Goal: Task Accomplishment & Management: Manage account settings

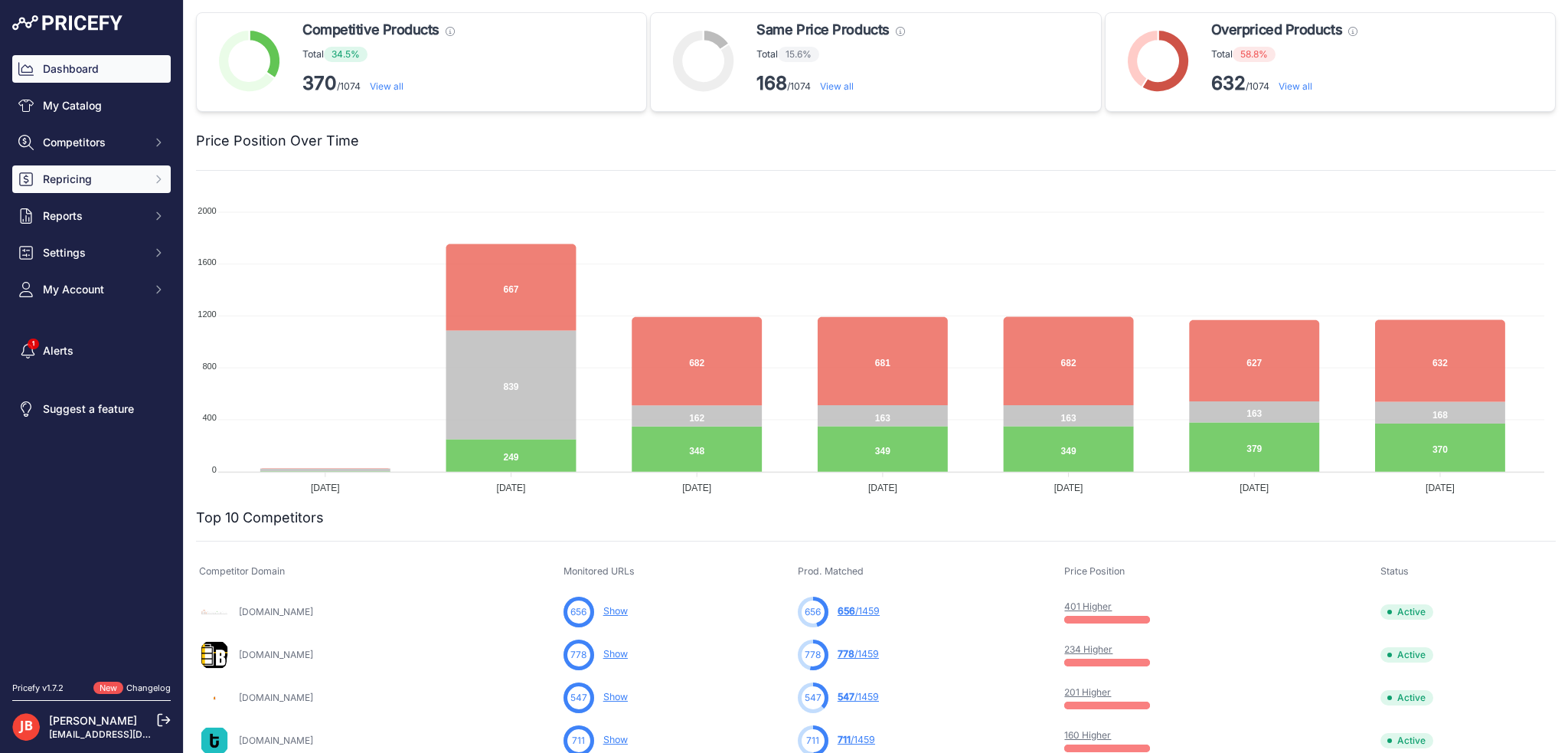
click at [85, 178] on span "Repricing" at bounding box center [93, 179] width 100 height 15
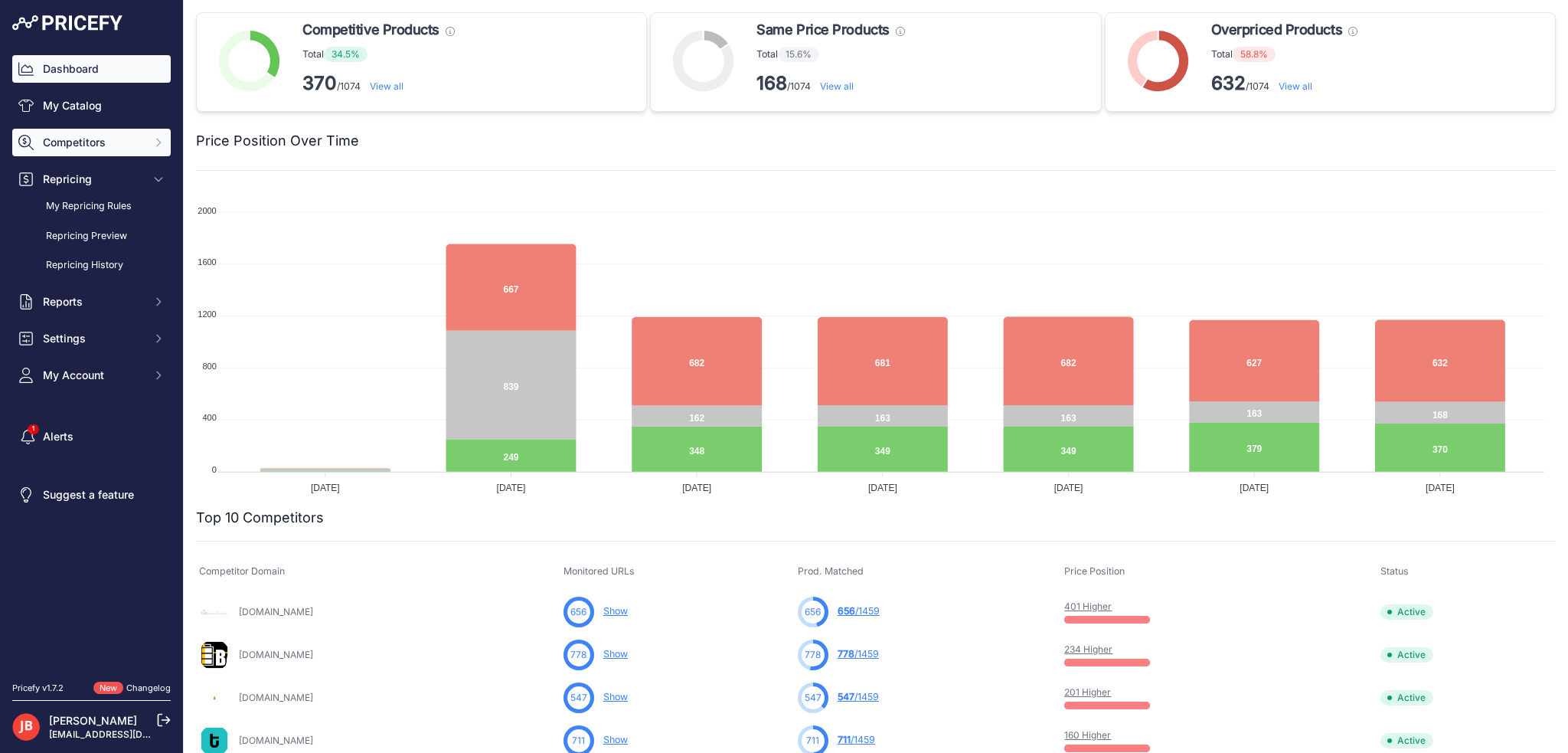
click at [108, 146] on span "Competitors" at bounding box center [93, 142] width 100 height 15
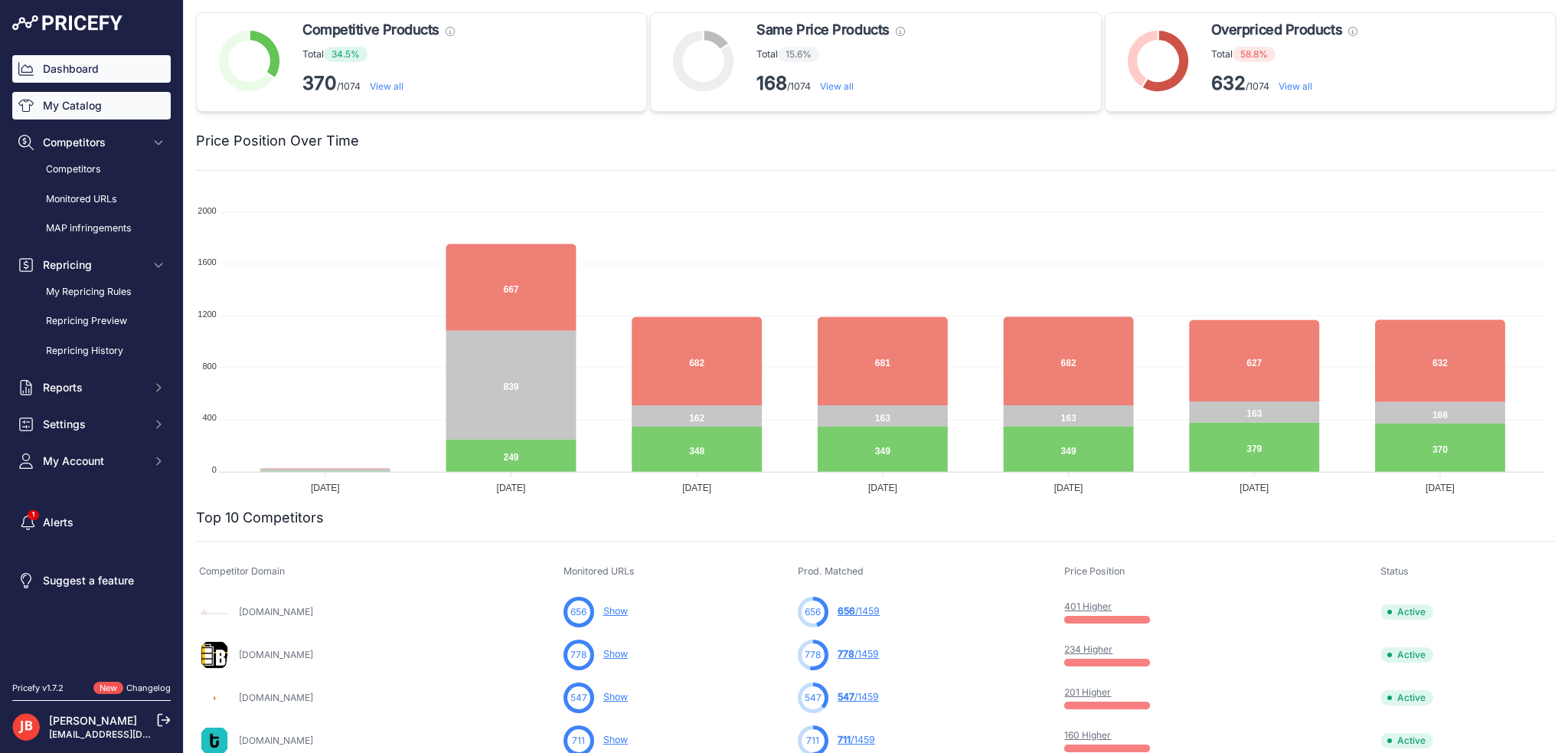
click at [115, 106] on link "My Catalog" at bounding box center [91, 105] width 158 height 28
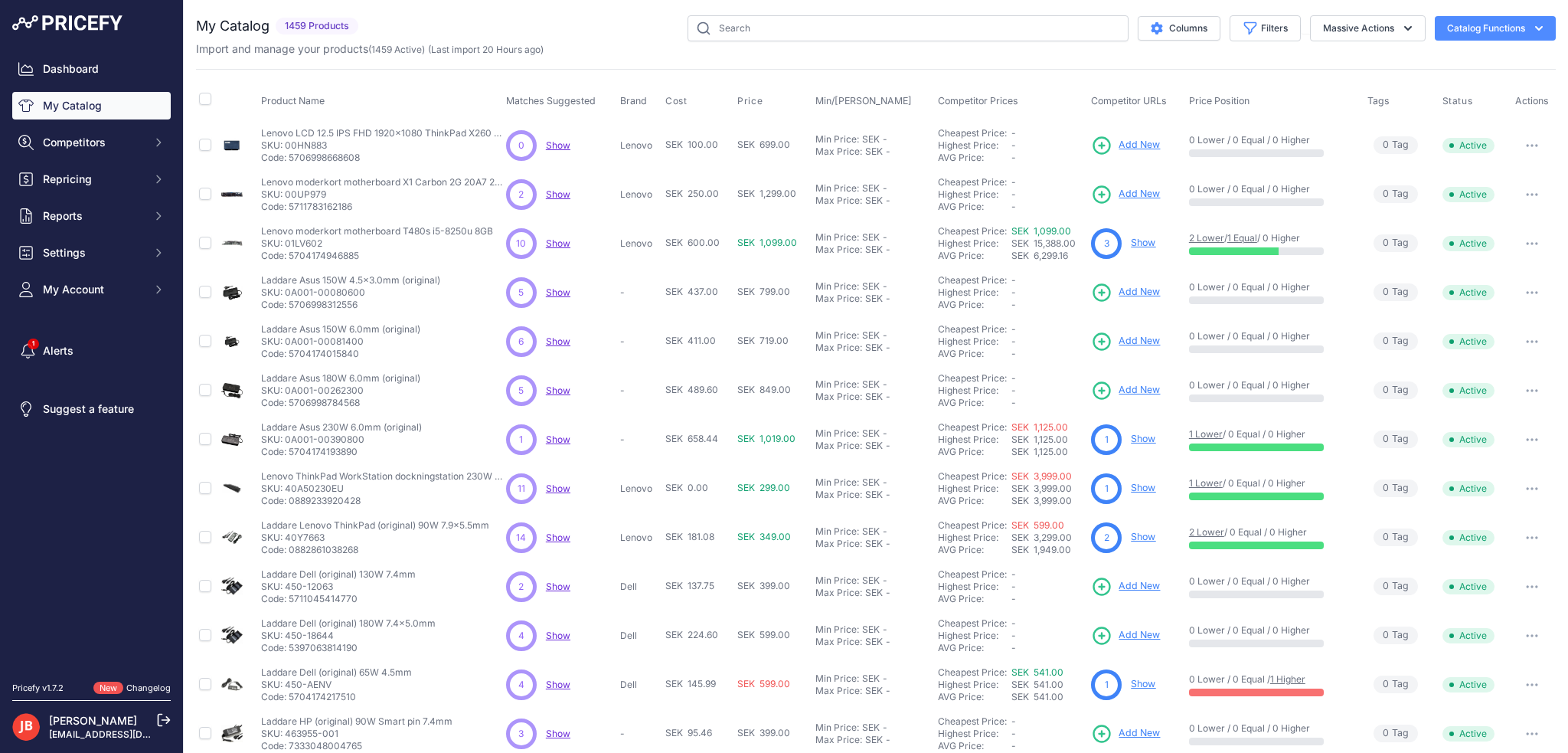
click at [1516, 143] on button "button" at bounding box center [1531, 146] width 31 height 22
click at [1526, 145] on icon "button" at bounding box center [1527, 146] width 2 height 2
click at [1367, 19] on button "Massive Actions" at bounding box center [1367, 28] width 115 height 26
click at [756, 27] on input "text" at bounding box center [907, 28] width 441 height 26
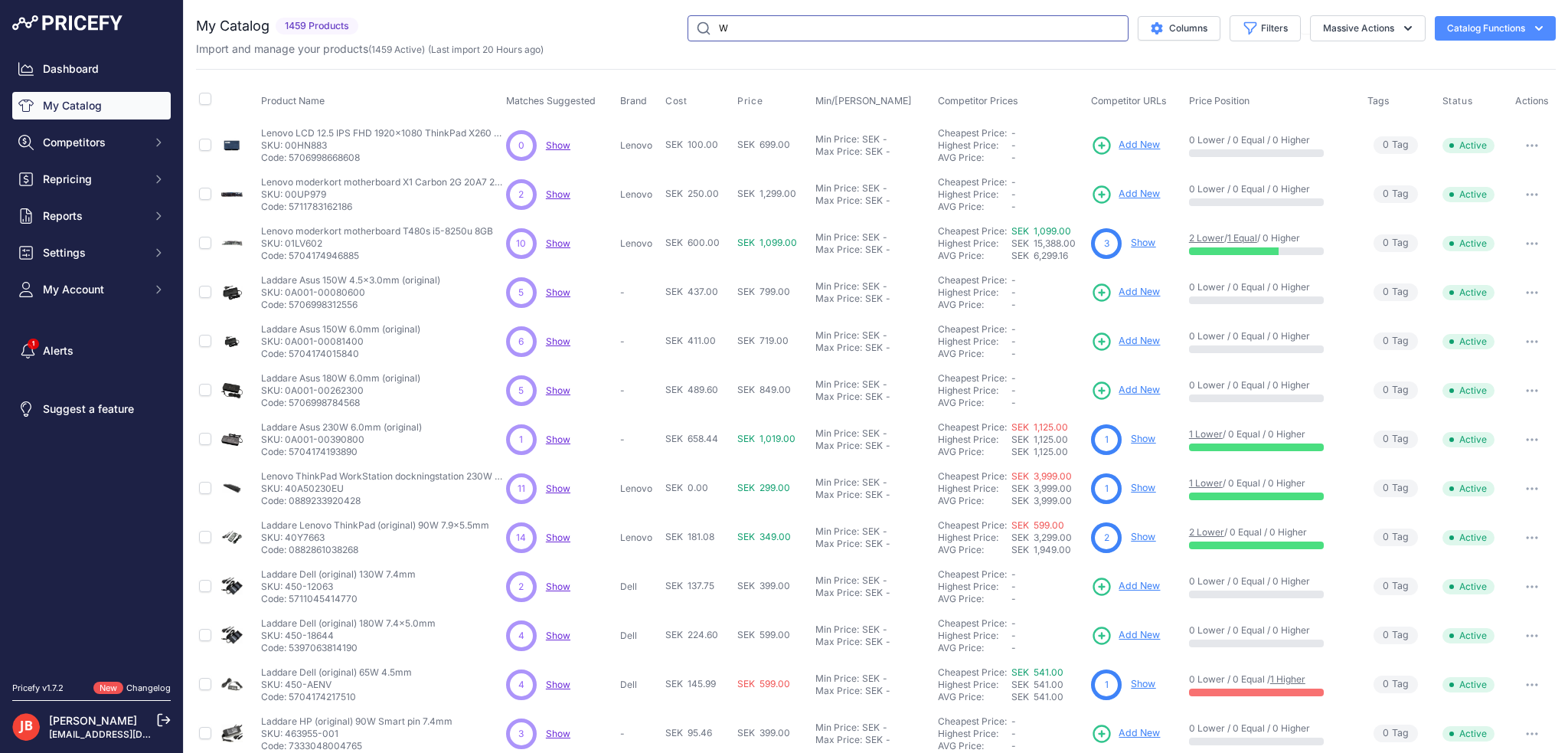
type input "W"
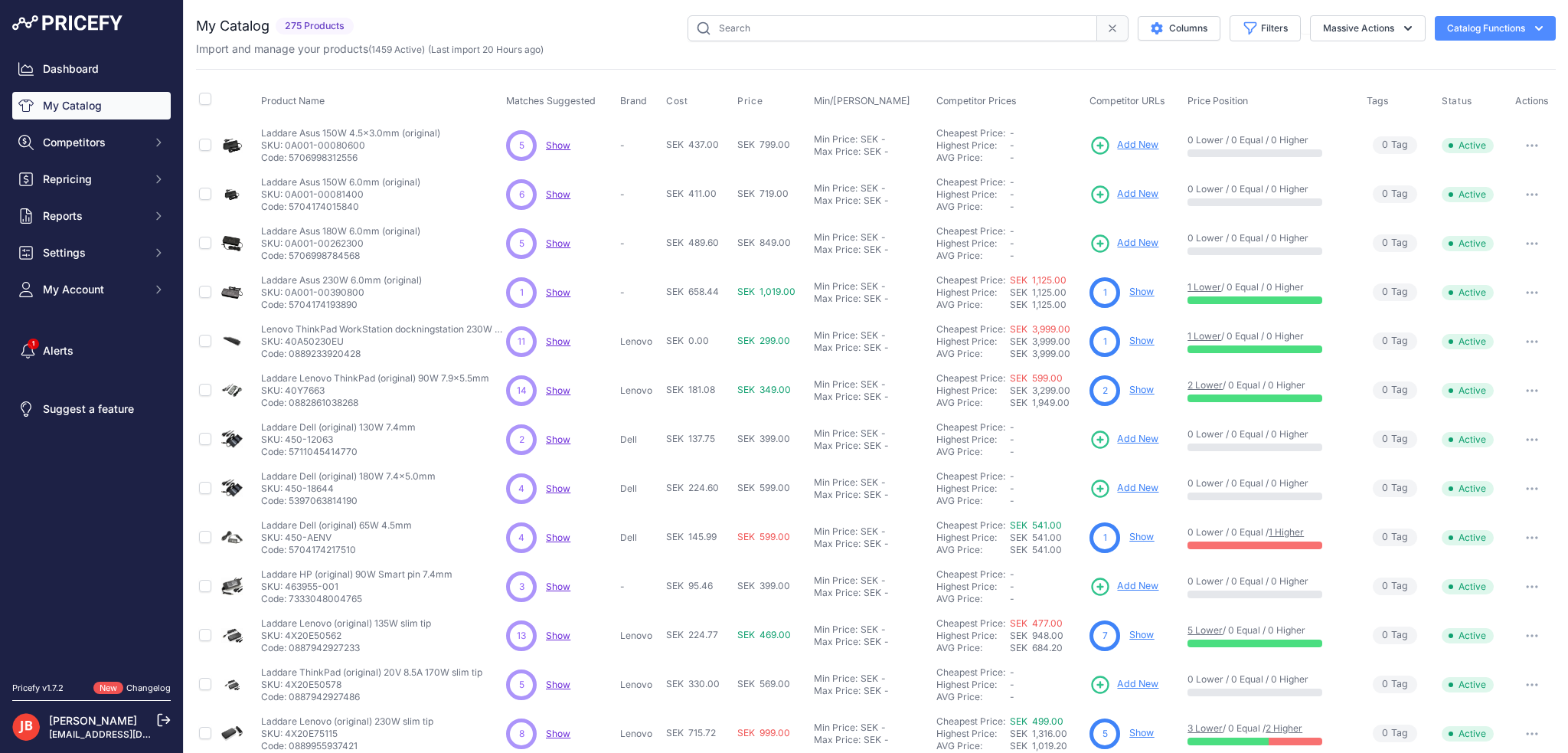
scroll to position [166, 0]
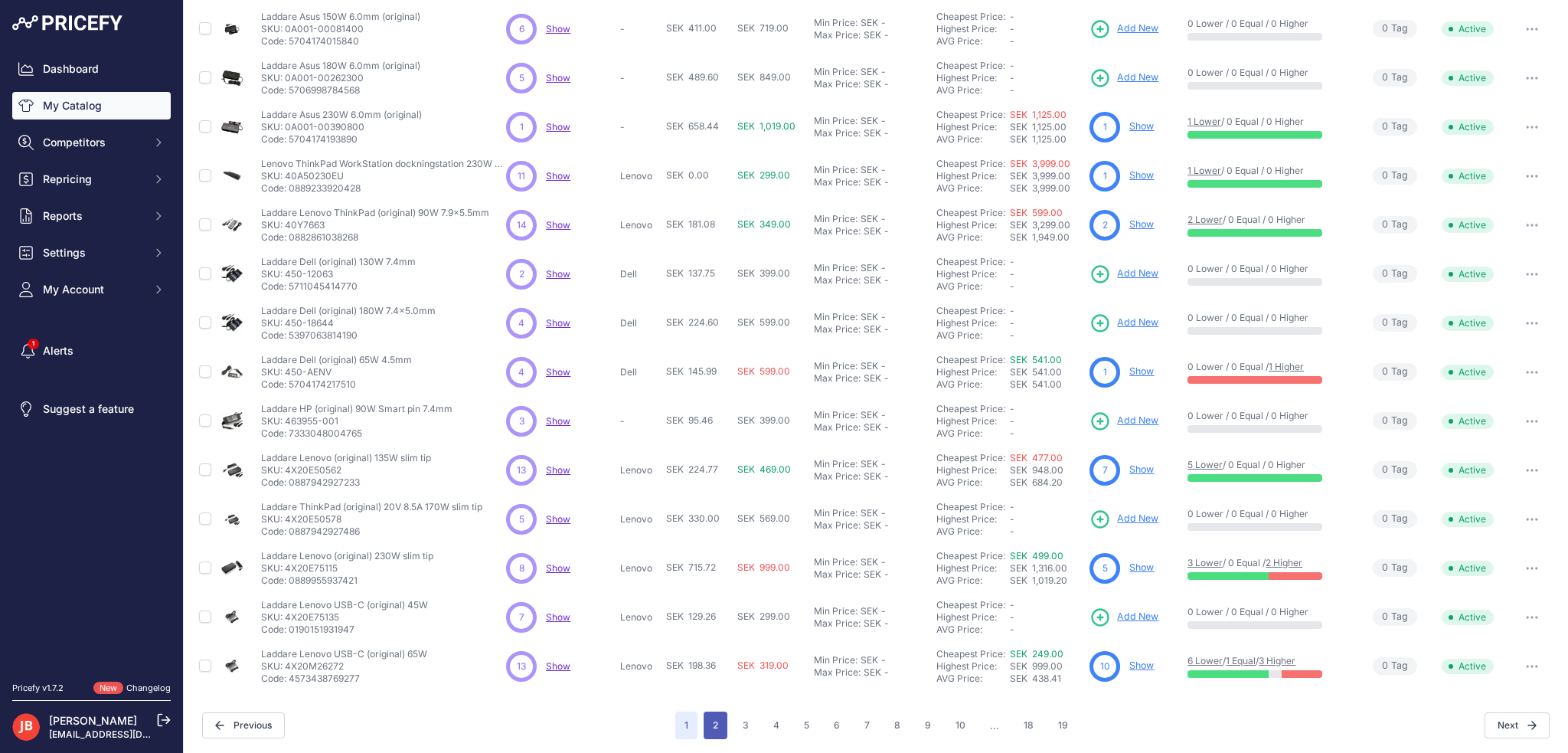
click at [709, 728] on button "2" at bounding box center [715, 725] width 23 height 28
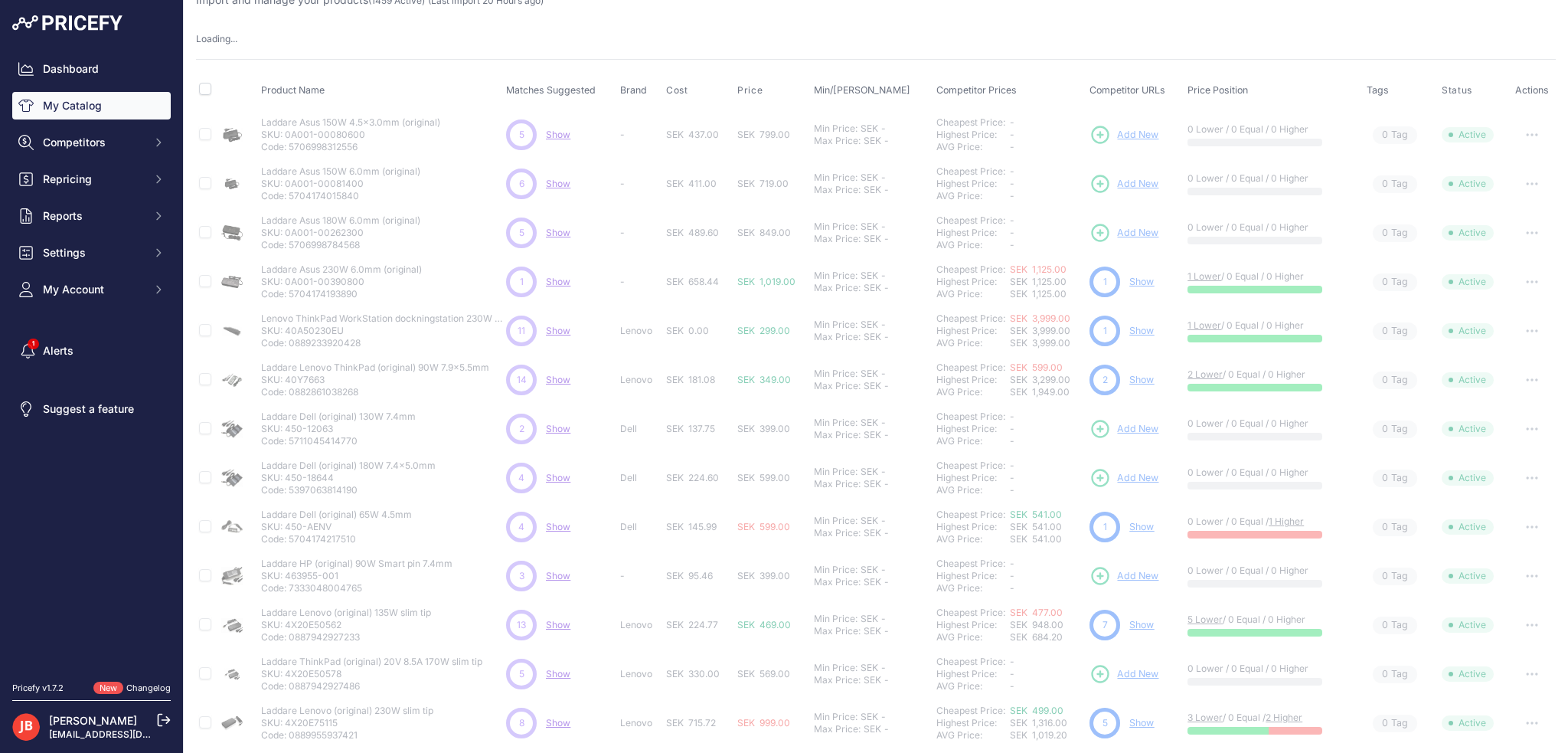
scroll to position [0, 0]
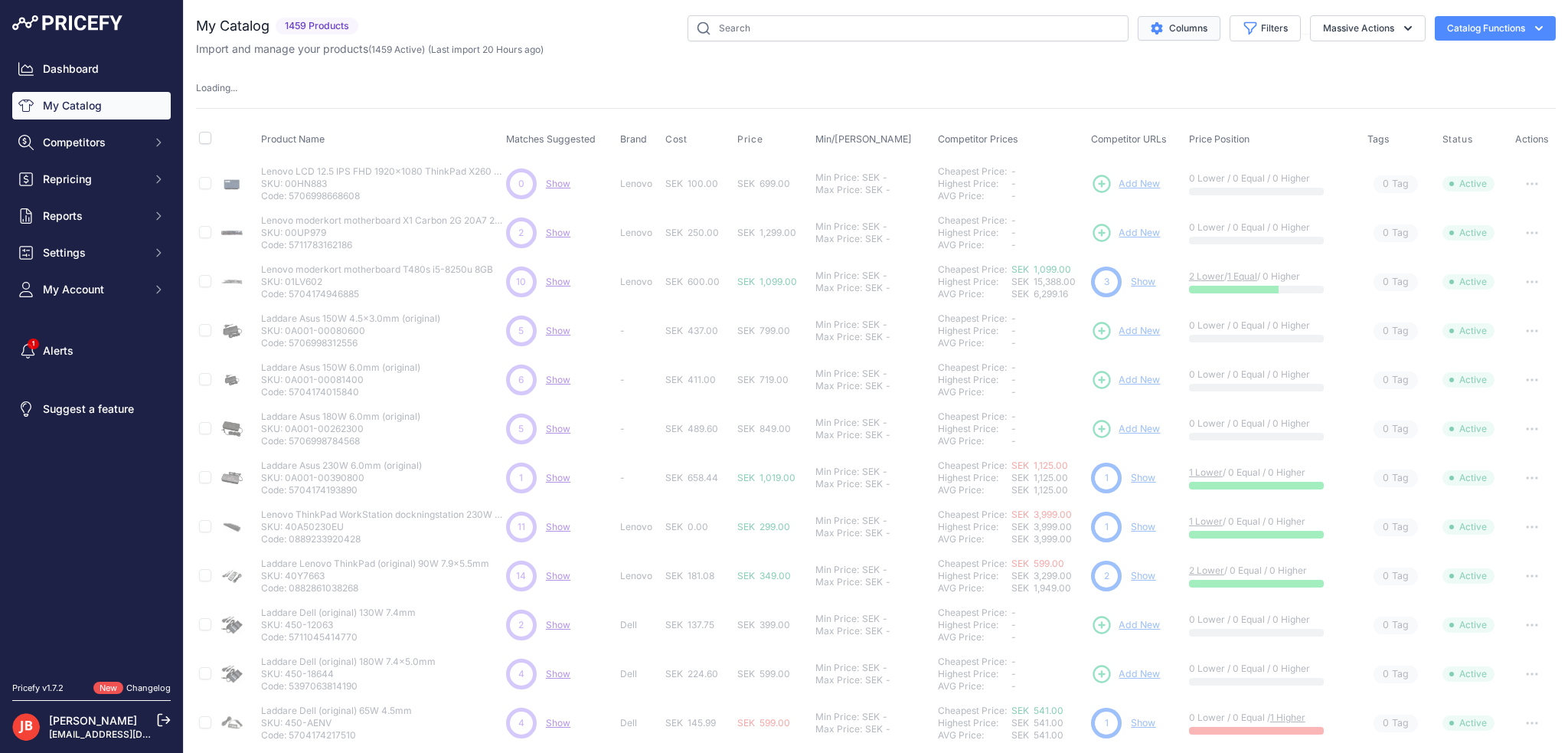
click at [1175, 23] on button "Columns" at bounding box center [1178, 28] width 83 height 24
click at [1175, 29] on button "Columns" at bounding box center [1178, 28] width 83 height 24
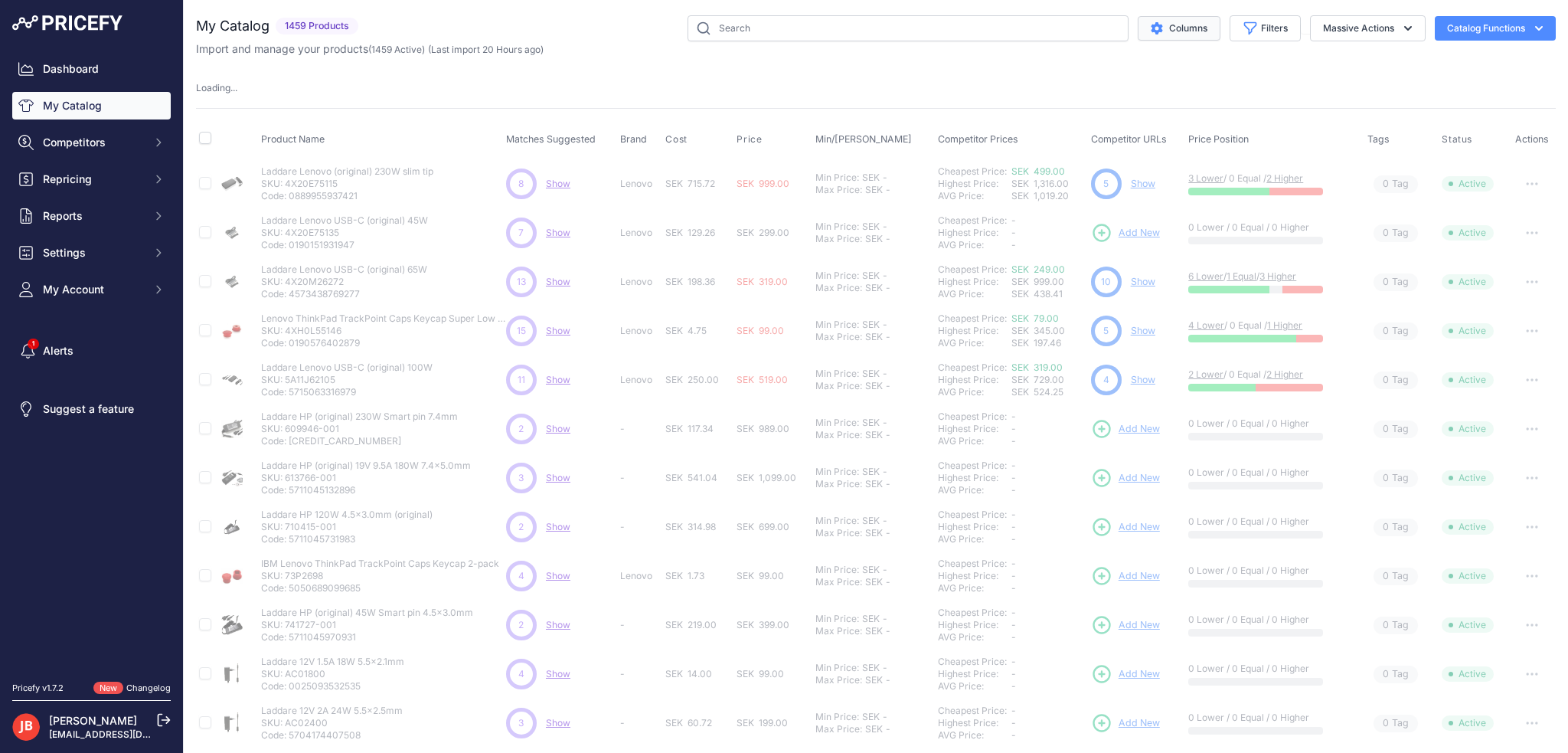
click at [1175, 29] on button "Columns" at bounding box center [1178, 28] width 83 height 24
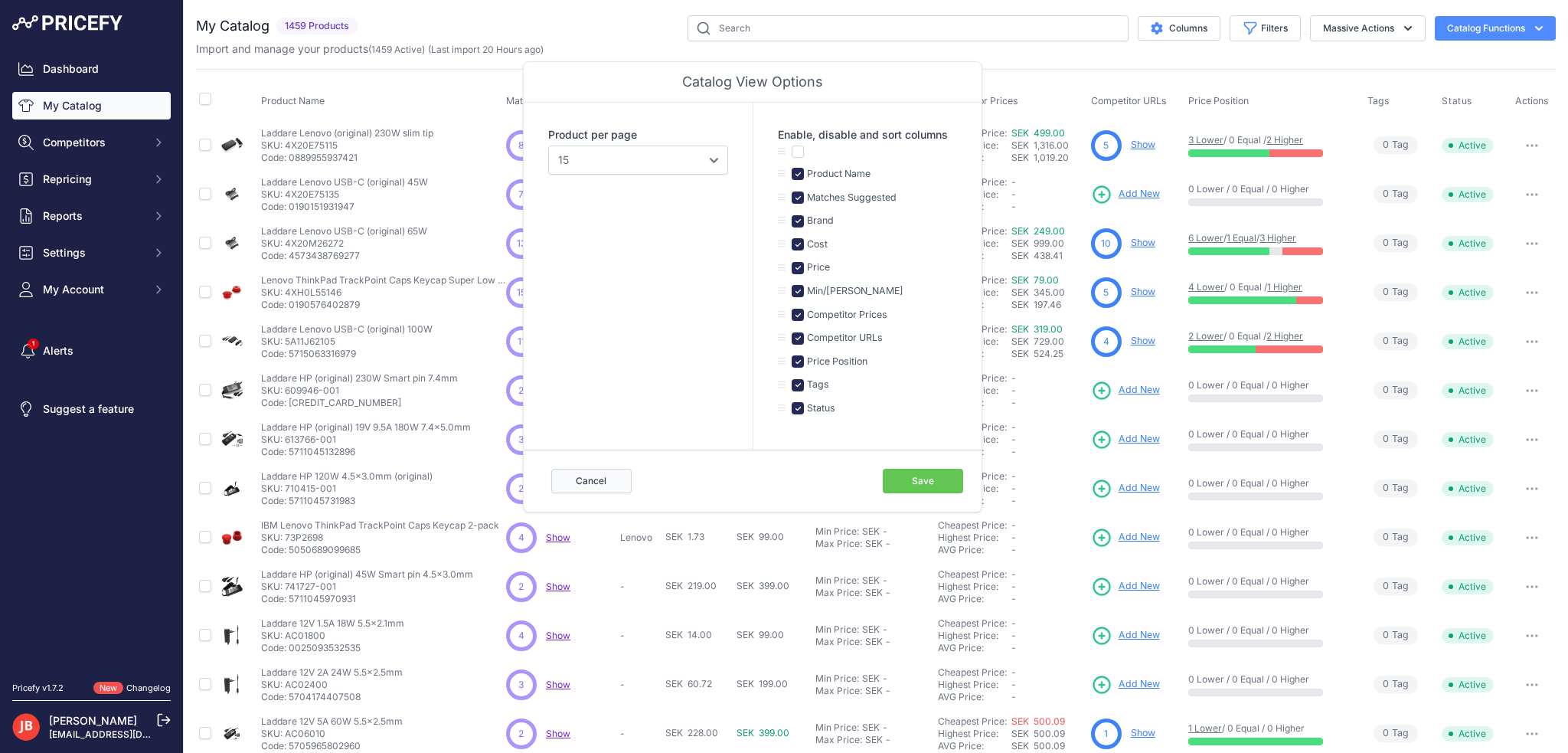
click at [576, 477] on button "Cancel" at bounding box center [591, 480] width 80 height 24
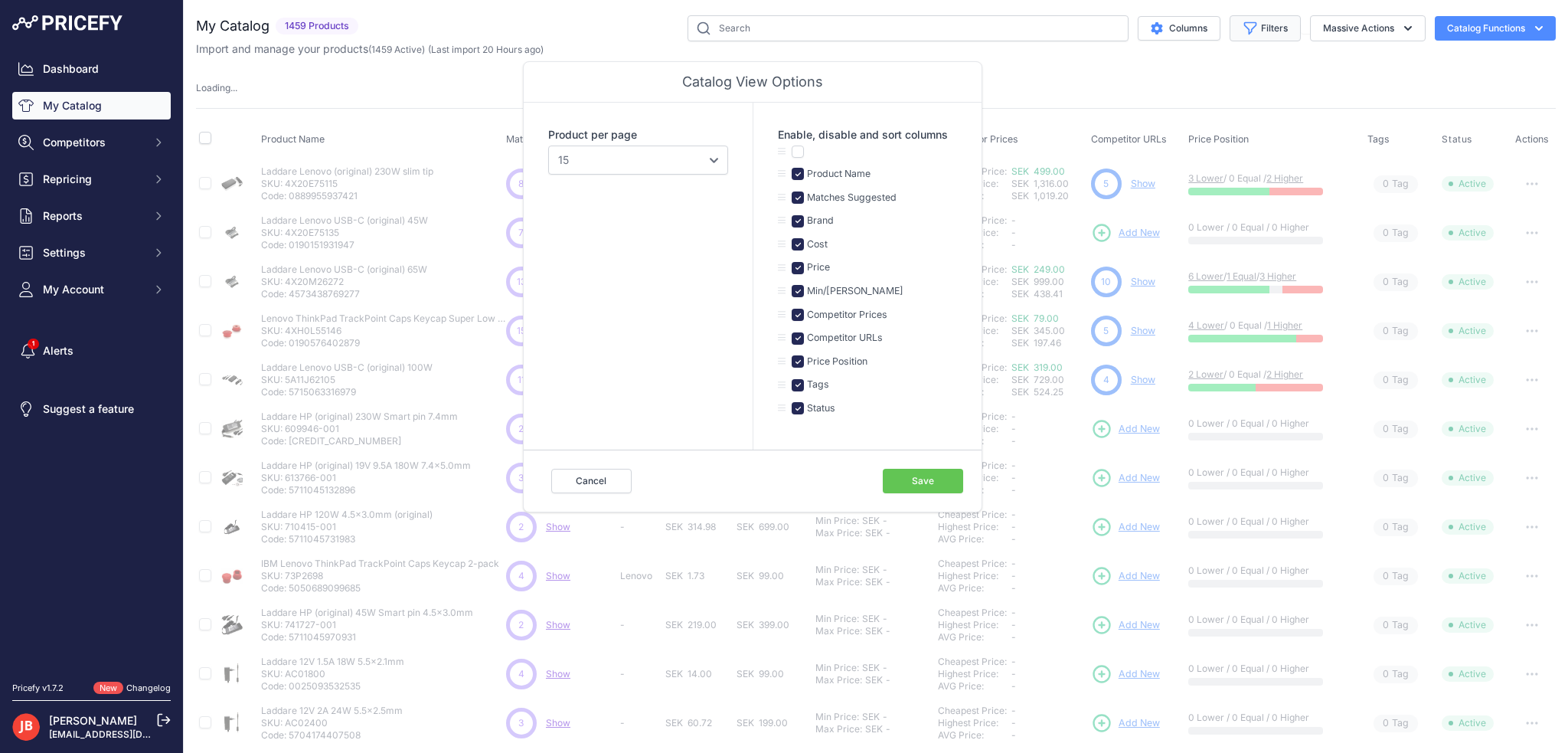
click at [1259, 18] on button "Filters" at bounding box center [1264, 28] width 71 height 26
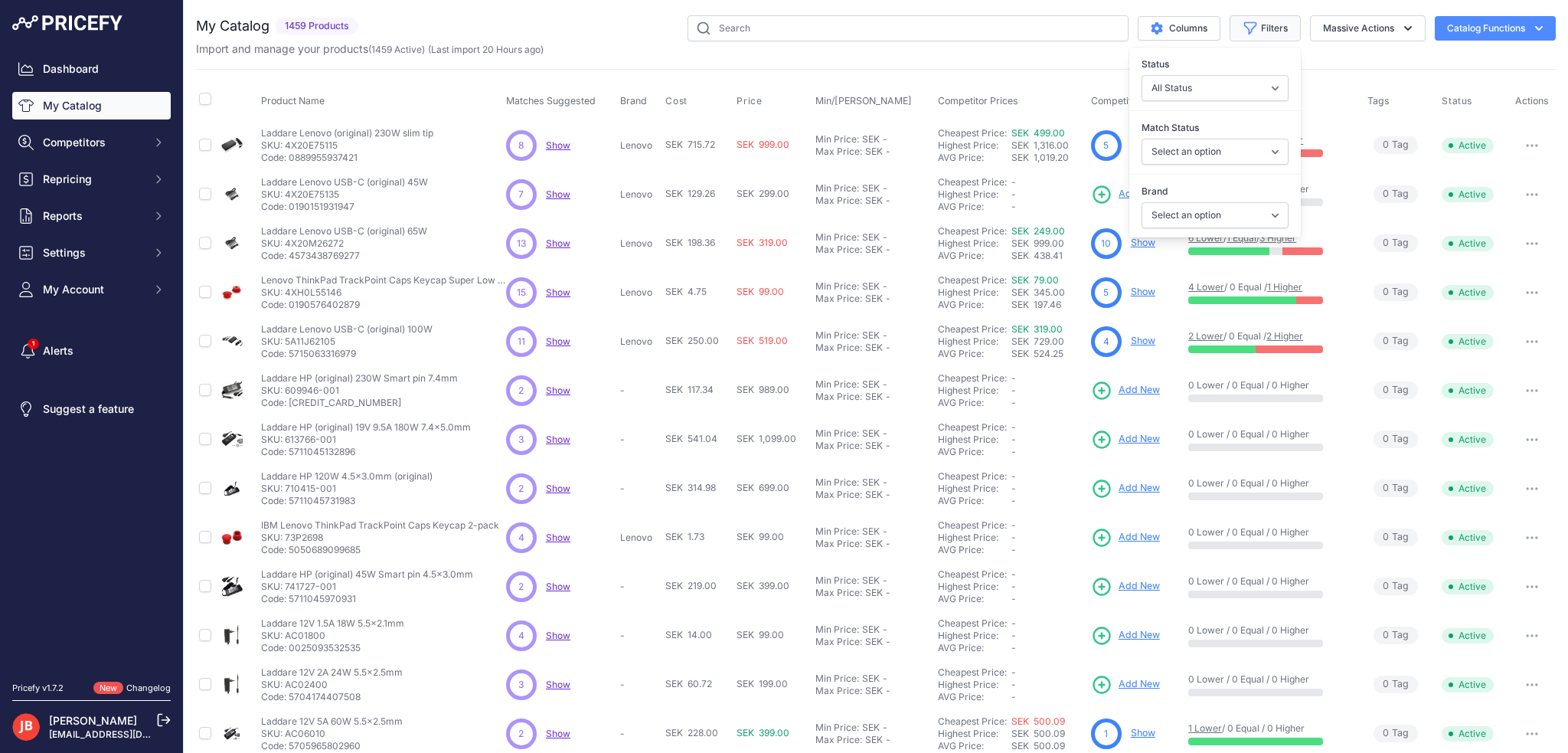
click at [1252, 22] on button "Filters" at bounding box center [1264, 28] width 71 height 26
click at [1372, 31] on button "Massive Actions" at bounding box center [1367, 28] width 115 height 26
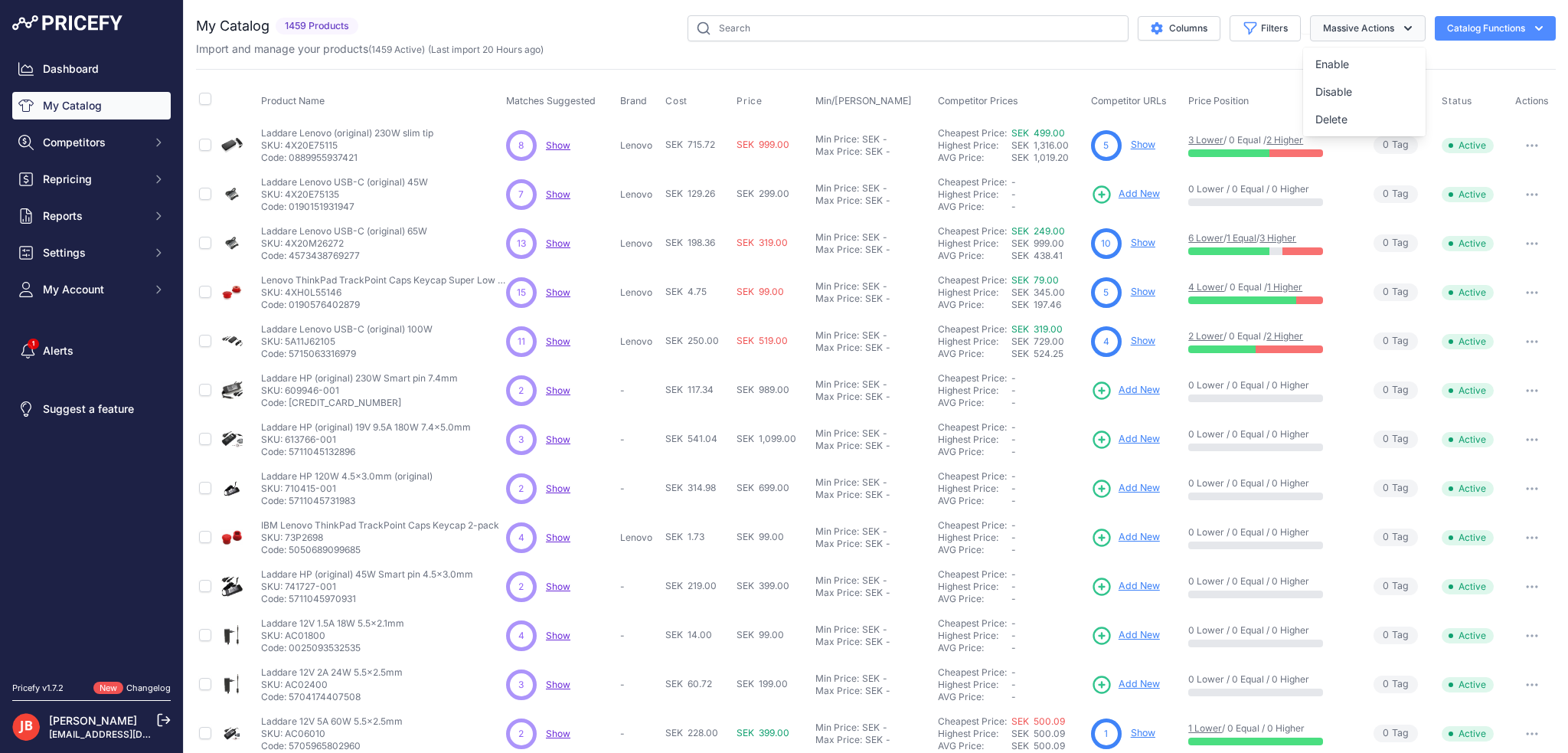
click at [1375, 28] on button "Massive Actions" at bounding box center [1367, 28] width 115 height 26
click at [790, 32] on input "text" at bounding box center [907, 28] width 441 height 26
click at [1339, 30] on button "Massive Actions" at bounding box center [1367, 28] width 115 height 26
click at [1152, 28] on button "Columns" at bounding box center [1178, 28] width 83 height 24
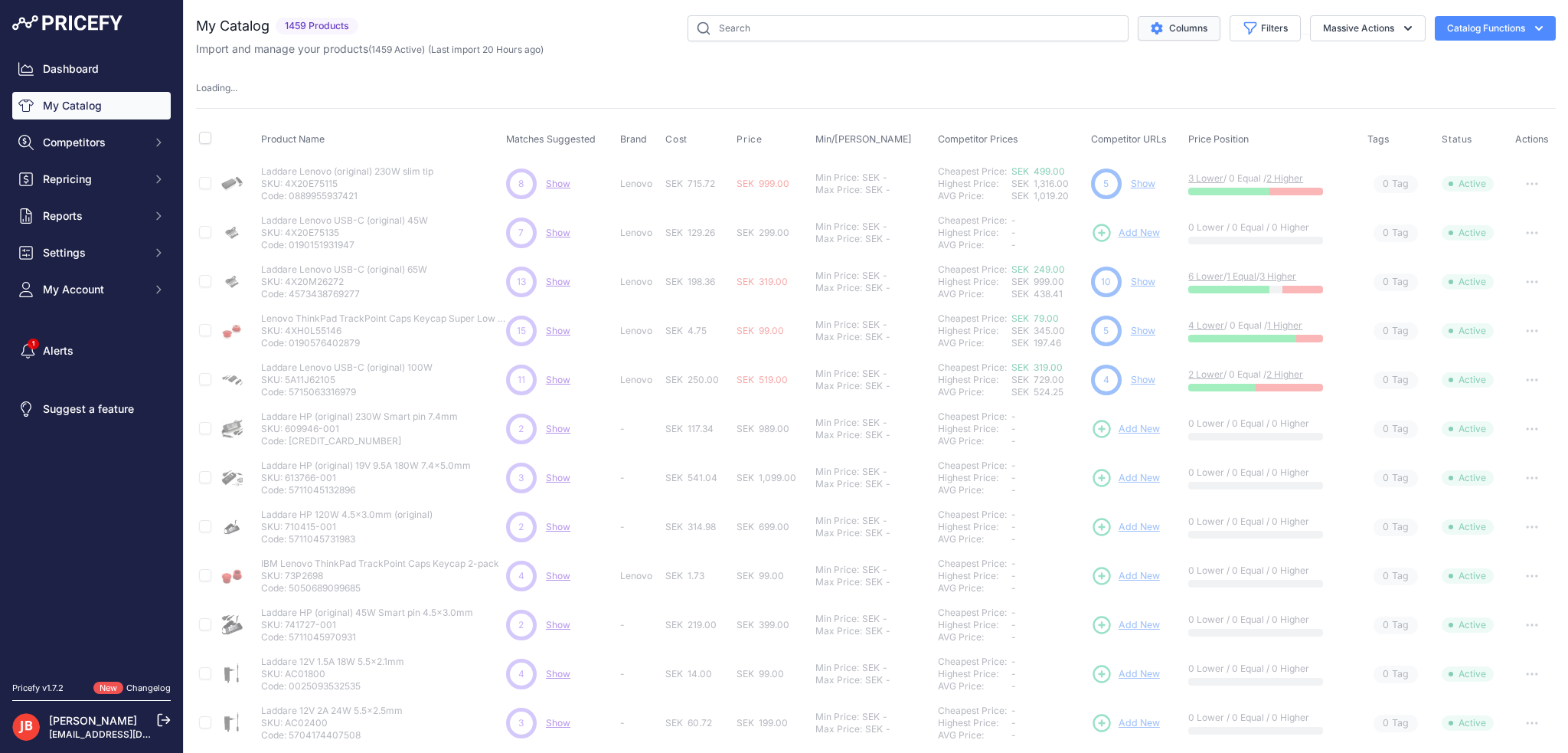
click at [1152, 28] on button "Columns" at bounding box center [1178, 28] width 83 height 24
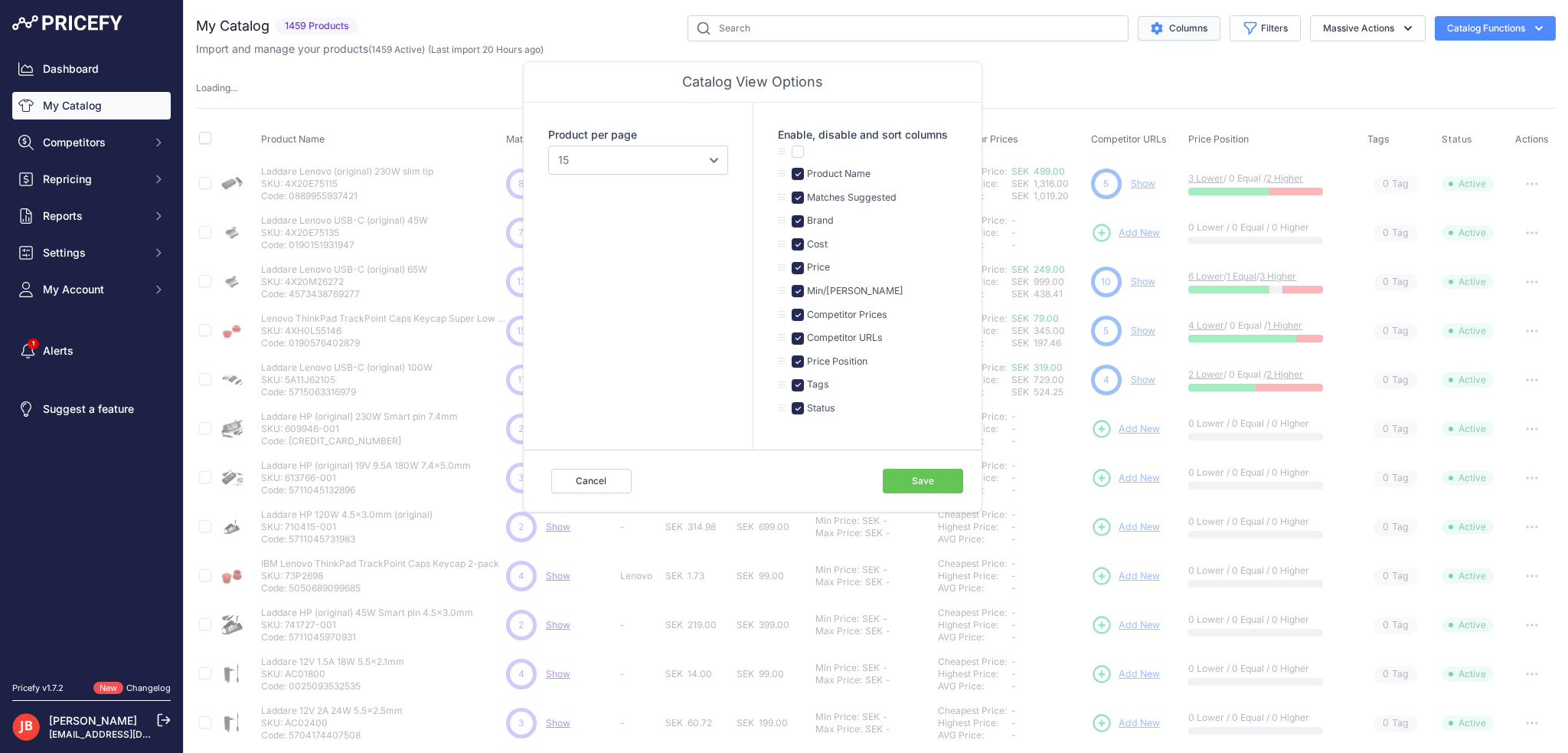
click at [1171, 26] on button "Columns" at bounding box center [1178, 28] width 83 height 24
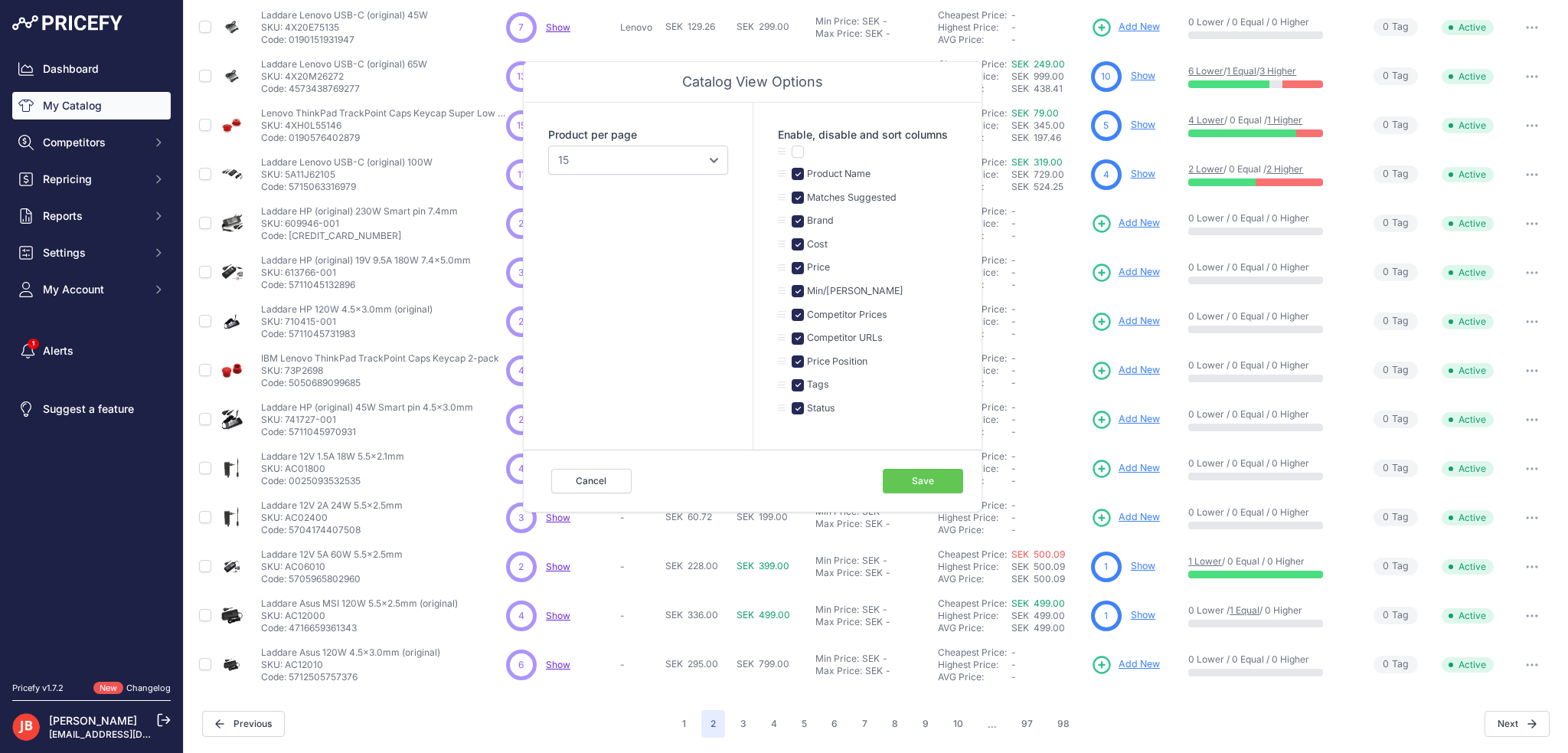
scroll to position [166, 0]
click at [601, 487] on button "Cancel" at bounding box center [591, 480] width 80 height 24
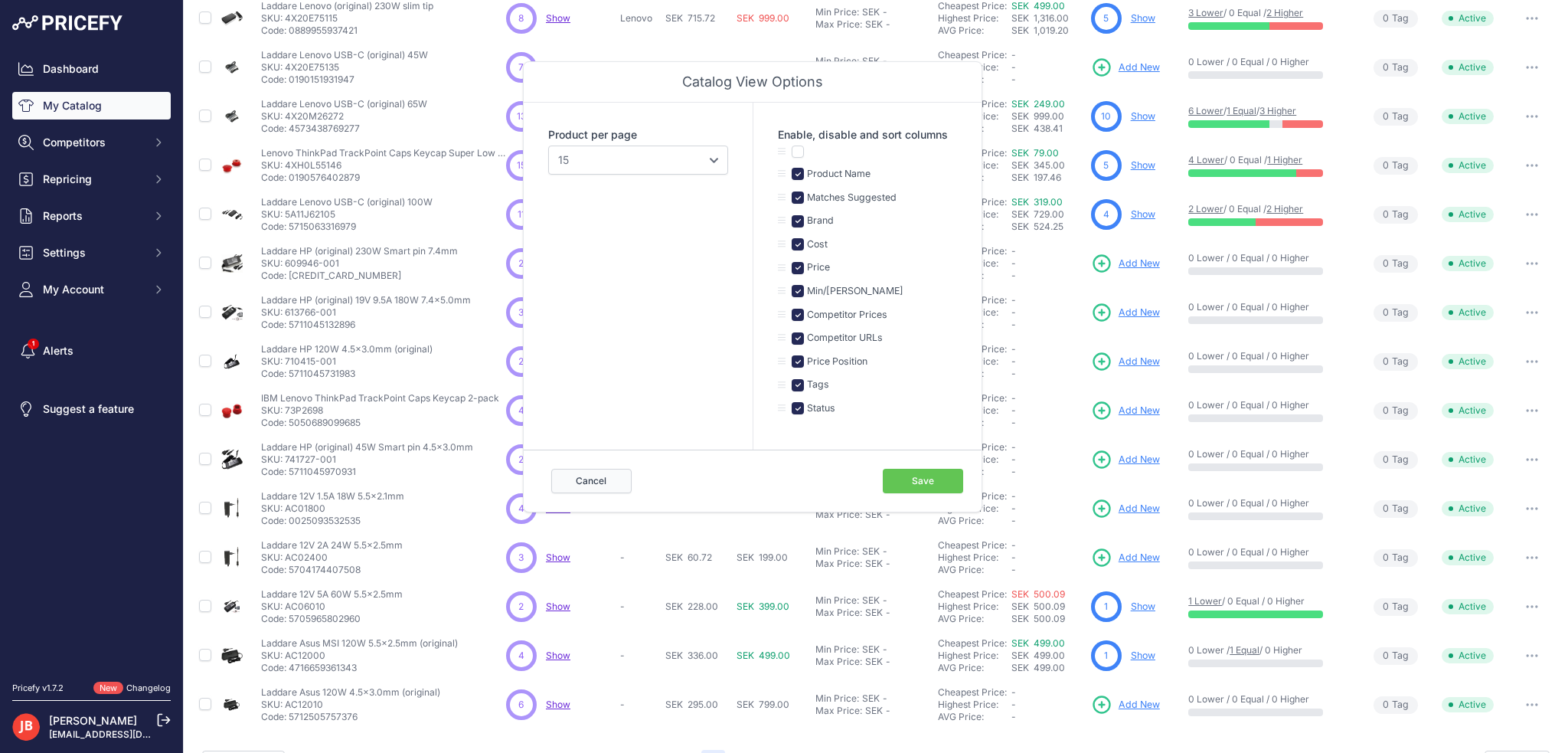
scroll to position [203, 0]
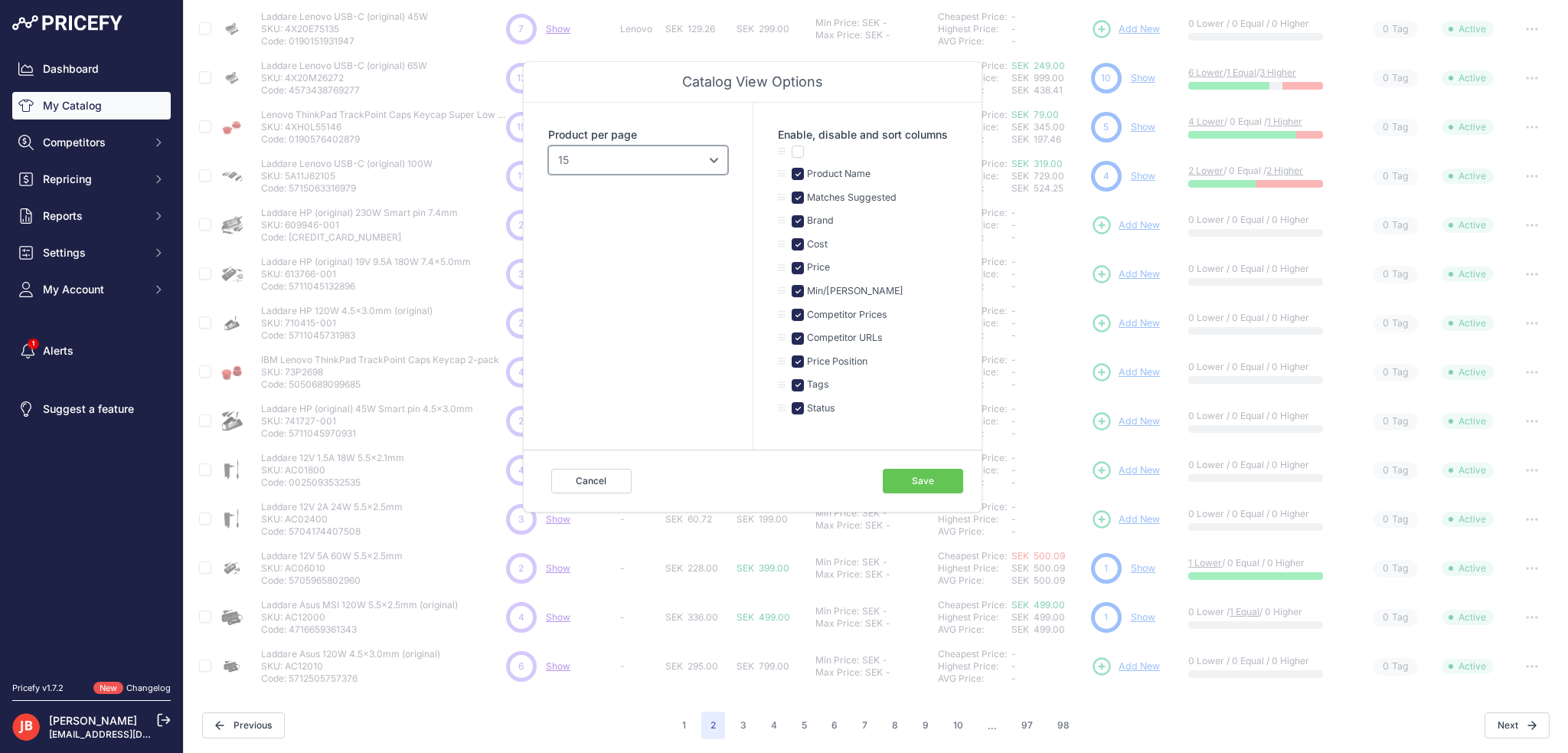
click at [673, 152] on select "10 15 20 25 50 100" at bounding box center [637, 160] width 180 height 29
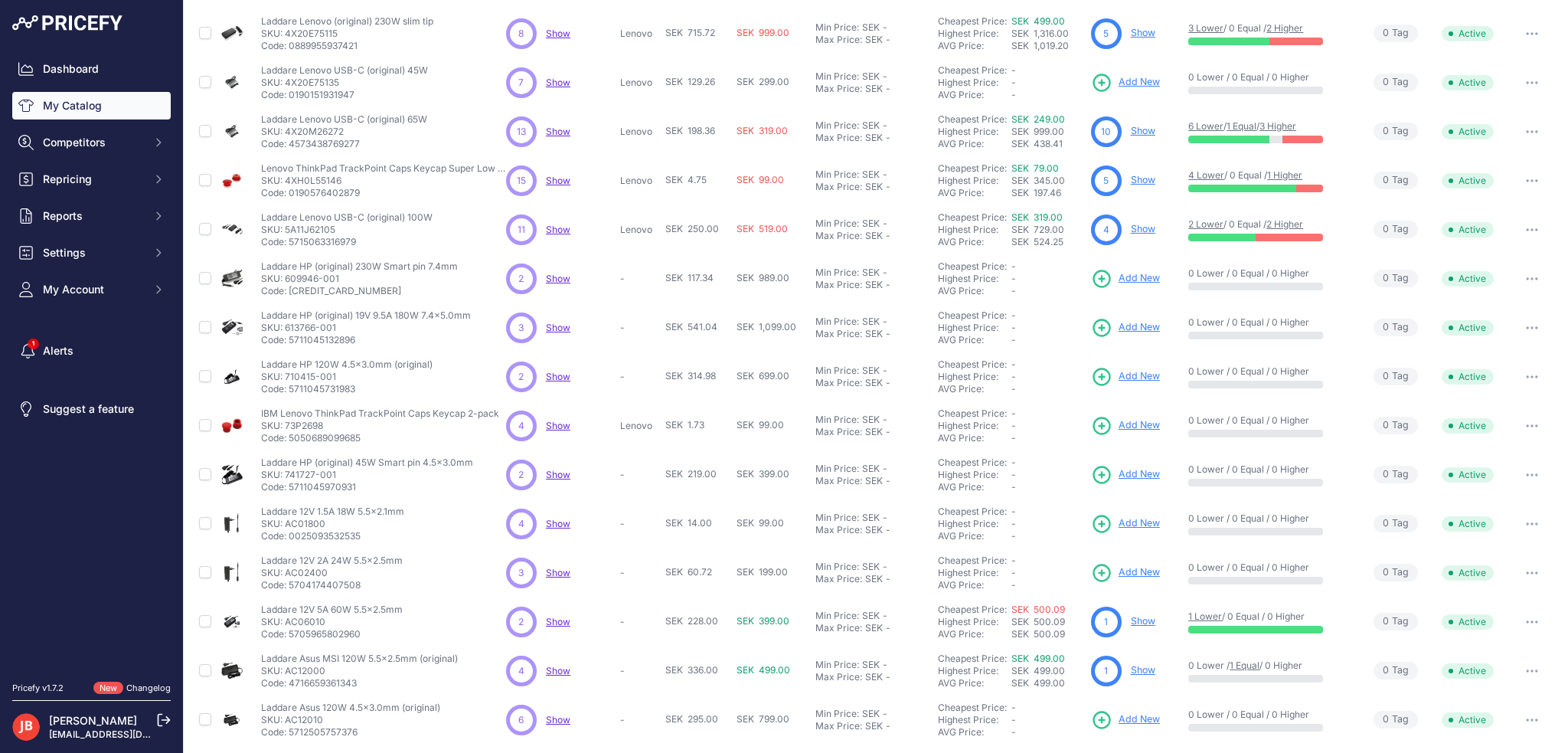
scroll to position [166, 0]
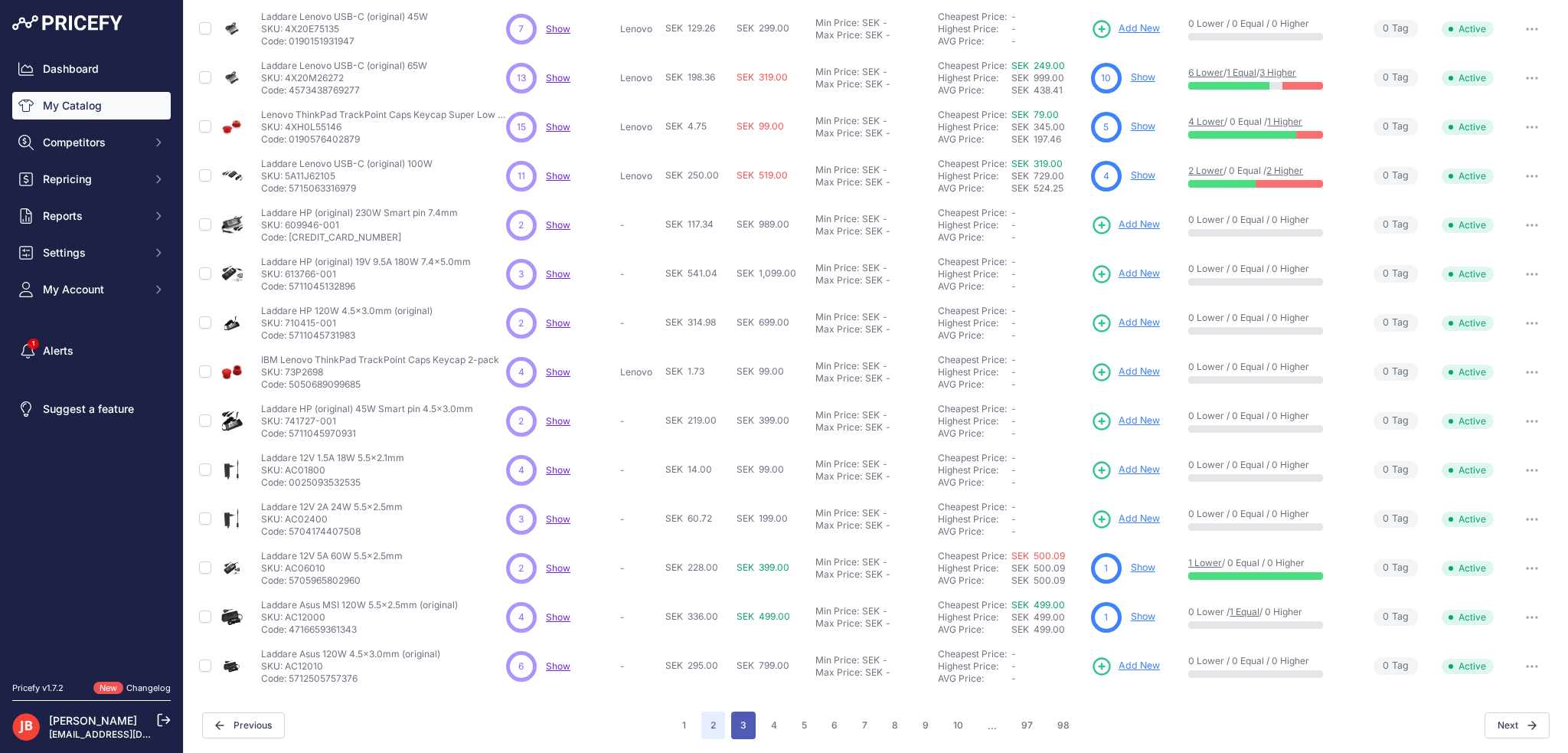
click at [740, 725] on button "3" at bounding box center [743, 725] width 24 height 28
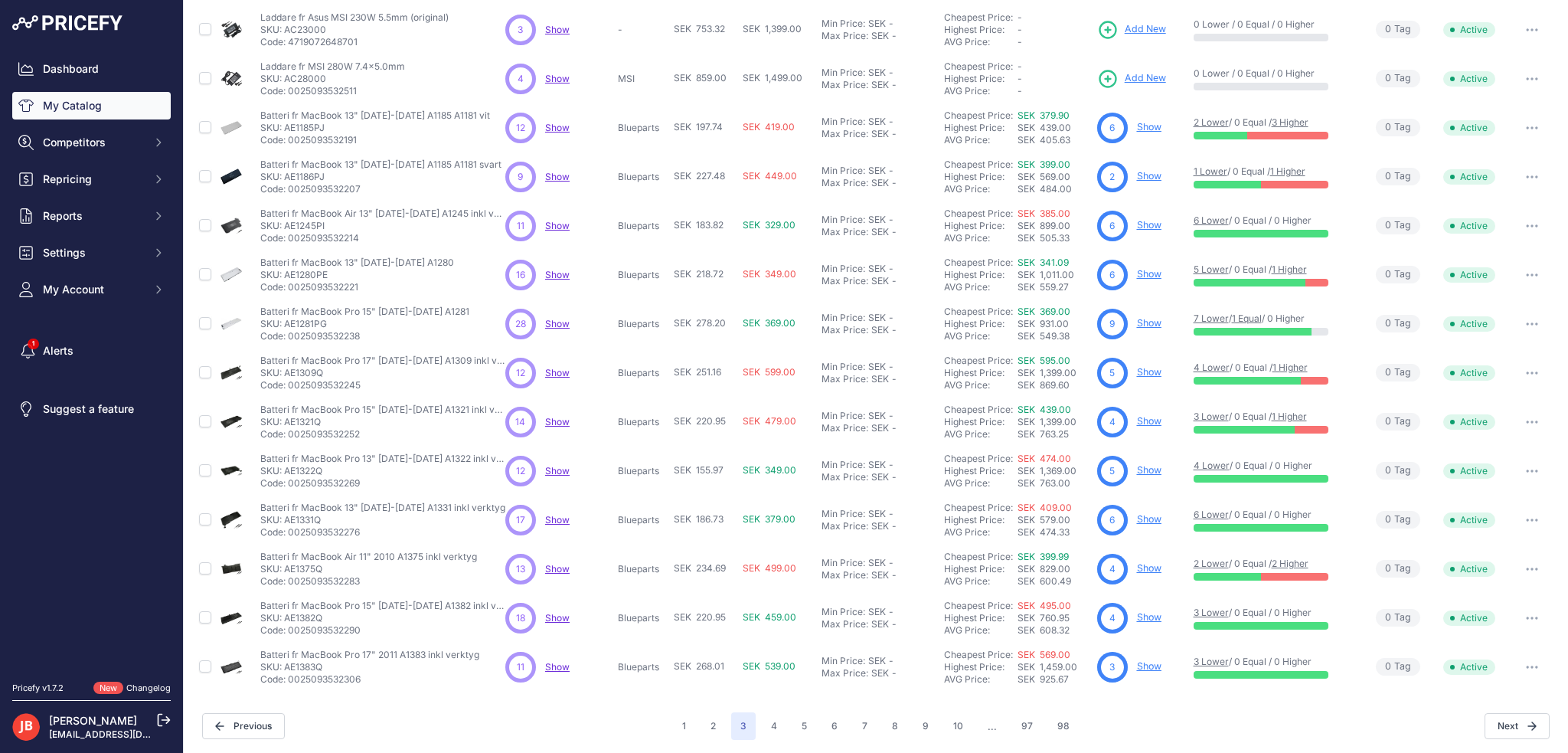
scroll to position [166, 0]
click at [766, 724] on button "4" at bounding box center [774, 725] width 24 height 28
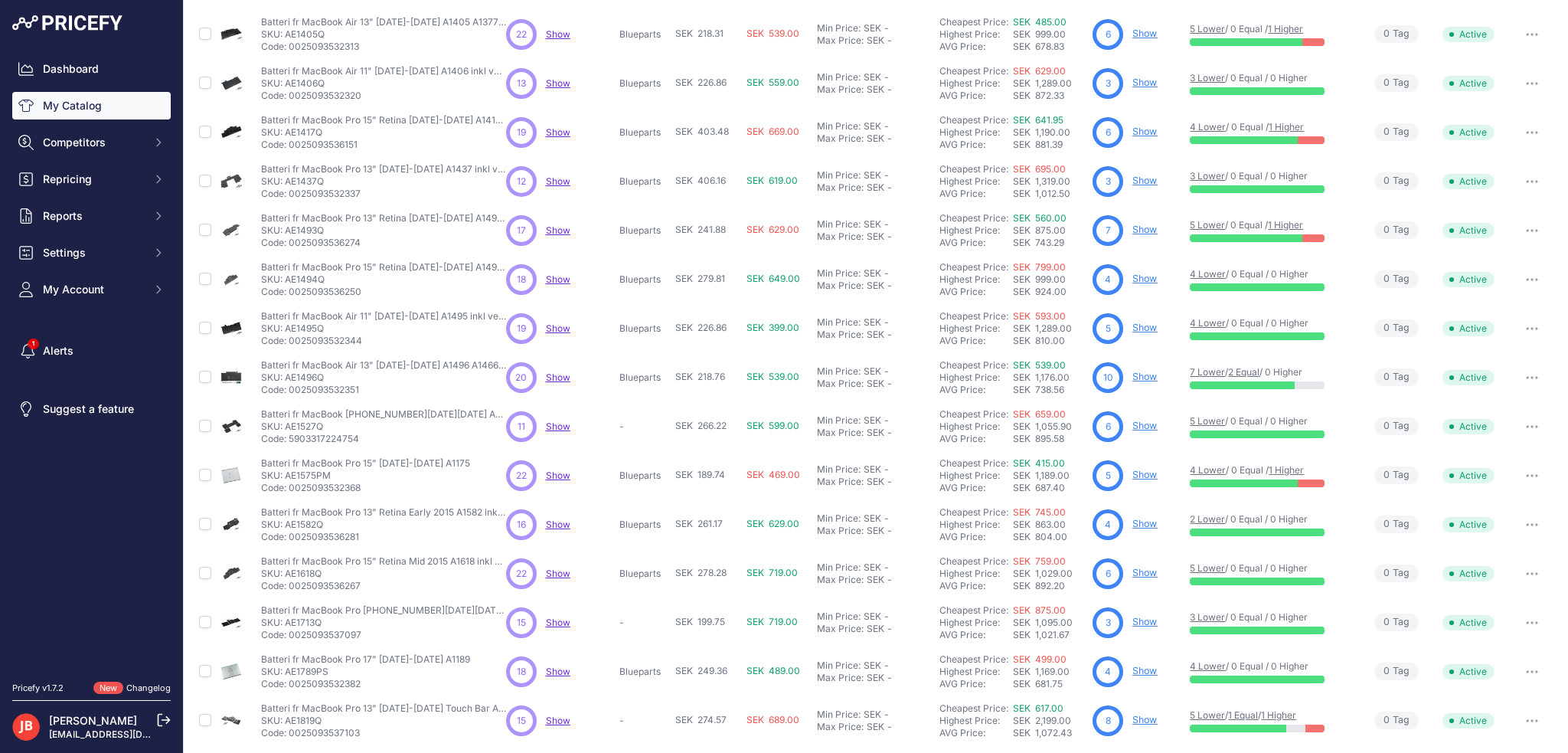
scroll to position [166, 0]
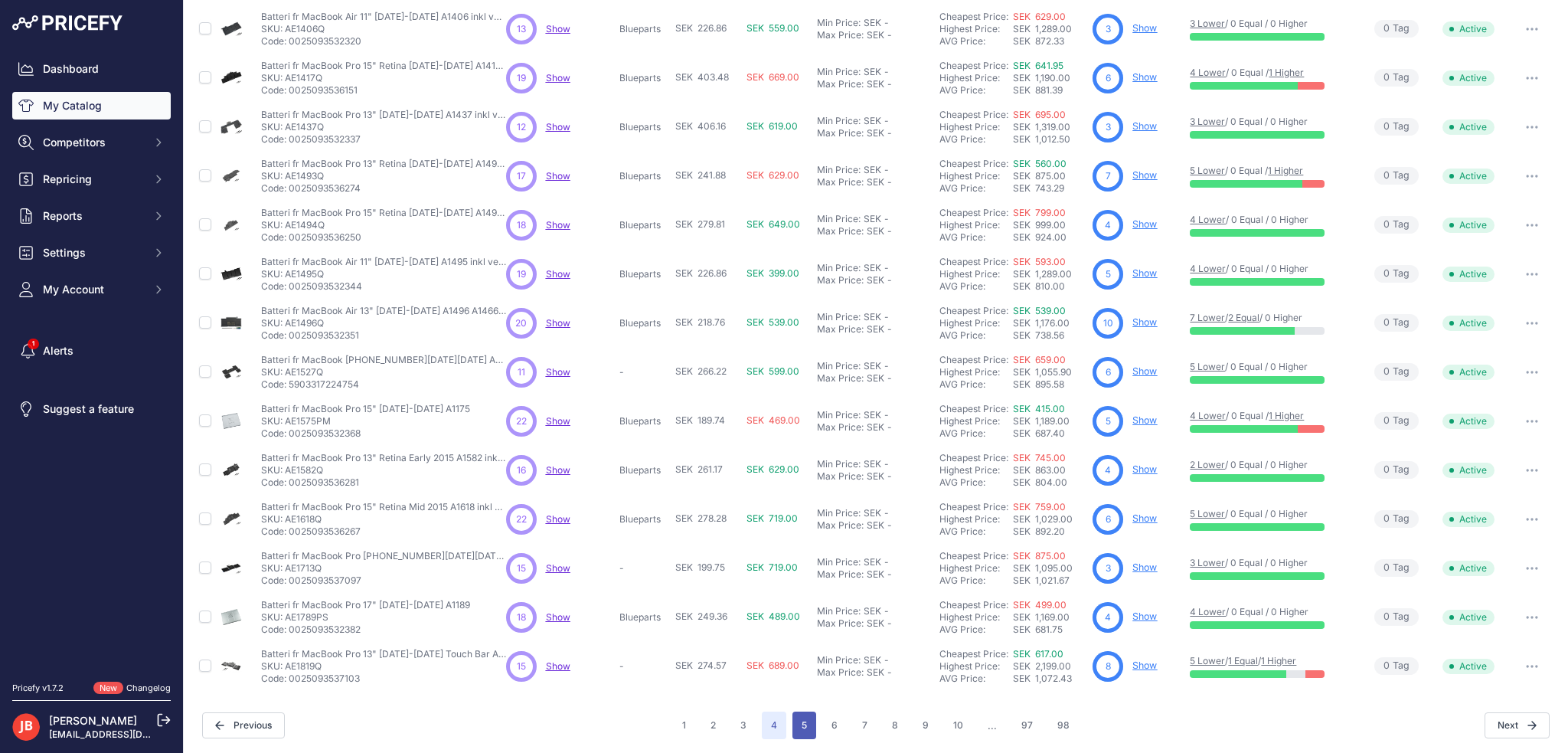
click at [794, 719] on button "5" at bounding box center [804, 725] width 23 height 28
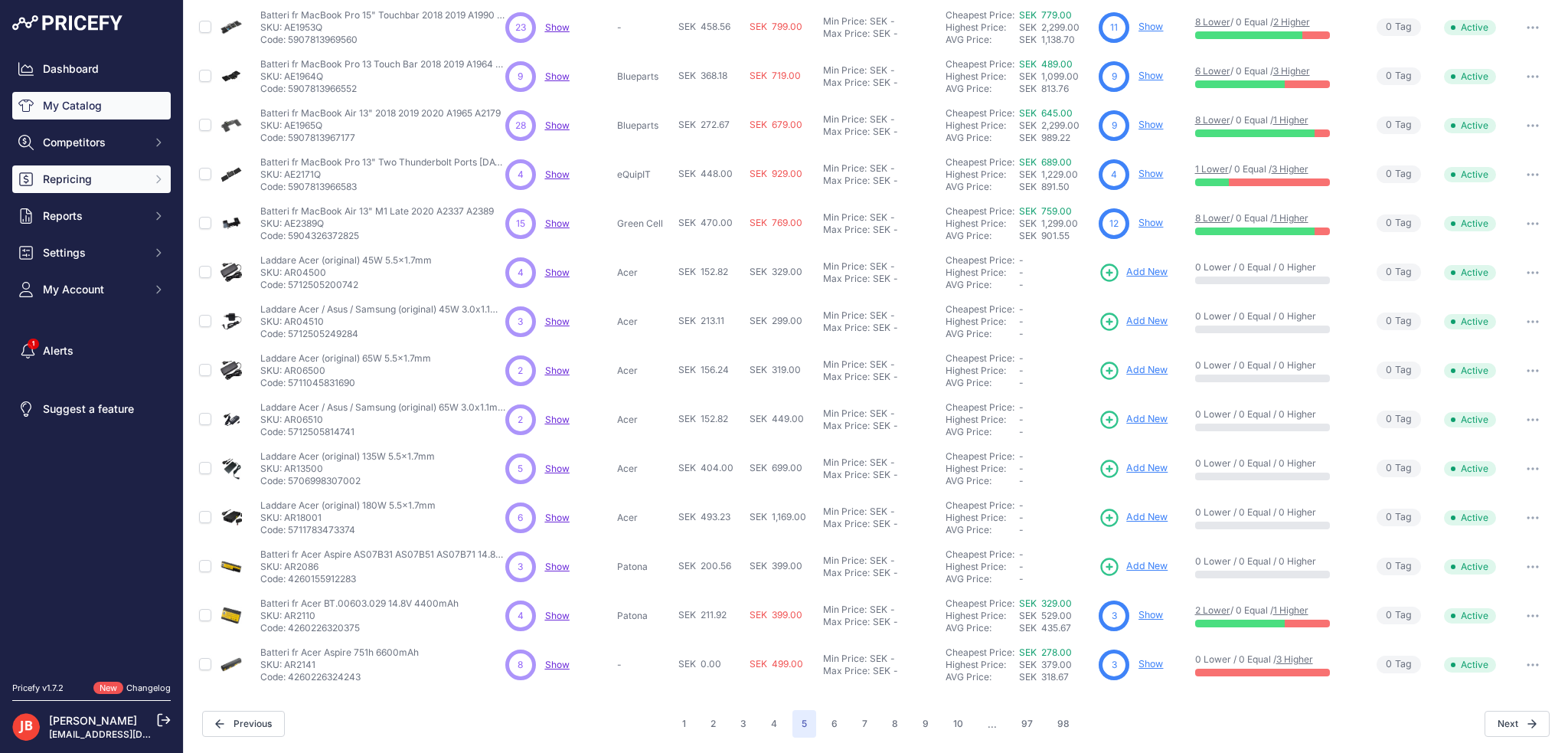
click at [111, 189] on button "Repricing" at bounding box center [91, 179] width 158 height 28
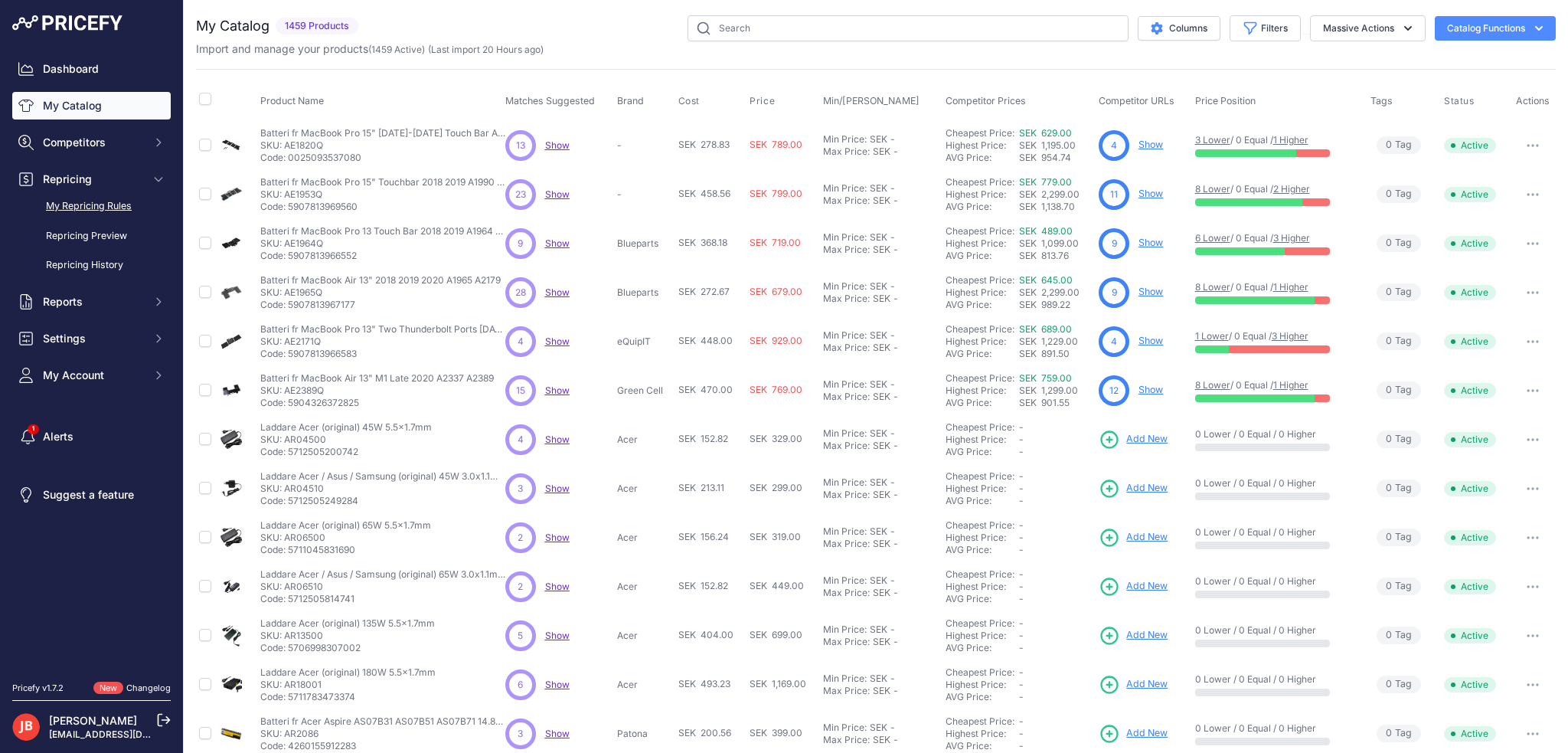
click at [116, 208] on link "My Repricing Rules" at bounding box center [91, 207] width 158 height 27
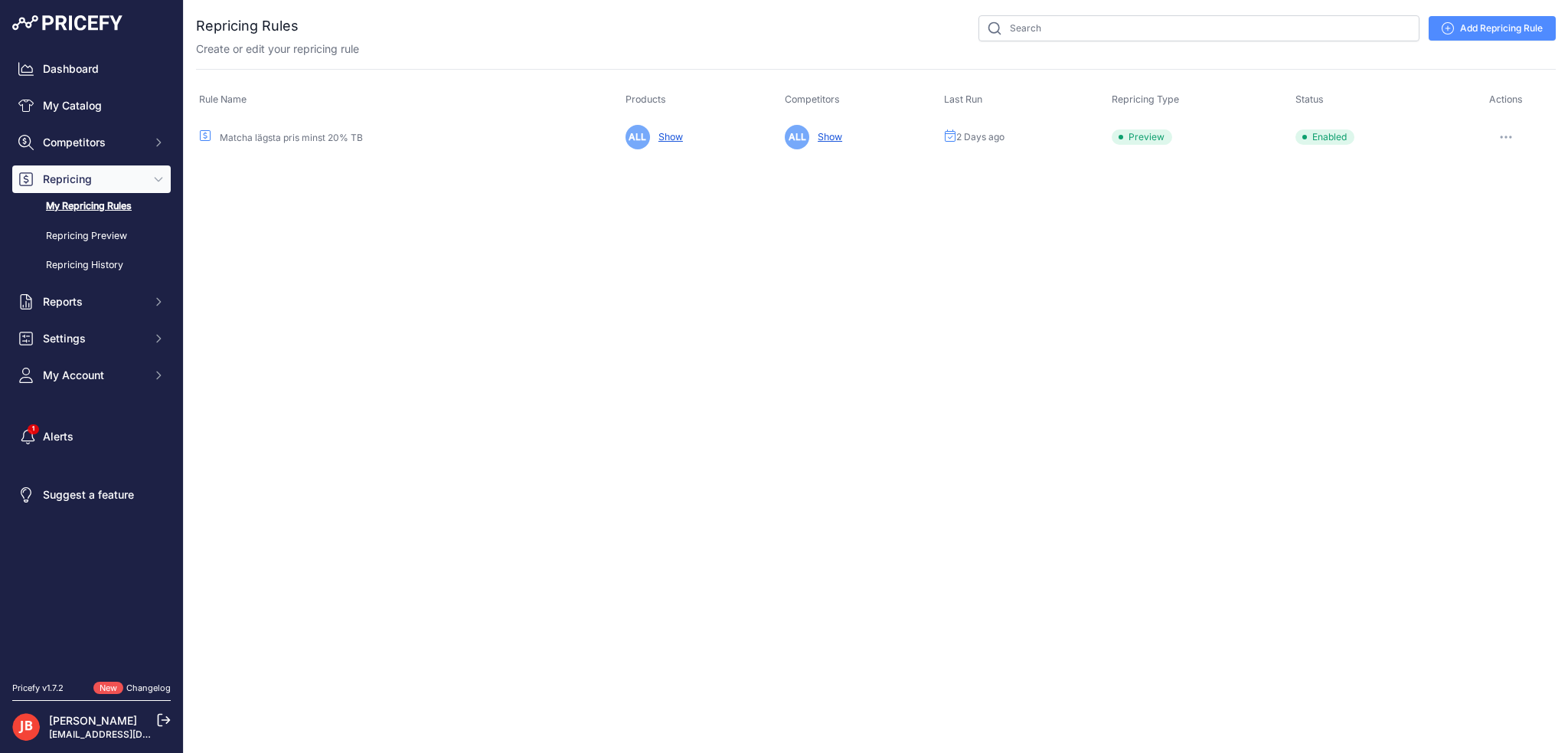
click at [1504, 134] on button "button" at bounding box center [1505, 137] width 31 height 22
click at [1488, 163] on link "Edit" at bounding box center [1503, 169] width 98 height 24
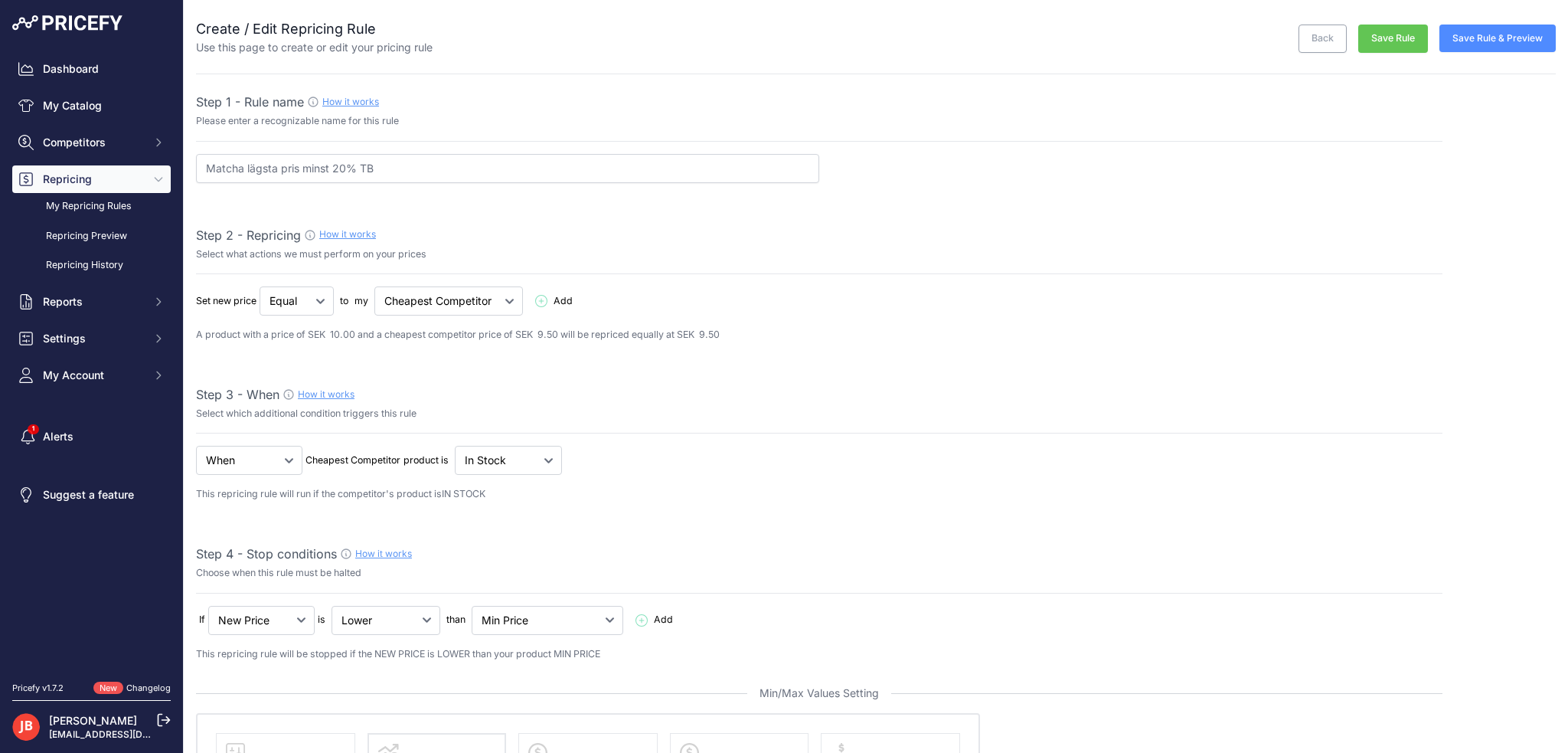
select select "percentage"
select select "7"
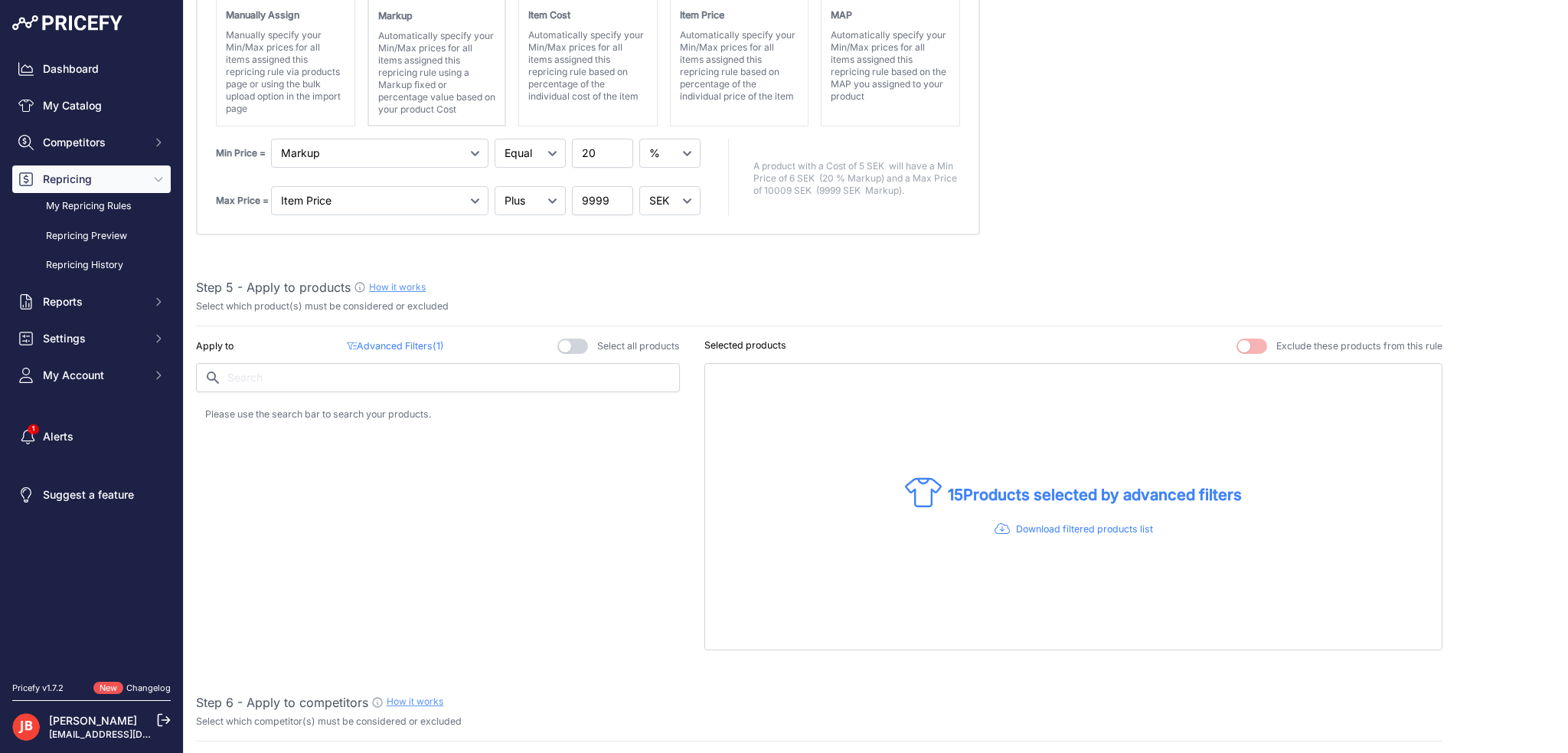
scroll to position [919, 0]
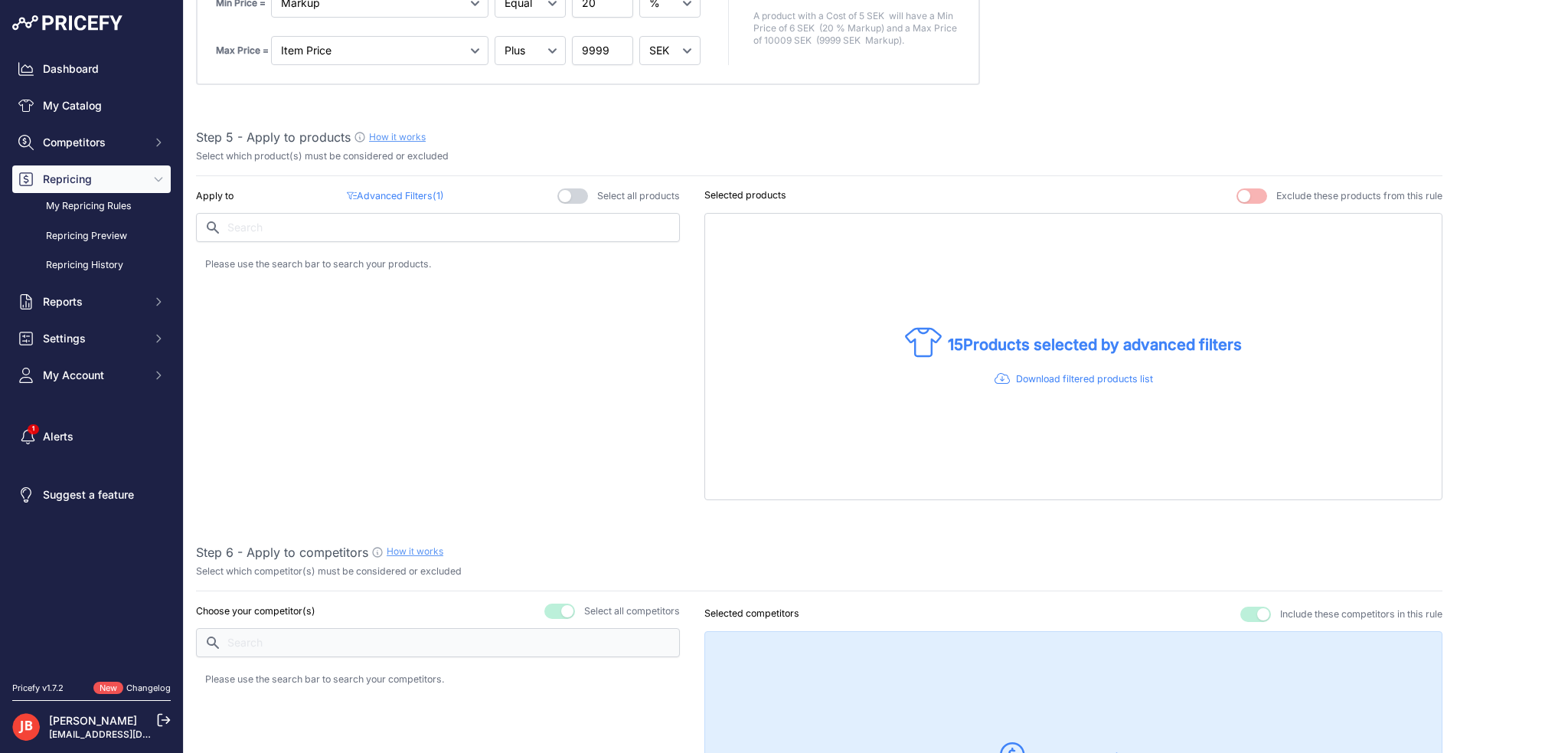
click at [398, 192] on p "Advanced Filters ( 1 )" at bounding box center [395, 196] width 96 height 14
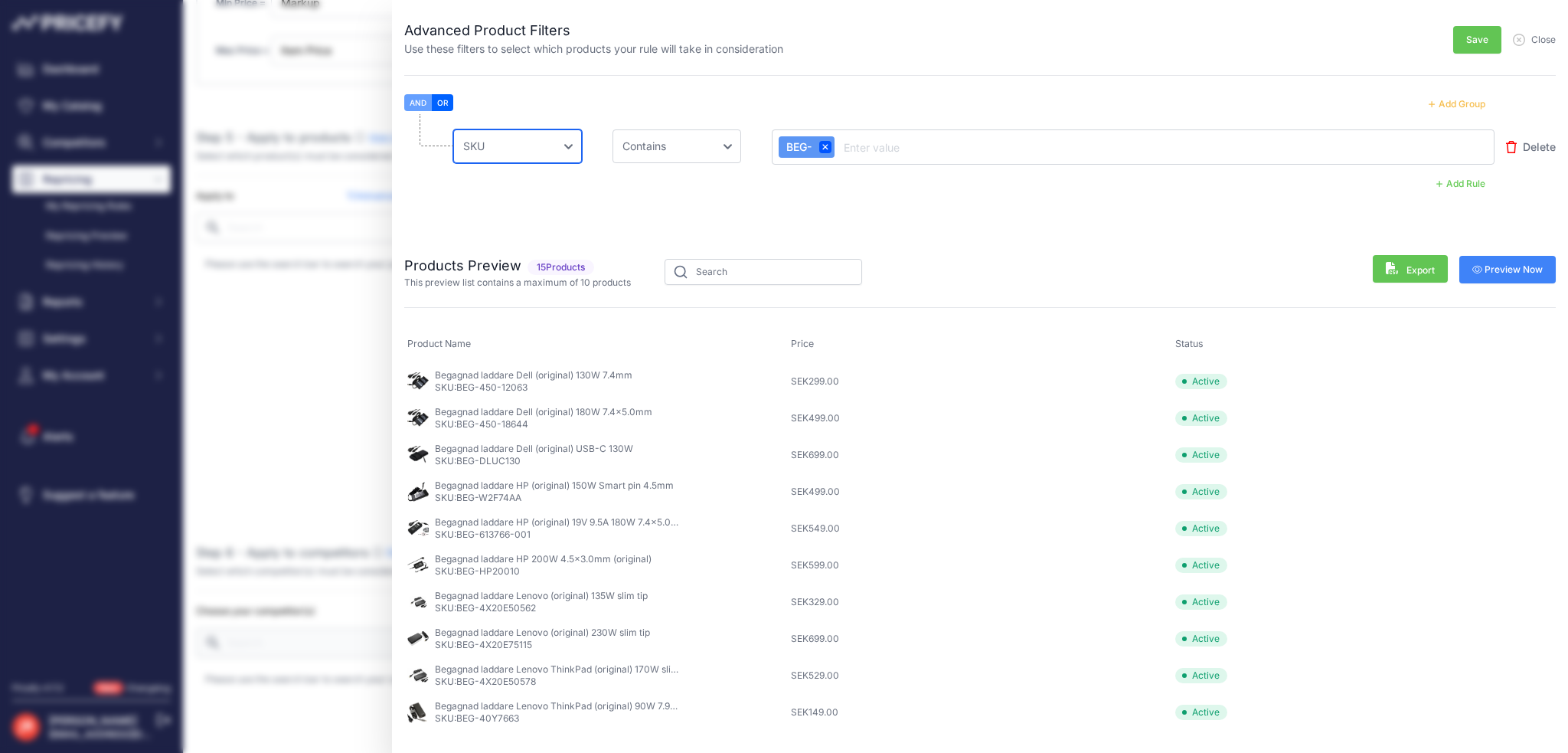
click at [569, 149] on select "Choose an field Name Price Cost MAP Brand Min Price Max Price SKU GTIN/EAN/ASIN…" at bounding box center [518, 146] width 129 height 33
click at [453, 130] on select "Choose an field Name Price Cost MAP Brand Min Price Max Price SKU GTIN/EAN/ASIN…" at bounding box center [518, 146] width 129 height 33
click at [710, 152] on select "Choose an operator Equal Not Equal In Not In Less Less or Equal Greater Greater…" at bounding box center [677, 146] width 129 height 33
click at [718, 141] on select "Choose an operator Equal Not Equal In Not In Less Less or Equal Greater Greater…" at bounding box center [677, 146] width 129 height 33
click at [555, 375] on p "Begagnad laddare Dell (original) 130W 7.4mm" at bounding box center [534, 375] width 197 height 13
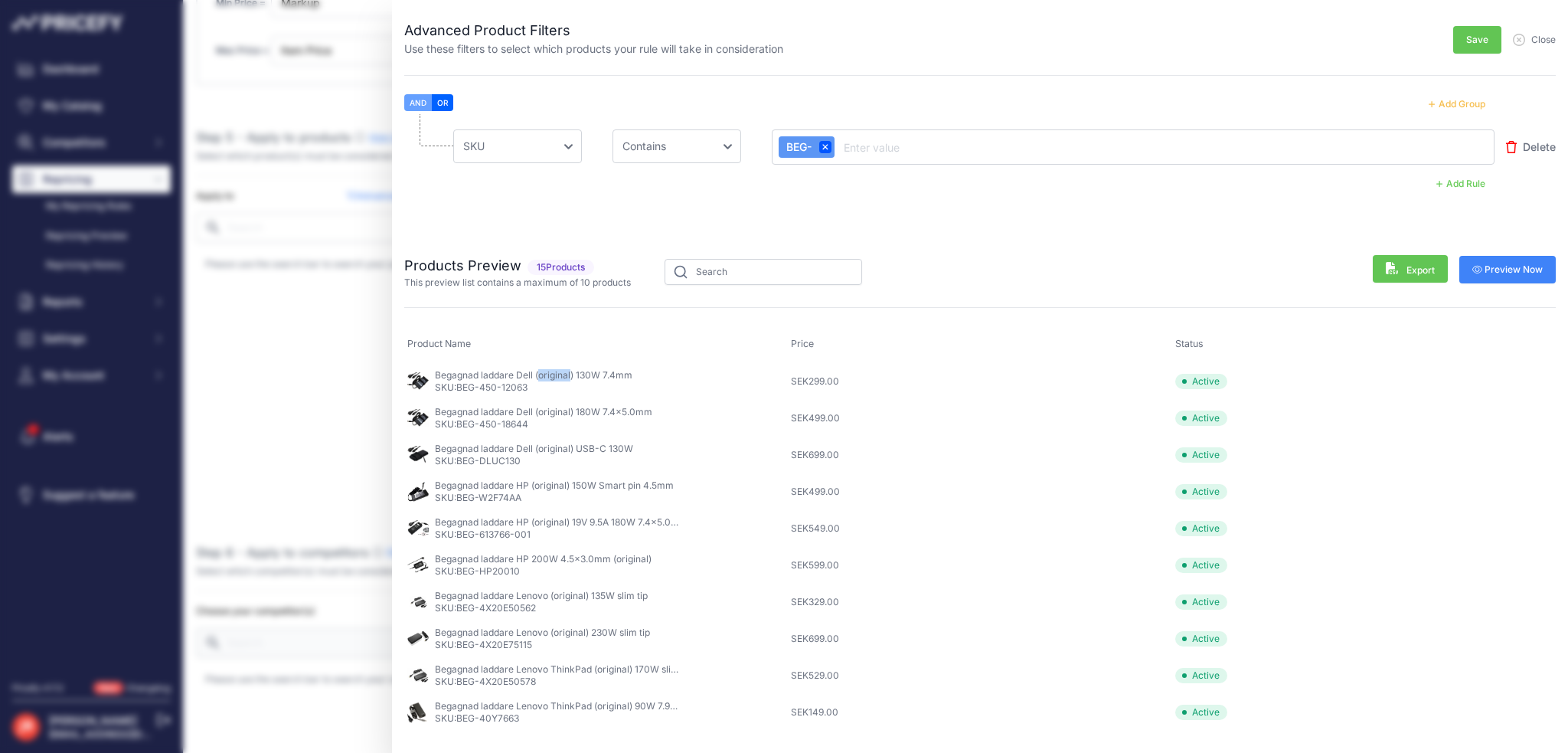
click at [555, 375] on p "Begagnad laddare Dell (original) 130W 7.4mm" at bounding box center [534, 375] width 197 height 13
click at [513, 152] on select "Choose an field Name Price Cost MAP Brand Min Price Max Price SKU GTIN/EAN/ASIN…" at bounding box center [518, 146] width 129 height 33
click at [447, 103] on button "OR" at bounding box center [442, 103] width 22 height 17
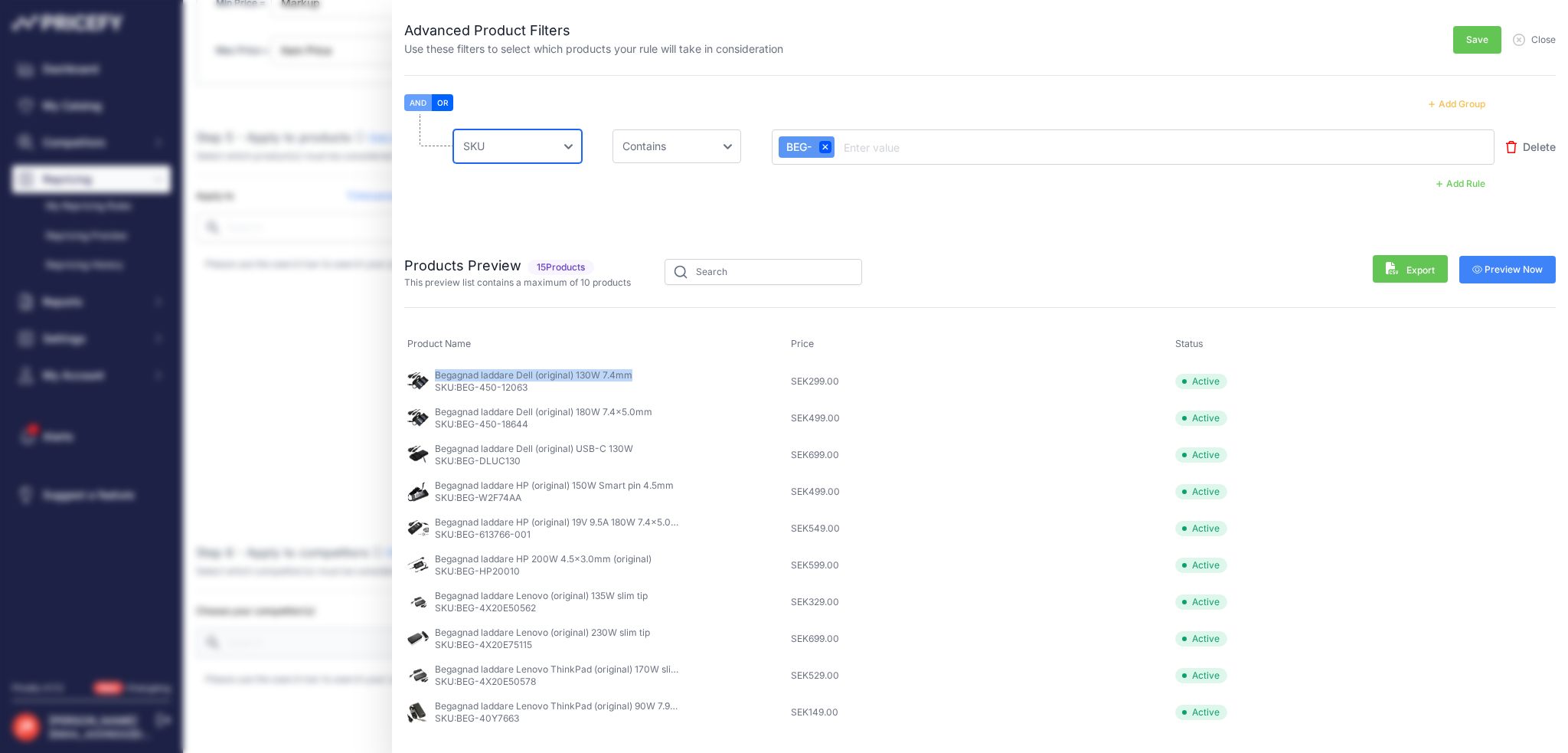
click at [529, 146] on select "Choose an field Name Price Cost MAP Brand Min Price Max Price SKU GTIN/EAN/ASIN…" at bounding box center [518, 146] width 129 height 33
click at [866, 146] on input "text" at bounding box center [901, 147] width 122 height 18
type input "WCN"
click at [929, 147] on input "text" at bounding box center [903, 147] width 122 height 18
click at [1463, 177] on button "Add Rule" at bounding box center [1460, 184] width 68 height 20
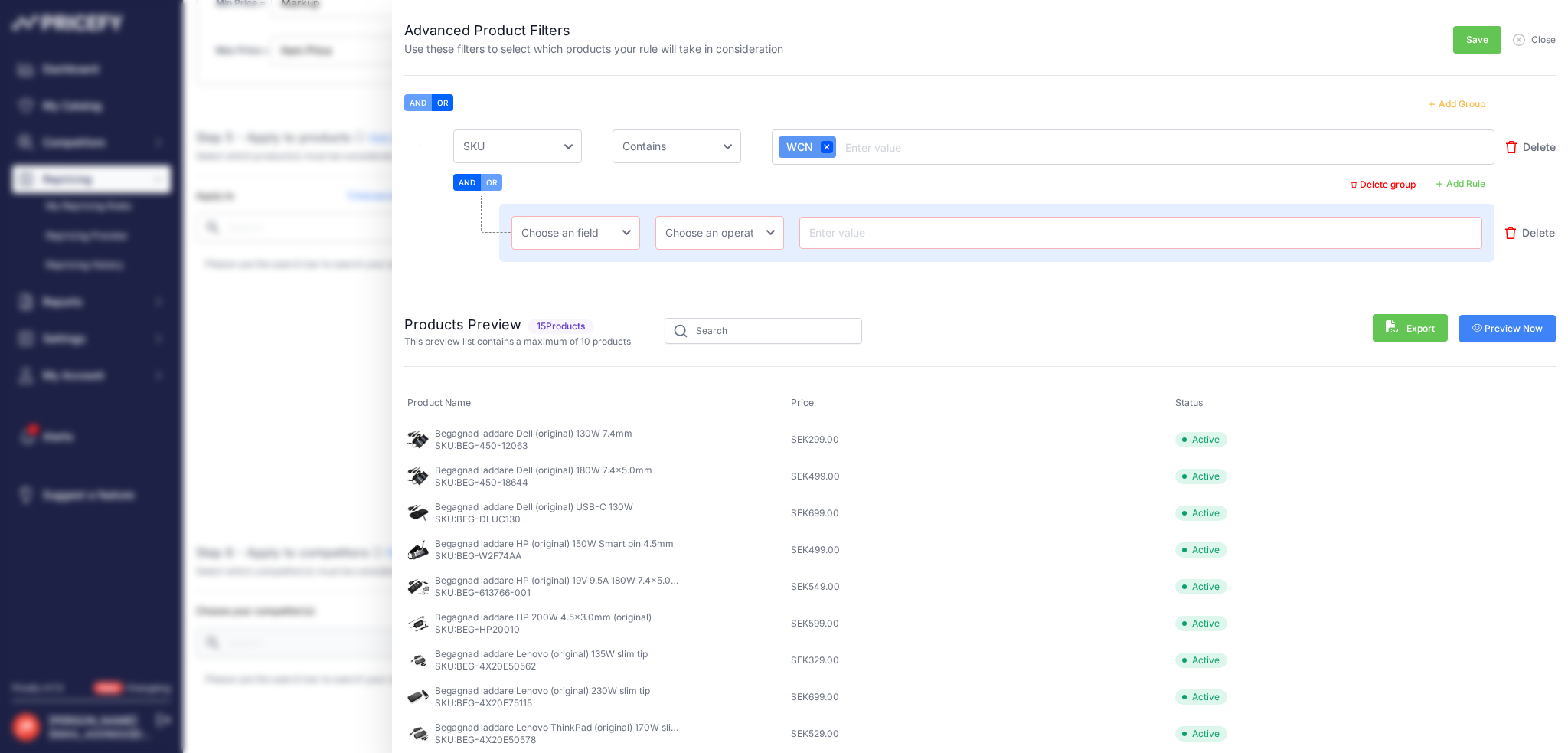
click at [1522, 226] on span "Delete" at bounding box center [1538, 233] width 33 height 15
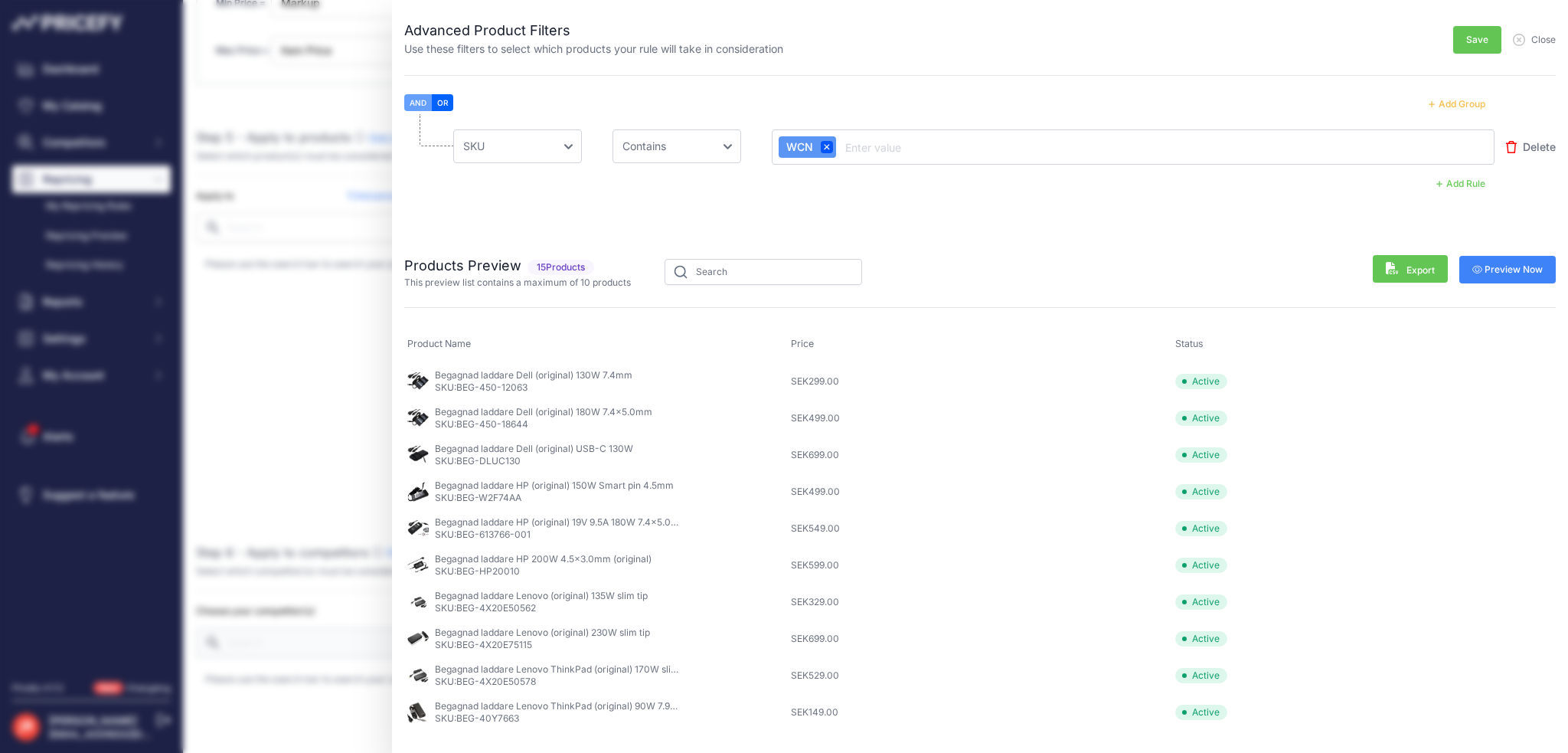
click at [442, 104] on button "OR" at bounding box center [442, 103] width 22 height 17
click at [1458, 101] on button "Add Group" at bounding box center [1457, 105] width 75 height 20
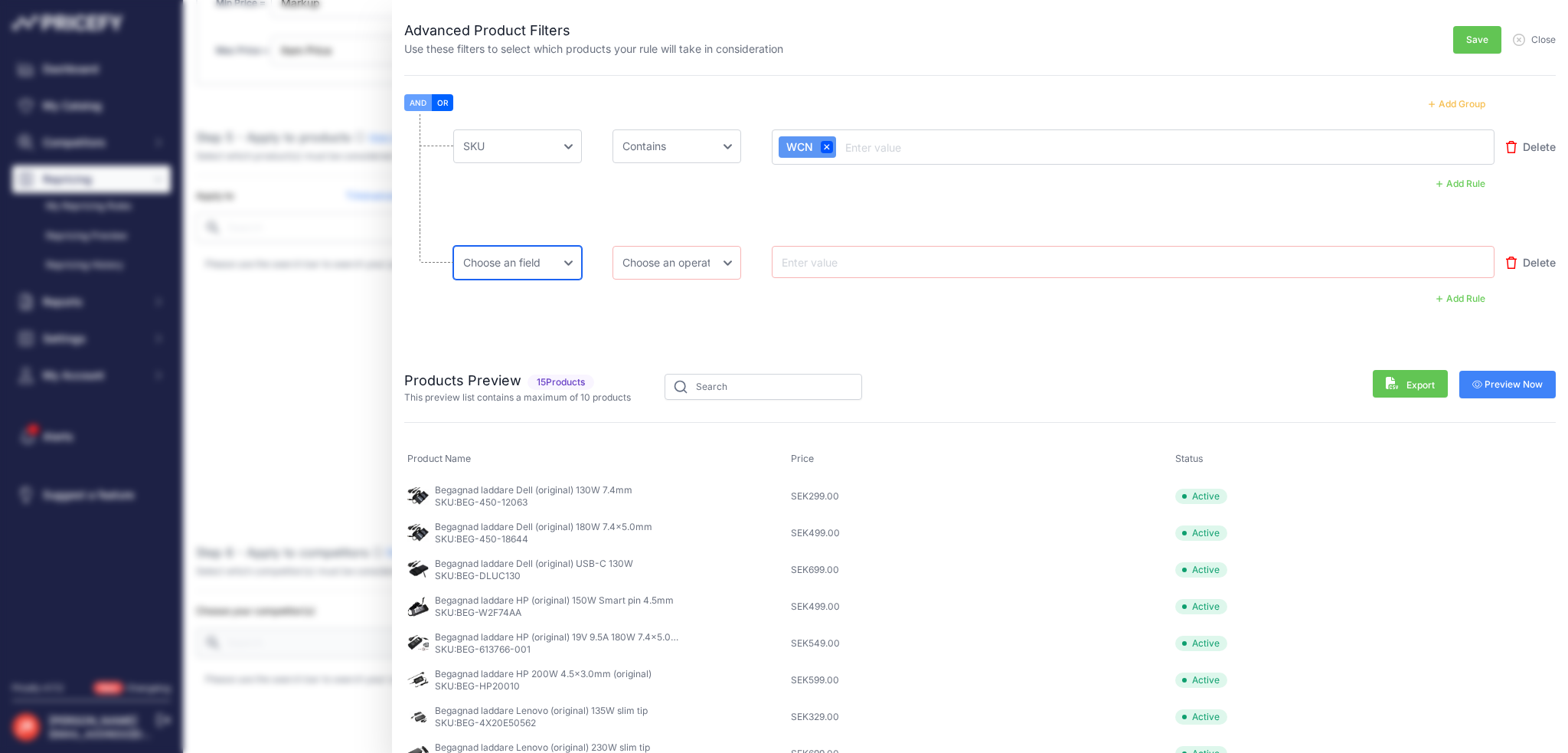
click at [539, 263] on select "Choose an field Name Price Cost MAP Brand Min Price Max Price SKU GTIN/EAN/ASIN…" at bounding box center [518, 263] width 129 height 33
select select "mp.sku"
click at [453, 246] on select "Choose an field Name Price Cost MAP Brand Min Price Max Price SKU GTIN/EAN/ASIN…" at bounding box center [518, 263] width 129 height 33
click at [699, 267] on select "Choose an operator Equal Not Equal In Not In Less Less or Equal Greater Greater…" at bounding box center [677, 263] width 129 height 33
select select "contains"
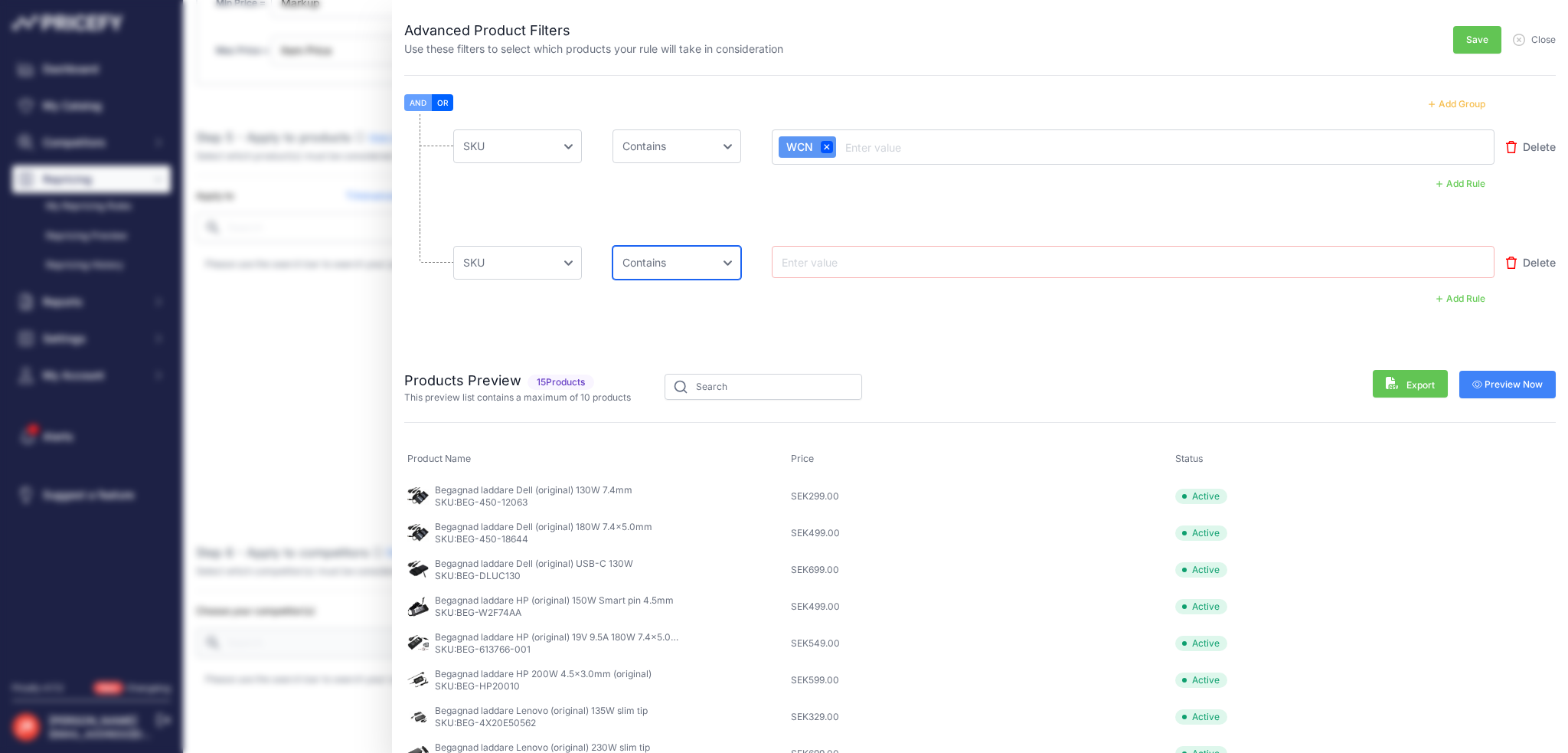
click at [612, 246] on select "Choose an operator Equal Not Equal In Not In Less Less or Equal Greater Greater…" at bounding box center [677, 263] width 129 height 33
click at [824, 145] on icon at bounding box center [826, 146] width 6 height 6
click at [811, 145] on input "text" at bounding box center [840, 146] width 122 height 18
type input "BEG-"
click at [879, 143] on input "text" at bounding box center [901, 147] width 122 height 18
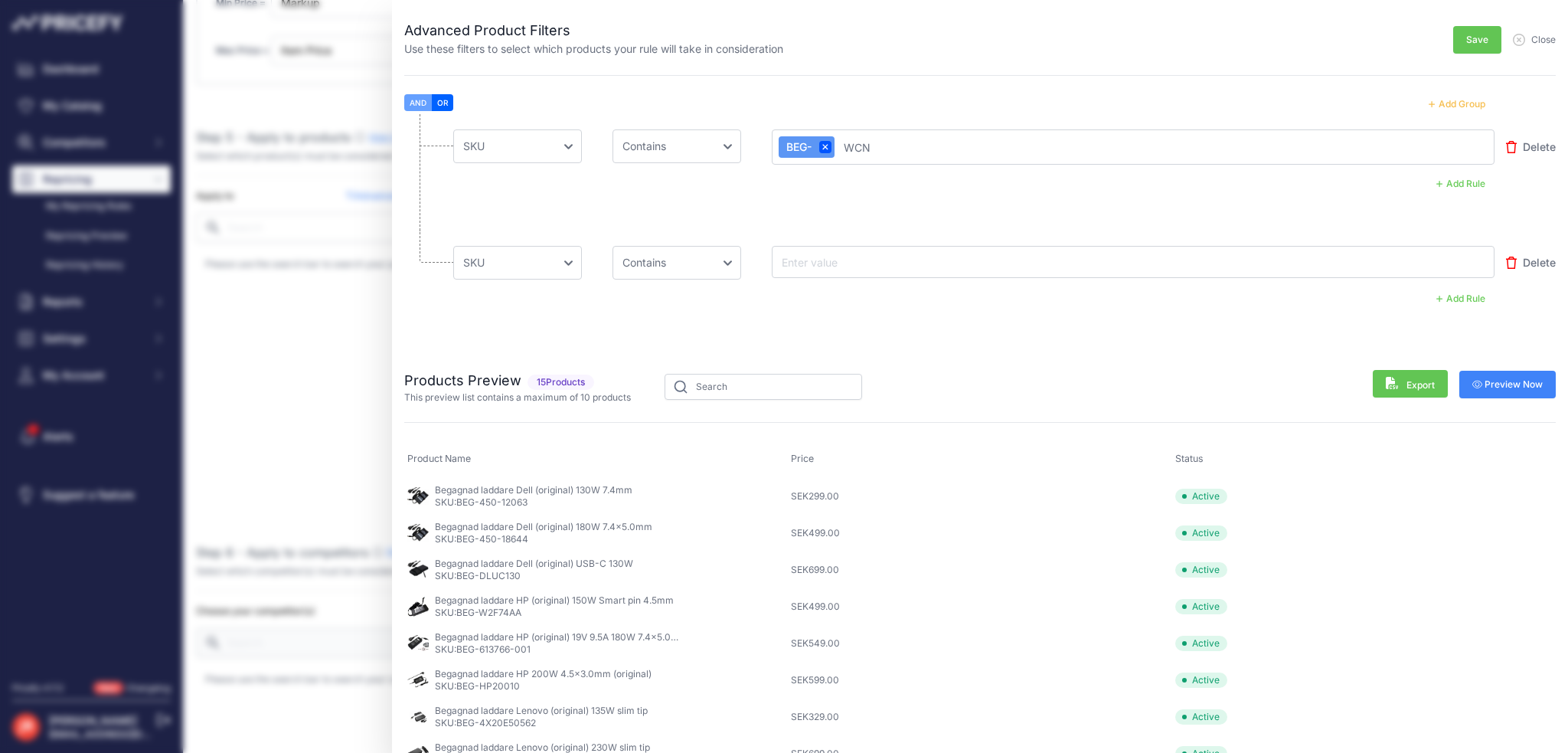
type input "WCN"
click at [825, 145] on icon at bounding box center [826, 146] width 6 height 6
click at [1017, 146] on div at bounding box center [1133, 146] width 709 height 18
click at [896, 126] on li "Choose an field Name Price Cost MAP Brand Min Price Max Price SKU GTIN/EAN/ASIN…" at bounding box center [979, 171] width 1152 height 115
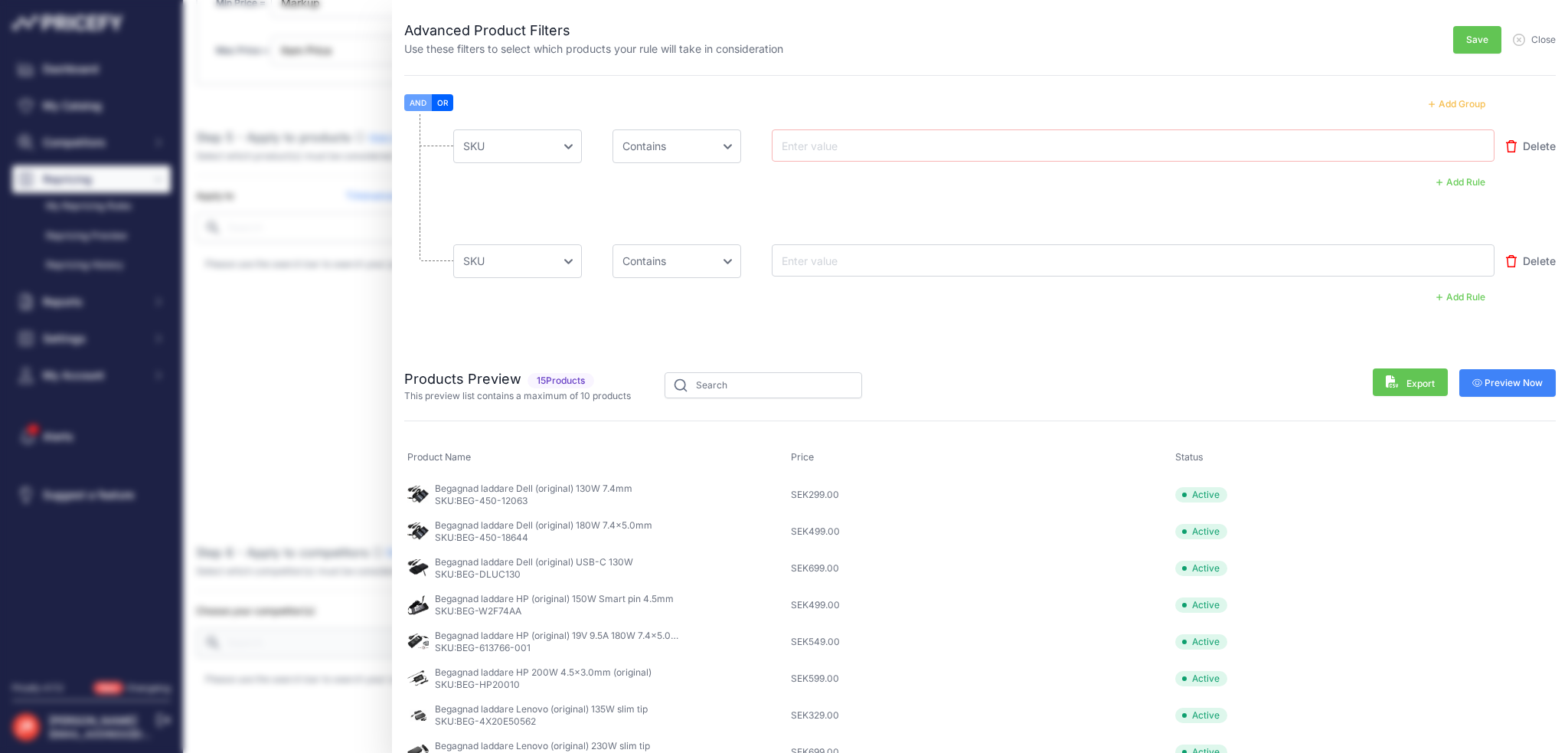
click at [844, 141] on input "text" at bounding box center [840, 146] width 122 height 18
type input "BEG-"
click at [801, 248] on div at bounding box center [1133, 262] width 723 height 32
click at [810, 259] on input "text" at bounding box center [840, 262] width 122 height 18
click at [811, 263] on input "text" at bounding box center [840, 262] width 122 height 18
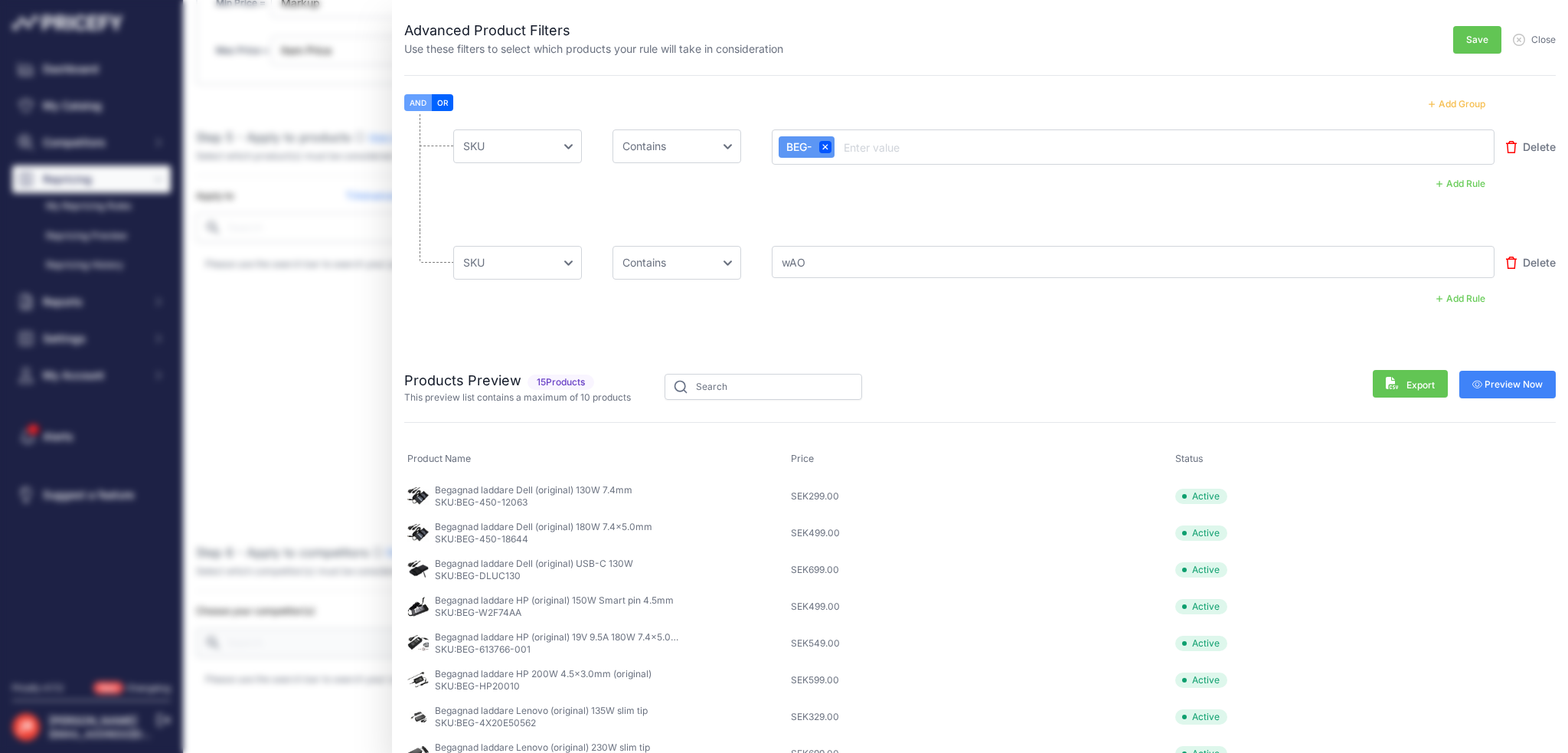
type input "wAO"
click at [816, 262] on span "wAO" at bounding box center [805, 264] width 54 height 22
click at [824, 261] on icon at bounding box center [823, 263] width 6 height 6
click at [824, 261] on input "text" at bounding box center [840, 262] width 122 height 18
type input "w"
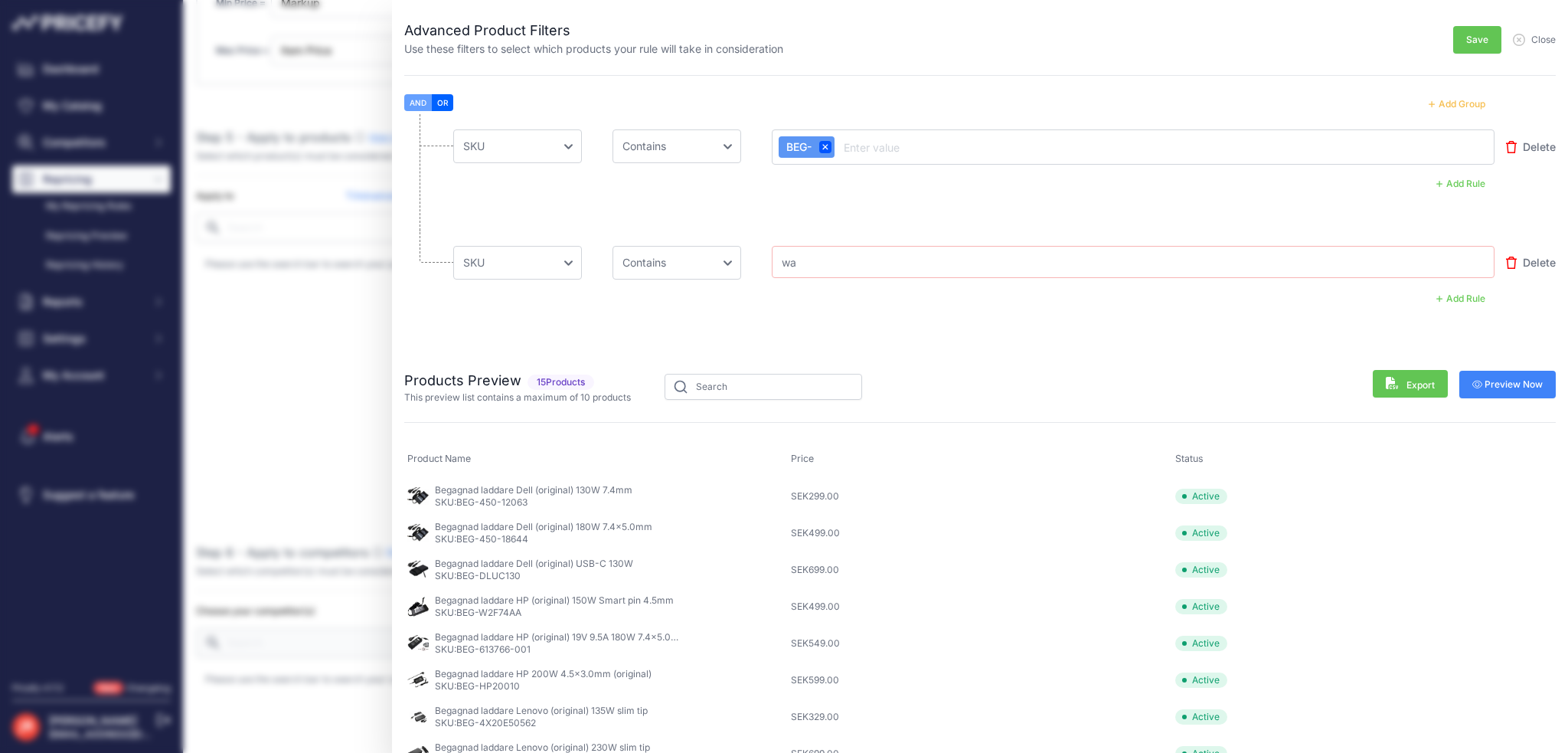
type input "w"
type input "WAO"
click at [1458, 105] on button "Add Group" at bounding box center [1457, 105] width 75 height 20
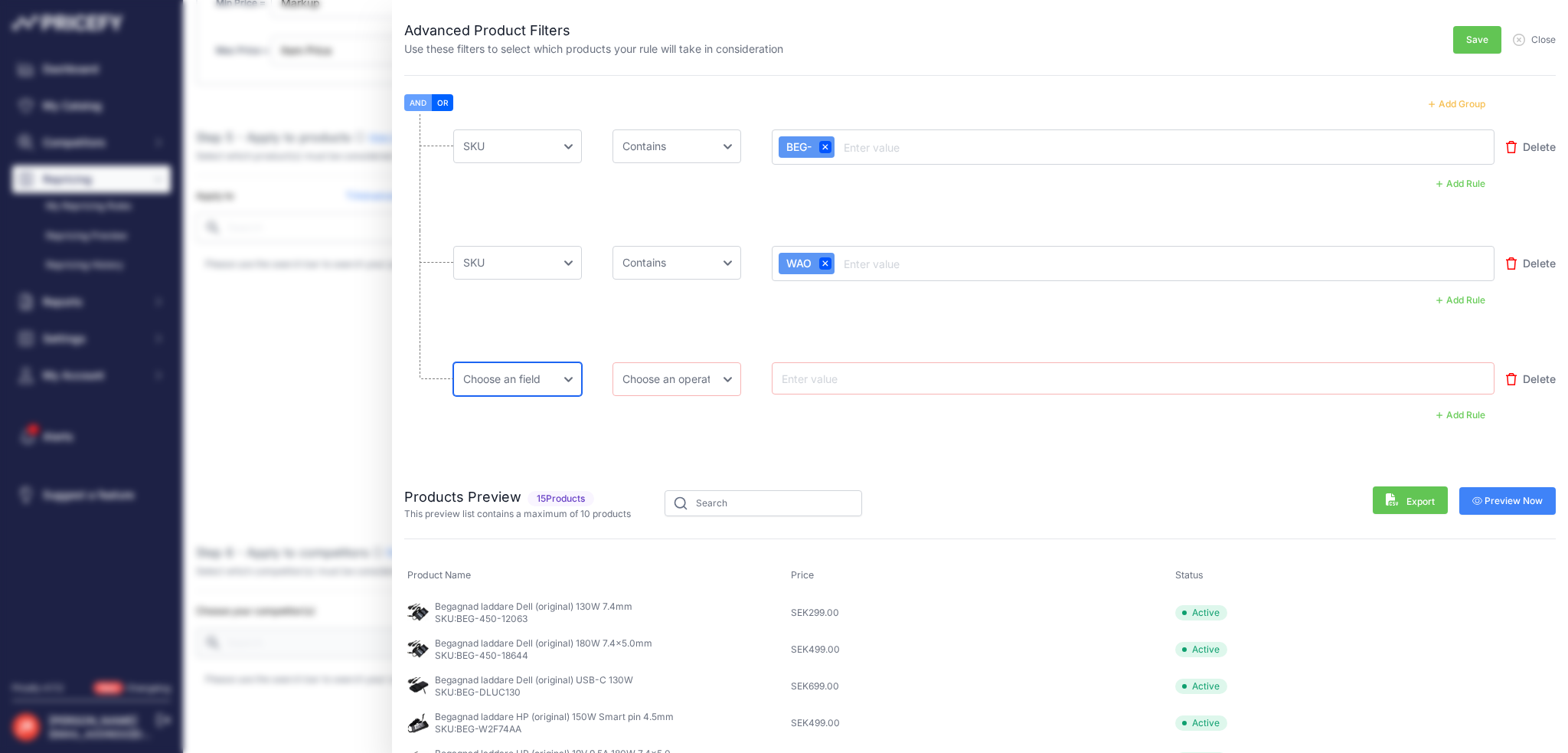
click at [542, 380] on select "Choose an field Name Price Cost MAP Brand Min Price Max Price SKU GTIN/EAN/ASIN…" at bounding box center [518, 379] width 129 height 33
select select "mp.sku"
click at [453, 362] on select "Choose an field Name Price Cost MAP Brand Min Price Max Price SKU GTIN/EAN/ASIN…" at bounding box center [518, 379] width 129 height 33
click at [701, 379] on select "Choose an operator Equal Not Equal In Not In Less Less or Equal Greater Greater…" at bounding box center [677, 379] width 129 height 33
select select "contains"
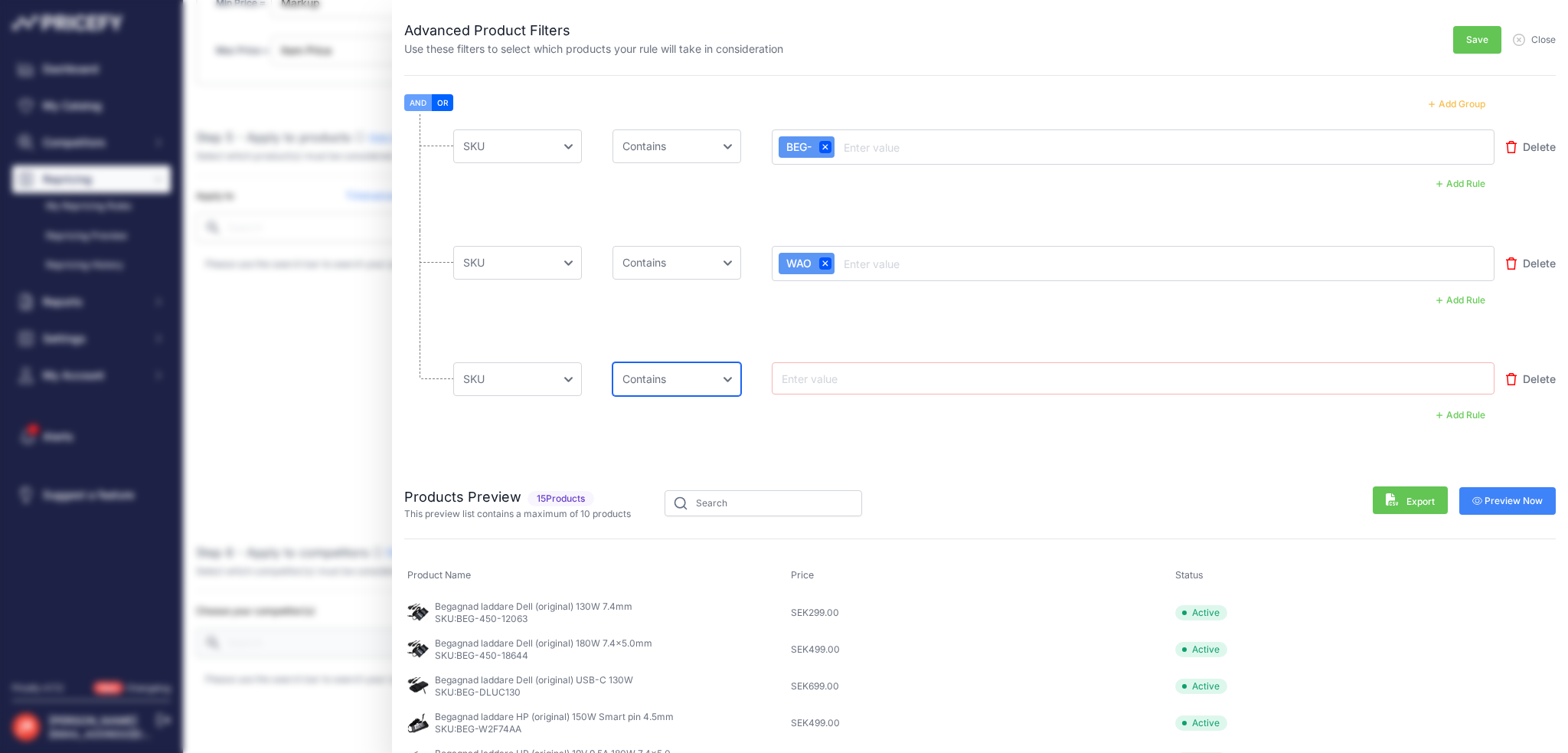
click at [612, 362] on select "Choose an operator Equal Not Equal In Not In Less Less or Equal Greater Greater…" at bounding box center [677, 379] width 129 height 33
click at [829, 364] on div at bounding box center [1133, 378] width 723 height 32
click at [881, 382] on input "text" at bounding box center [840, 378] width 122 height 18
type input "w"
type input "WC"
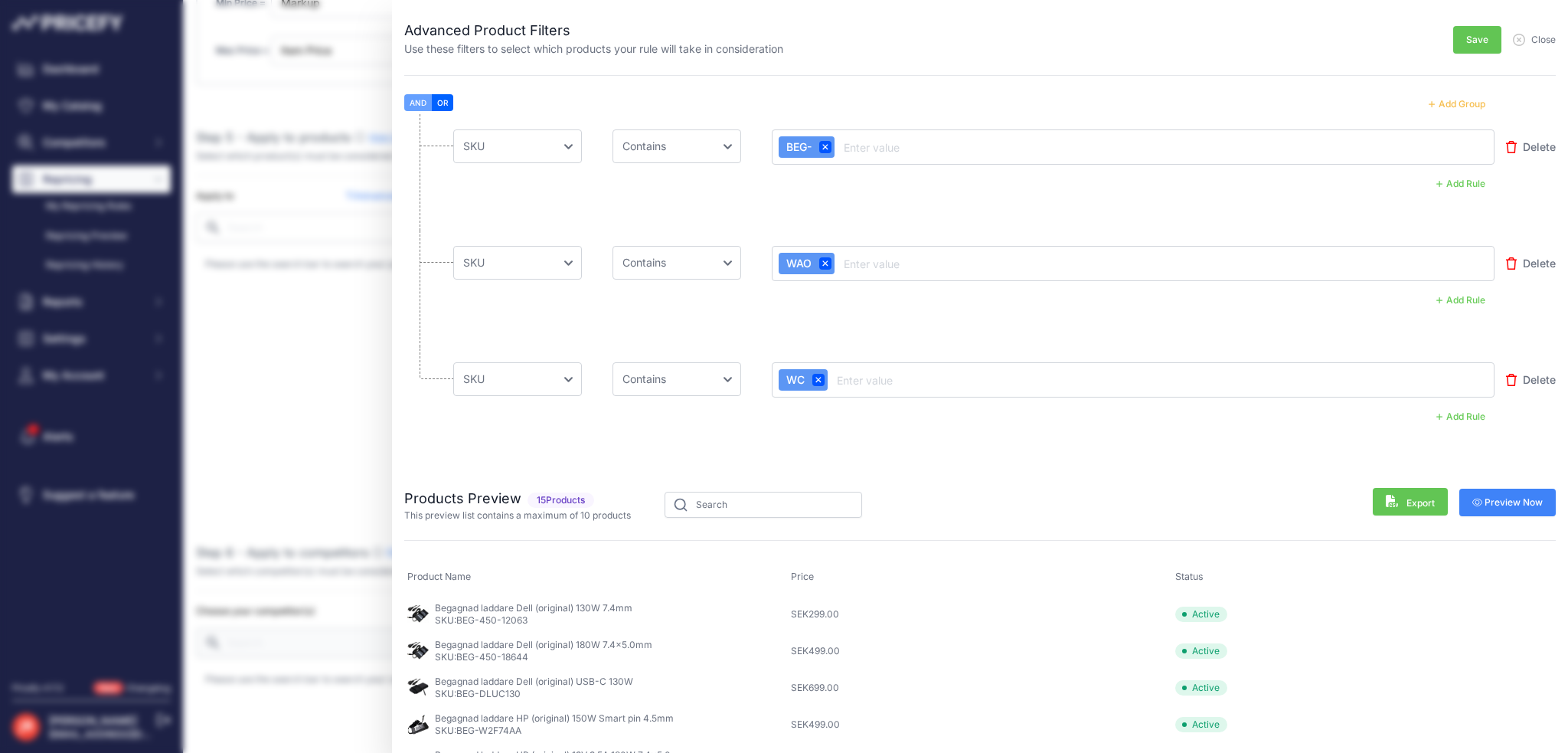
click at [1458, 104] on button "Add Group" at bounding box center [1457, 105] width 75 height 20
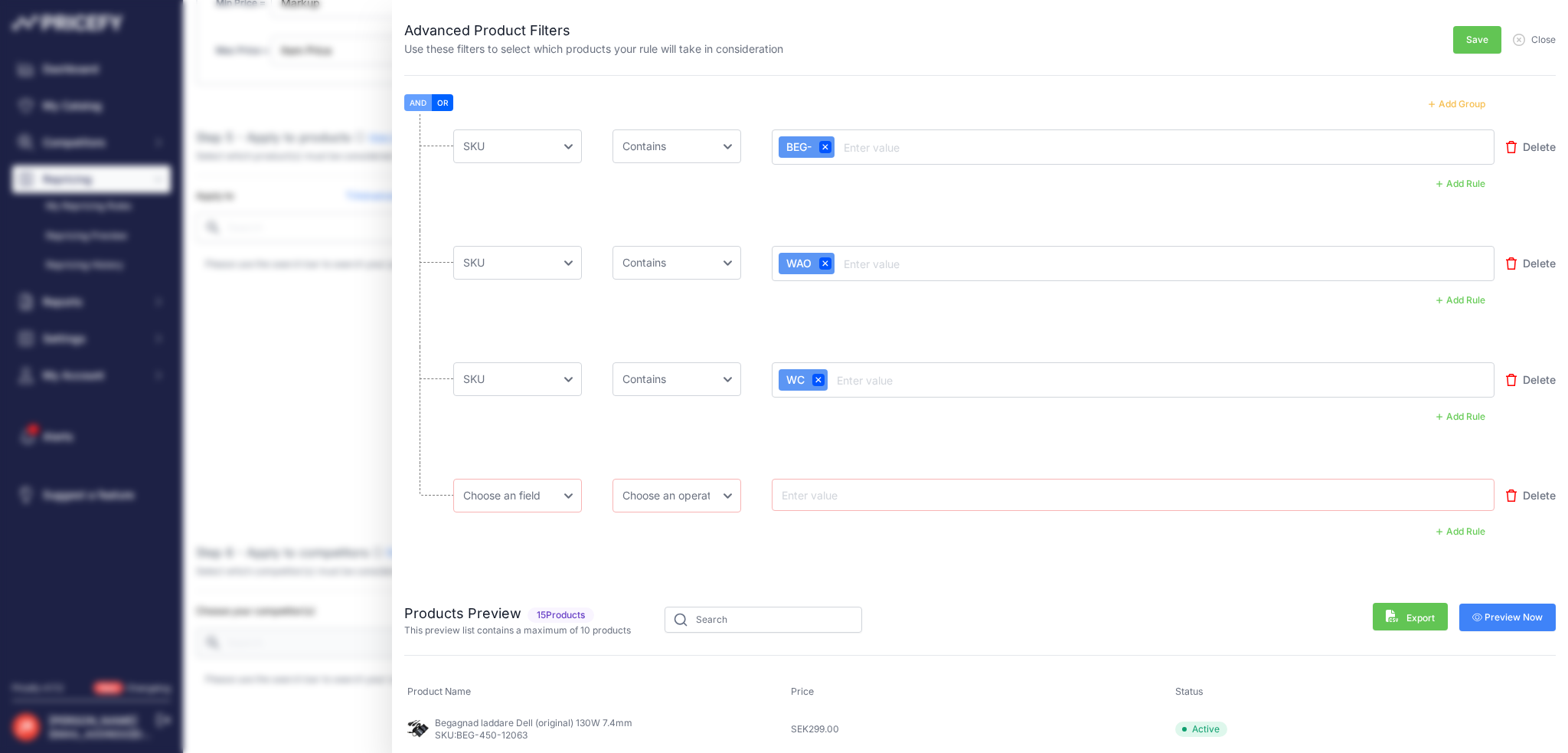
click at [852, 487] on input "text" at bounding box center [840, 494] width 122 height 18
click at [539, 492] on select "Choose an field Name Price Cost MAP Brand Min Price Max Price SKU GTIN/EAN/ASIN…" at bounding box center [518, 495] width 129 height 33
select select "mp.sku"
click at [453, 479] on select "Choose an field Name Price Cost MAP Brand Min Price Max Price SKU GTIN/EAN/ASIN…" at bounding box center [518, 495] width 129 height 33
click at [710, 502] on select "Choose an operator Equal Not Equal In Not In Less Less or Equal Greater Greater…" at bounding box center [677, 495] width 129 height 33
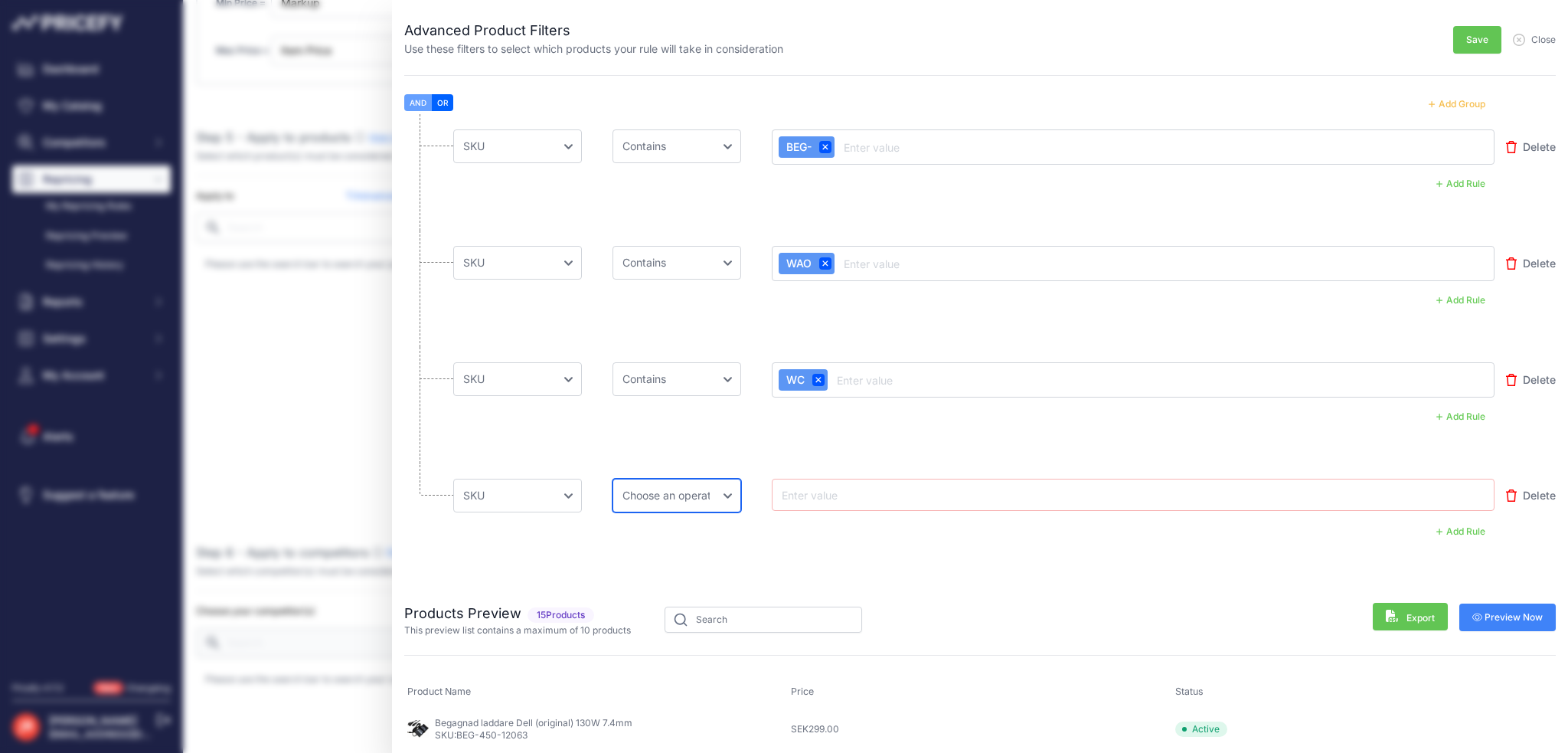
select select "contains"
click at [612, 479] on select "Choose an operator Equal Not Equal In Not In Less Less or Equal Greater Greater…" at bounding box center [677, 495] width 129 height 33
click at [859, 505] on div at bounding box center [1133, 494] width 723 height 32
click at [876, 465] on li "Choose an field Name Price Cost MAP Brand Min Price Max Price SKU GTIN/EAN/ASIN…" at bounding box center [979, 520] width 1152 height 115
click at [876, 481] on div at bounding box center [1133, 494] width 723 height 32
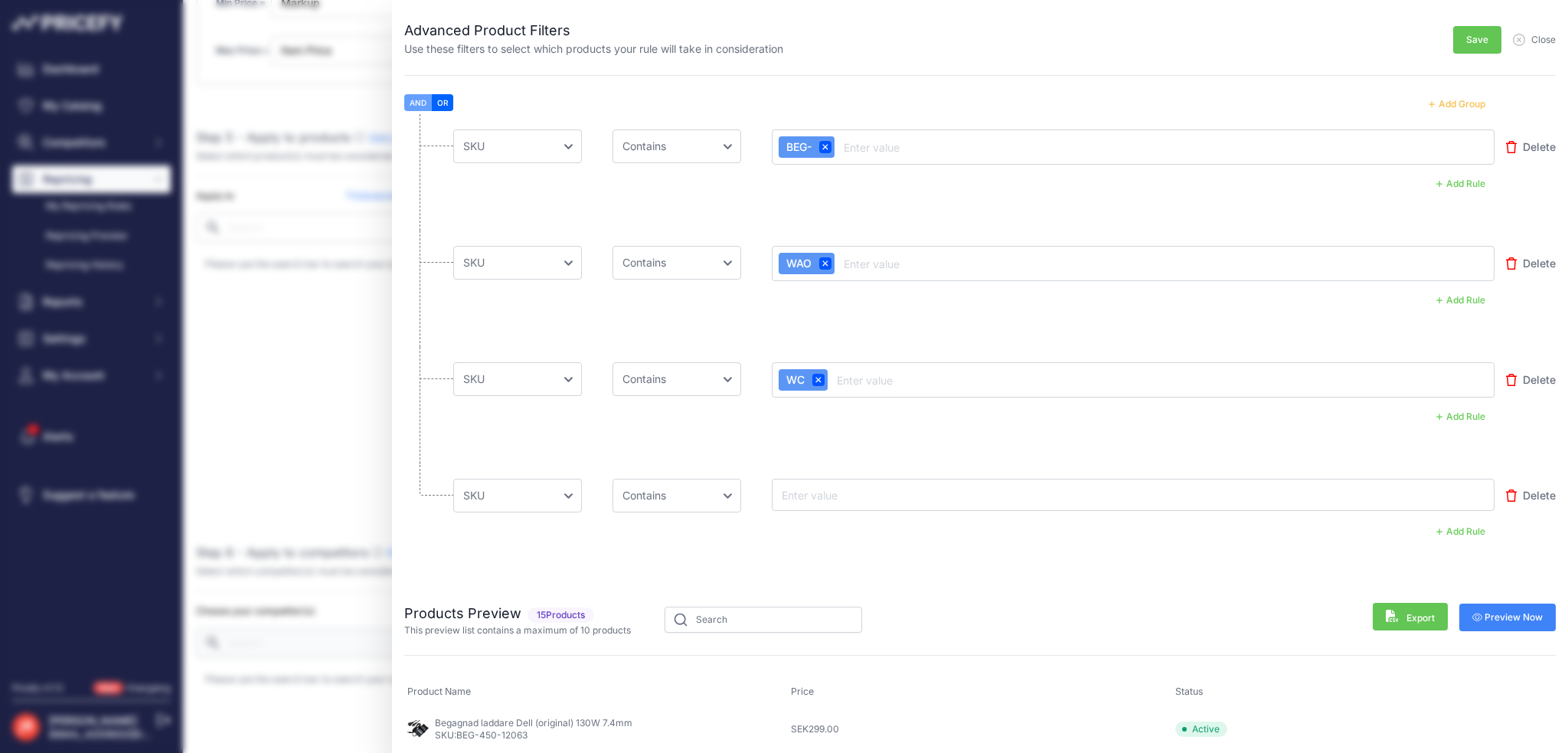
click at [893, 493] on input "text" at bounding box center [840, 494] width 122 height 18
type input "WFI"
click at [1458, 105] on button "Add Group" at bounding box center [1457, 105] width 75 height 20
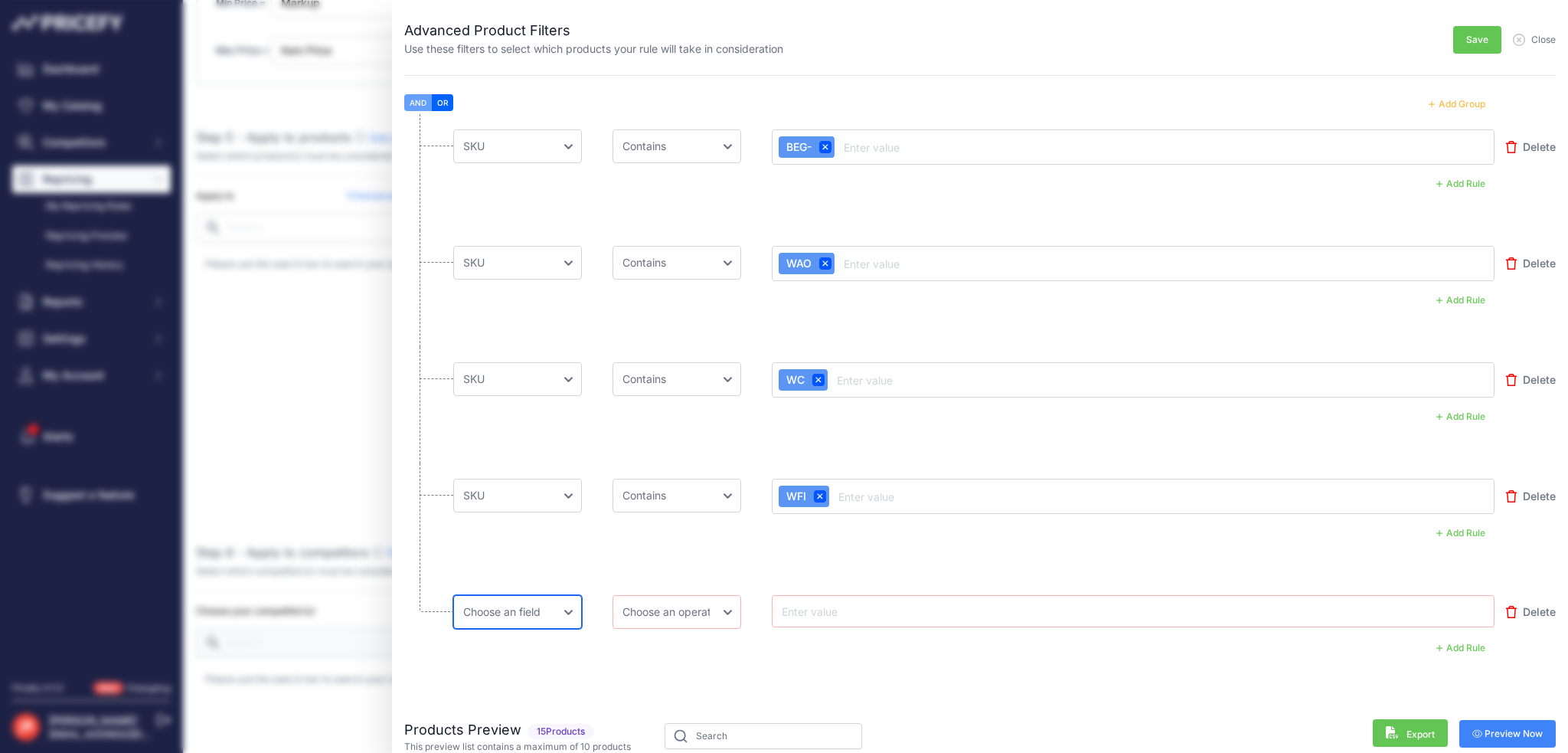
click at [534, 612] on select "Choose an field Name Price Cost MAP Brand Min Price Max Price SKU GTIN/EAN/ASIN…" at bounding box center [518, 612] width 129 height 33
select select "mp.sku"
click at [453, 595] on select "Choose an field Name Price Cost MAP Brand Min Price Max Price SKU GTIN/EAN/ASIN…" at bounding box center [518, 612] width 129 height 33
click at [709, 602] on select "Choose an operator Equal Not Equal In Not In Less Less or Equal Greater Greater…" at bounding box center [677, 612] width 129 height 33
select select "contains"
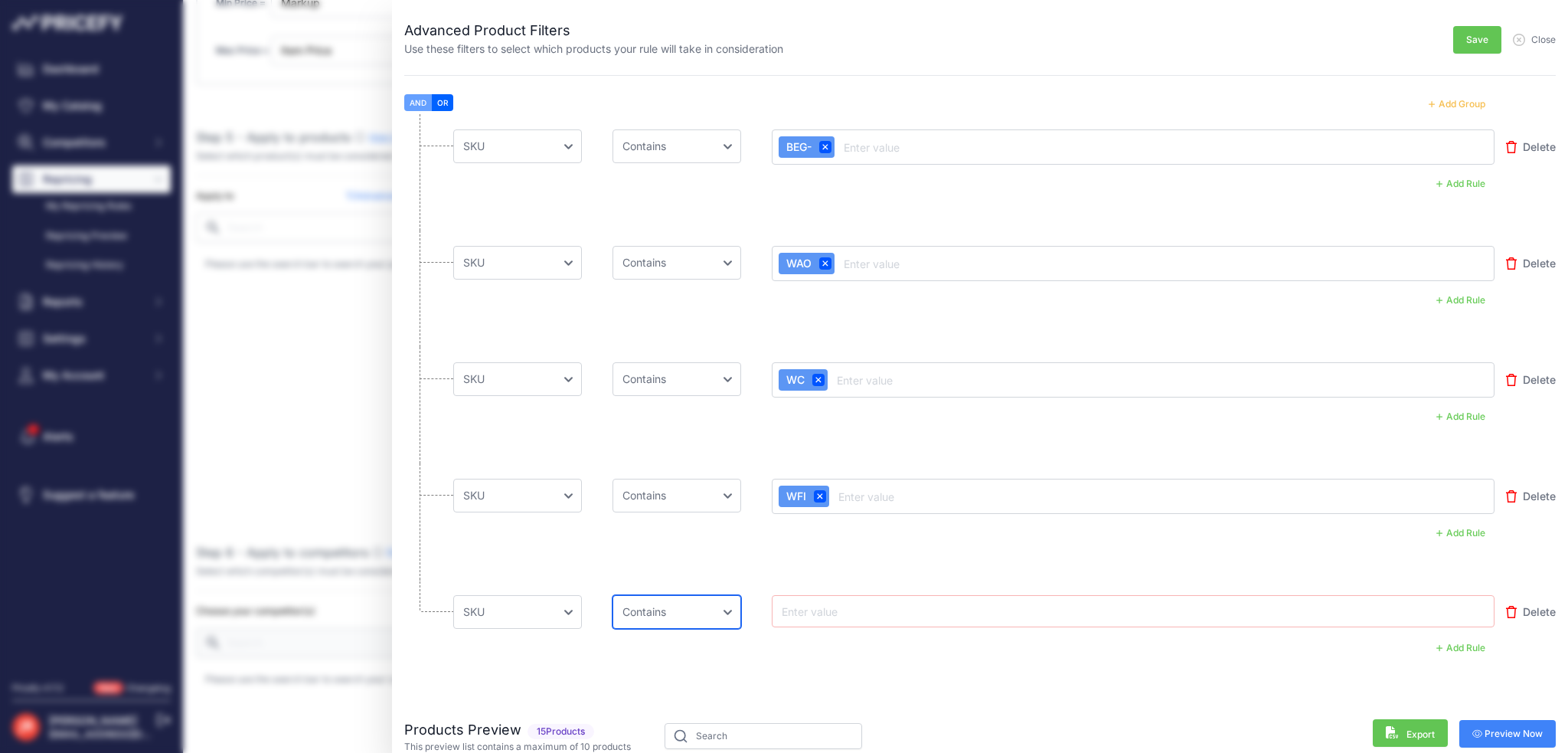
click at [612, 595] on select "Choose an operator Equal Not Equal In Not In Less Less or Equal Greater Greater…" at bounding box center [677, 612] width 129 height 33
click at [848, 612] on input "text" at bounding box center [840, 611] width 122 height 18
type input "WGO"
click at [1448, 104] on button "Add Group" at bounding box center [1457, 105] width 75 height 20
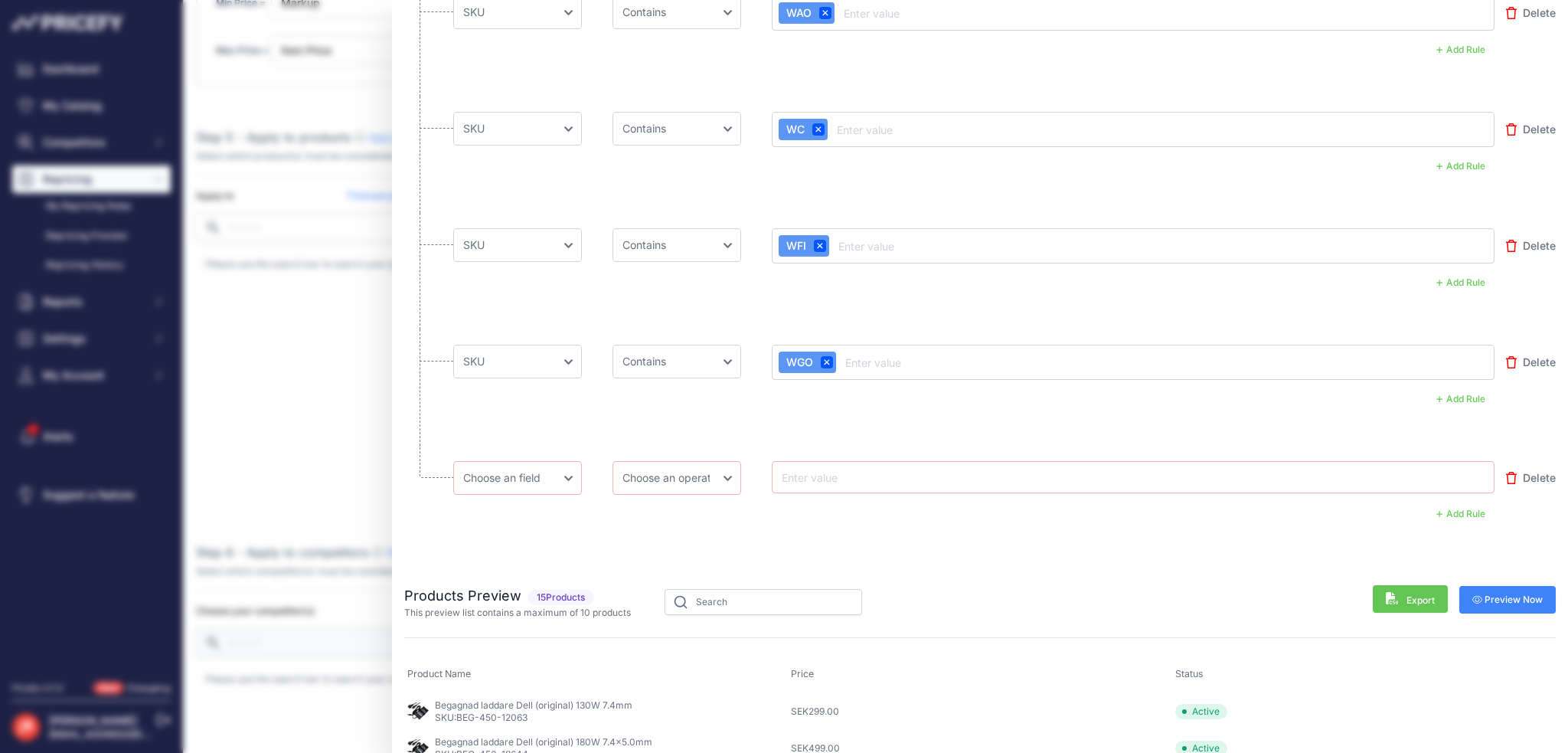
scroll to position [306, 0]
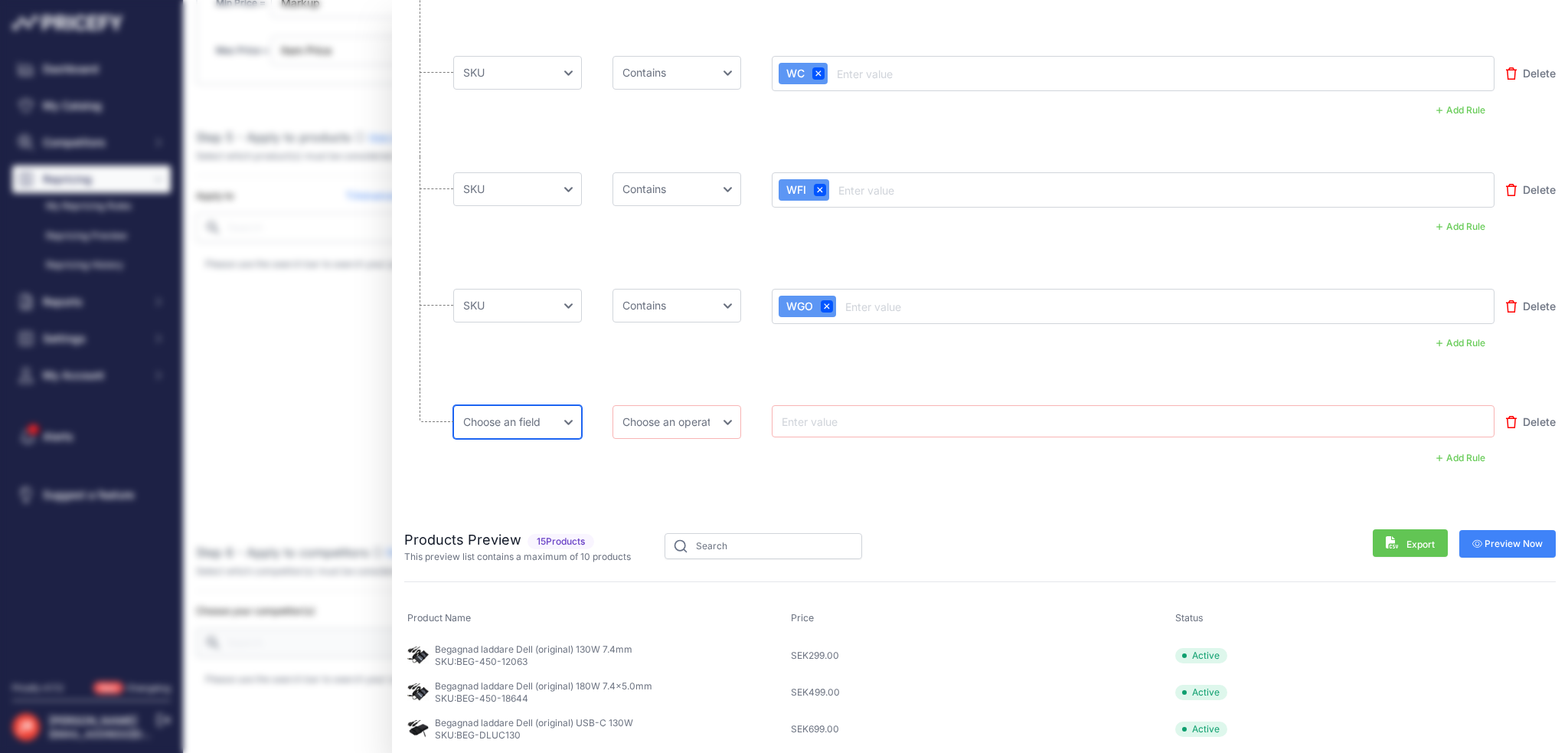
click at [499, 423] on select "Choose an field Name Price Cost MAP Brand Min Price Max Price SKU GTIN/EAN/ASIN…" at bounding box center [518, 422] width 129 height 33
select select "mp.sku"
click at [453, 405] on select "Choose an field Name Price Cost MAP Brand Min Price Max Price SKU GTIN/EAN/ASIN…" at bounding box center [518, 422] width 129 height 33
click at [678, 411] on select "Choose an operator Equal Not Equal In Not In Less Less or Equal Greater Greater…" at bounding box center [677, 422] width 129 height 33
select select "contains"
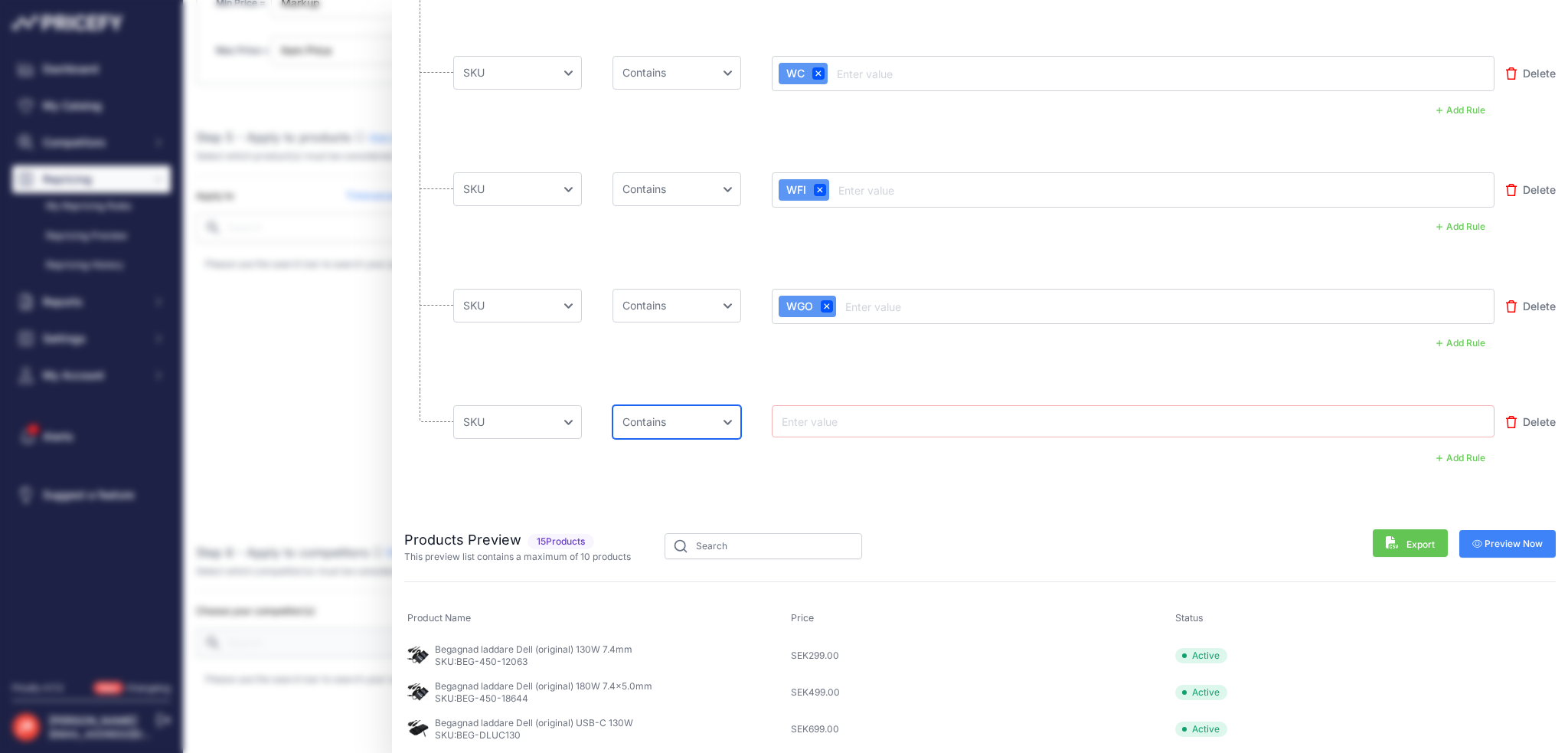
click at [612, 405] on select "Choose an operator Equal Not Equal In Not In Less Less or Equal Greater Greater…" at bounding box center [677, 422] width 129 height 33
click at [863, 427] on input "text" at bounding box center [840, 421] width 122 height 18
type input "WJC"
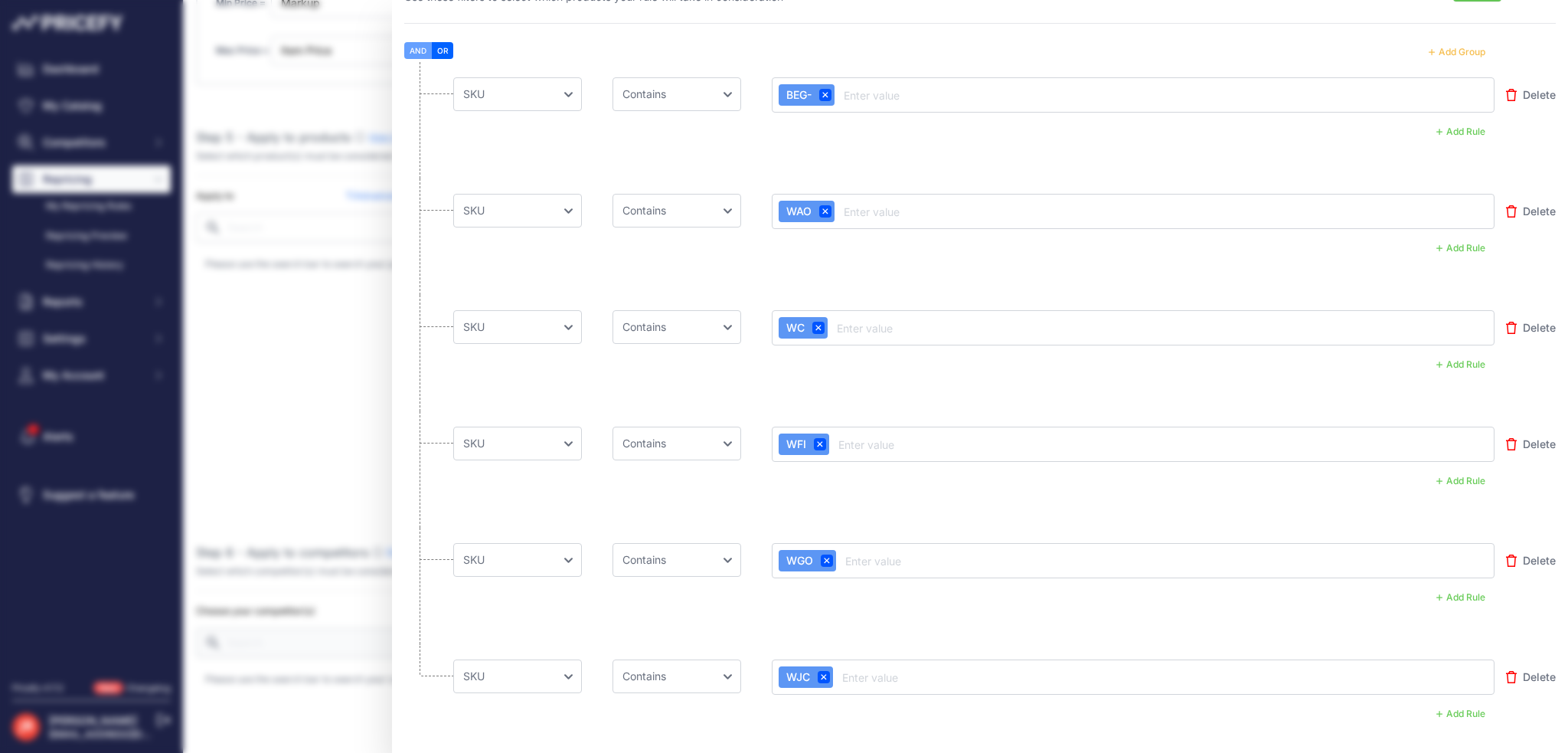
scroll to position [0, 0]
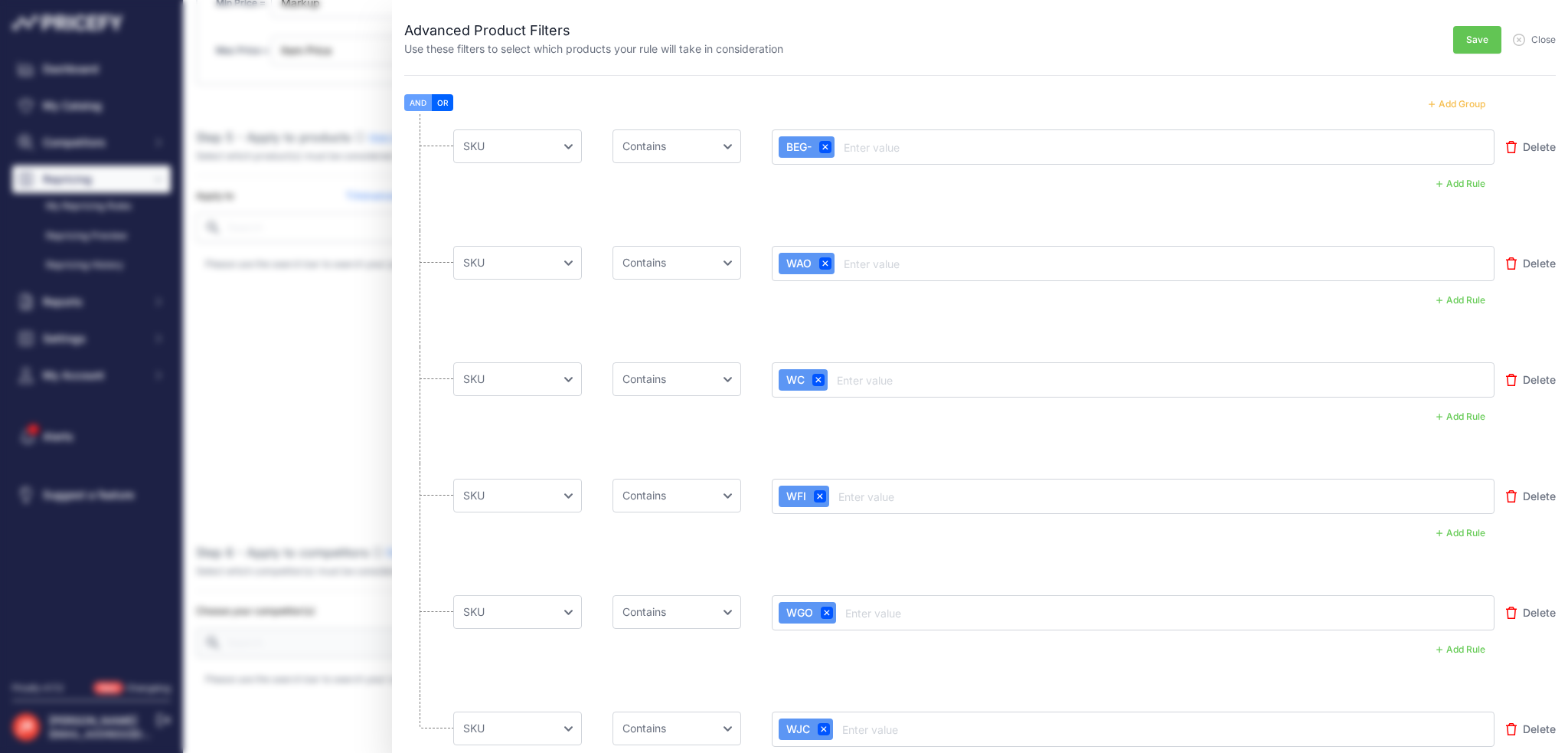
click at [1465, 100] on button "Add Group" at bounding box center [1457, 105] width 75 height 20
click at [1463, 101] on button "Add Group" at bounding box center [1457, 105] width 75 height 20
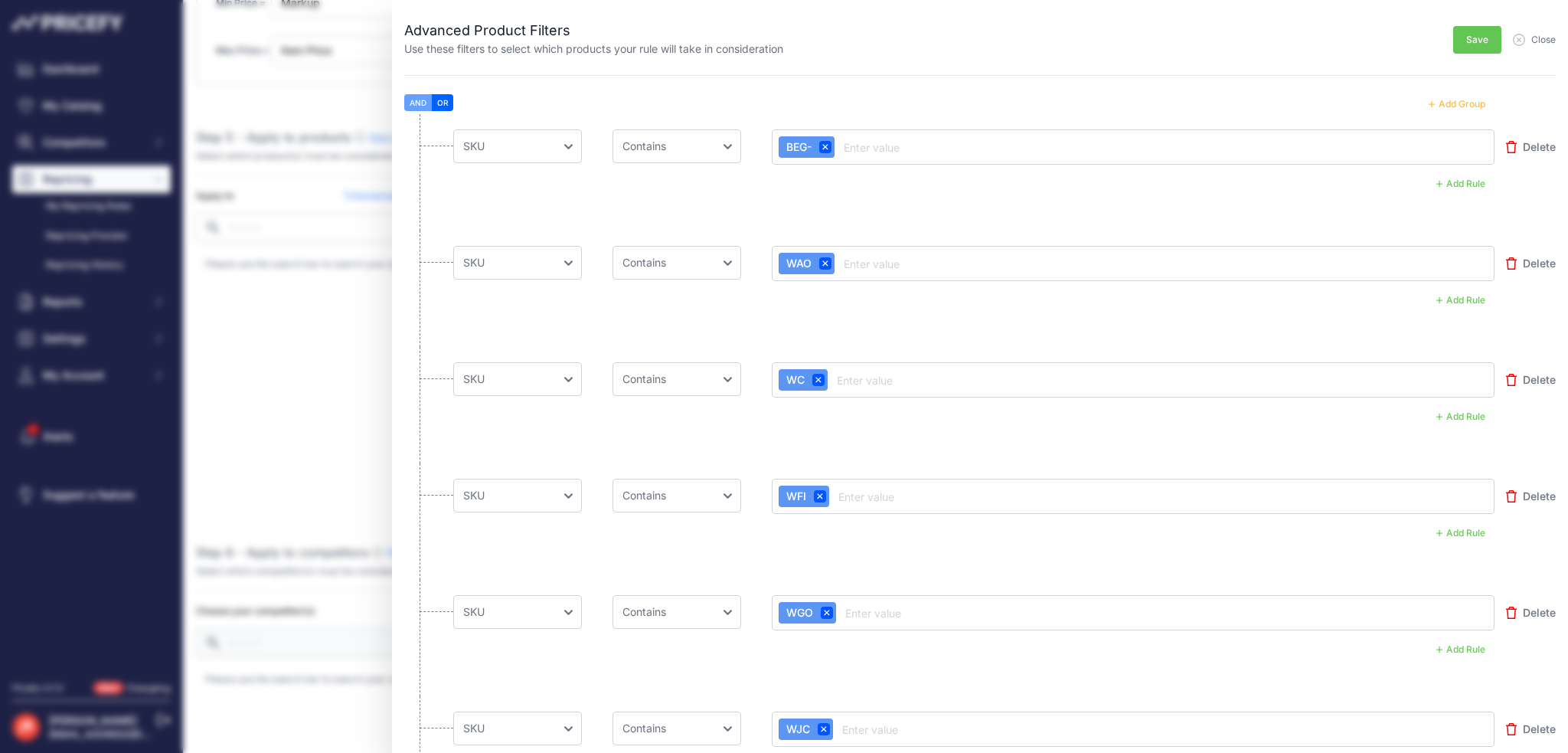
click at [1463, 101] on button "Add Group" at bounding box center [1457, 105] width 75 height 20
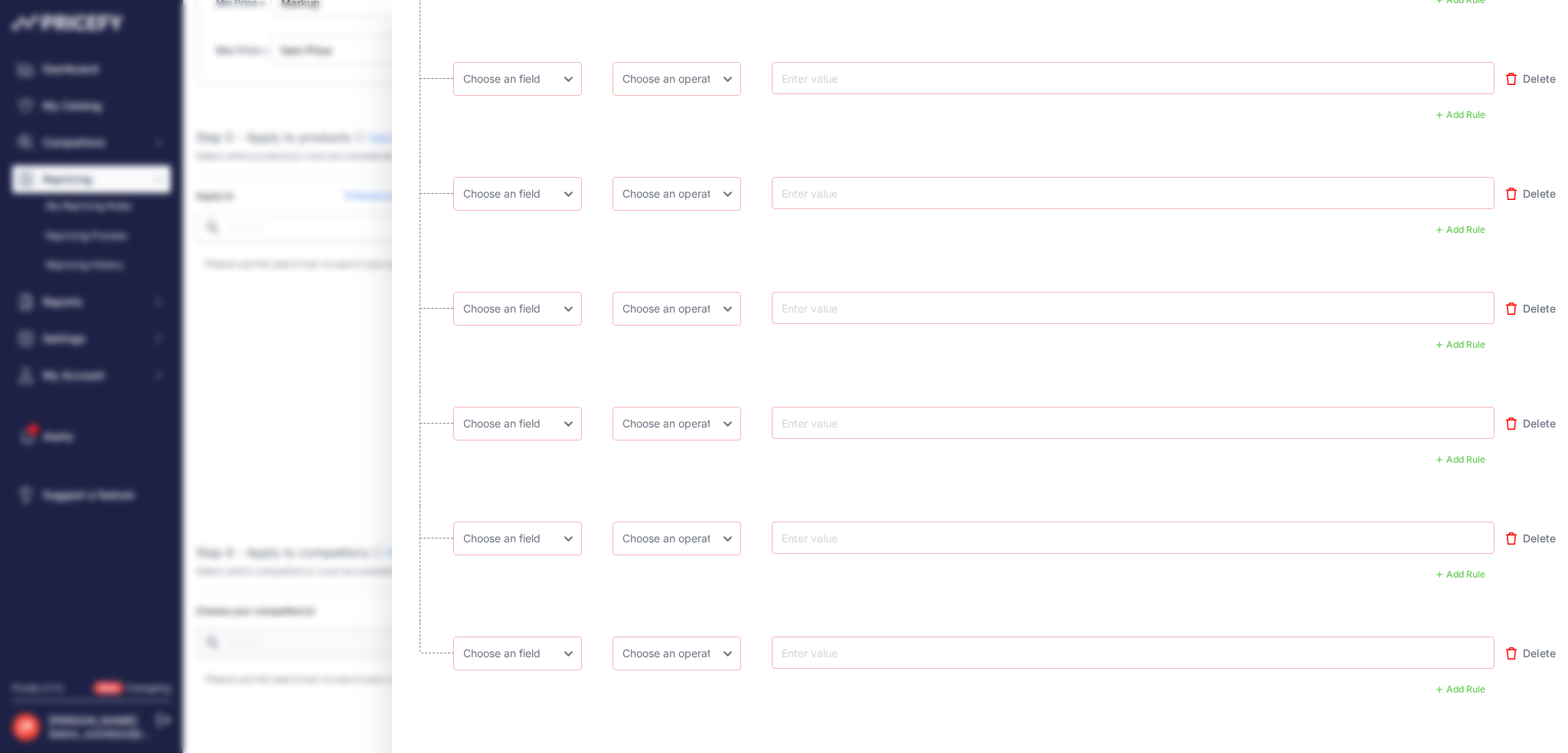
scroll to position [459, 0]
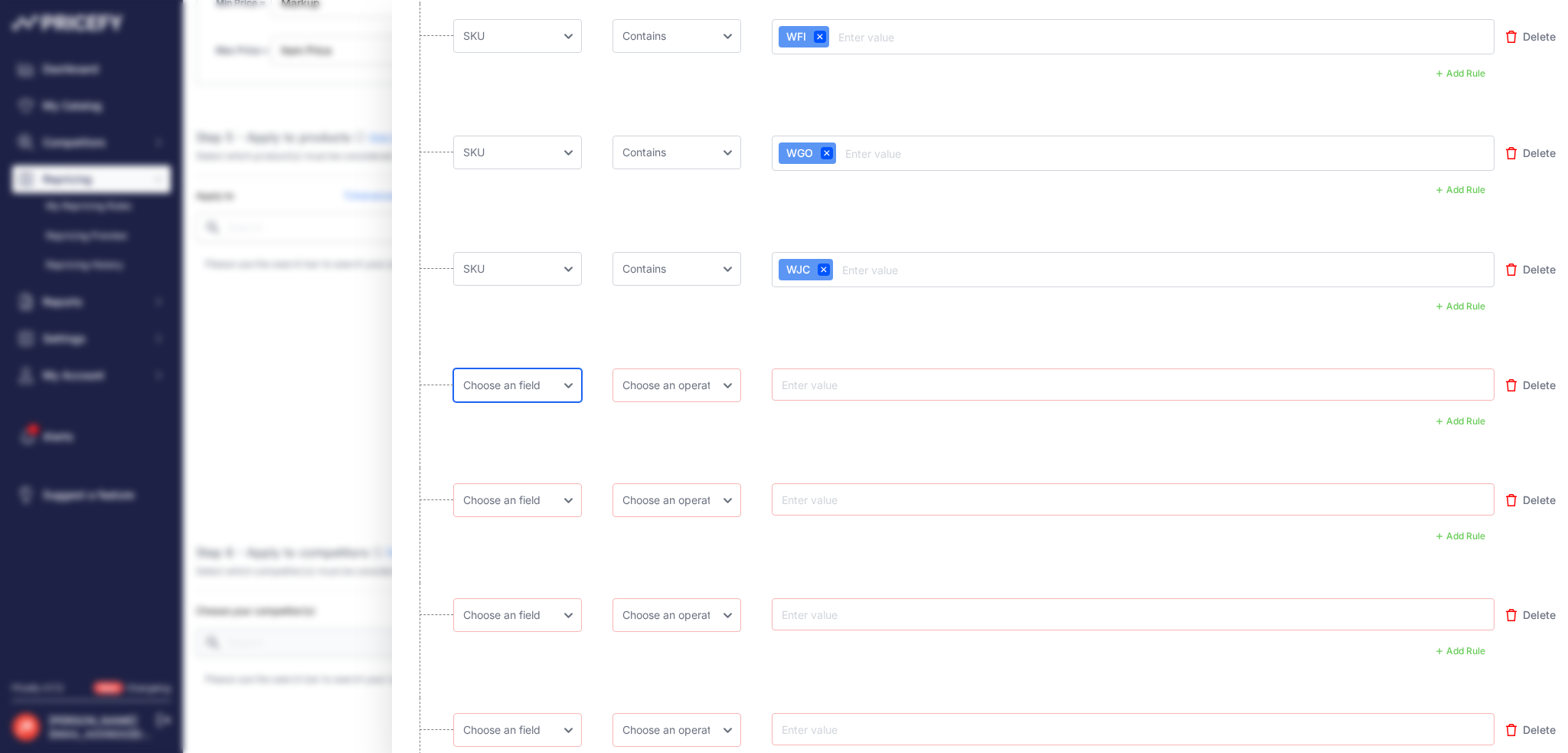
click at [502, 392] on select "Choose an field Name Price Cost MAP Brand Min Price Max Price SKU GTIN/EAN/ASIN…" at bounding box center [518, 385] width 129 height 33
select select "mp.sku"
click at [472, 443] on li "Choose an field Name Price Cost MAP Brand Min Price Max Price SKU GTIN/EAN/ASIN…" at bounding box center [979, 410] width 1152 height 115
click at [509, 509] on select "Choose an field Name Price Cost MAP Brand Min Price Max Price SKU GTIN/EAN/ASIN…" at bounding box center [518, 500] width 129 height 33
select select "mp.sku"
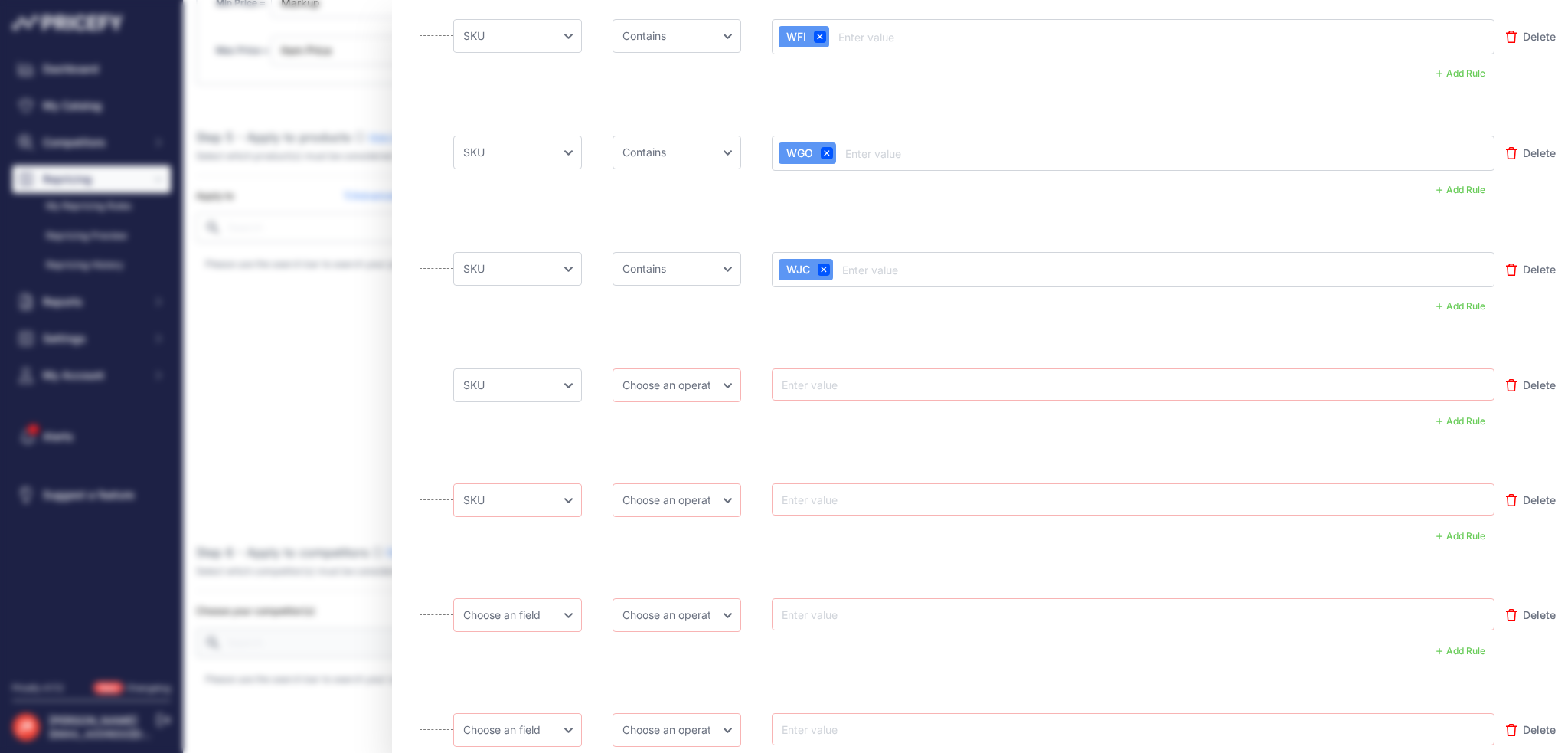
click at [515, 578] on li "Choose an field Name Price Cost MAP Brand Min Price Max Price SKU GTIN/EAN/ASIN…" at bounding box center [979, 525] width 1152 height 115
click at [518, 609] on select "Choose an field Name Price Cost MAP Brand Min Price Max Price SKU GTIN/EAN/ASIN…" at bounding box center [518, 615] width 129 height 33
select select "mp.sku"
click at [531, 574] on li "Choose an field Name Price Cost MAP Brand Min Price Max Price SKU GTIN/EAN/ASIN…" at bounding box center [979, 525] width 1152 height 115
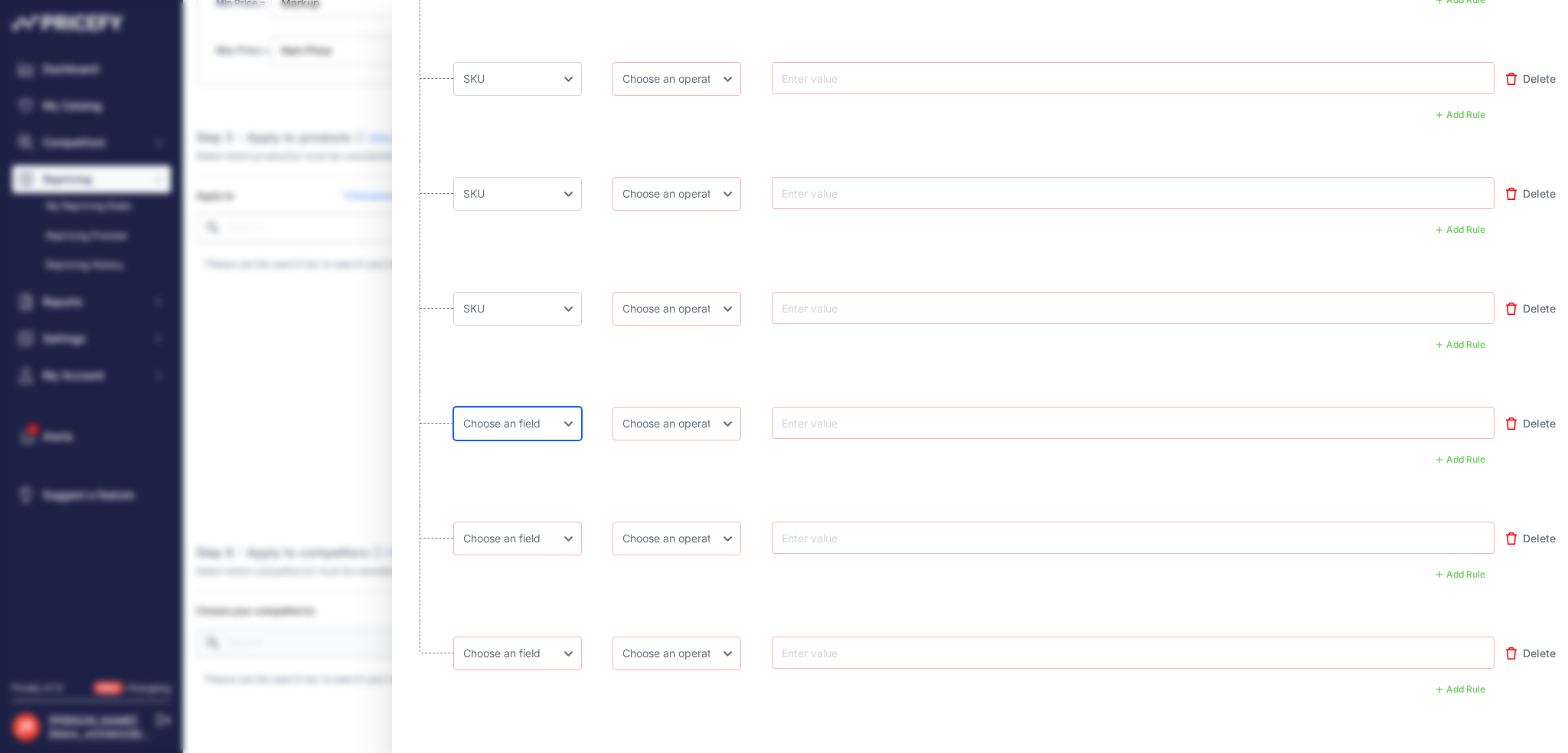
click at [529, 417] on select "Choose an field Name Price Cost MAP Brand Min Price Max Price SKU GTIN/EAN/ASIN…" at bounding box center [518, 423] width 129 height 33
select select "mp.sku"
click at [508, 462] on div "AND OR" at bounding box center [973, 459] width 1041 height 20
click at [522, 535] on select "Choose an field Name Price Cost MAP Brand Min Price Max Price SKU GTIN/EAN/ASIN…" at bounding box center [518, 538] width 129 height 33
select select "mp.sku"
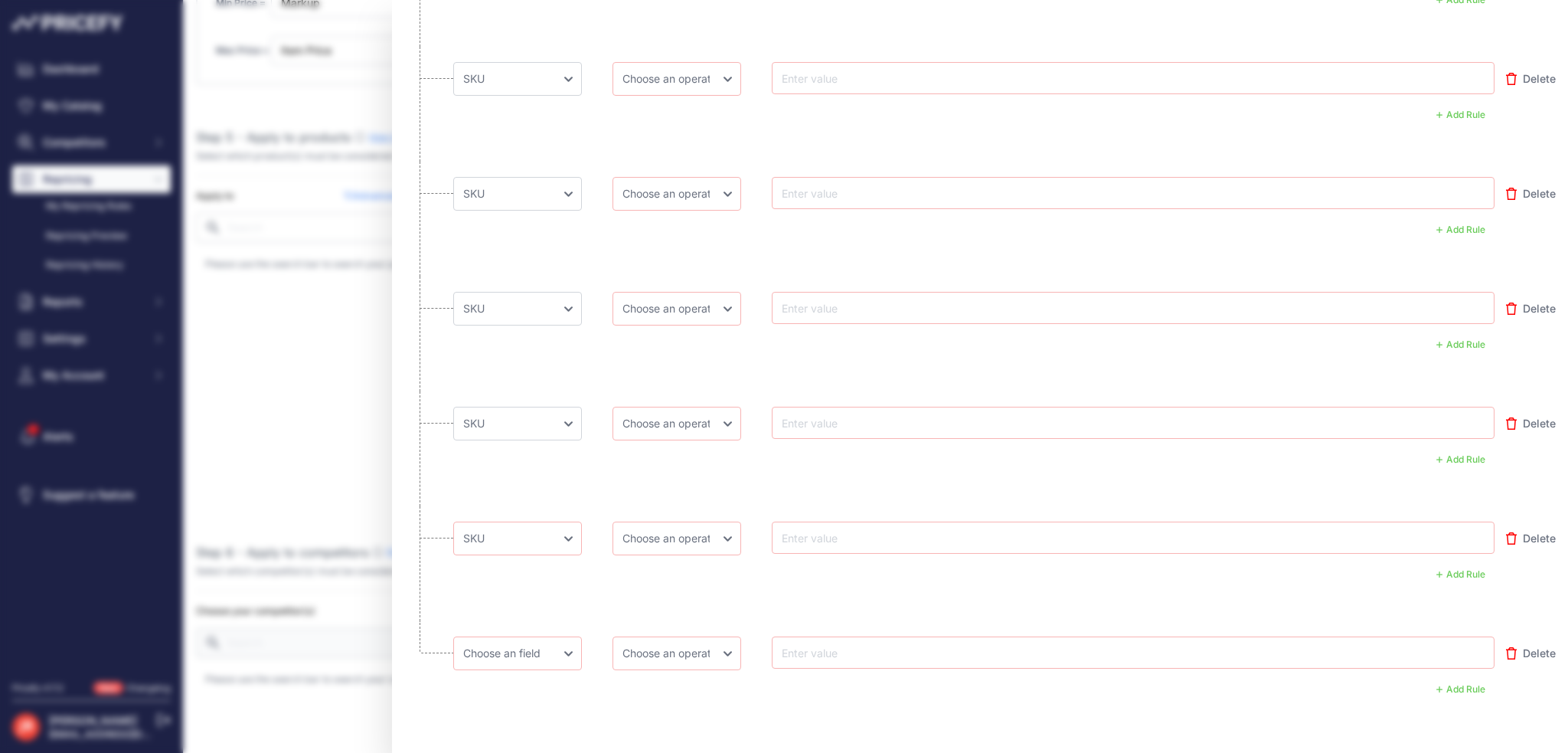
drag, startPoint x: 518, startPoint y: 499, endPoint x: 519, endPoint y: 508, distance: 9.1
click at [518, 499] on li "Choose an field Name Price Cost MAP Brand Min Price Max Price SKU GTIN/EAN/ASIN…" at bounding box center [979, 448] width 1152 height 115
click at [542, 658] on select "Choose an field Name Price Cost MAP Brand Min Price Max Price SKU GTIN/EAN/ASIN…" at bounding box center [518, 653] width 129 height 33
select select "mp.sku"
click at [646, 348] on div "AND OR" at bounding box center [973, 345] width 1041 height 20
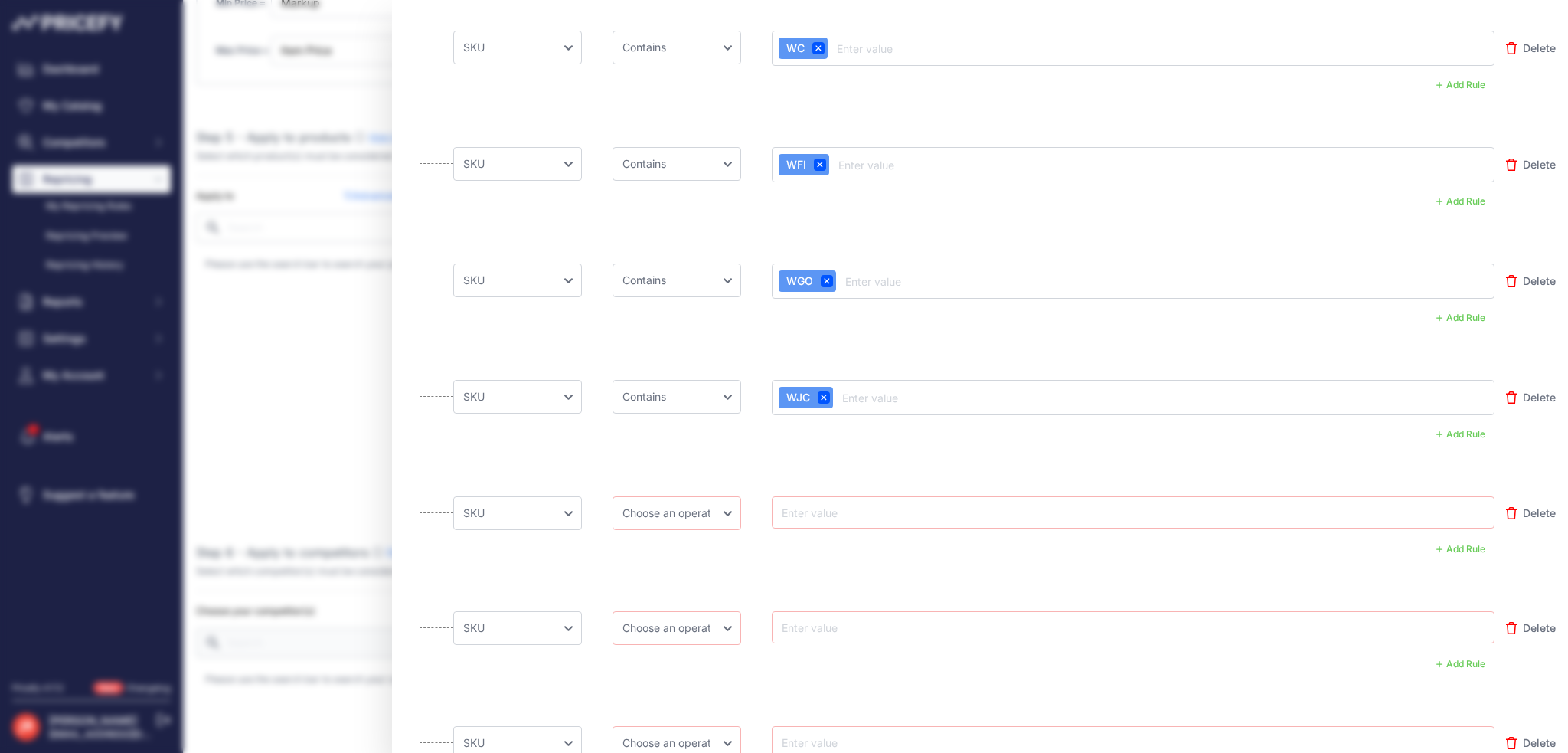
scroll to position [306, 0]
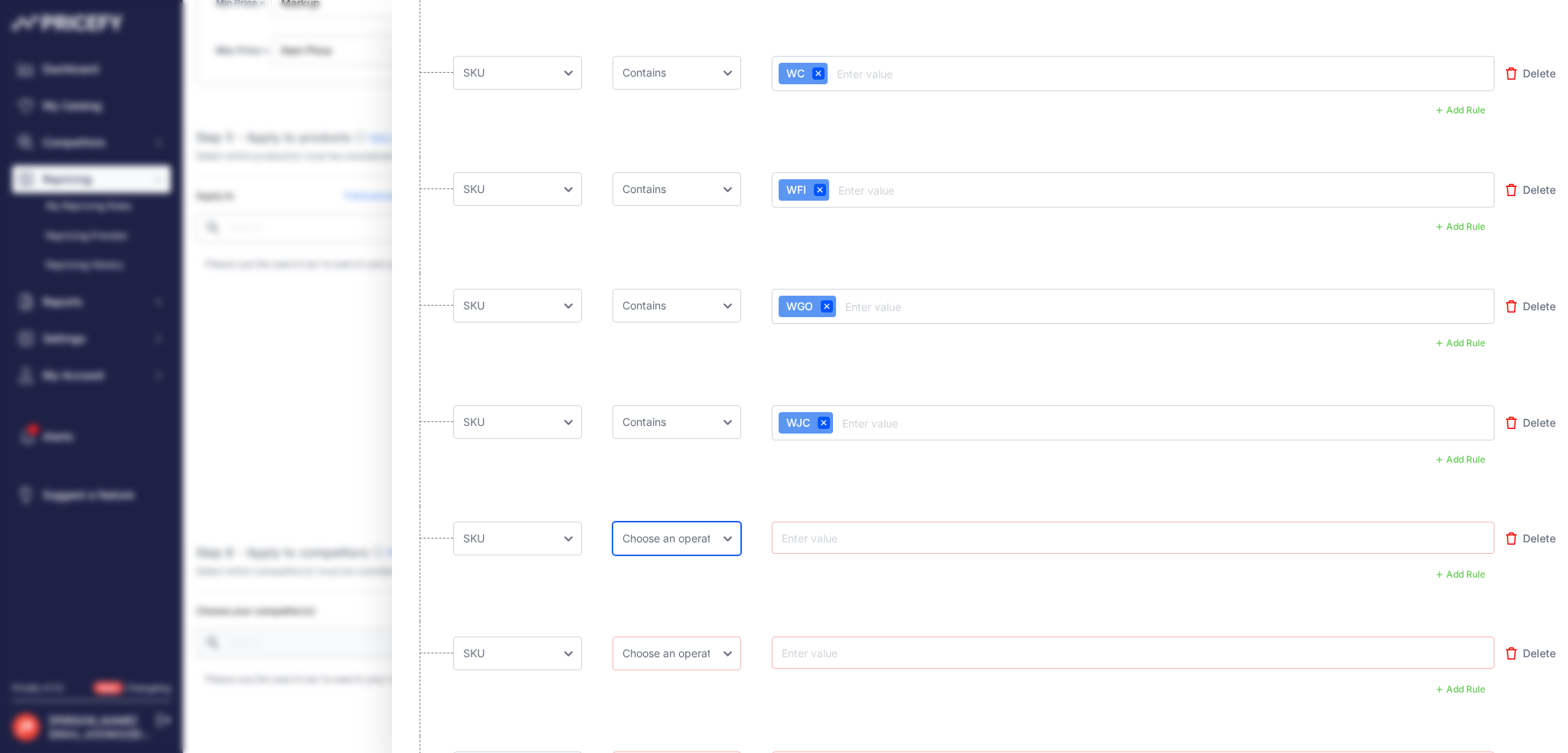
drag, startPoint x: 707, startPoint y: 535, endPoint x: 704, endPoint y: 506, distance: 29.2
click at [707, 535] on select "Choose an operator Equal Not Equal In Not In Less Less or Equal Greater Greater…" at bounding box center [677, 538] width 129 height 33
select select "contains"
click at [690, 607] on li "Choose an field Name Price Cost MAP Brand Min Price Max Price SKU GTIN/EAN/ASIN…" at bounding box center [979, 563] width 1152 height 115
click at [693, 669] on li "Choose an field Name Price Cost MAP Brand Min Price Max Price SKU GTIN/EAN/ASIN…" at bounding box center [979, 678] width 1152 height 115
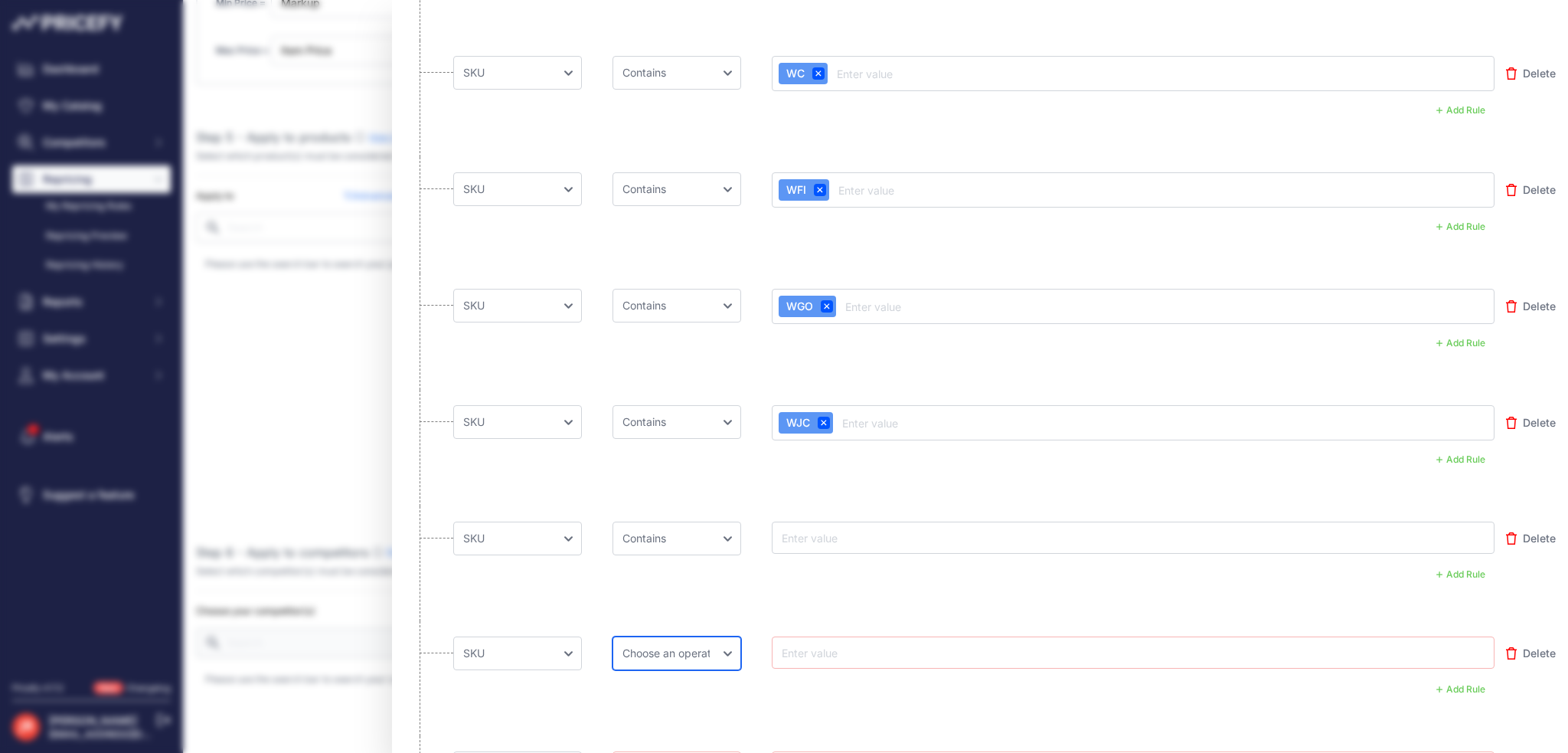
drag, startPoint x: 705, startPoint y: 649, endPoint x: 705, endPoint y: 638, distance: 11.0
click at [705, 649] on select "Choose an operator Equal Not Equal In Not In Less Less or Equal Greater Greater…" at bounding box center [677, 653] width 129 height 33
select select "contains"
click at [707, 614] on li "Choose an field Name Price Cost MAP Brand Min Price Max Price SKU GTIN/EAN/ASIN…" at bounding box center [979, 563] width 1152 height 115
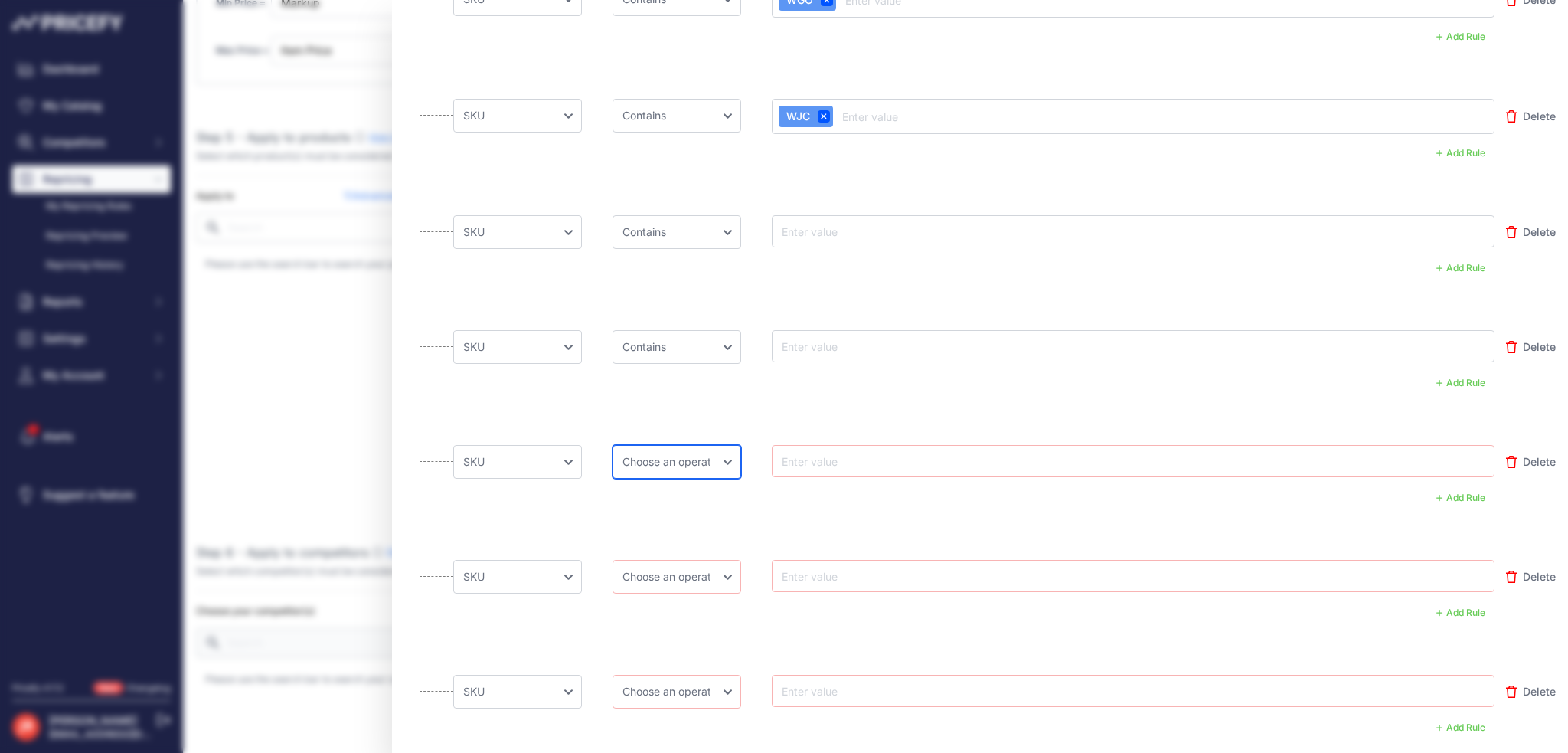
click at [677, 458] on select "Choose an operator Equal Not Equal In Not In Less Less or Equal Greater Greater…" at bounding box center [677, 462] width 129 height 33
select select "contains"
click at [669, 429] on li "Choose an field Name Price Cost MAP Brand Min Price Max Price SKU GTIN/EAN/ASIN…" at bounding box center [979, 486] width 1152 height 115
click at [679, 578] on select "Choose an operator Equal Not Equal In Not In Less Less or Equal Greater Greater…" at bounding box center [677, 576] width 129 height 33
select select "contains"
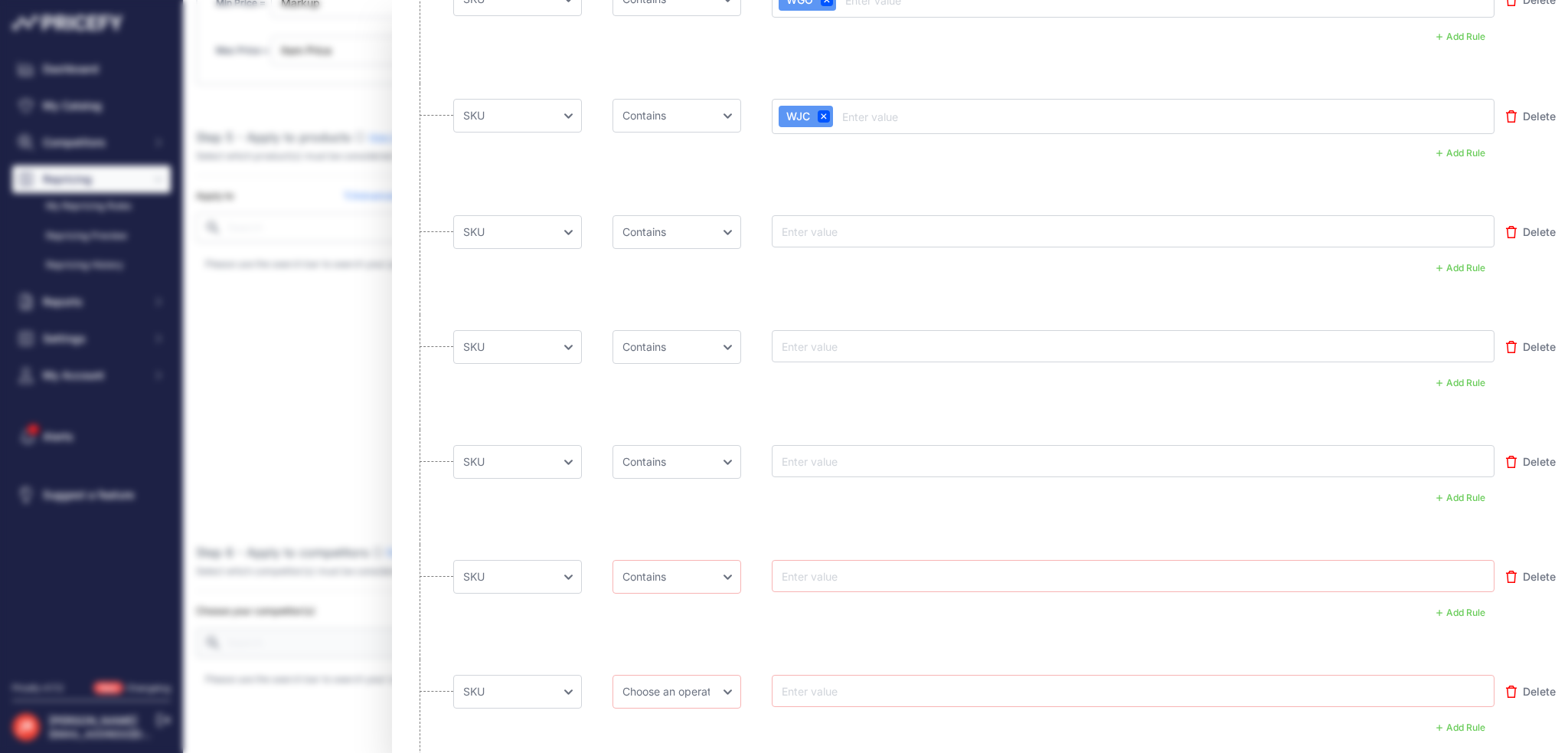
click at [676, 537] on li "Choose an field Name Price Cost MAP Brand Min Price Max Price SKU GTIN/EAN/ASIN…" at bounding box center [979, 486] width 1152 height 115
click at [689, 690] on select "Choose an operator Equal Not Equal In Not In Less Less or Equal Greater Greater…" at bounding box center [677, 691] width 129 height 33
select select "contains"
click at [685, 672] on li "Choose an field Name Price Cost MAP Brand Min Price Max Price SKU GTIN/EAN/ASIN…" at bounding box center [979, 716] width 1152 height 115
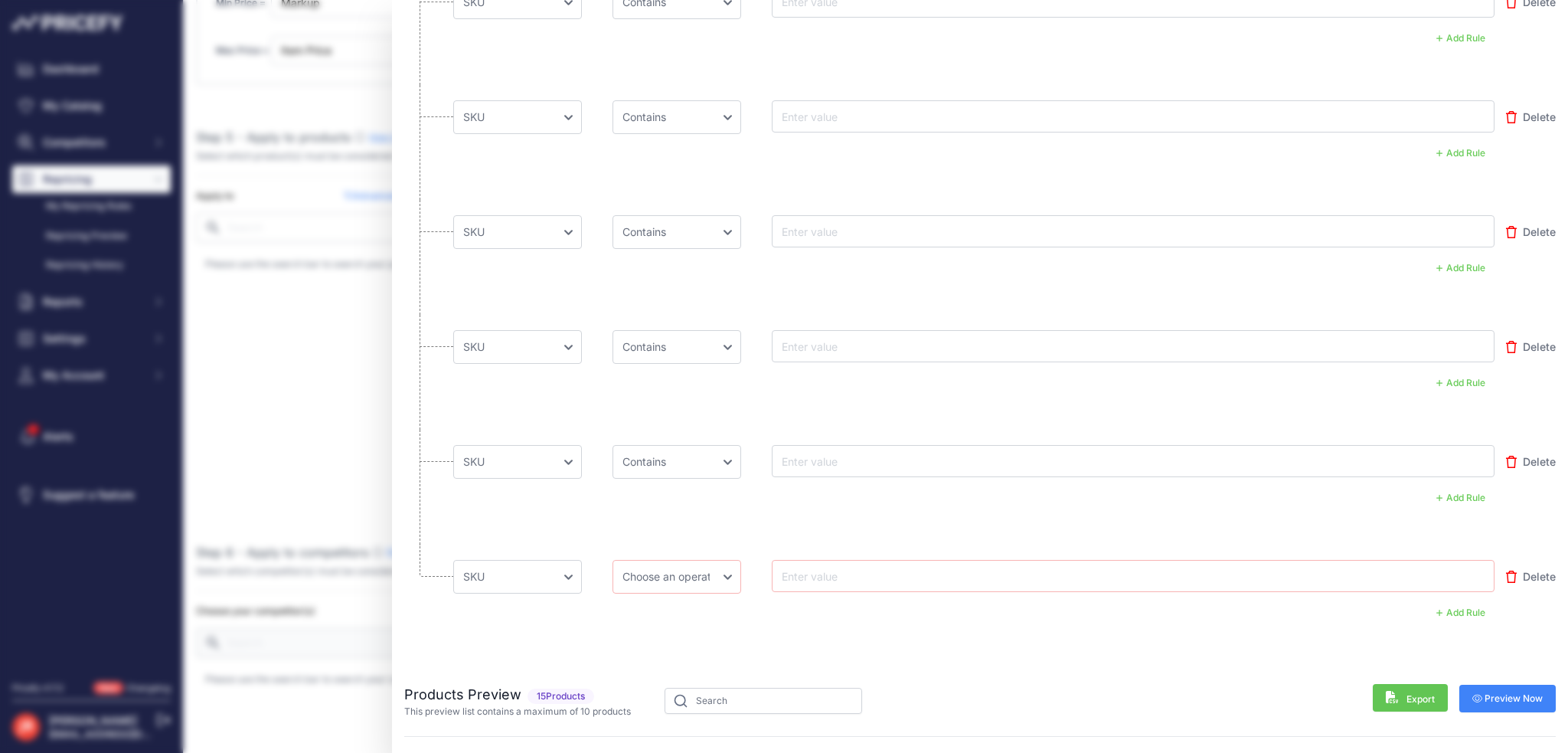
scroll to position [766, 0]
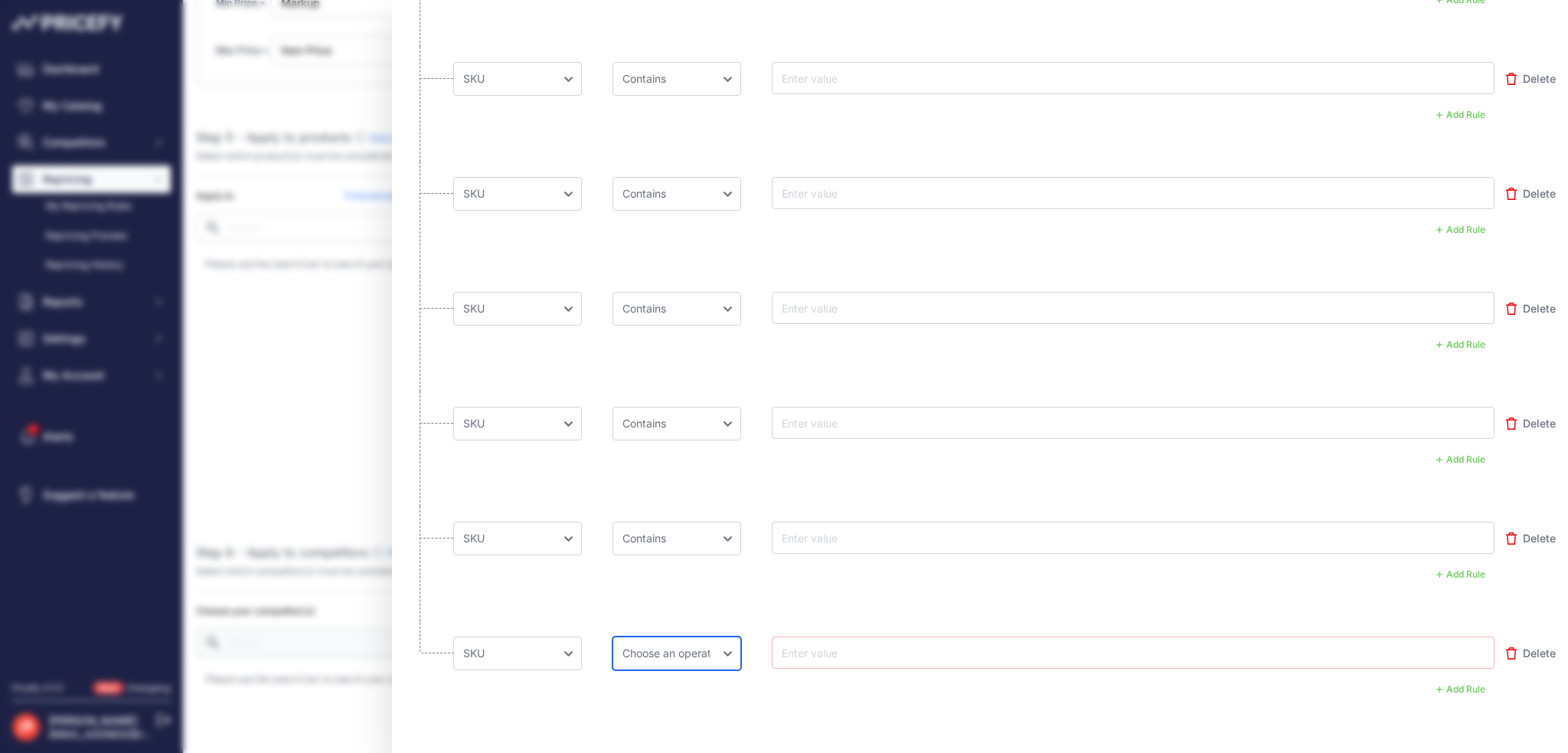
click at [692, 648] on select "Choose an operator Equal Not Equal In Not In Less Less or Equal Greater Greater…" at bounding box center [677, 653] width 129 height 33
select select "contains"
click at [677, 615] on li "Choose an field Name Price Cost MAP Brand Min Price Max Price SKU GTIN/EAN/ASIN…" at bounding box center [979, 563] width 1152 height 115
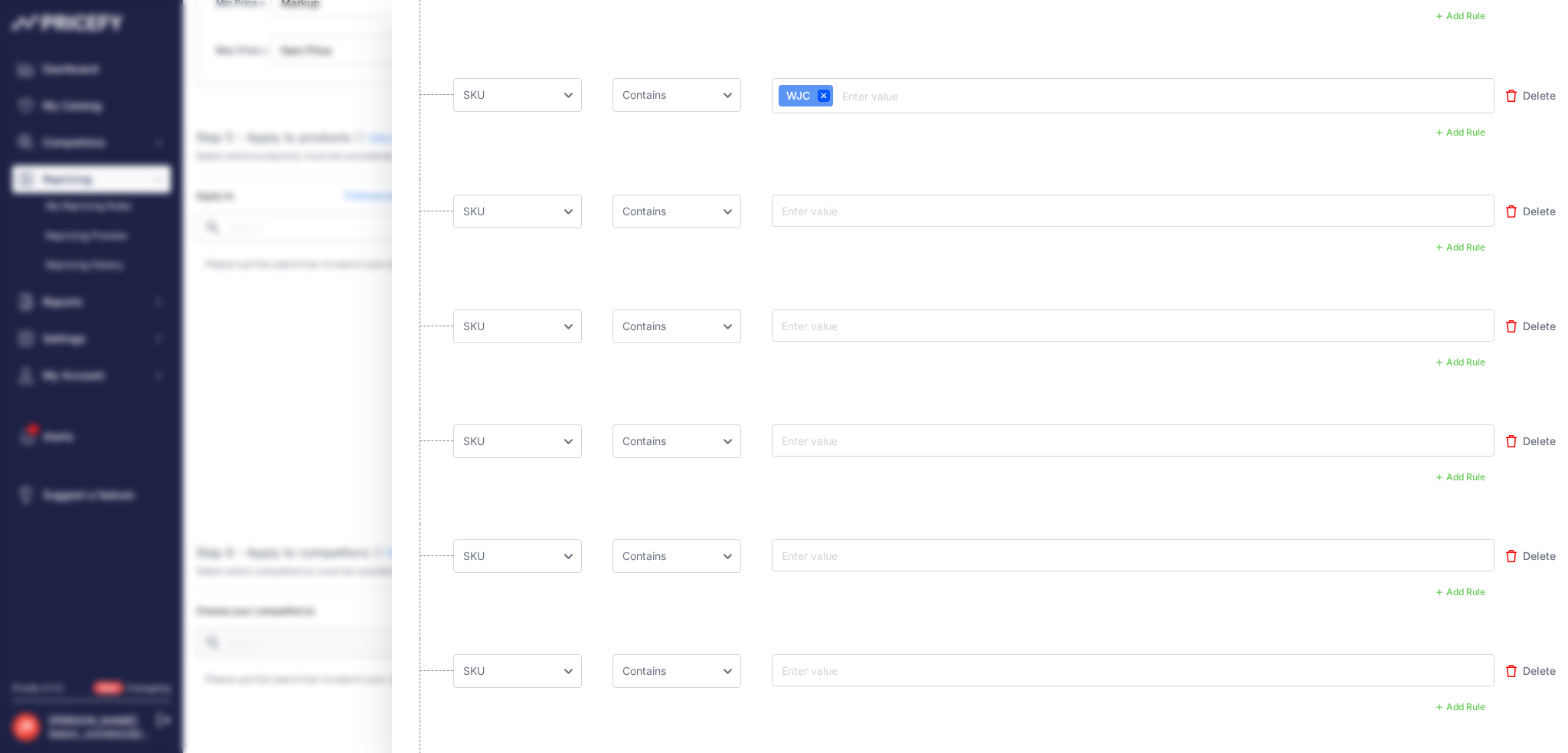
scroll to position [612, 0]
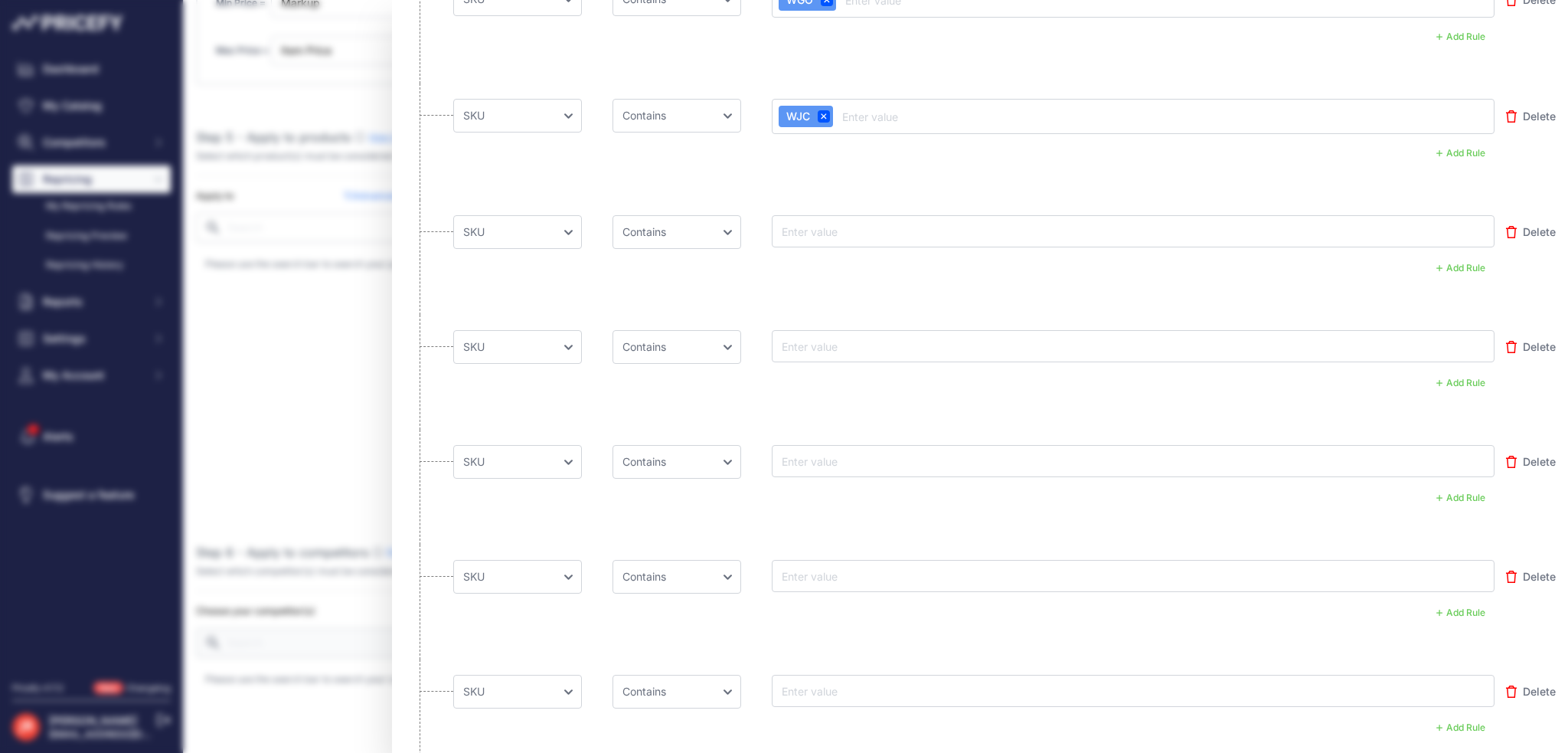
click at [836, 222] on input "text" at bounding box center [840, 231] width 122 height 18
click at [806, 203] on li "Choose an field Name Price Cost MAP Brand Min Price Max Price SKU GTIN/EAN/ASIN…" at bounding box center [979, 257] width 1152 height 115
click at [814, 223] on input "text" at bounding box center [840, 231] width 122 height 18
type input "WKK"
click at [840, 358] on div at bounding box center [1133, 347] width 723 height 32
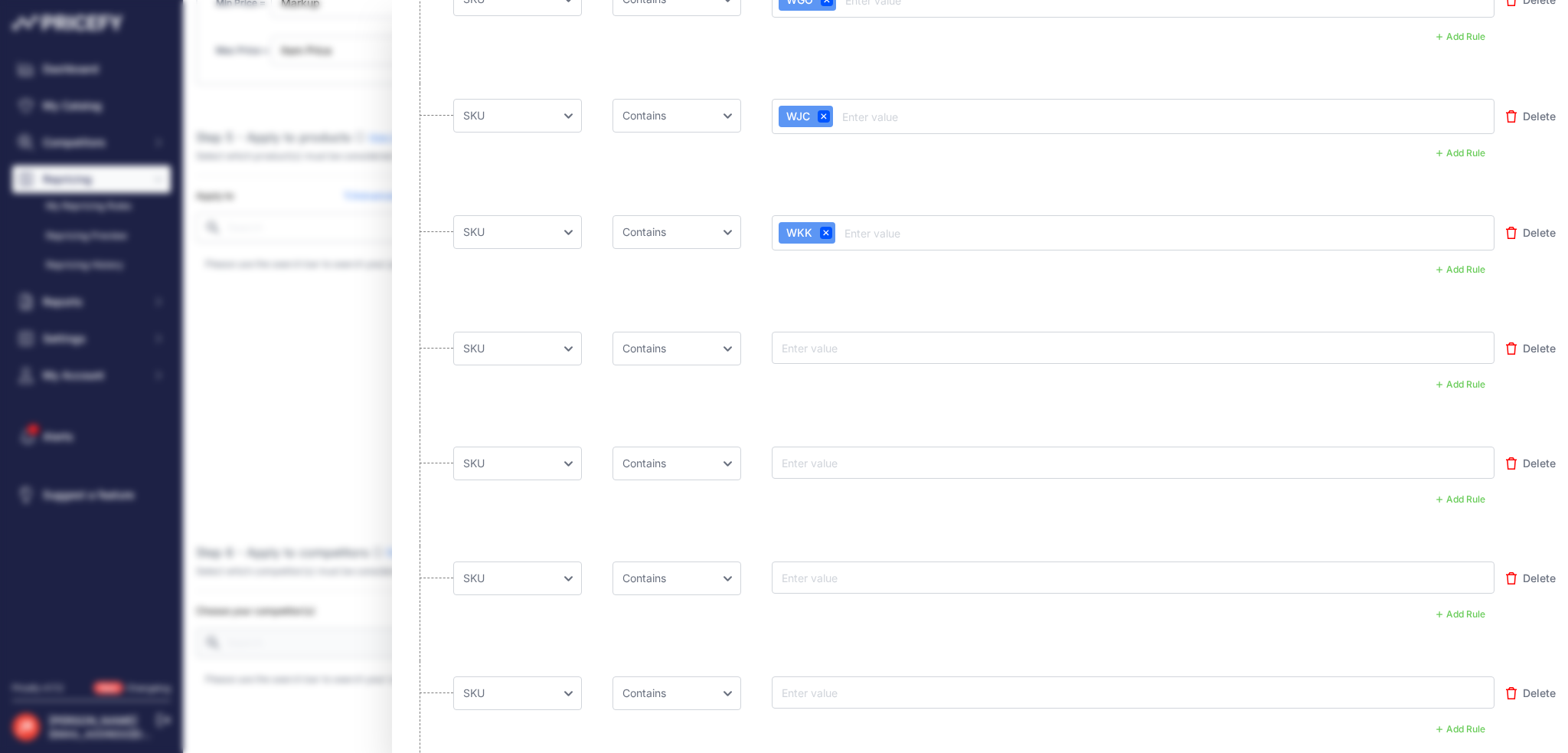
click at [840, 339] on input "text" at bounding box center [840, 348] width 122 height 18
type input "WMA"
click at [844, 469] on input "text" at bounding box center [840, 464] width 122 height 18
type input "WNN"
click at [824, 574] on input "text" at bounding box center [840, 581] width 122 height 18
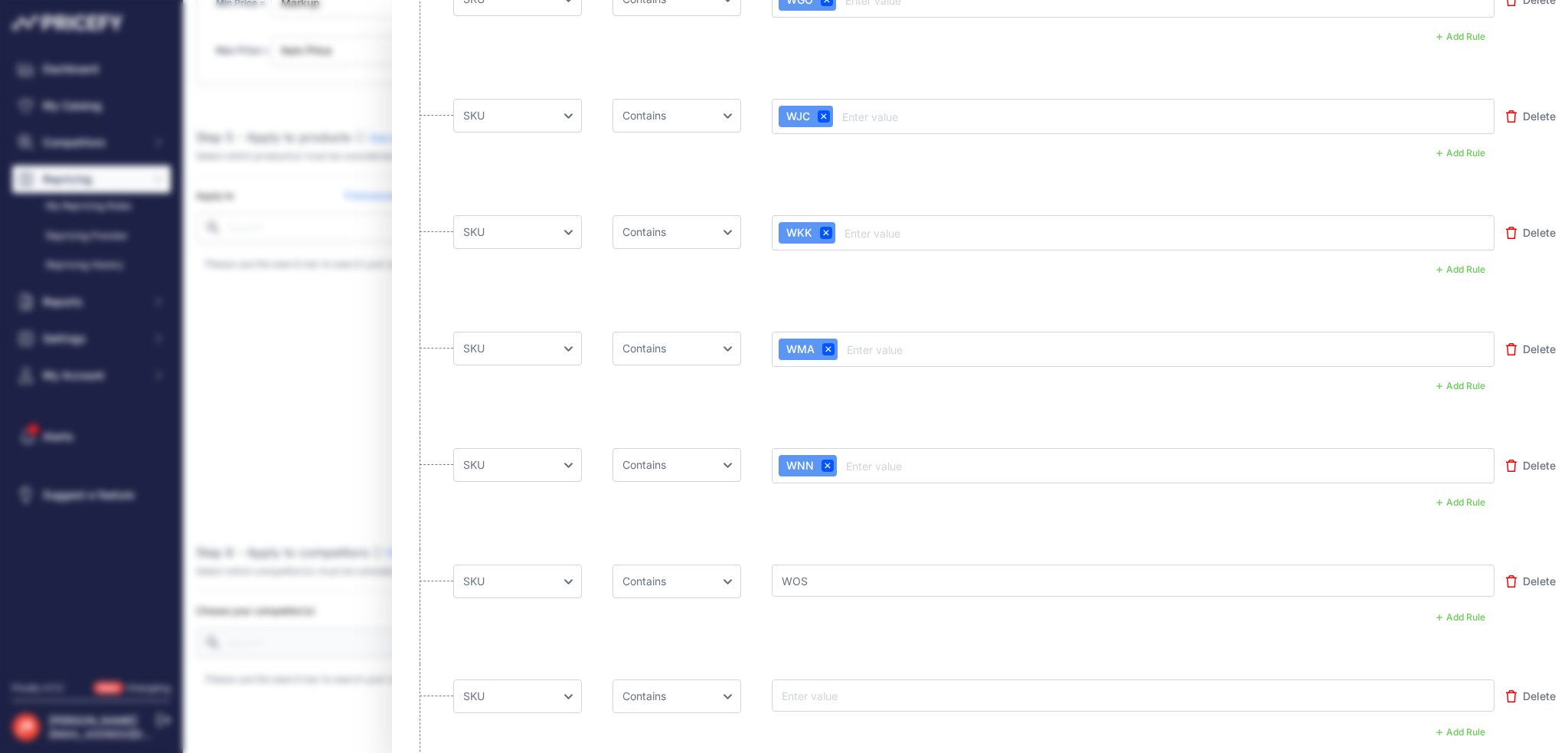
type input "WOS"
click at [835, 701] on input "text" at bounding box center [840, 697] width 122 height 18
type input "WPC"
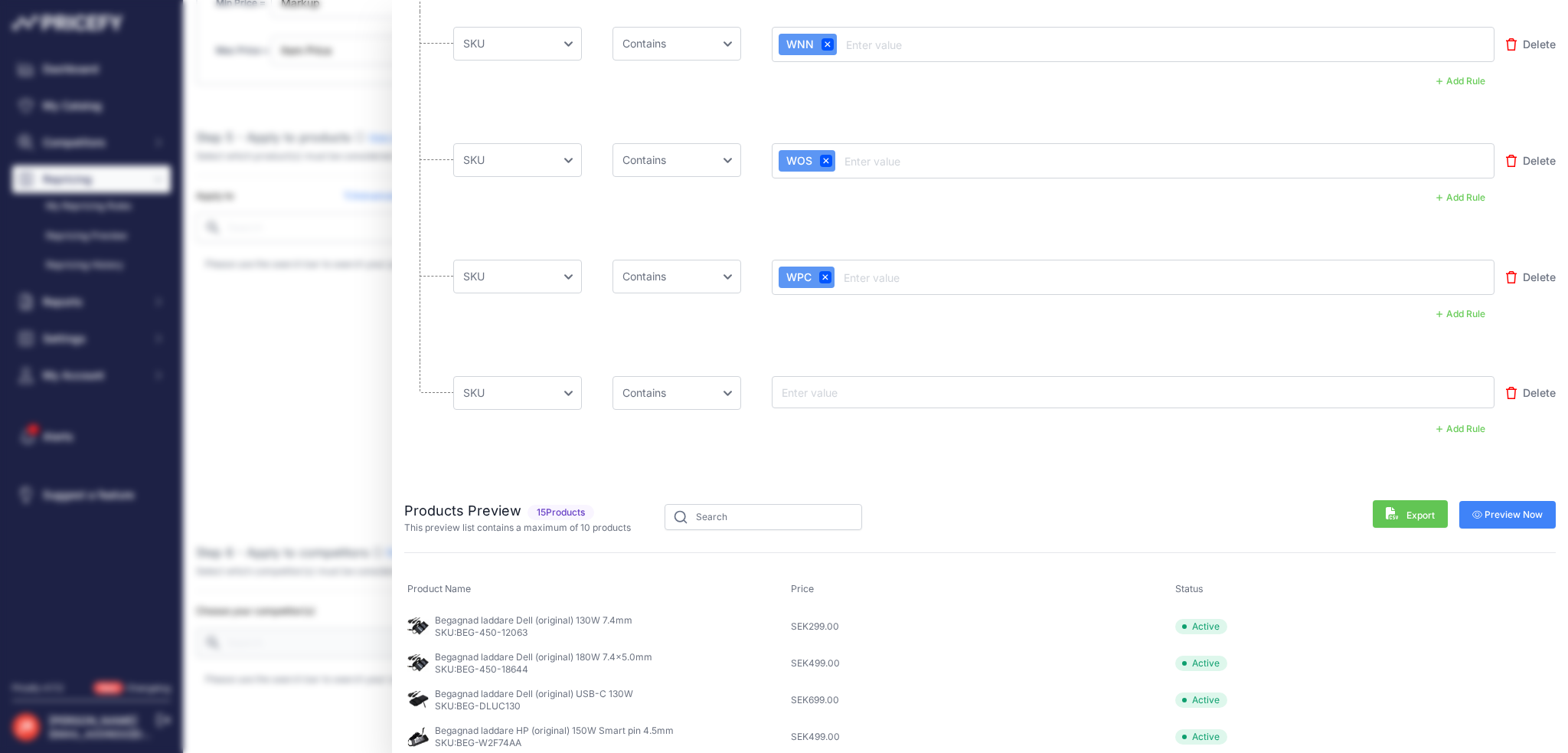
scroll to position [1072, 0]
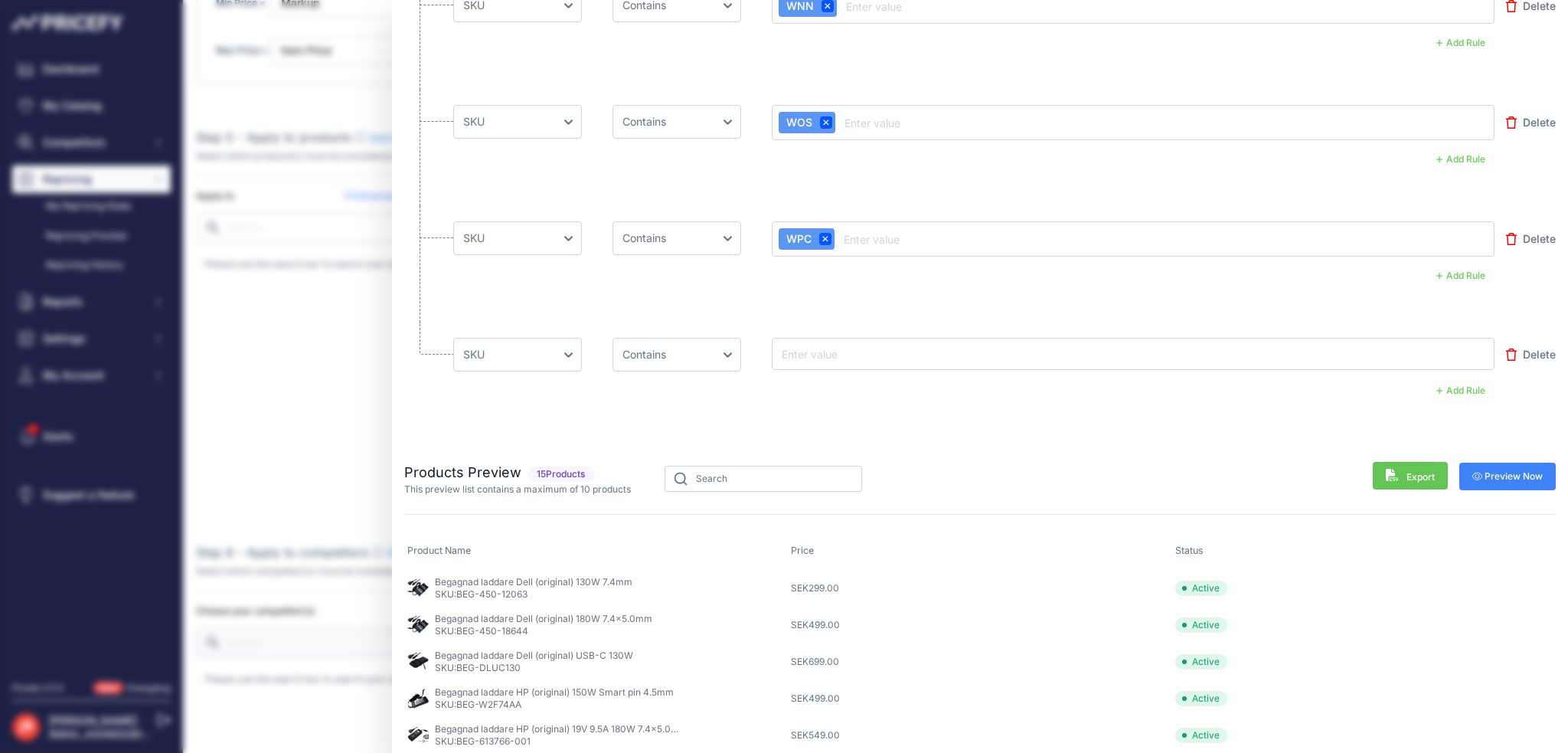
click at [831, 356] on input "text" at bounding box center [840, 354] width 122 height 18
type input "WSG"
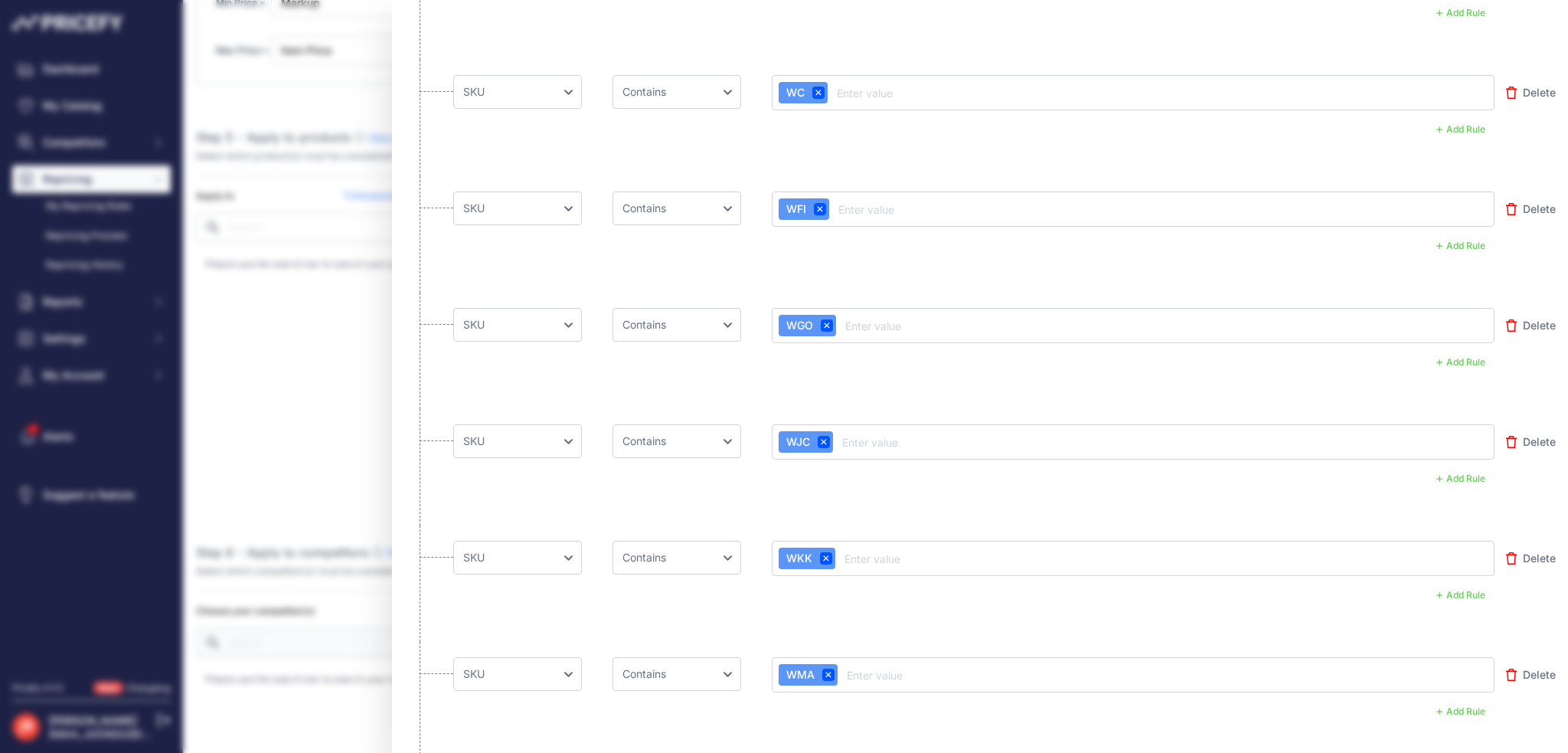
scroll to position [0, 0]
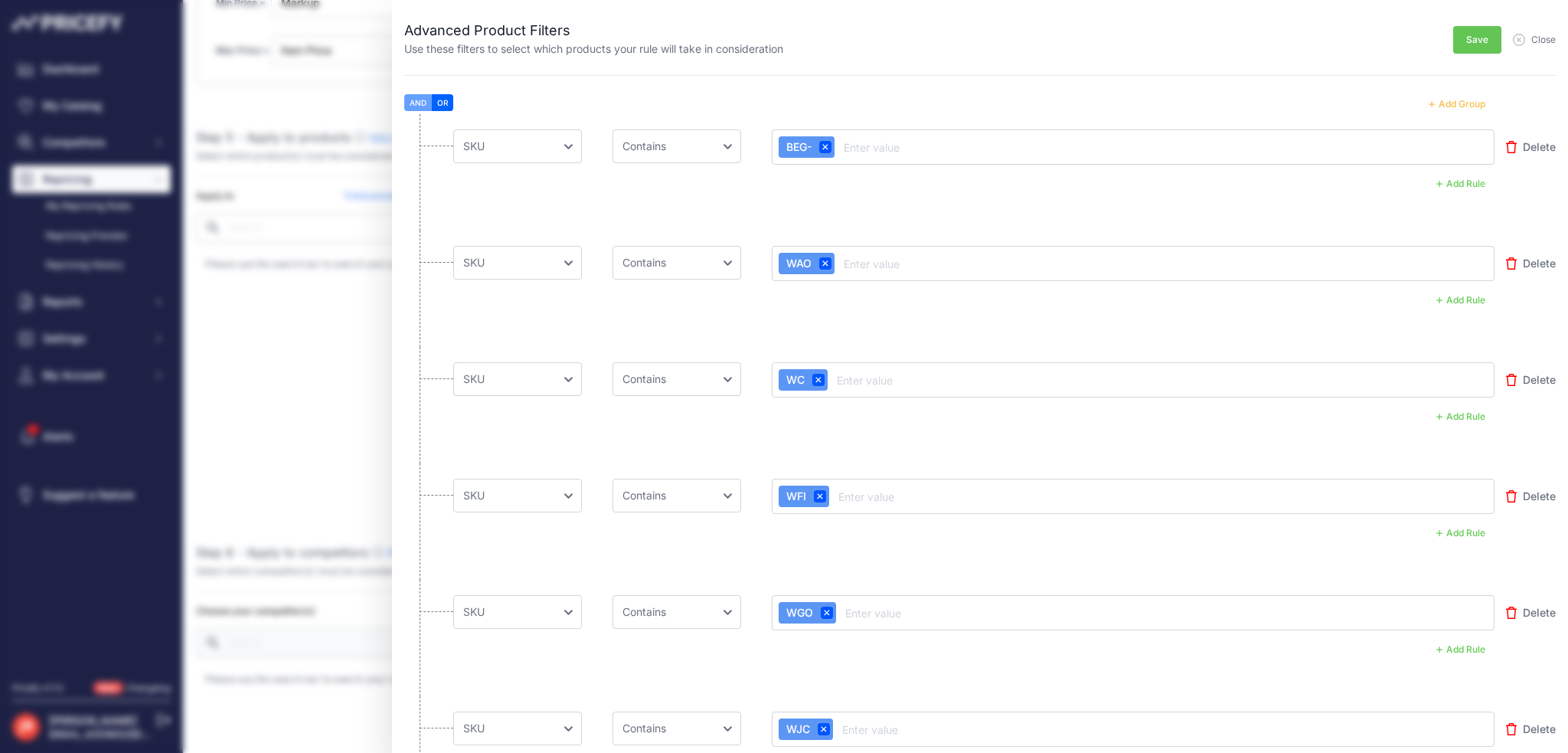
click at [1459, 104] on button "Add Group" at bounding box center [1457, 105] width 75 height 20
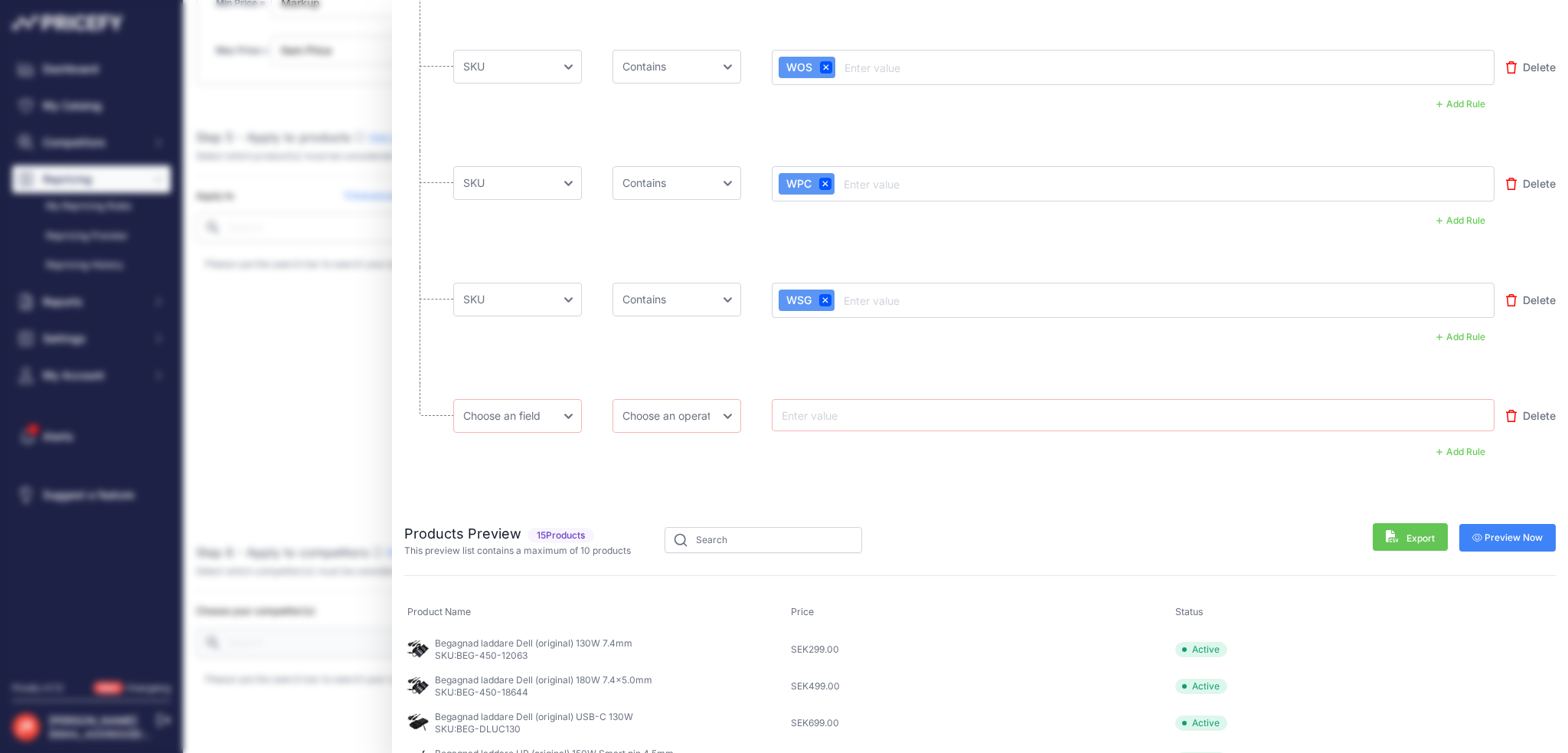
scroll to position [1369, 0]
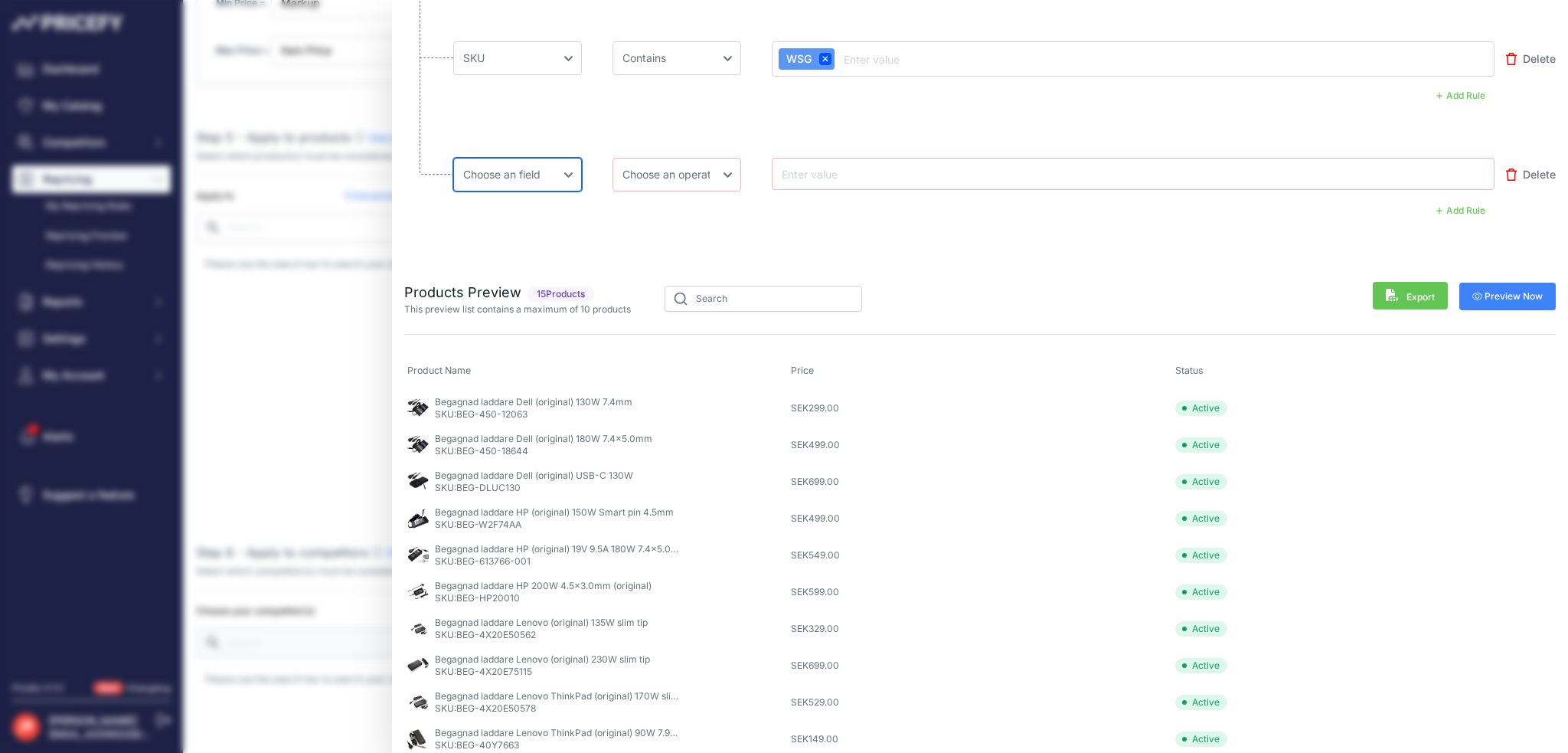
click at [523, 166] on select "Choose an field Name Price Cost MAP Brand Min Price Max Price SKU GTIN/EAN/ASIN…" at bounding box center [518, 175] width 129 height 33
select select "mp.sku"
click at [678, 172] on select "Choose an operator Equal Not Equal In Not In Less Less or Equal Greater Greater…" at bounding box center [677, 175] width 129 height 33
select select "contains"
click at [612, 158] on select "Choose an operator Equal Not Equal In Not In Less Less or Equal Greater Greater…" at bounding box center [677, 175] width 129 height 33
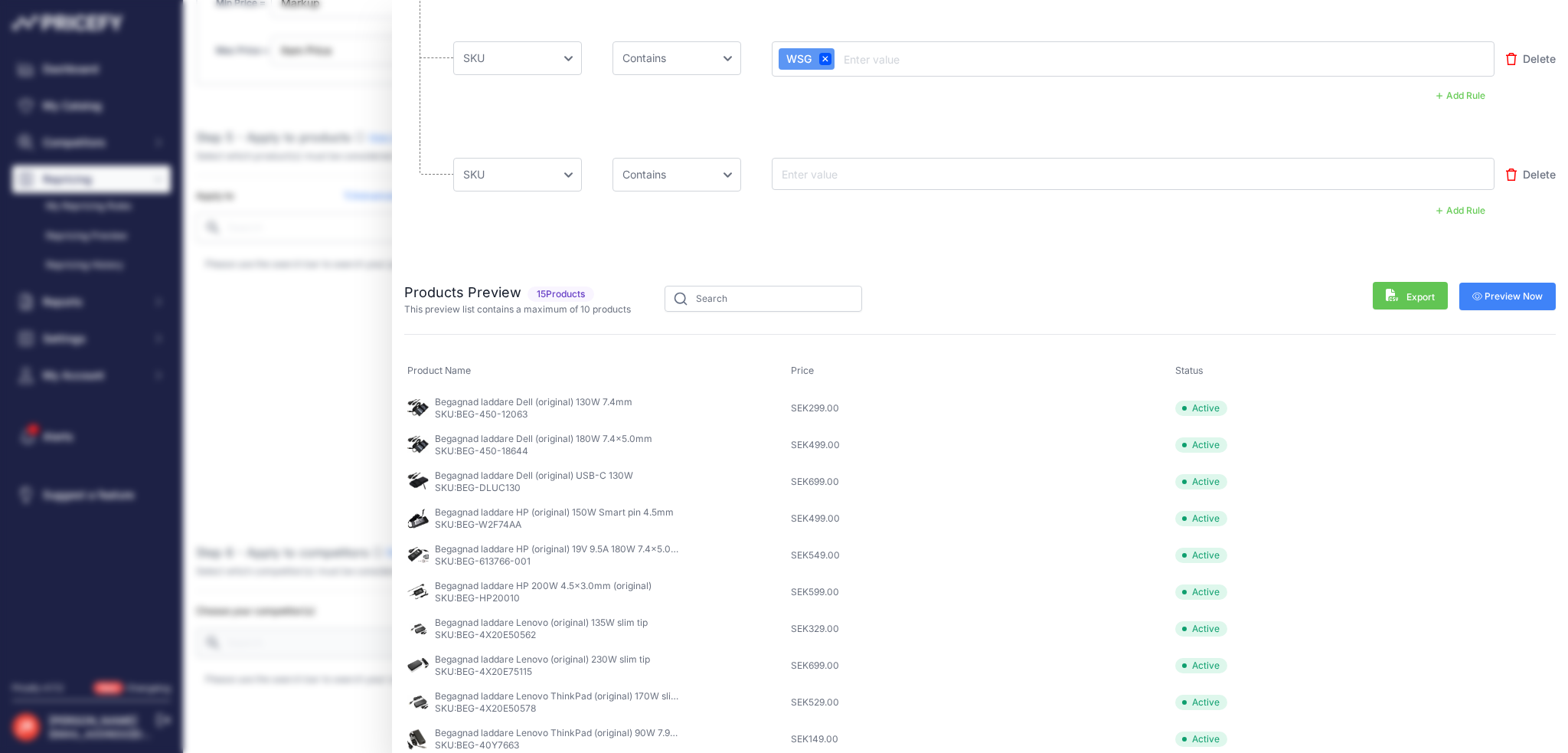
click at [835, 173] on input "text" at bounding box center [840, 174] width 122 height 18
type input "WSY"
click at [1481, 291] on span "Preview Now" at bounding box center [1507, 297] width 71 height 13
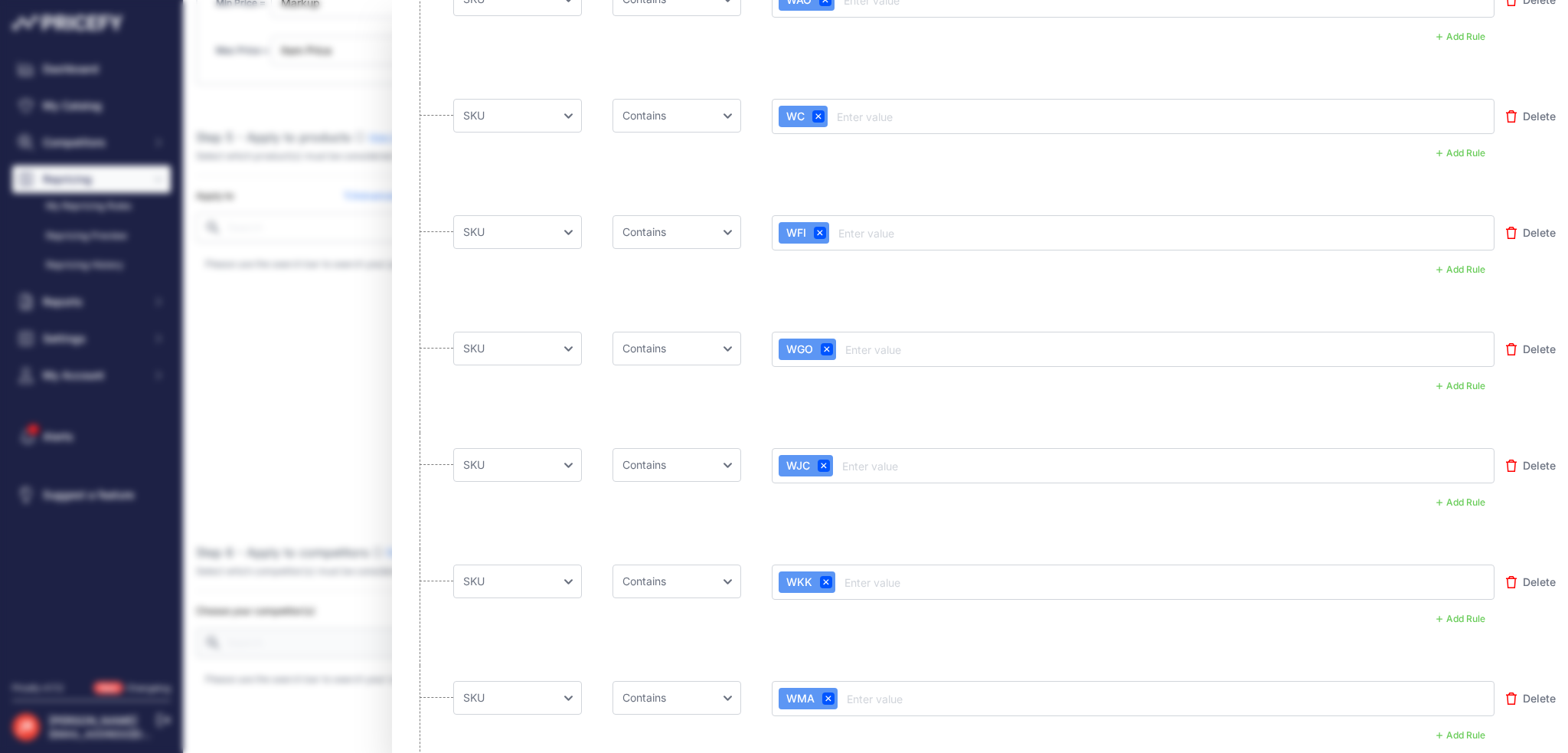
scroll to position [0, 0]
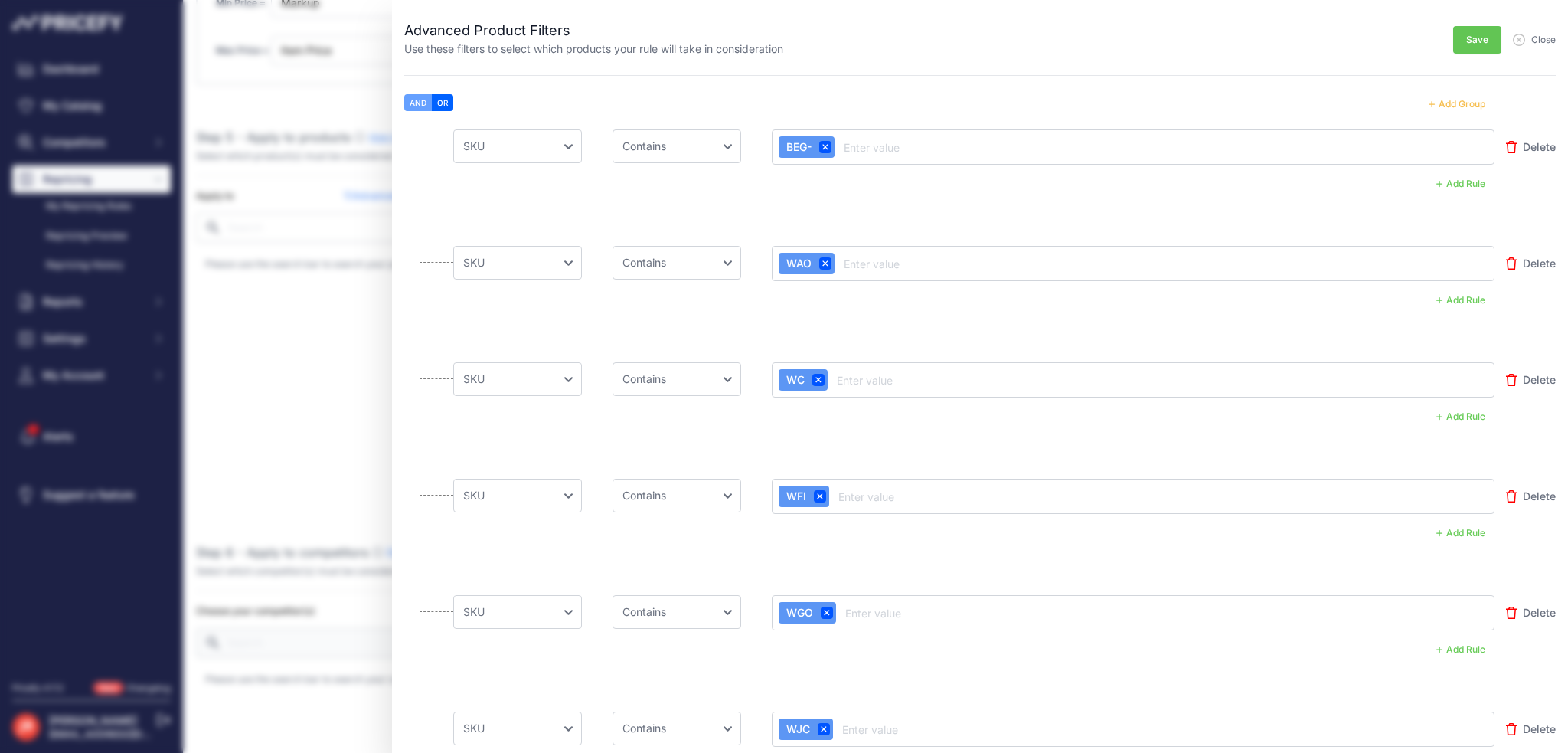
click at [1467, 49] on button "Save" at bounding box center [1477, 39] width 49 height 28
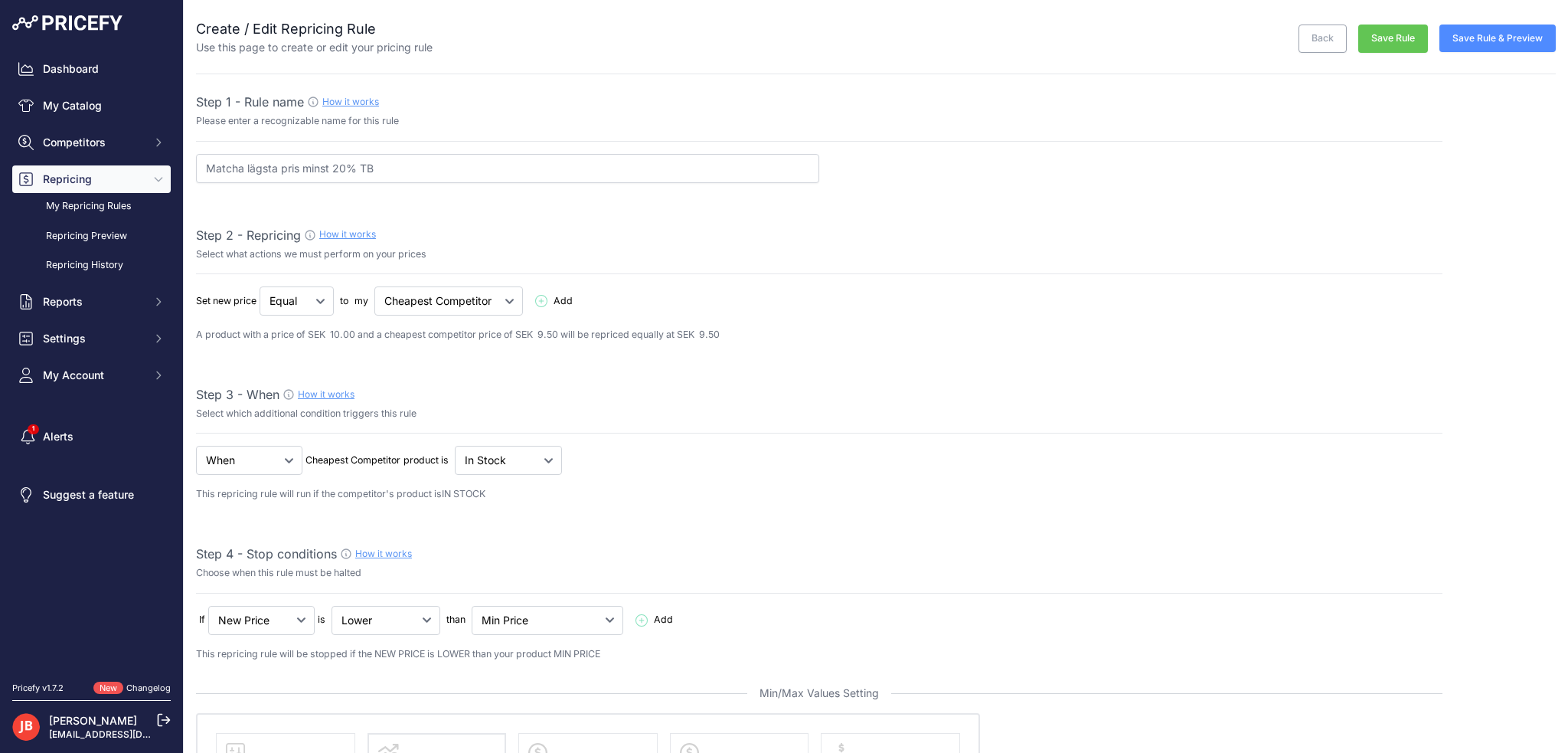
click at [1402, 37] on button "Save Rule" at bounding box center [1392, 38] width 69 height 28
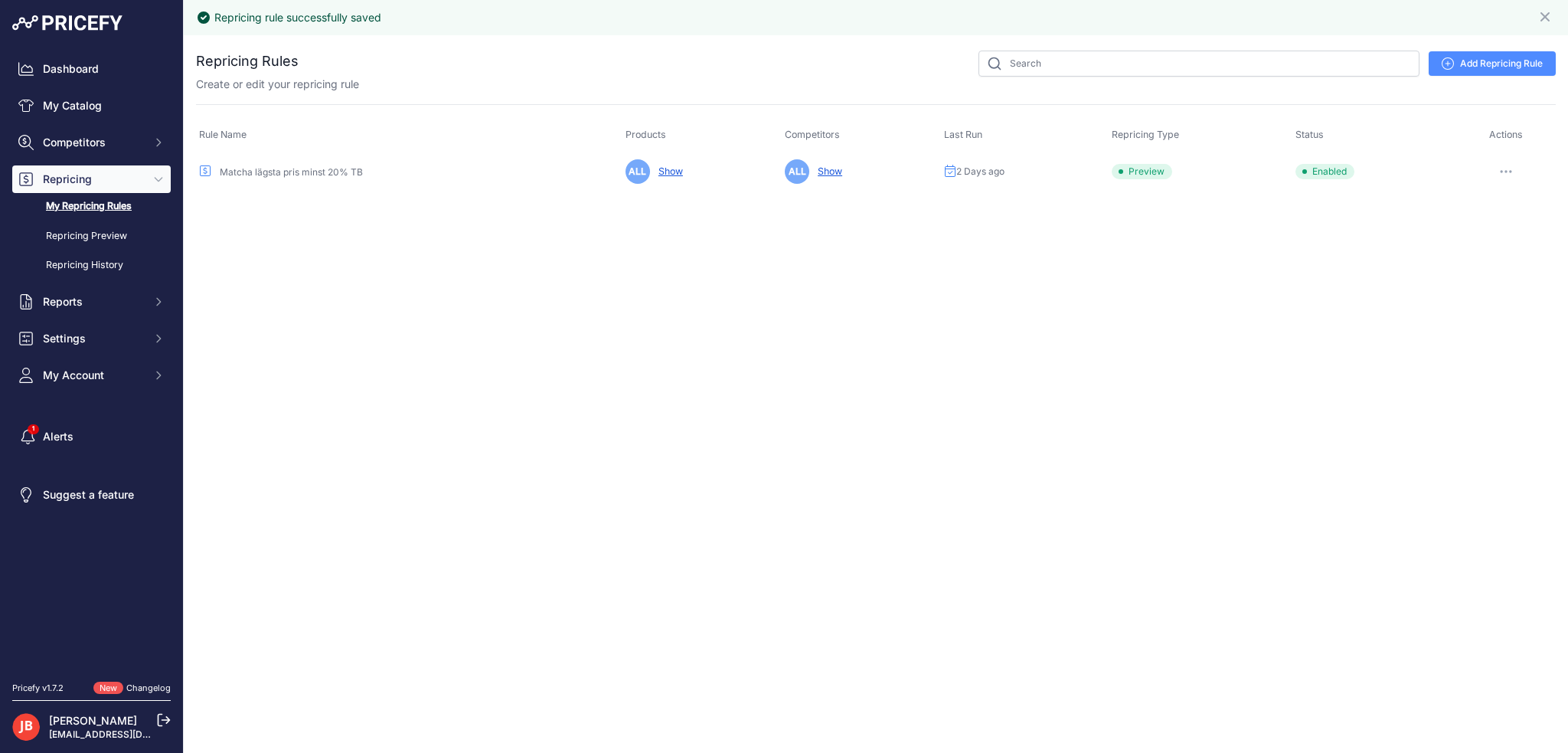
click at [1509, 173] on button "button" at bounding box center [1505, 172] width 31 height 22
click at [1492, 234] on button "Run Preview" at bounding box center [1503, 228] width 98 height 24
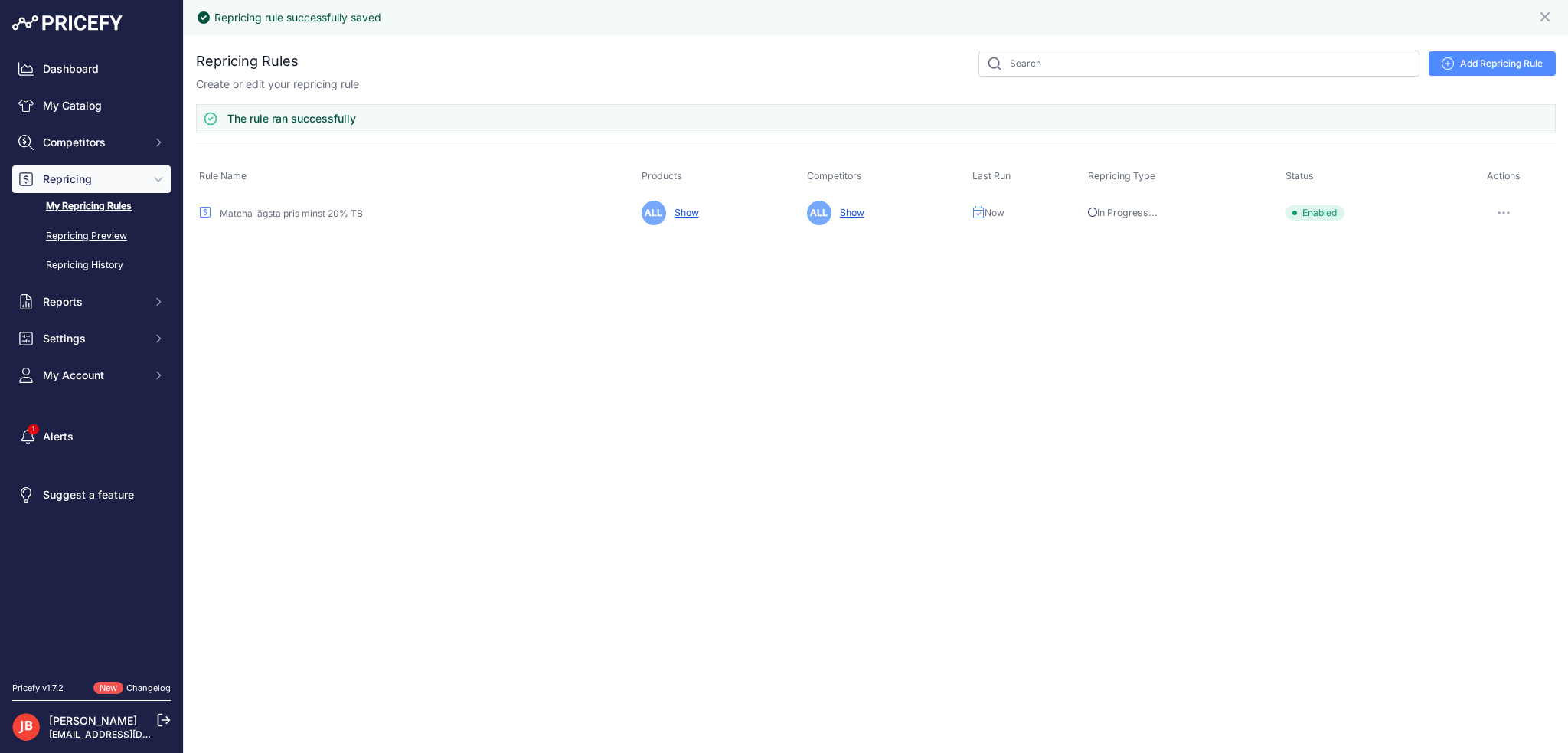
click at [109, 231] on link "Repricing Preview" at bounding box center [91, 236] width 158 height 27
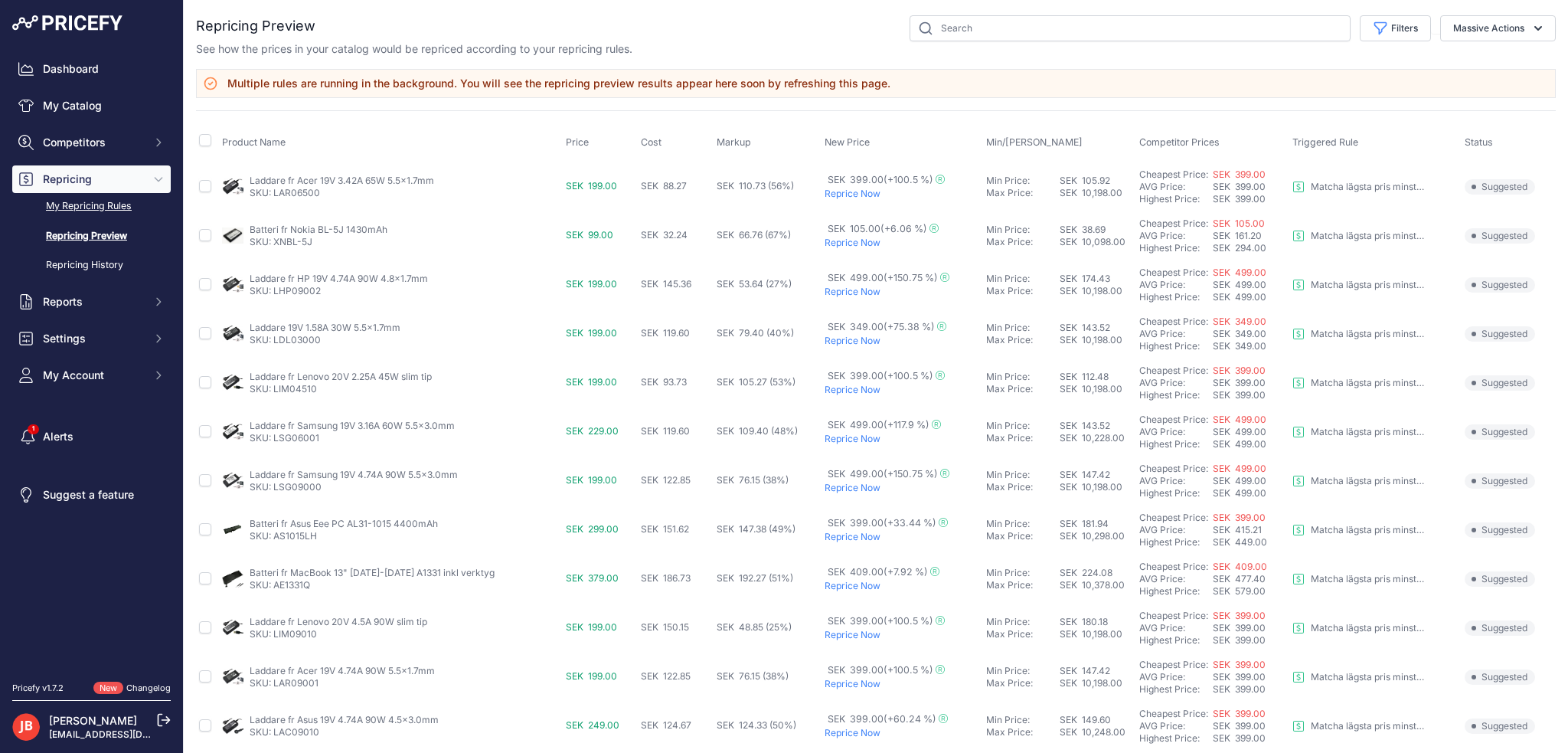
click at [68, 207] on link "My Repricing Rules" at bounding box center [91, 207] width 158 height 27
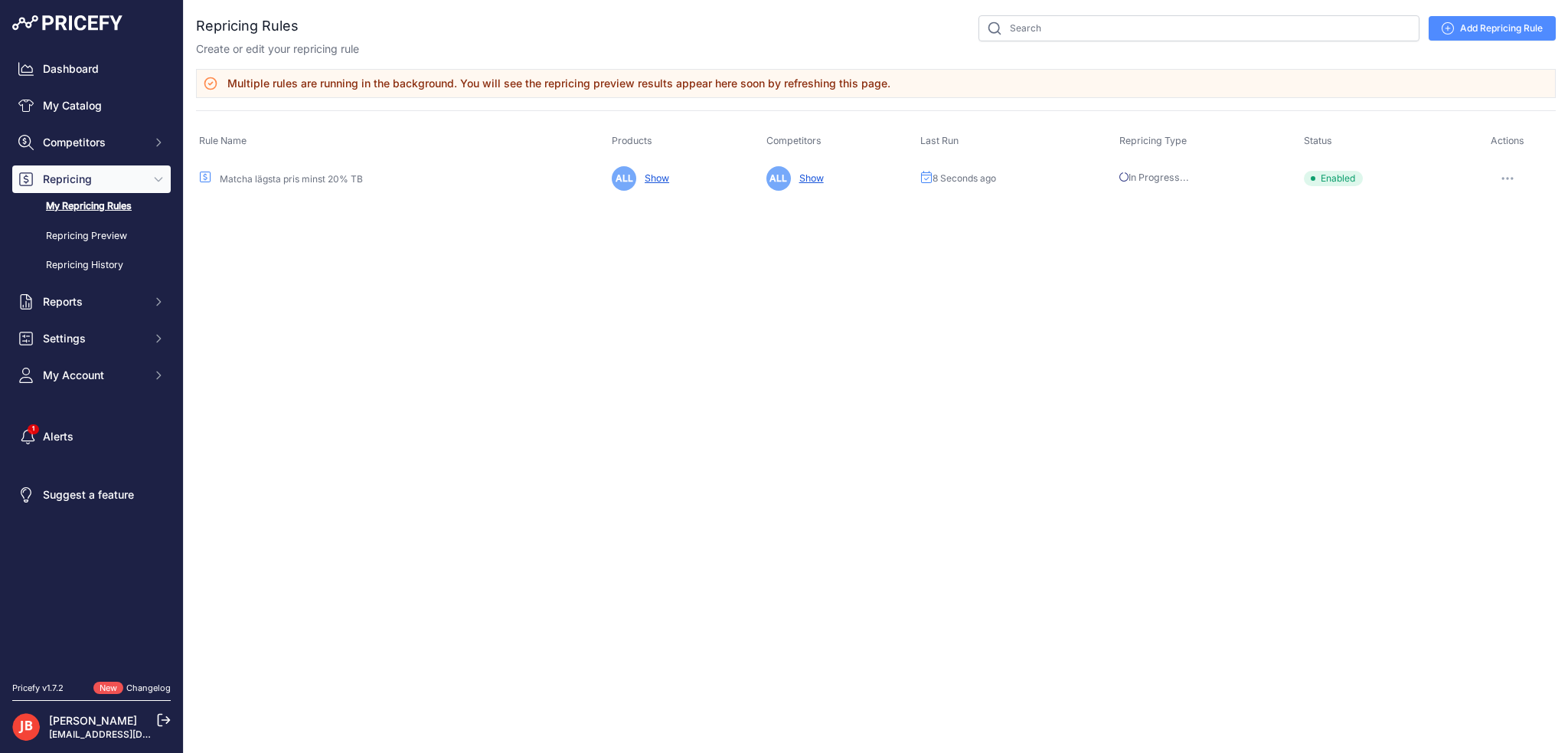
click at [1510, 177] on icon "button" at bounding box center [1507, 178] width 13 height 3
click at [1485, 206] on link "Edit" at bounding box center [1503, 210] width 98 height 24
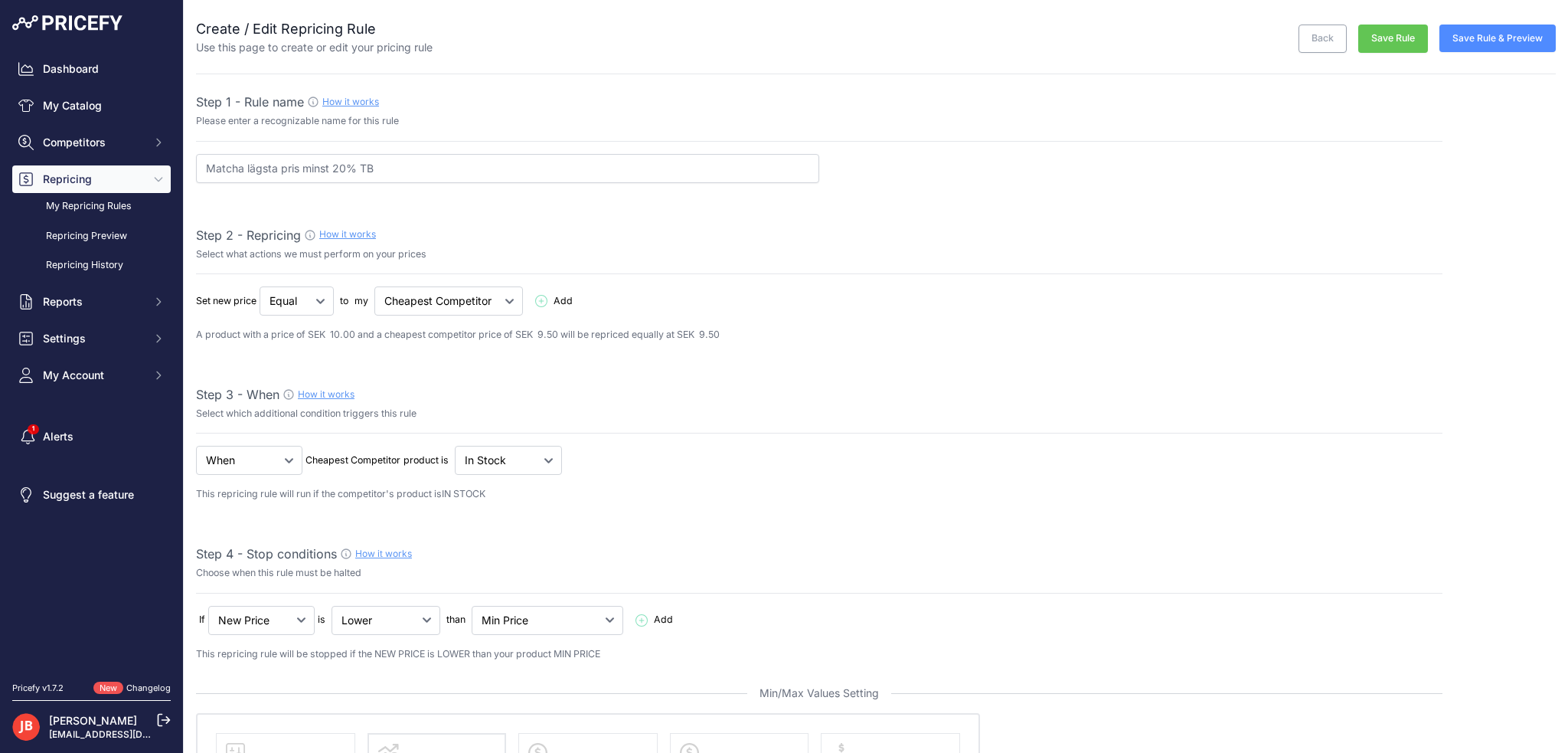
select select "percentage"
select select "7"
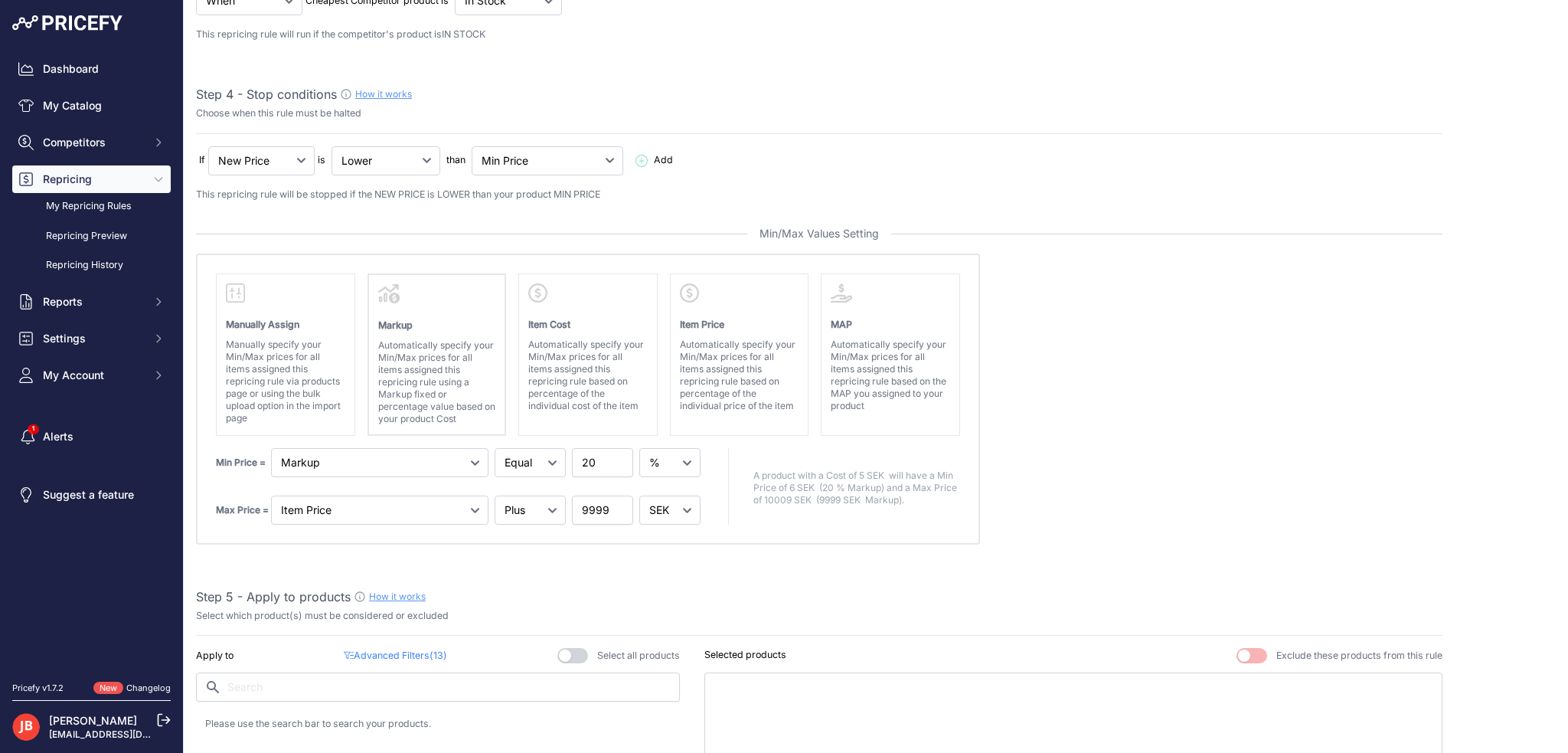
scroll to position [306, 0]
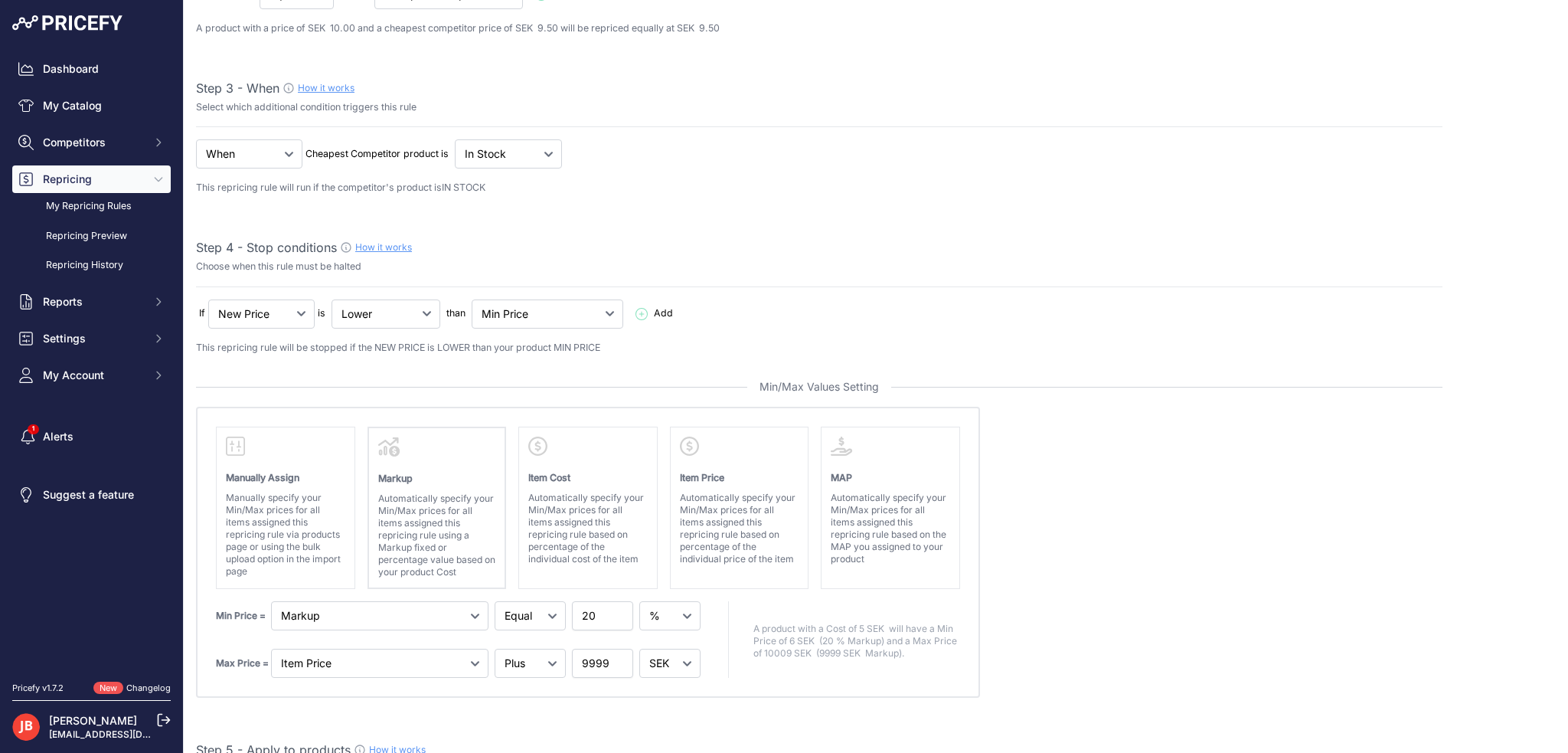
click at [378, 245] on link "How it works" at bounding box center [384, 247] width 57 height 12
click at [79, 105] on link "My Catalog" at bounding box center [91, 105] width 158 height 28
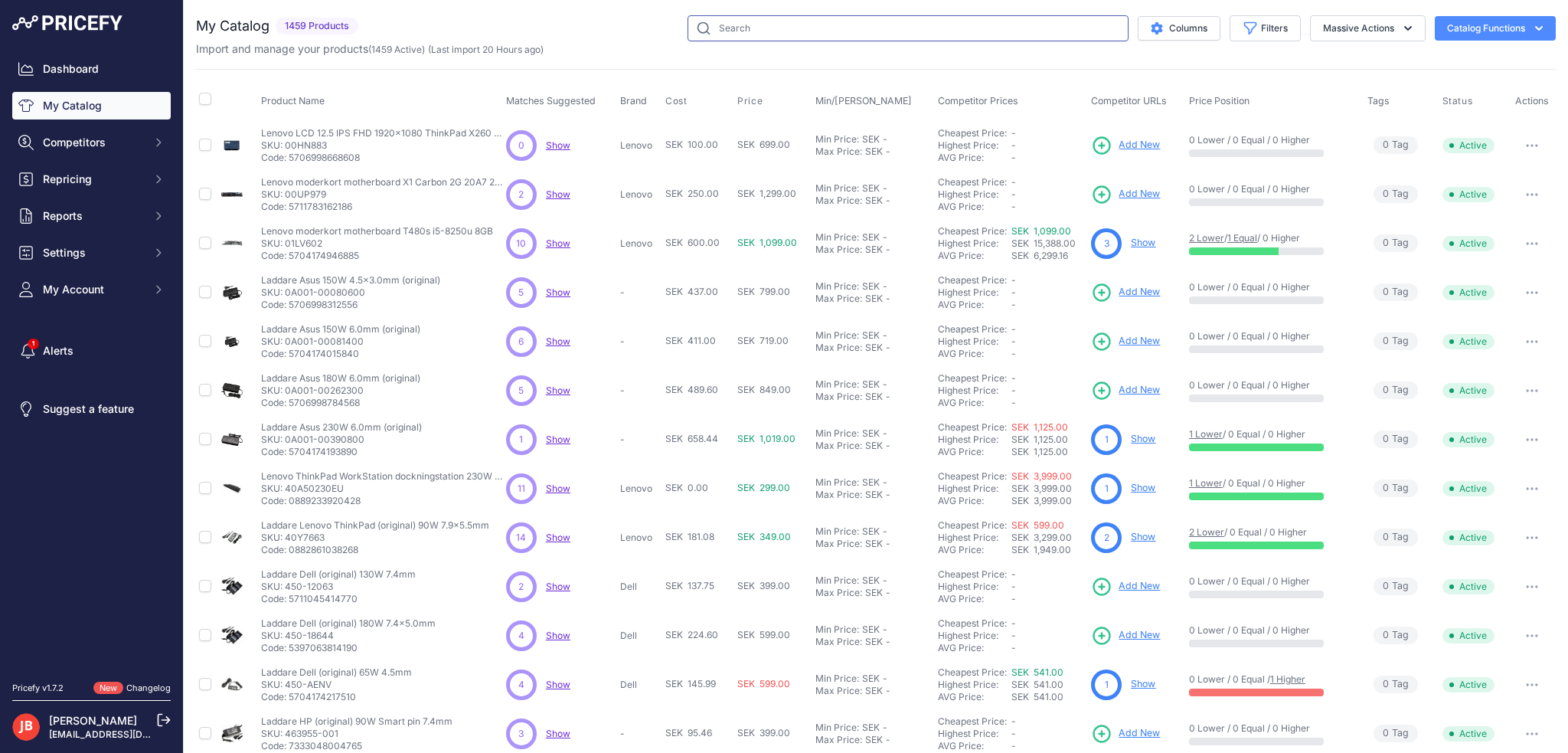
click at [768, 32] on input "text" at bounding box center [907, 28] width 441 height 26
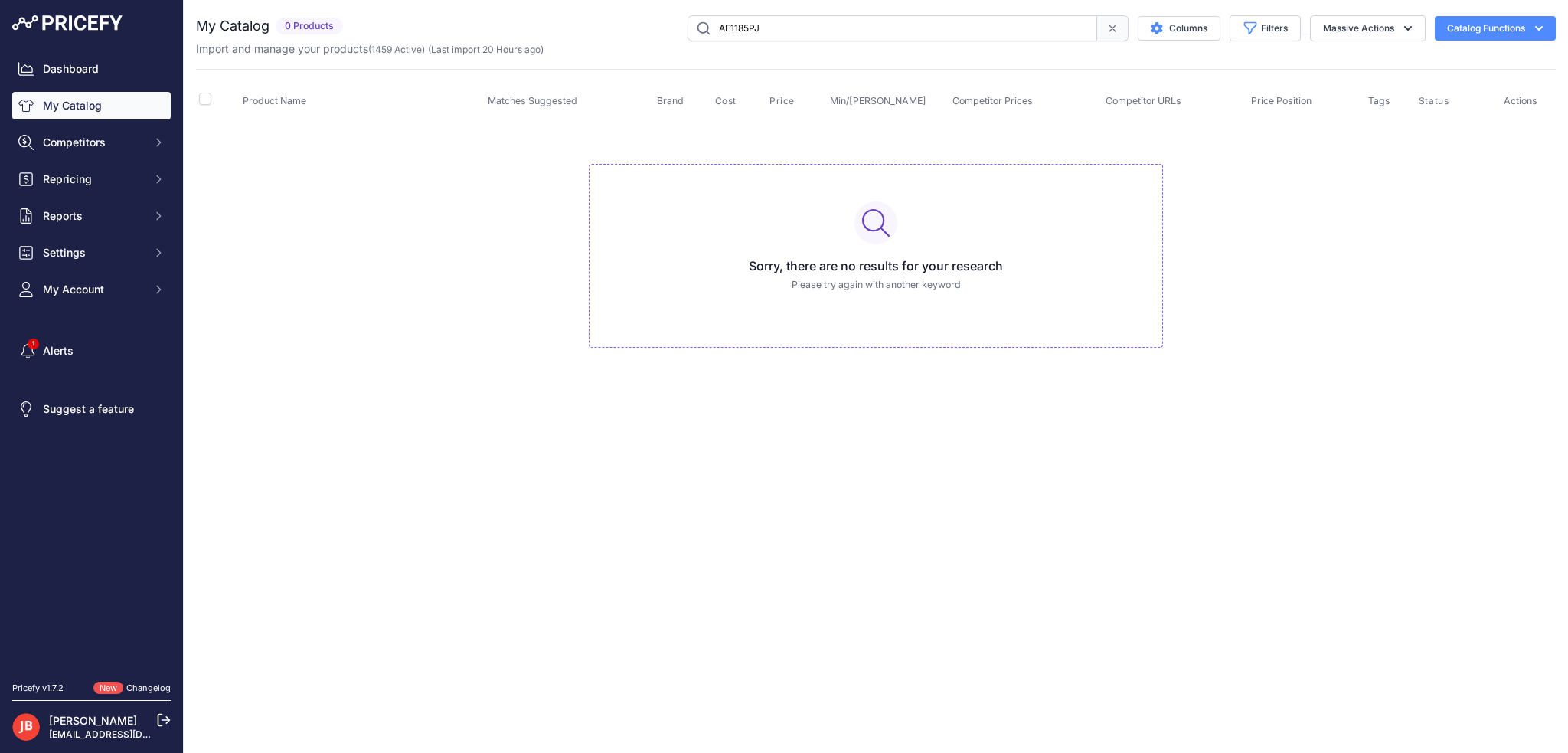
type input "AE1185PJ"
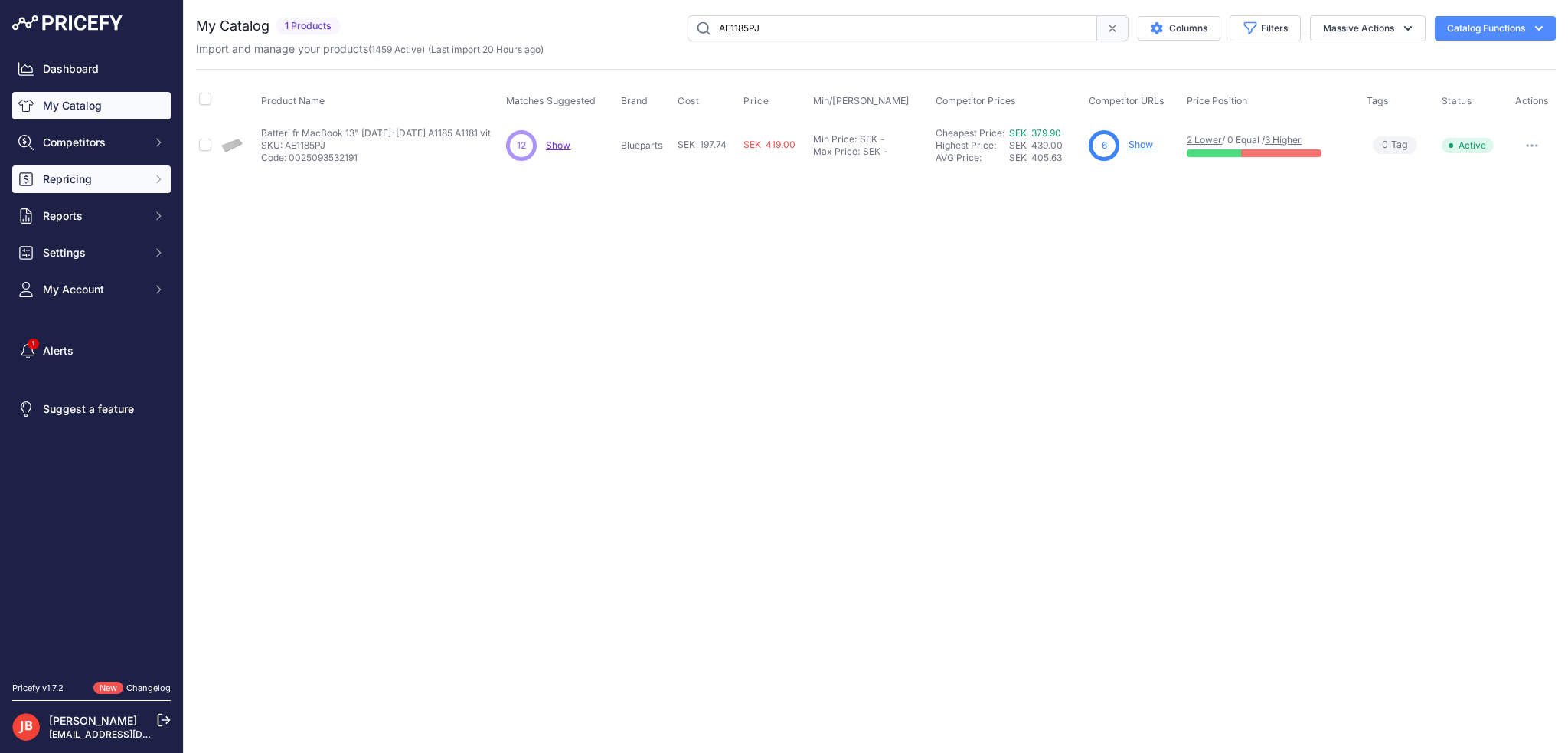
click at [86, 190] on button "Repricing" at bounding box center [91, 179] width 158 height 28
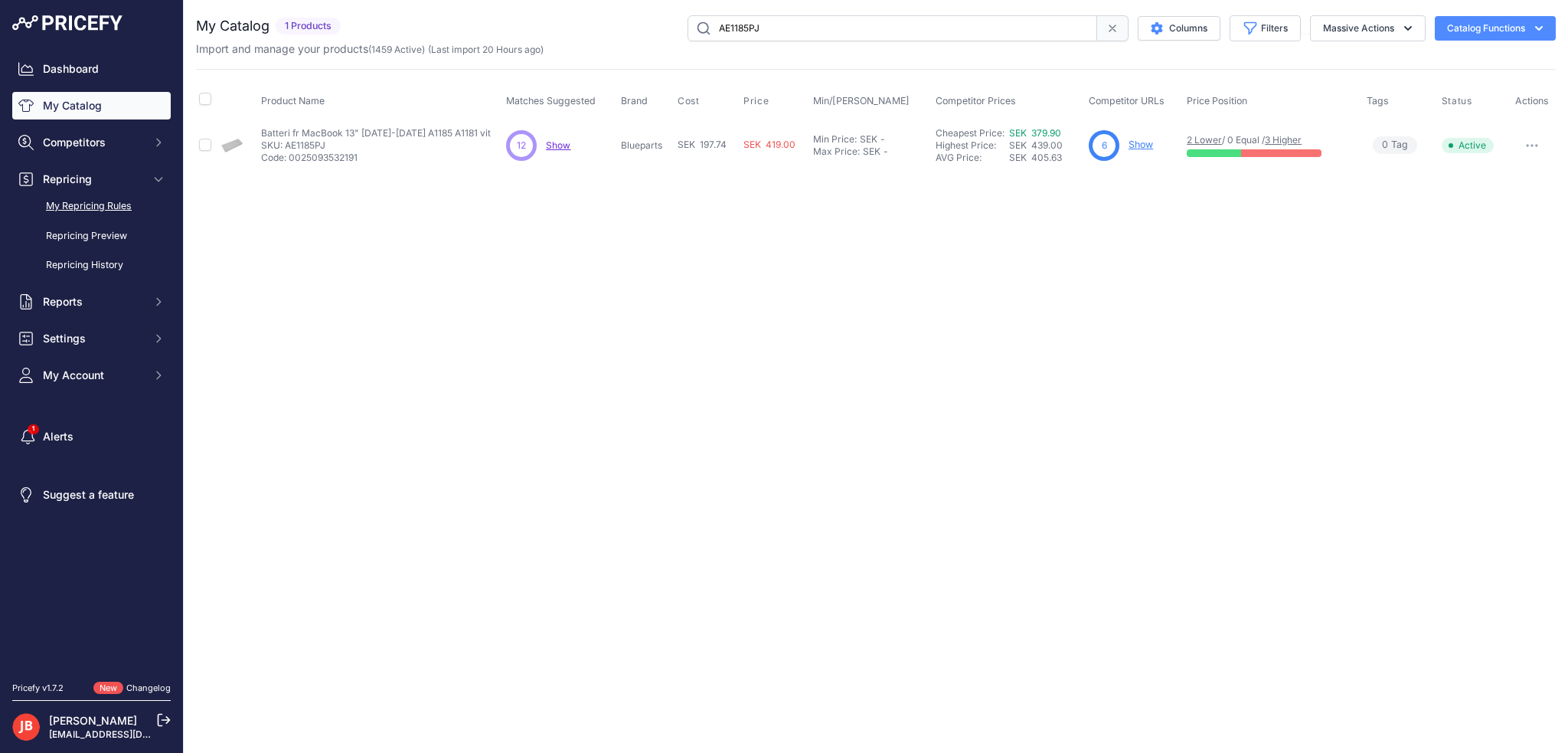
click at [104, 205] on link "My Repricing Rules" at bounding box center [91, 207] width 158 height 27
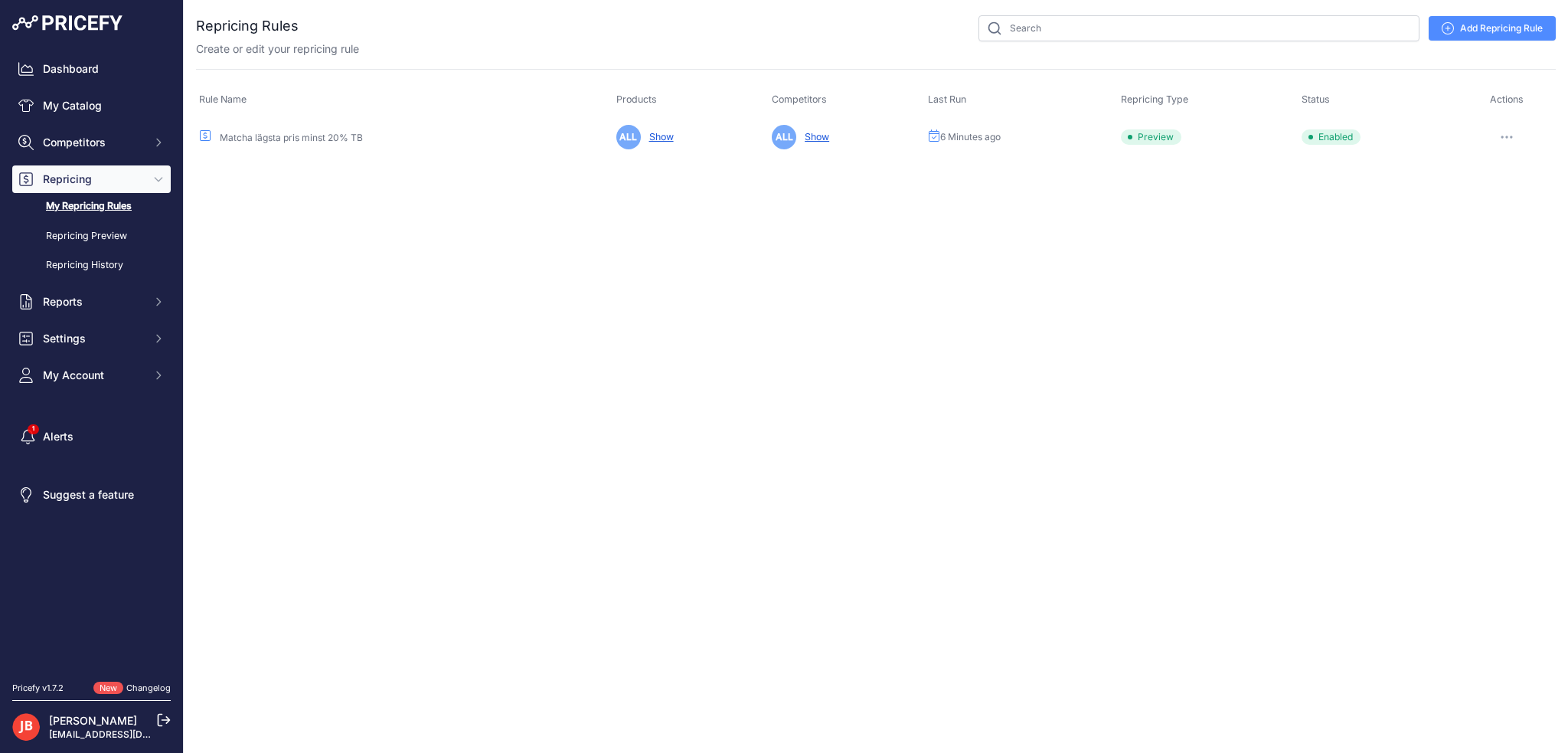
click at [1504, 129] on button "button" at bounding box center [1506, 137] width 31 height 22
click at [1494, 164] on link "Edit" at bounding box center [1503, 169] width 98 height 24
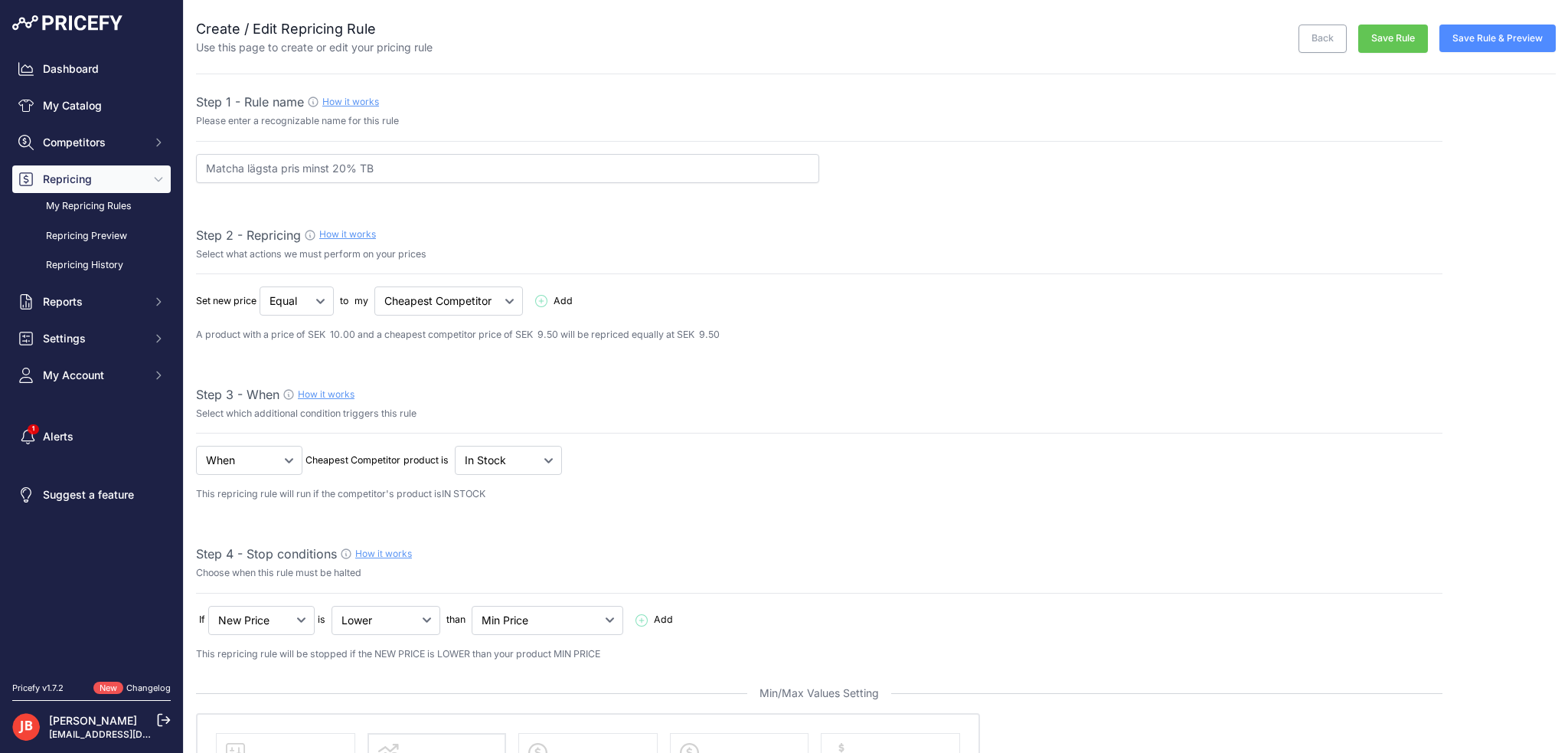
select select "percentage"
select select "7"
click at [521, 294] on select "Cheapest Competitor Highest Competitor" at bounding box center [449, 300] width 149 height 29
click at [316, 308] on select "Below Above Equal" at bounding box center [296, 300] width 74 height 29
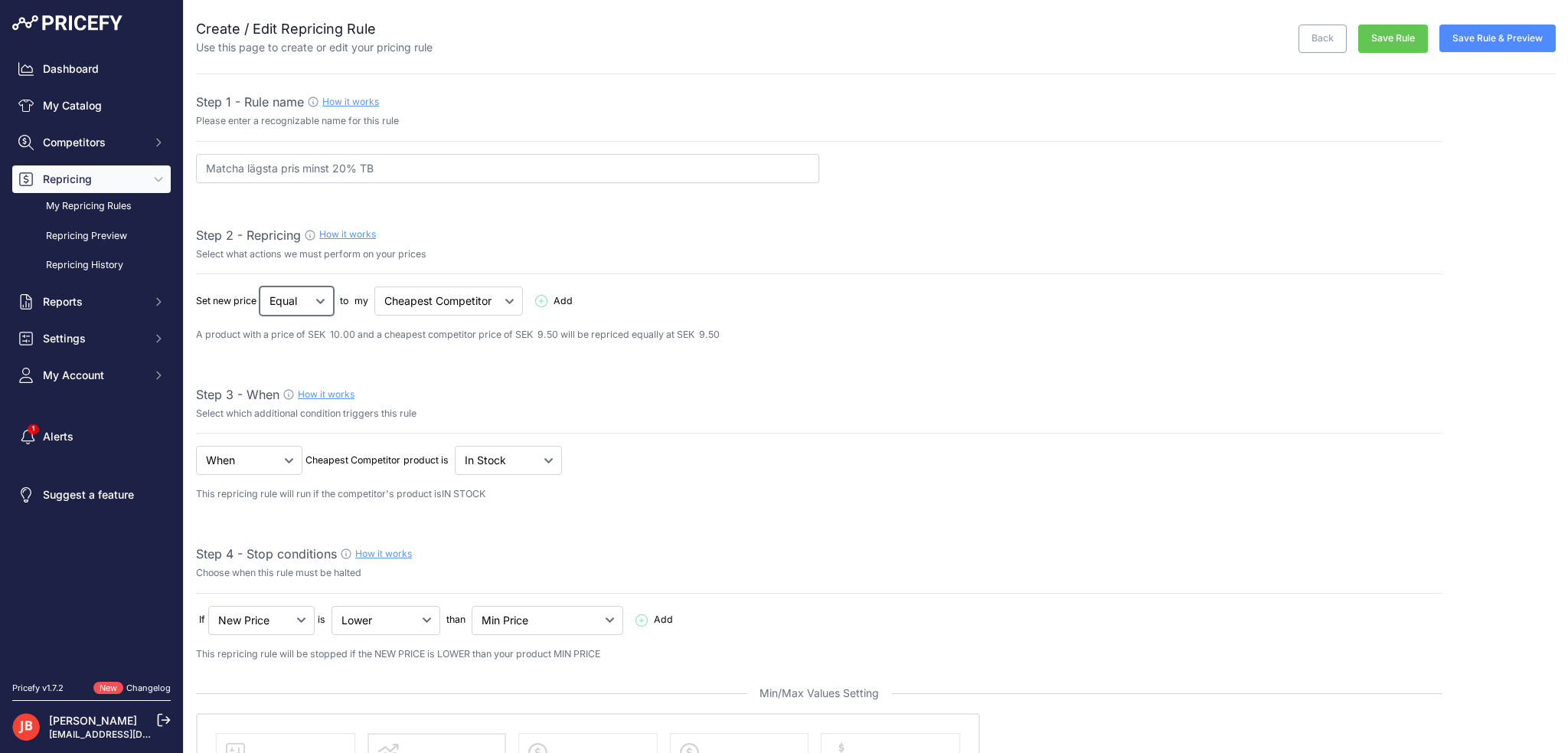
click at [316, 308] on select "Below Above Equal" at bounding box center [296, 300] width 74 height 29
click at [472, 286] on div "Cheapest Competitor Highest Competitor" at bounding box center [449, 300] width 149 height 29
click at [482, 295] on select "Cheapest Competitor Highest Competitor" at bounding box center [449, 300] width 149 height 29
click at [482, 296] on select "Cheapest Competitor Highest Competitor" at bounding box center [449, 300] width 149 height 29
click at [329, 296] on select "Below Above Equal" at bounding box center [296, 300] width 74 height 29
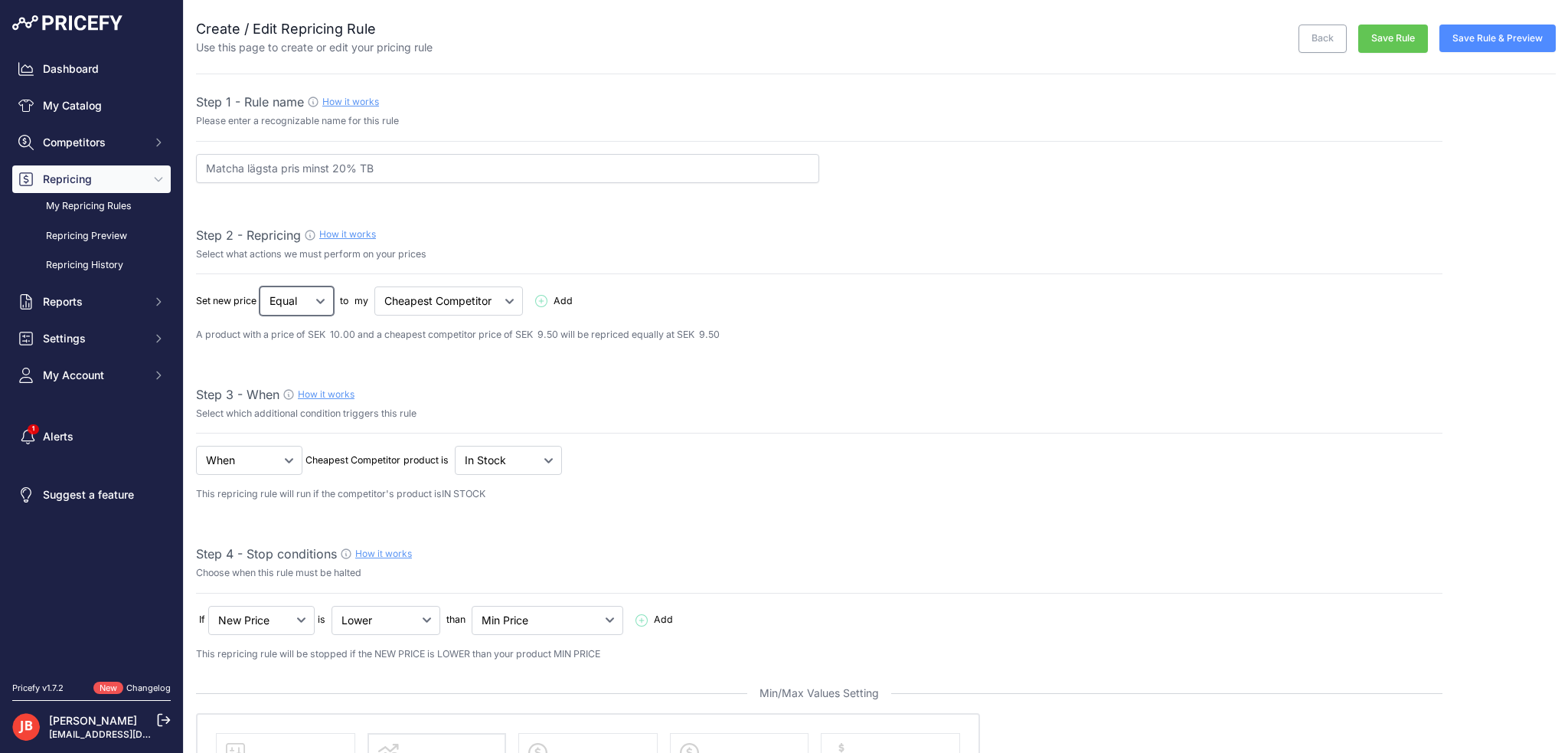
click at [329, 296] on select "Below Above Equal" at bounding box center [296, 300] width 74 height 29
click at [321, 286] on select "Below Above Equal" at bounding box center [296, 300] width 74 height 29
drag, startPoint x: 321, startPoint y: 286, endPoint x: 360, endPoint y: 290, distance: 39.2
click at [321, 286] on select "Below Above Equal" at bounding box center [296, 300] width 74 height 29
click at [497, 291] on select "Cheapest Competitor Highest Competitor" at bounding box center [449, 300] width 149 height 29
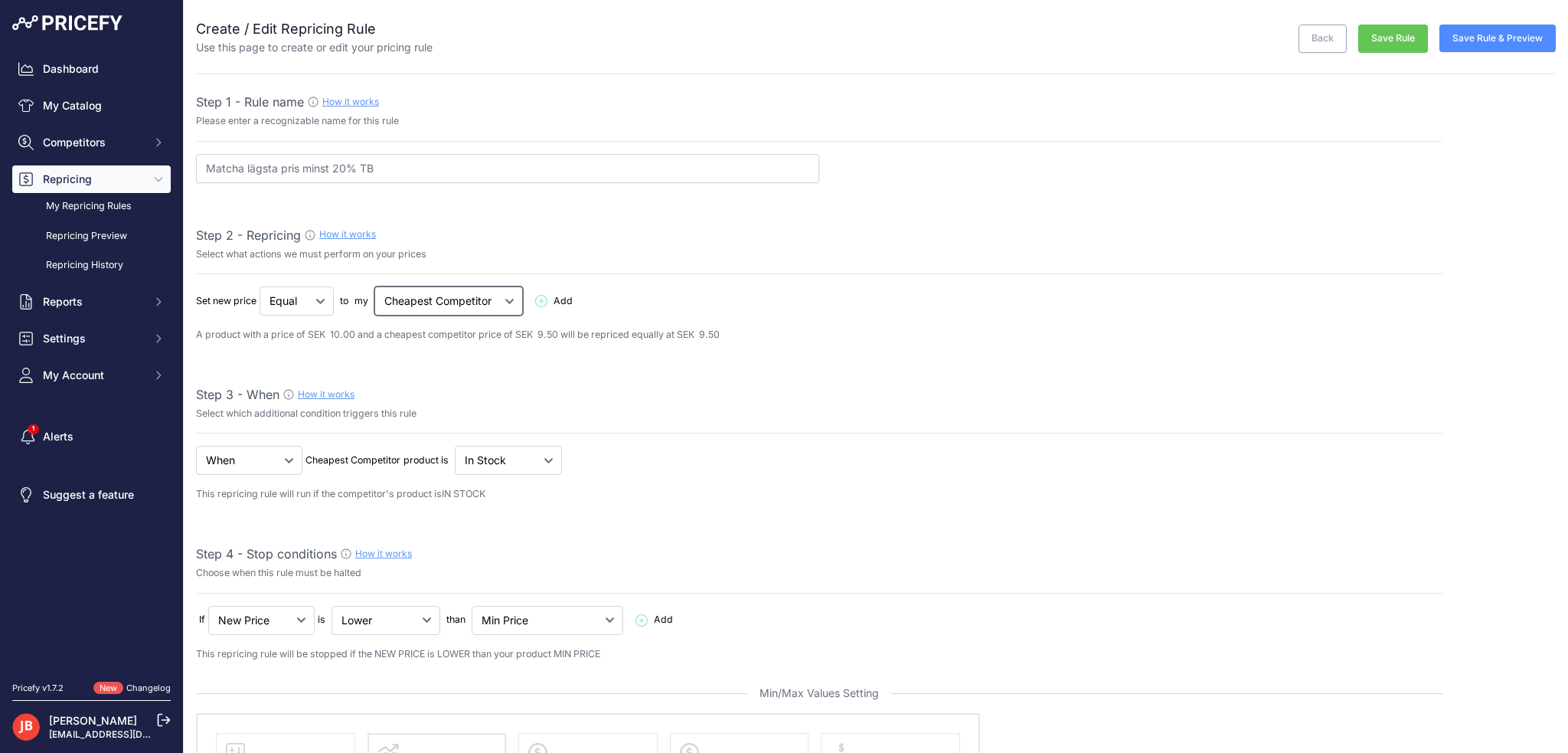
click at [497, 291] on select "Cheapest Competitor Highest Competitor" at bounding box center [449, 300] width 149 height 29
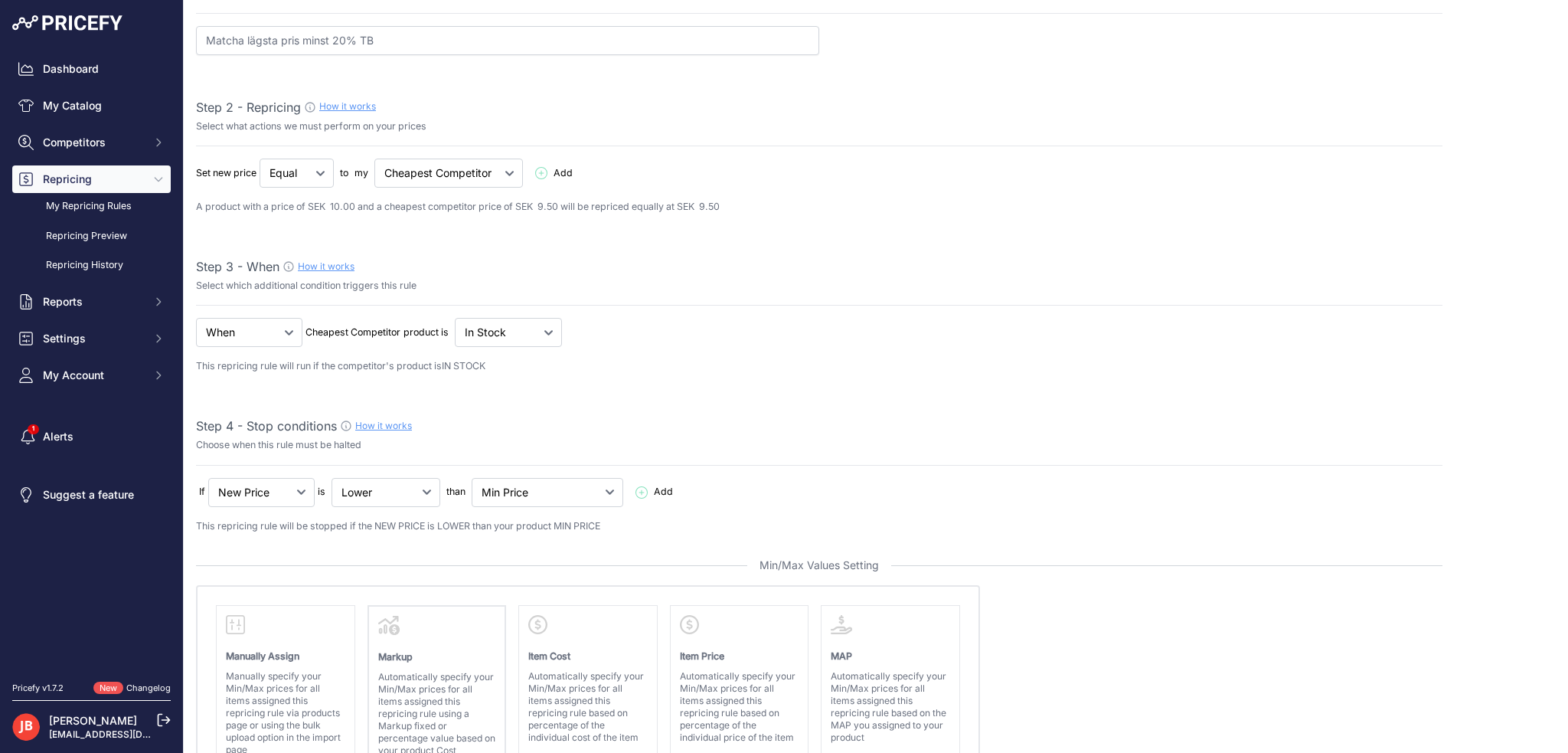
scroll to position [153, 0]
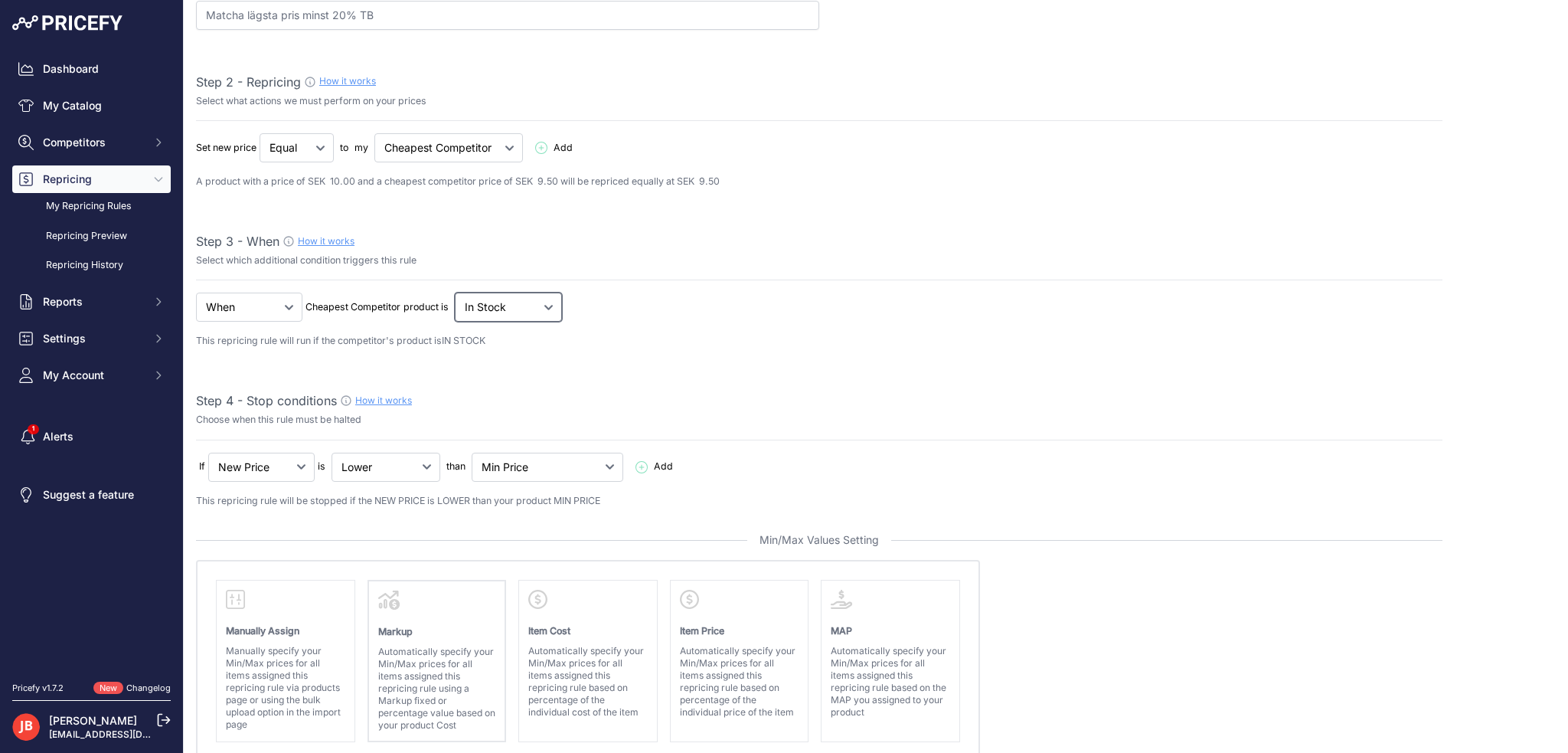
click at [334, 162] on select "Out Of Stock In Stock" at bounding box center [296, 147] width 74 height 29
click at [276, 314] on select "When No Condition" at bounding box center [248, 307] width 106 height 29
click at [281, 305] on select "When No Condition" at bounding box center [248, 307] width 106 height 29
click at [334, 162] on select "Out Of Stock In Stock" at bounding box center [296, 147] width 74 height 29
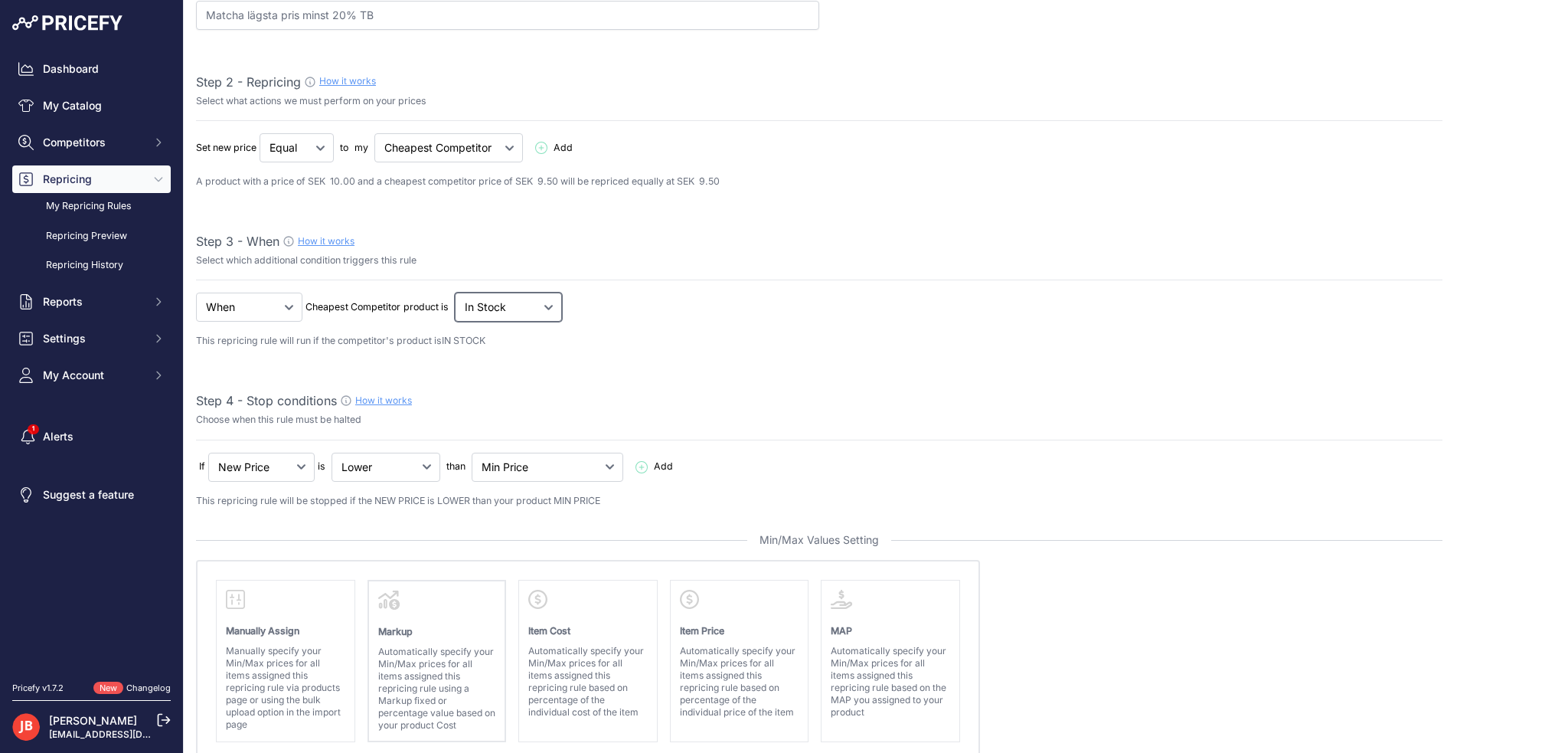
click at [334, 162] on select "Out Of Stock In Stock" at bounding box center [296, 147] width 74 height 29
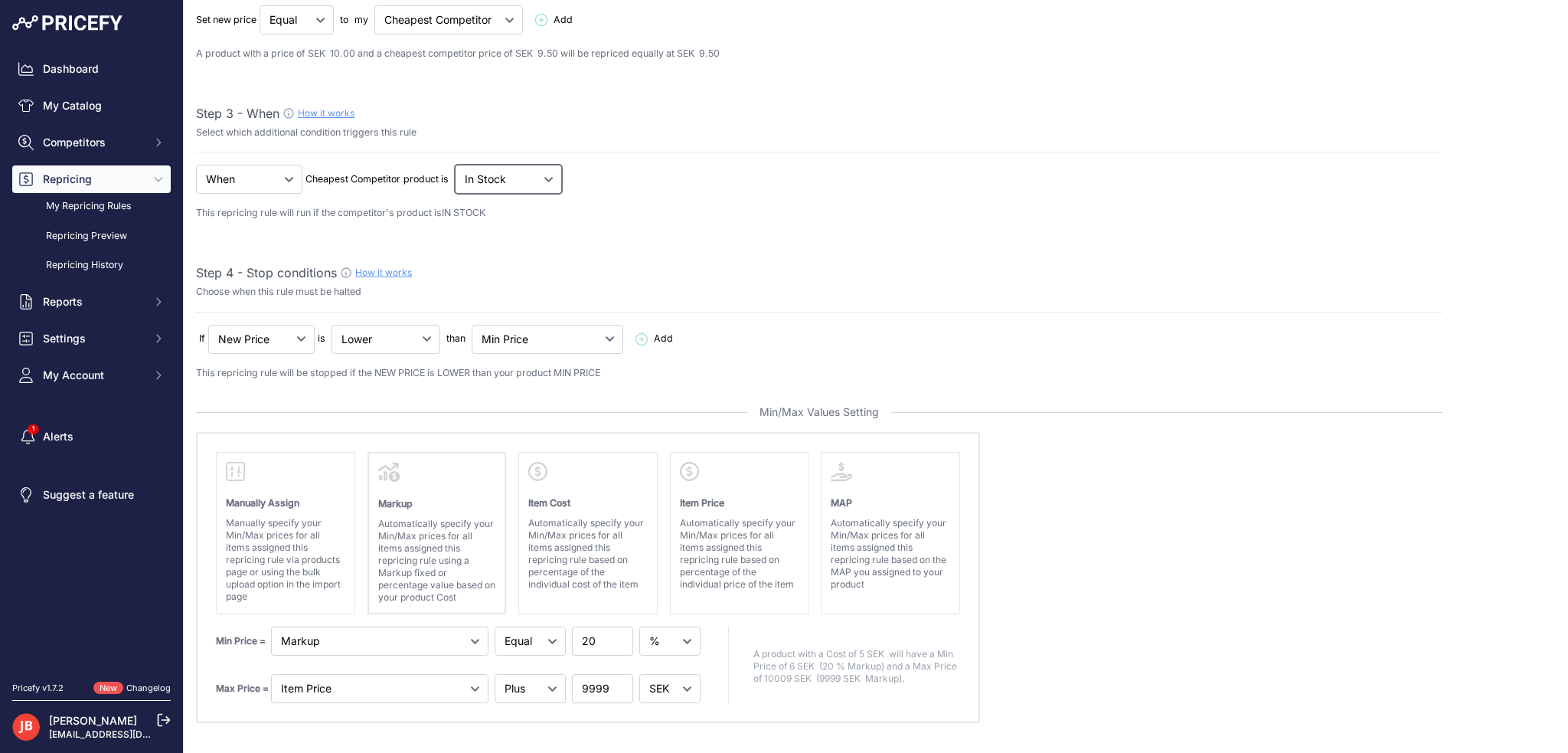
scroll to position [306, 0]
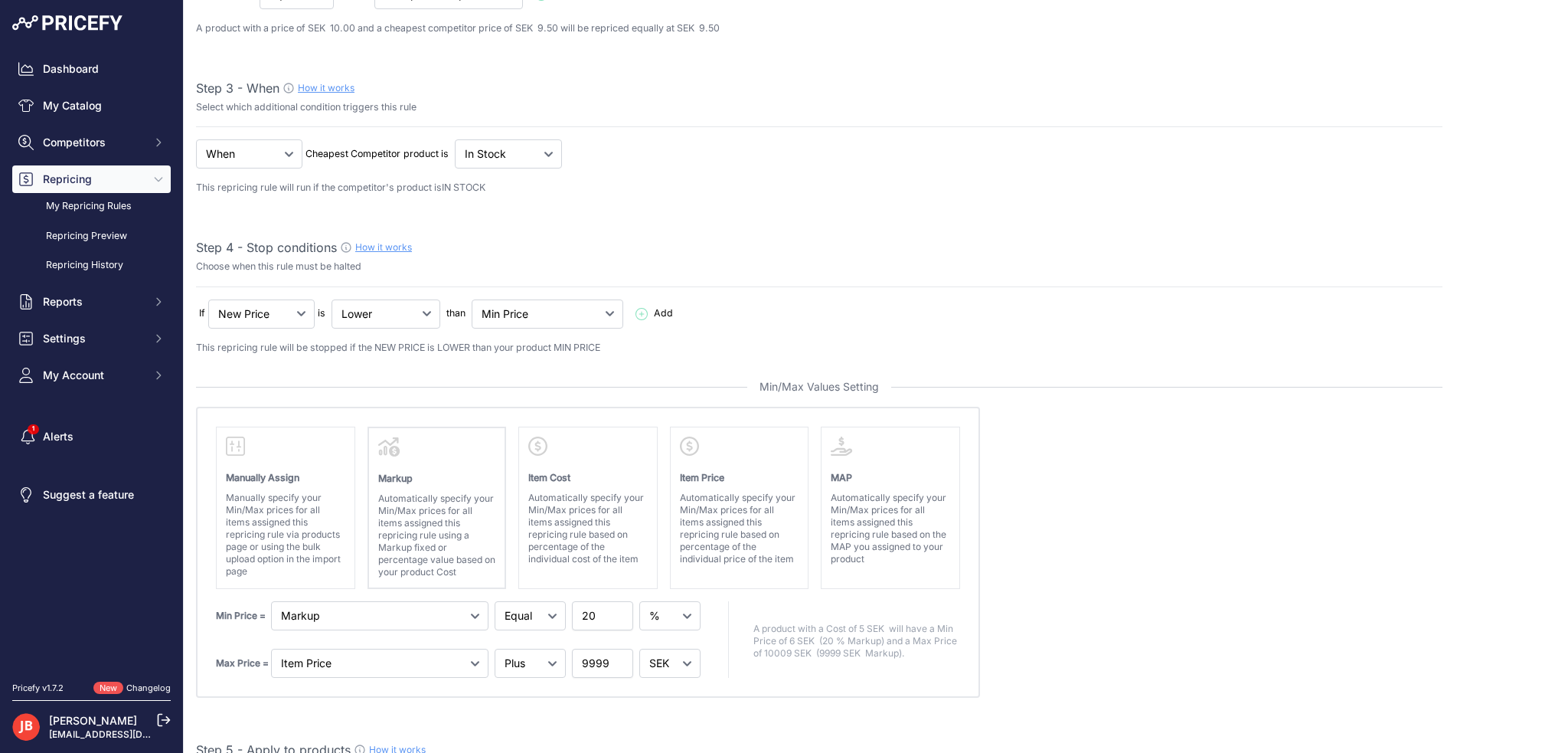
click at [654, 310] on span "Add" at bounding box center [663, 313] width 19 height 14
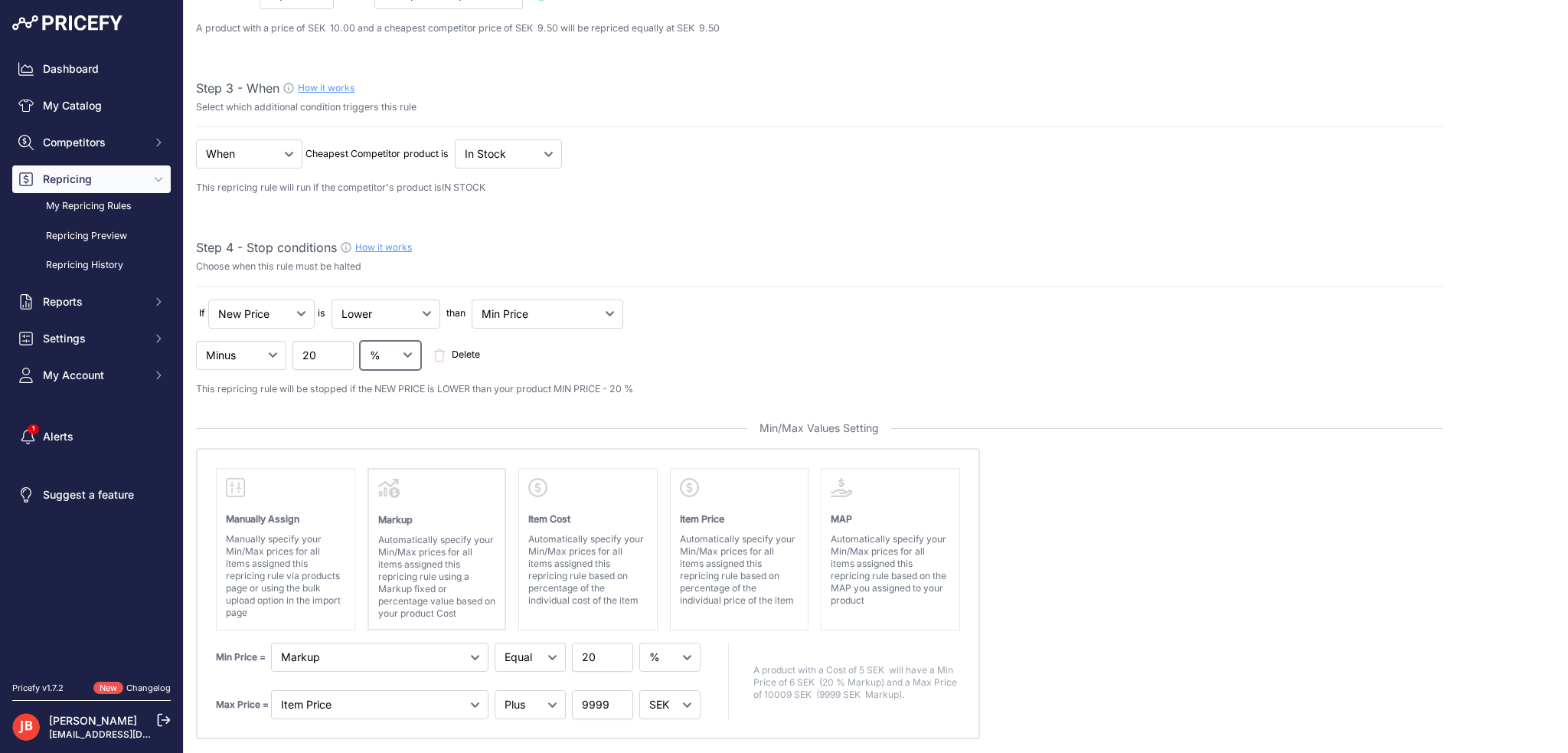
click at [393, 348] on select "SEK %" at bounding box center [390, 355] width 61 height 29
click at [462, 353] on span "Delete" at bounding box center [466, 355] width 28 height 14
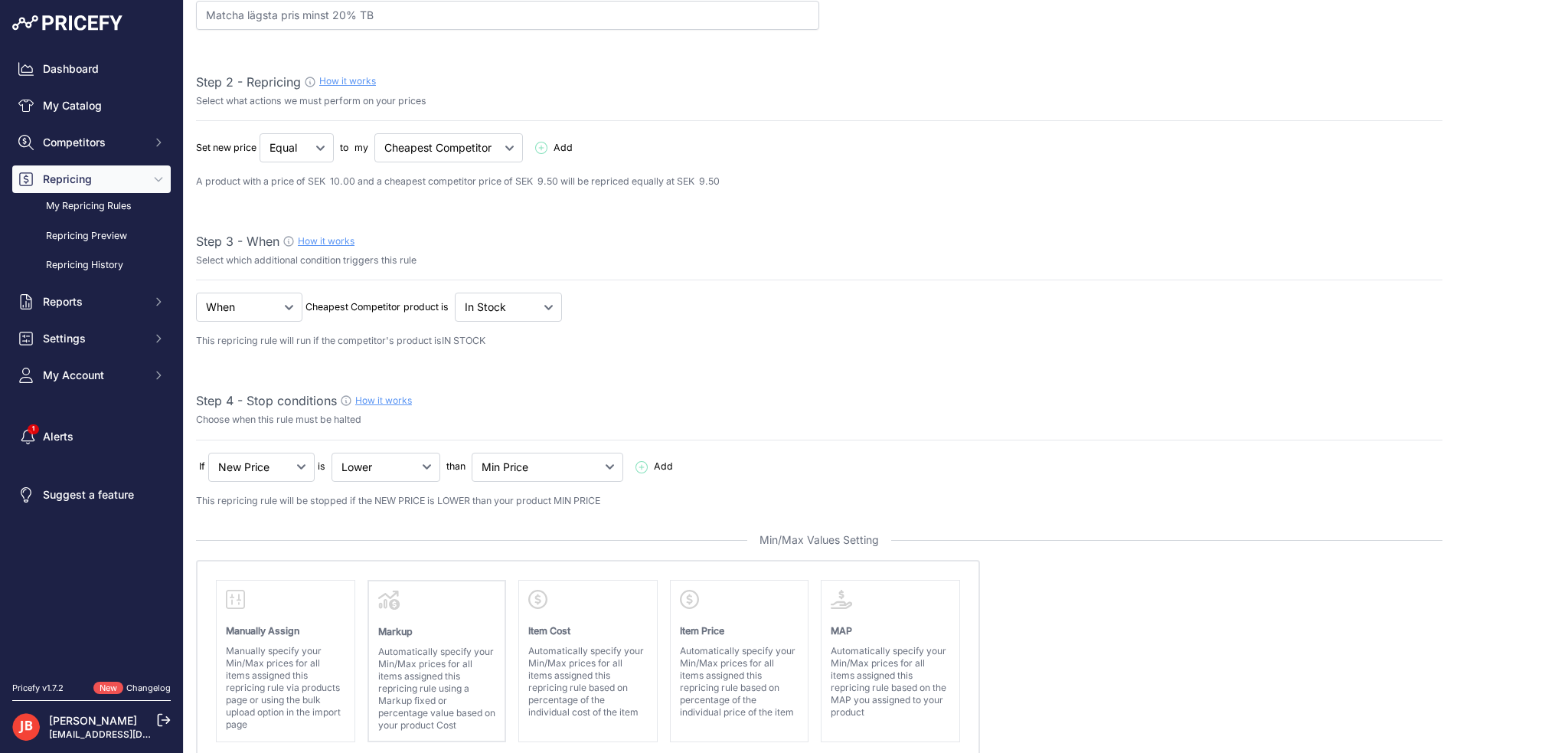
scroll to position [0, 0]
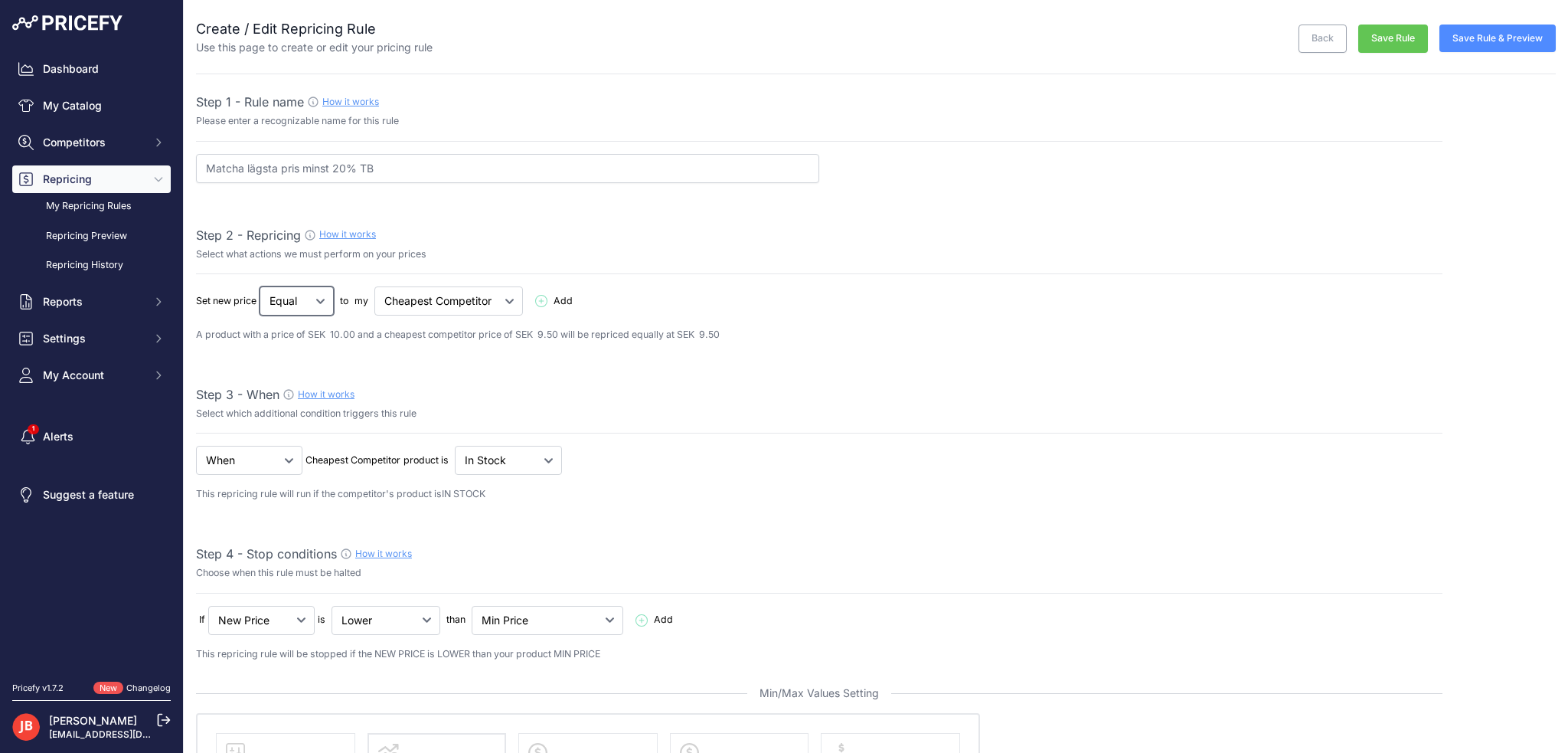
click at [326, 300] on select "Below Above Equal" at bounding box center [296, 300] width 74 height 29
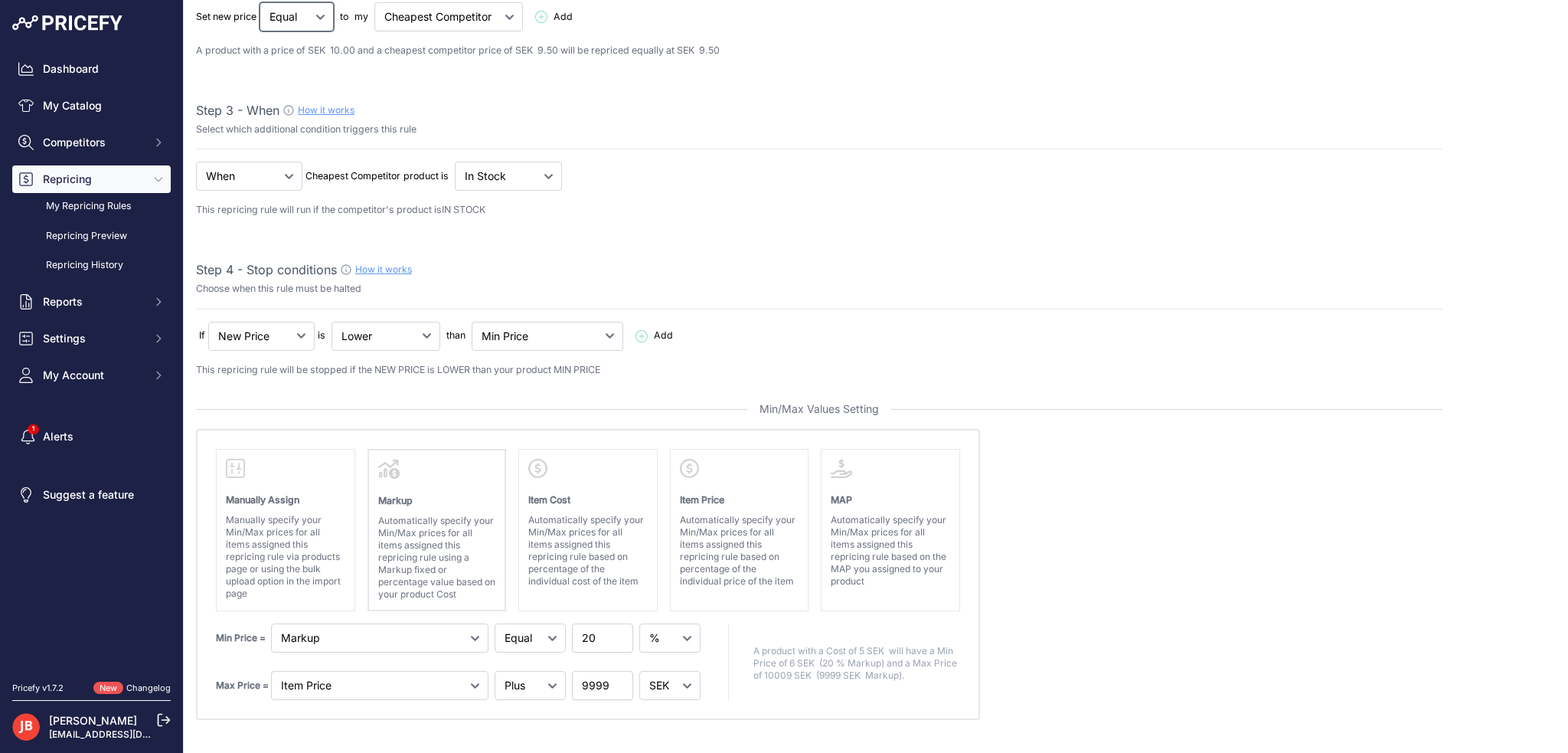
scroll to position [306, 0]
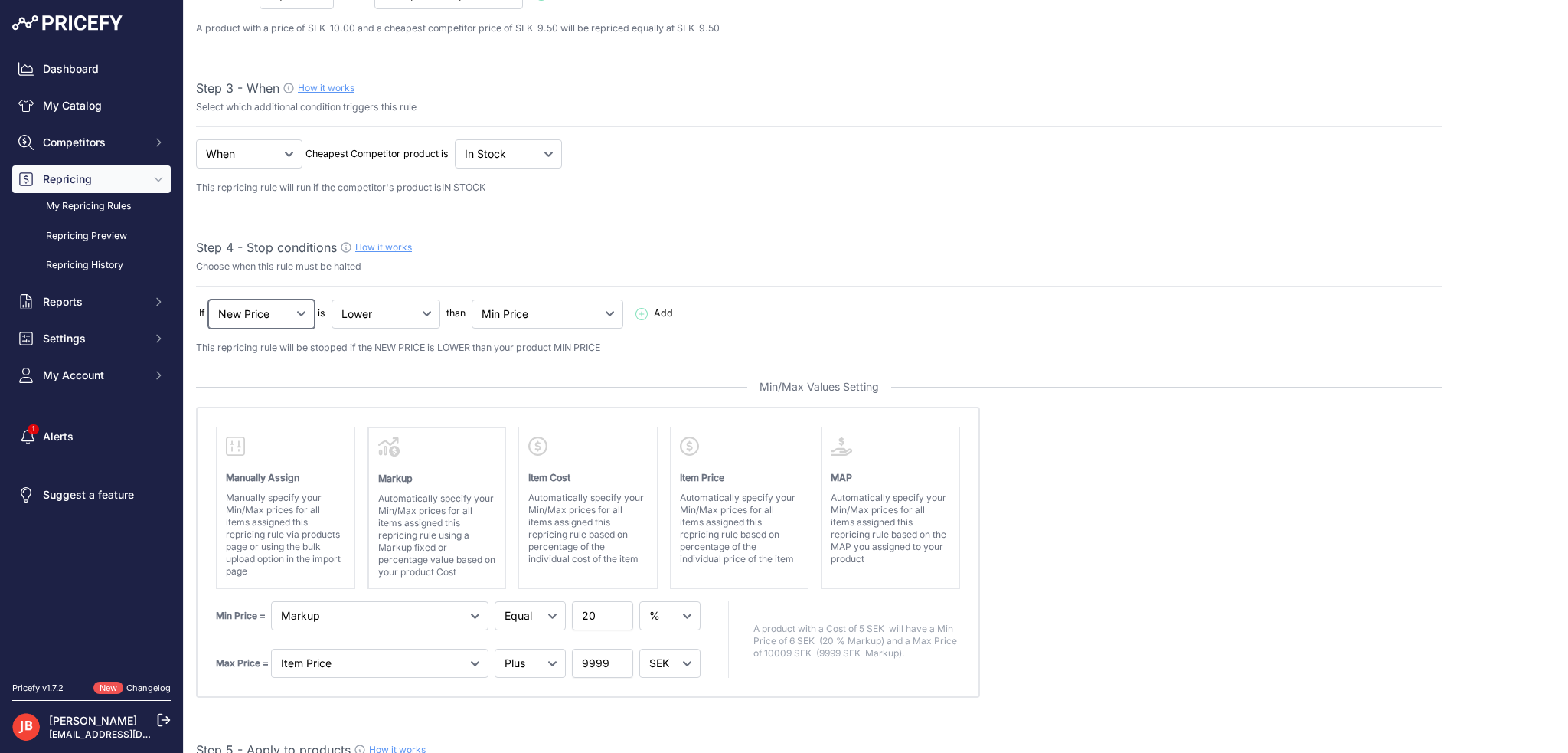
click at [282, 317] on select "New Price No Condition" at bounding box center [261, 314] width 106 height 29
click at [286, 312] on select "New Price No Condition" at bounding box center [261, 314] width 106 height 29
click at [562, 309] on select "My Price Min Price Max Price Min/Max Price My Cost" at bounding box center [547, 314] width 151 height 29
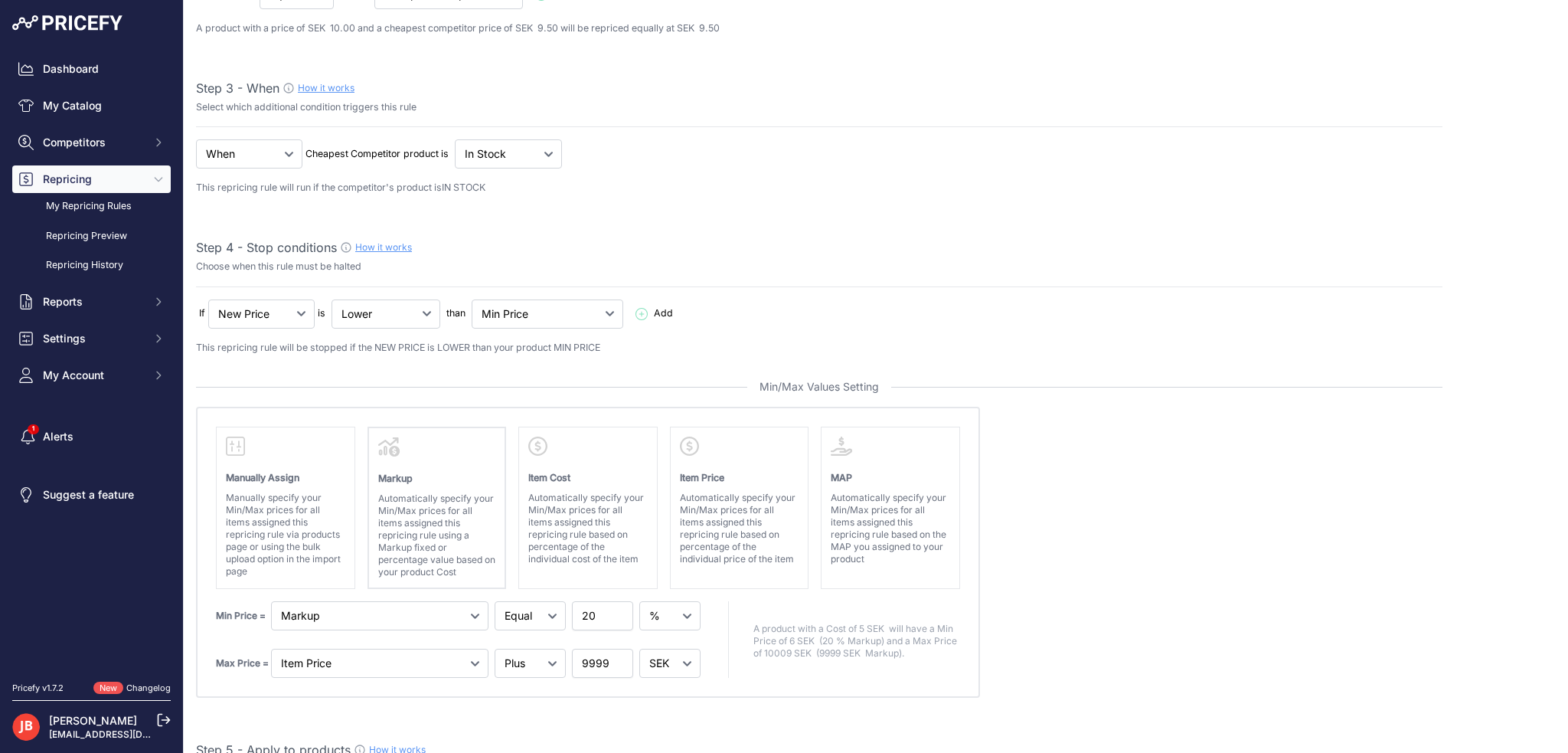
click at [534, 317] on select "My Price Min Price Max Price Min/Max Price My Cost" at bounding box center [547, 314] width 151 height 29
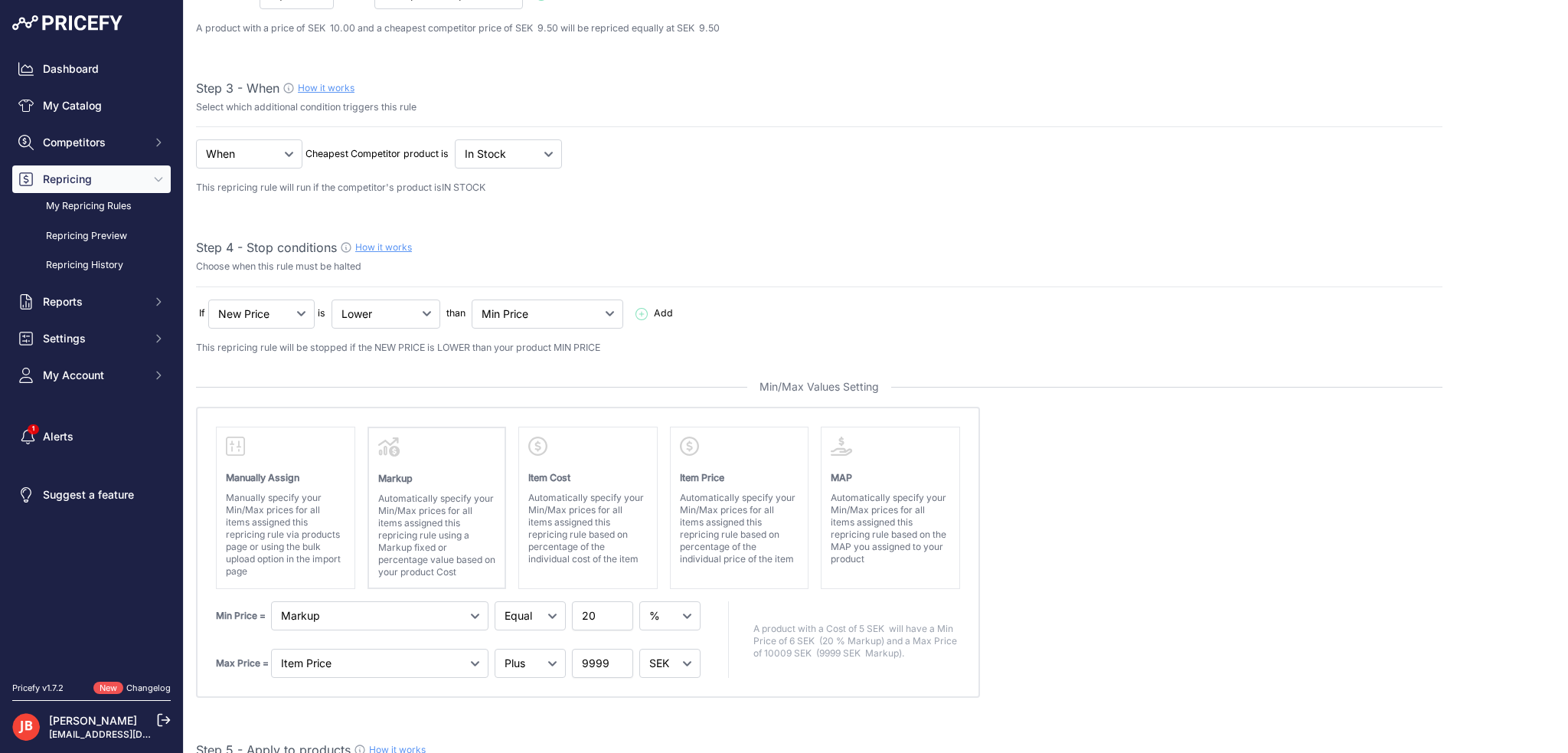
click at [728, 275] on div "Step 4 - Stop conditions How it works Choose when this rule must be halted" at bounding box center [819, 263] width 1246 height 49
click at [562, 315] on select "My Price Min Price Max Price Min/Max Price My Cost" at bounding box center [547, 314] width 151 height 29
click at [473, 300] on select "My Price Min Price Max Price Min/Max Price My Cost" at bounding box center [547, 314] width 151 height 29
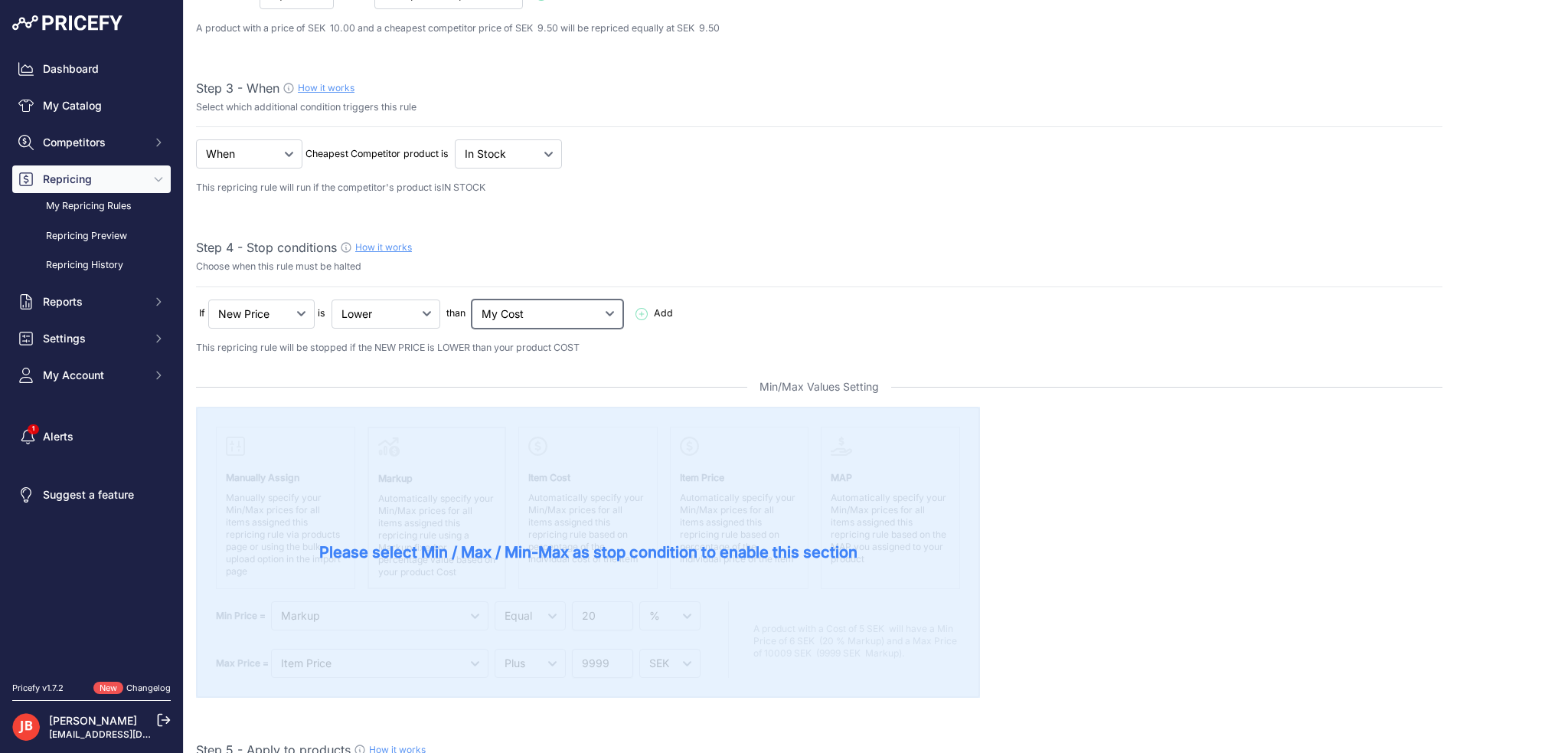
click at [545, 310] on select "My Price Min Price Max Price Min/Max Price My Cost" at bounding box center [547, 314] width 151 height 29
click at [473, 300] on select "My Price Min Price Max Price Min/Max Price My Cost" at bounding box center [547, 314] width 151 height 29
click at [543, 308] on select "My Price Min Price Max Price Min/Max Price My Cost" at bounding box center [547, 314] width 151 height 29
select select "min_price"
click at [473, 300] on select "My Price Min Price Max Price Min/Max Price My Cost" at bounding box center [547, 314] width 151 height 29
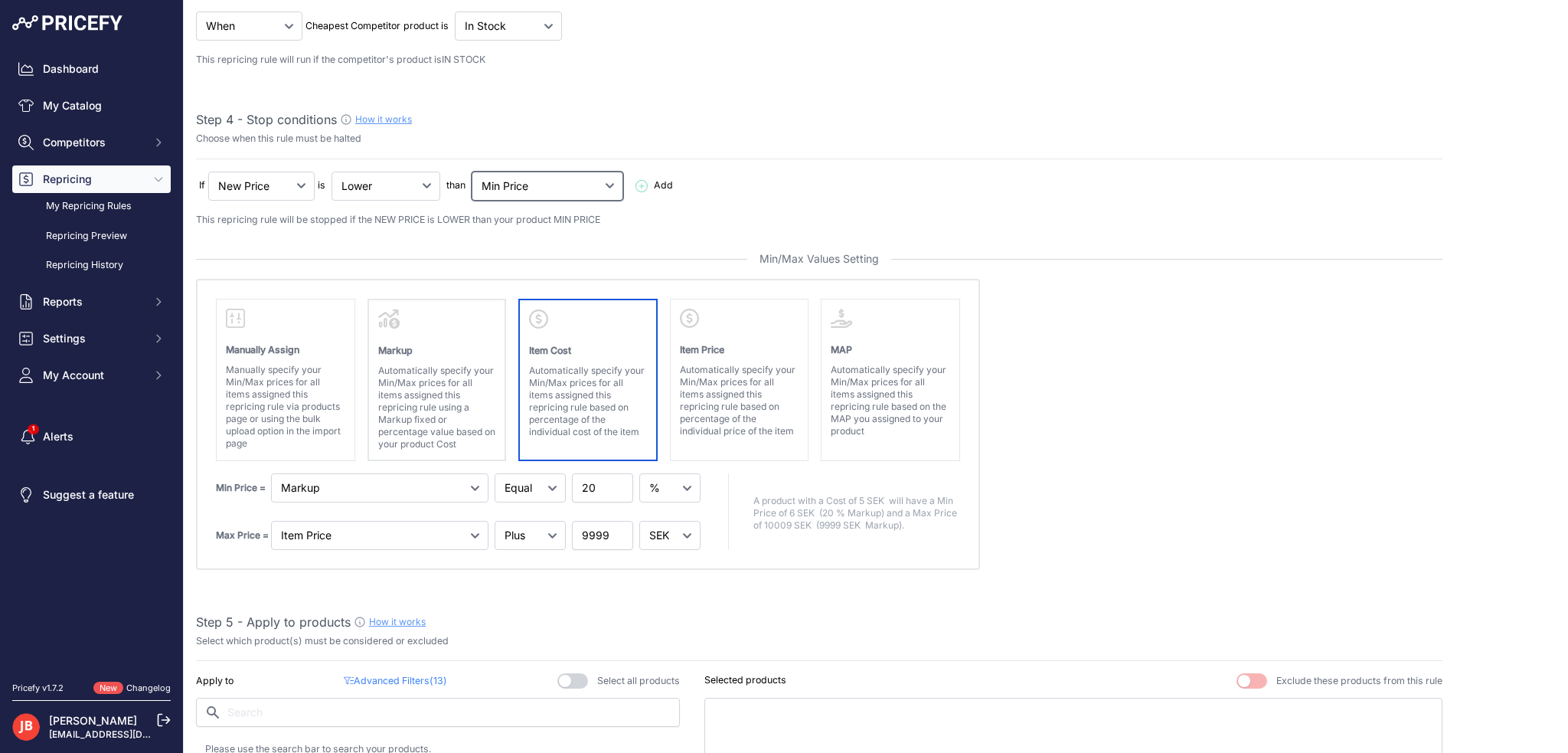
scroll to position [459, 0]
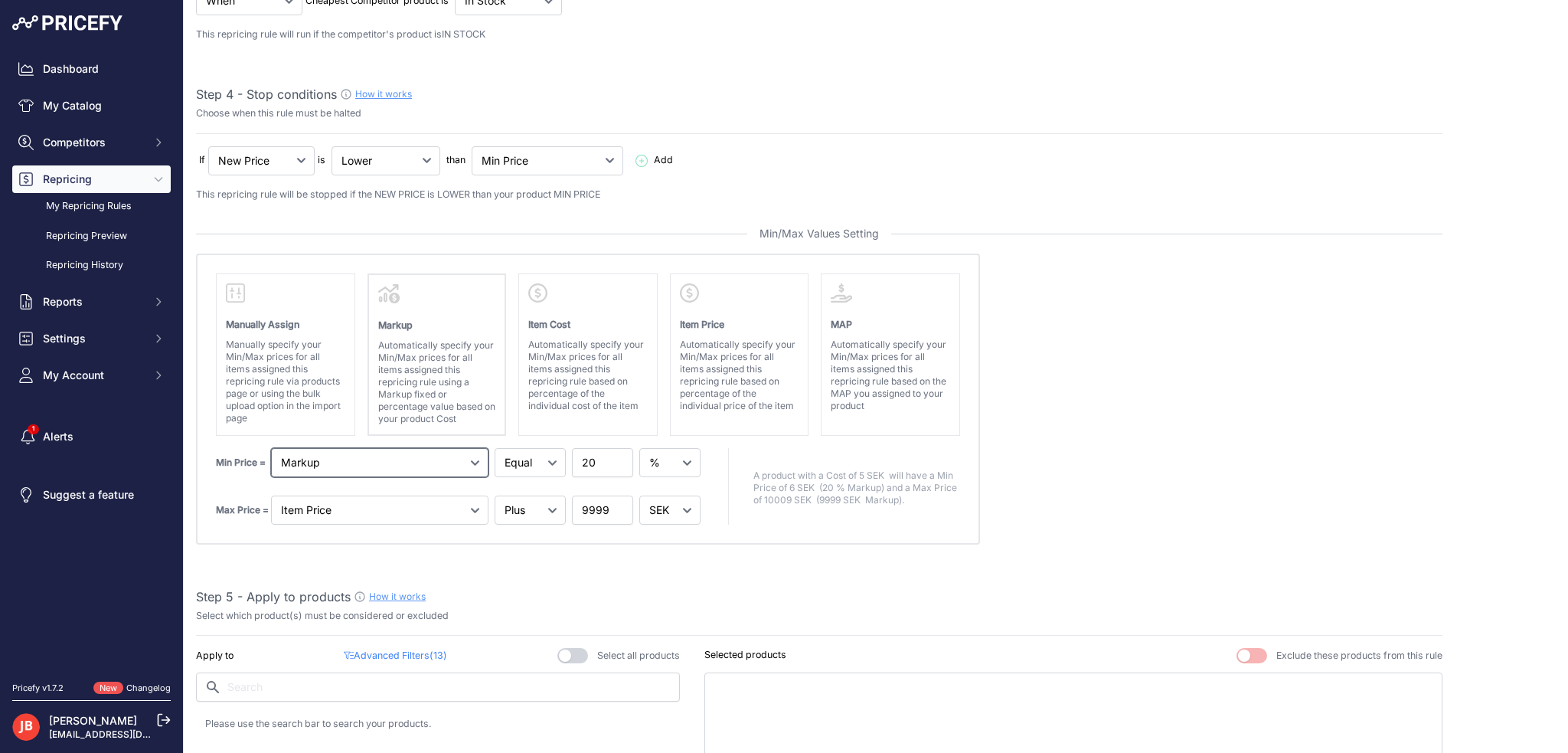
click at [434, 458] on select "Markup Item Cost Item Price MAP" at bounding box center [380, 462] width 217 height 29
click at [433, 458] on select "Markup Item Cost Item Price MAP" at bounding box center [380, 462] width 217 height 29
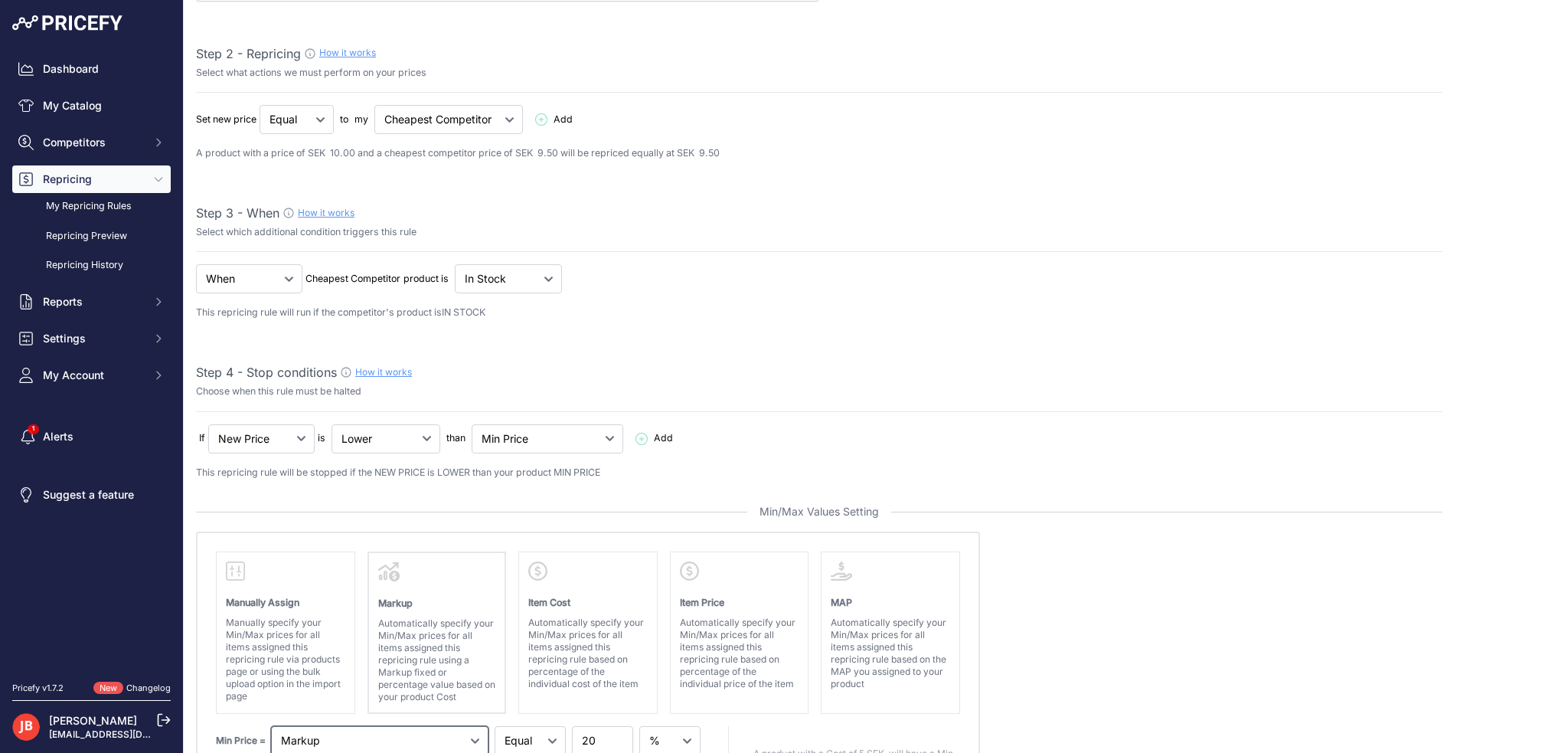
scroll to position [0, 0]
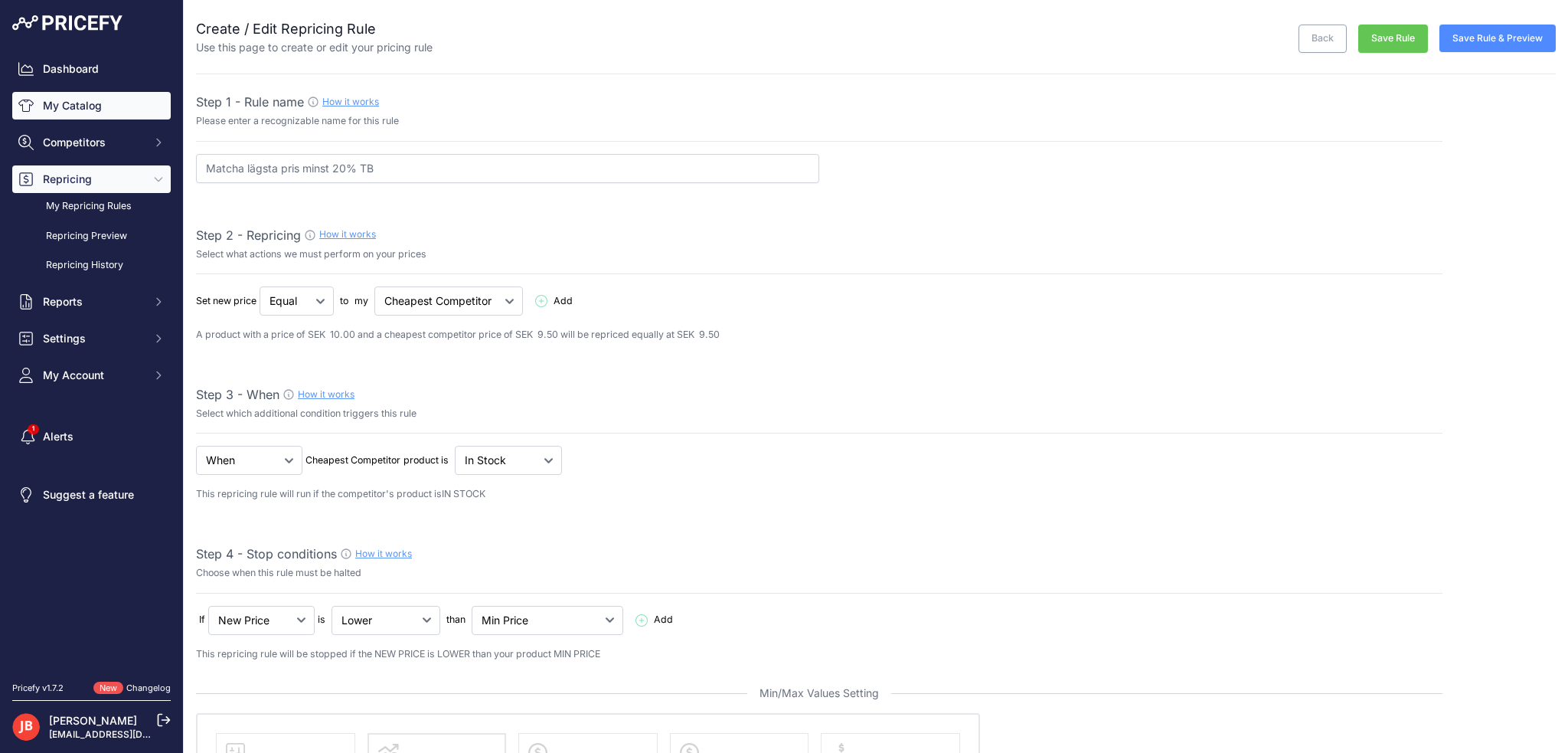
click at [89, 100] on link "My Catalog" at bounding box center [91, 105] width 158 height 28
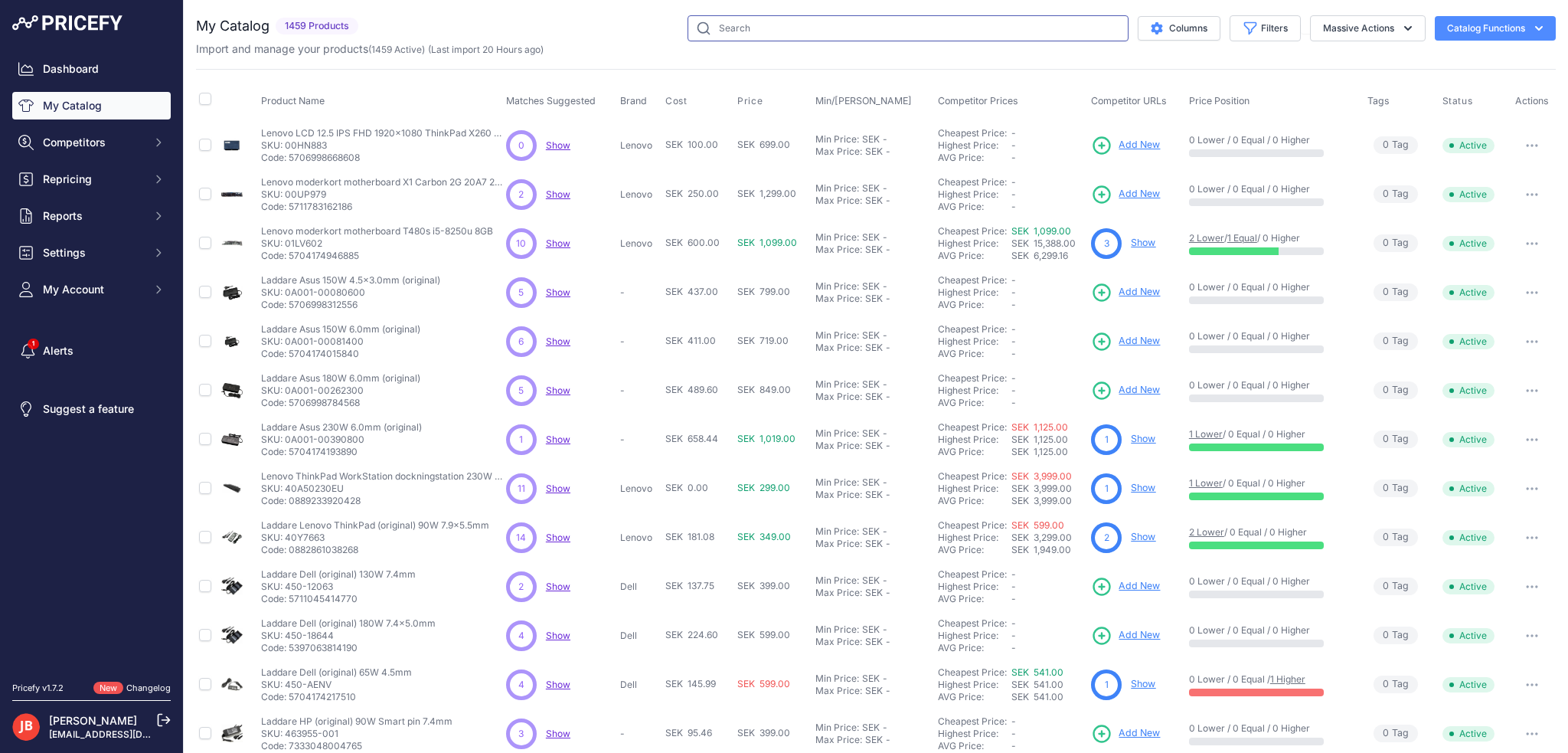
click at [751, 32] on input "text" at bounding box center [907, 28] width 441 height 26
paste input "ZDT6012"
type input "ZDT6012"
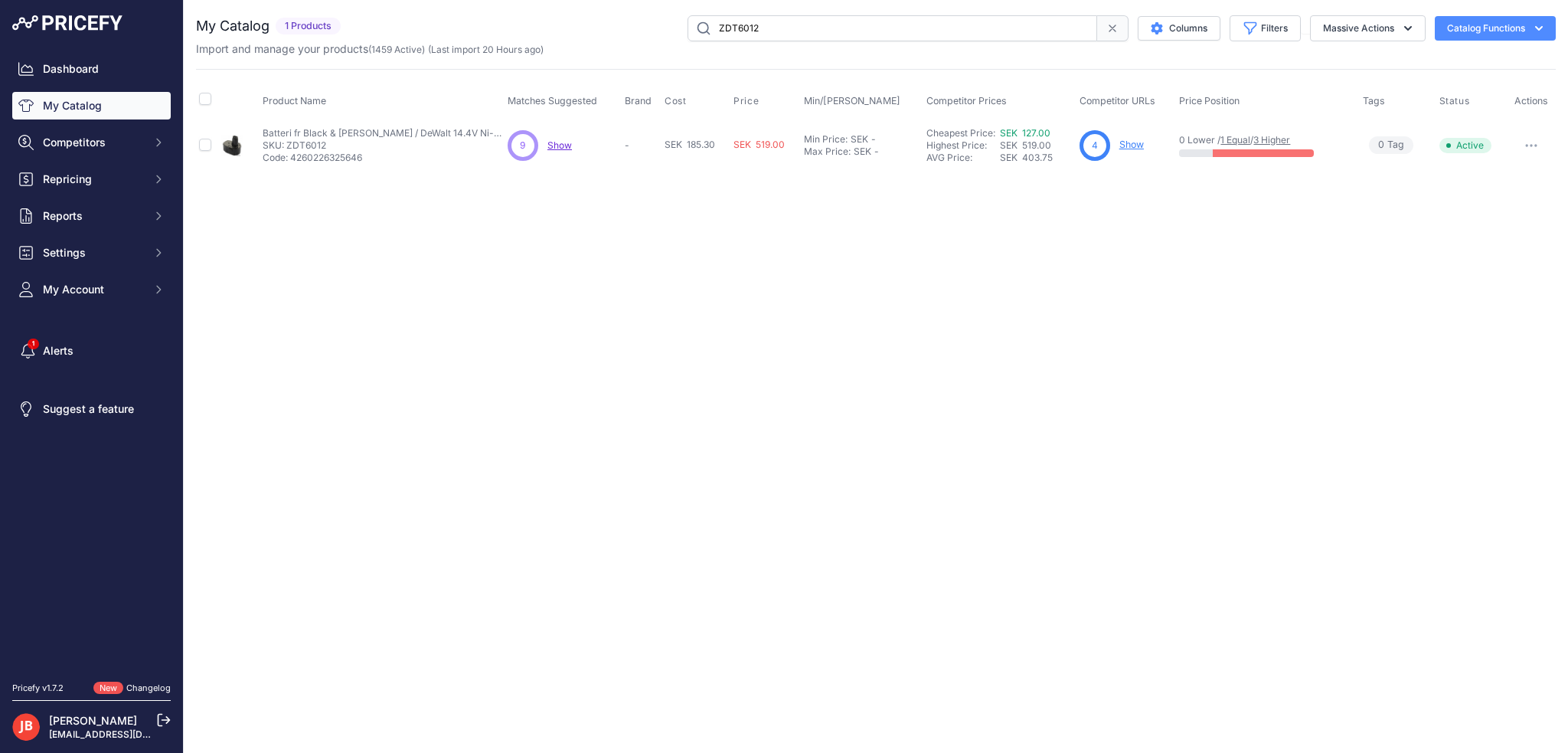
click at [1132, 143] on link "Show" at bounding box center [1131, 145] width 24 height 12
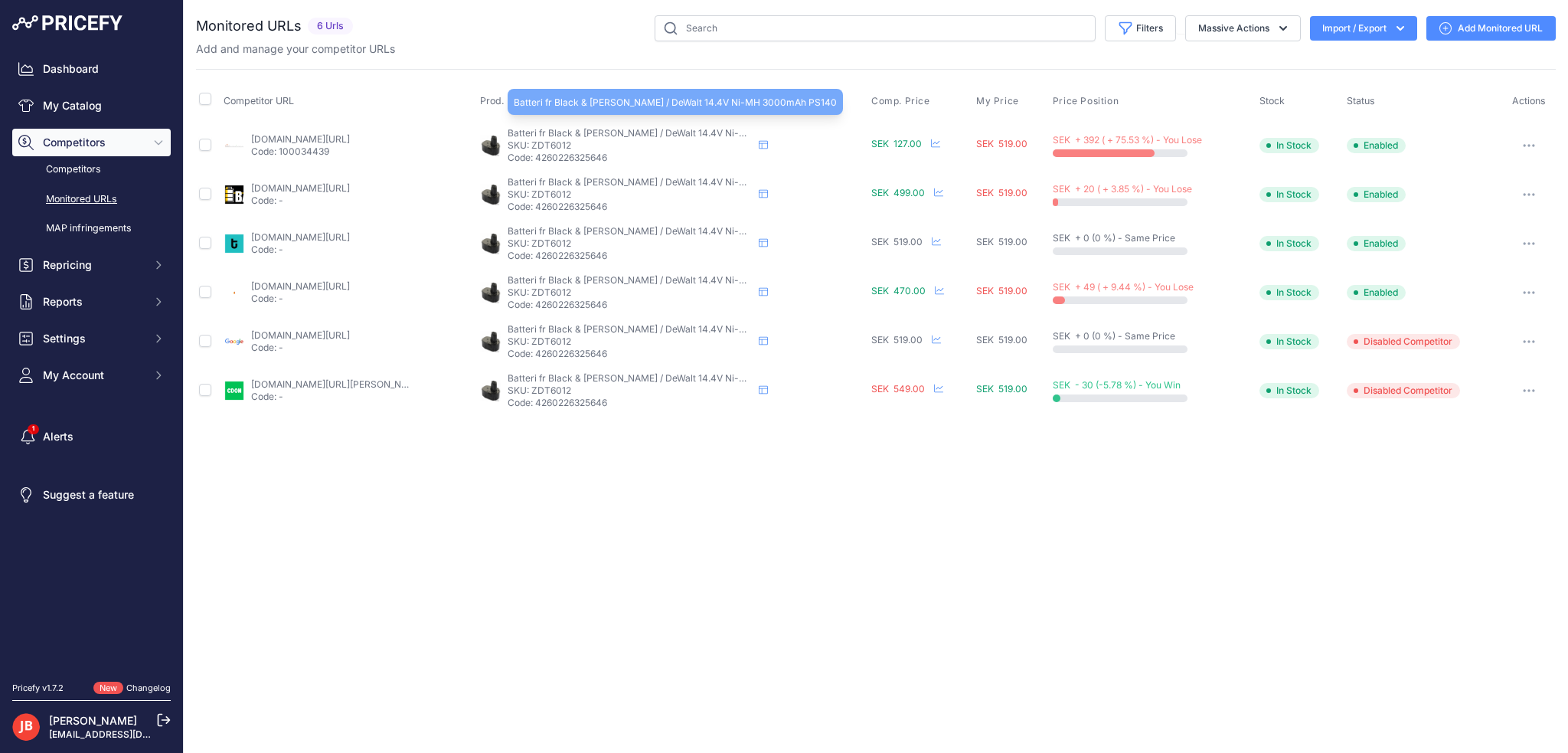
click at [669, 135] on span "Batteri fr Black & [PERSON_NAME] / DeWalt 14.4V Ni-MH 3000mAh PS140" at bounding box center [669, 133] width 323 height 12
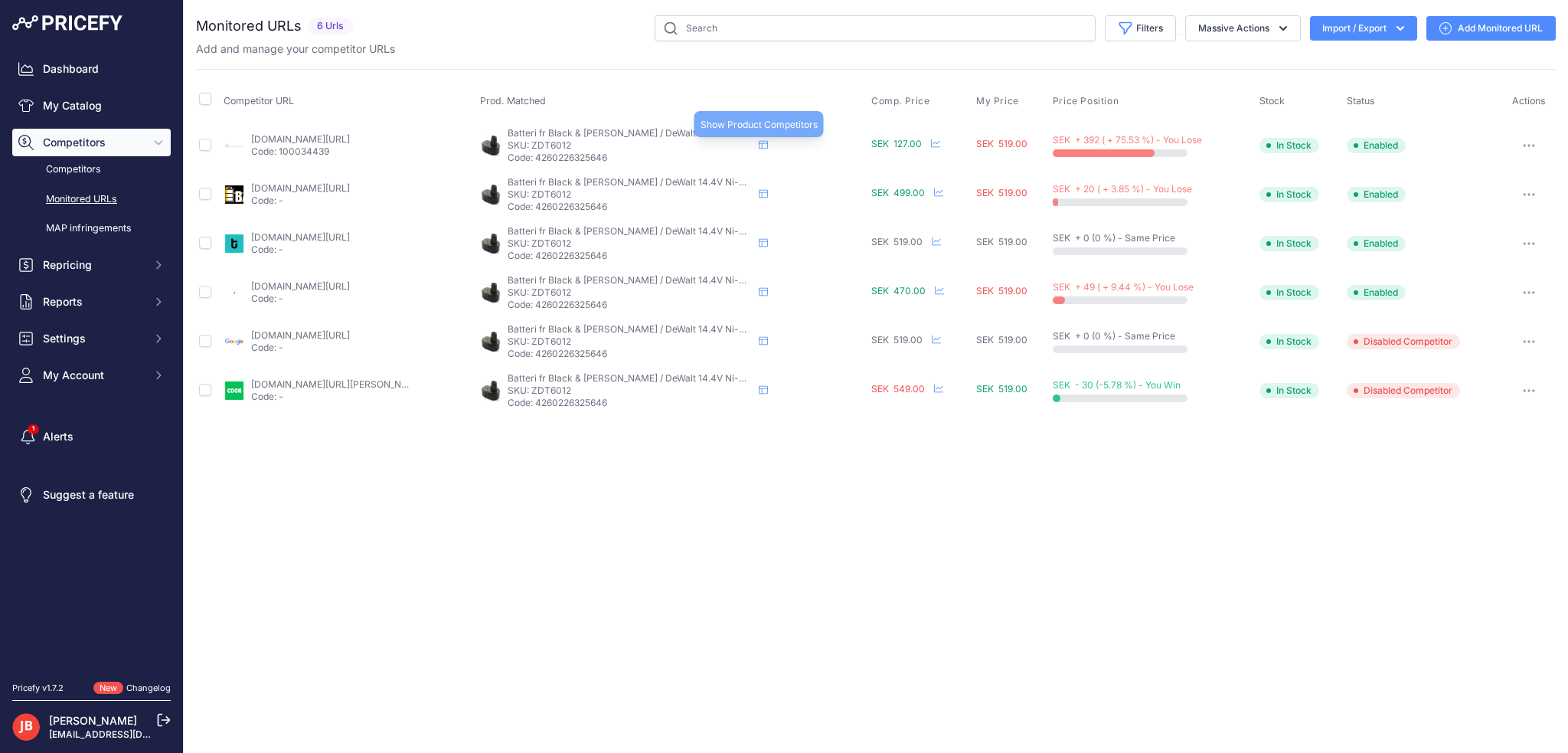
click at [758, 143] on icon at bounding box center [763, 145] width 9 height 9
click at [1522, 141] on button "button" at bounding box center [1529, 146] width 31 height 22
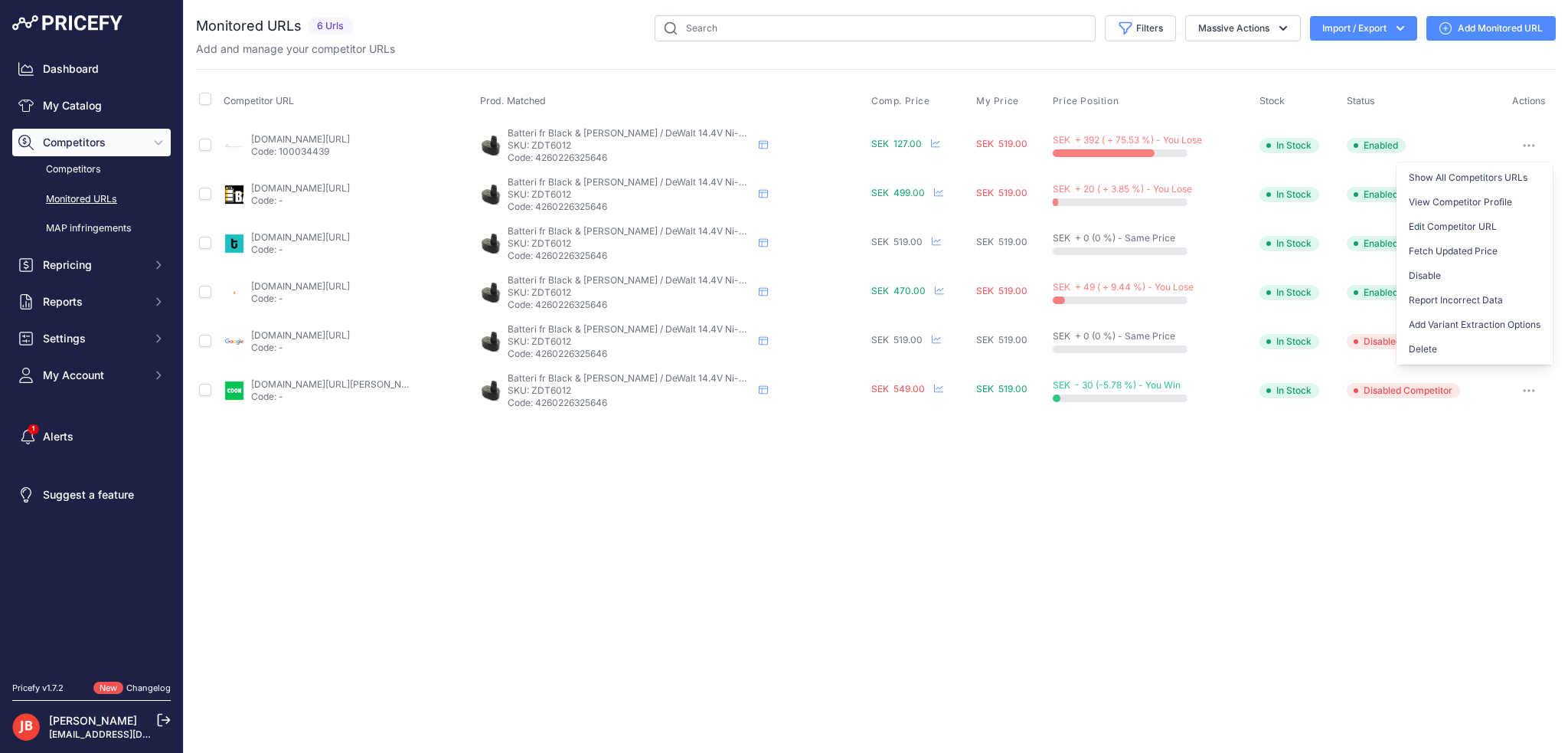
click at [311, 133] on link "[DOMAIN_NAME][URL]" at bounding box center [300, 139] width 99 height 12
